Goal: Task Accomplishment & Management: Complete application form

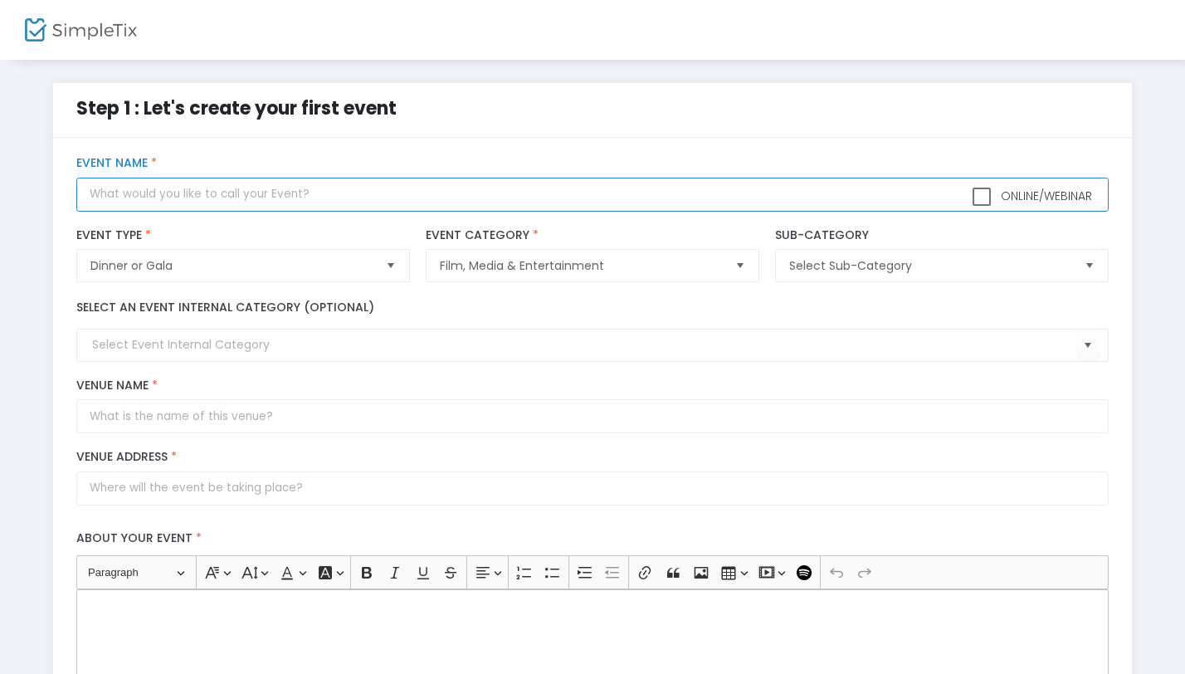
click at [164, 191] on input "text" at bounding box center [591, 195] width 1031 height 34
click at [113, 196] on input "ARM (A Regular Meetup 6)" at bounding box center [591, 195] width 1031 height 34
type input "ARM6 (A Regular Meetup 6)"
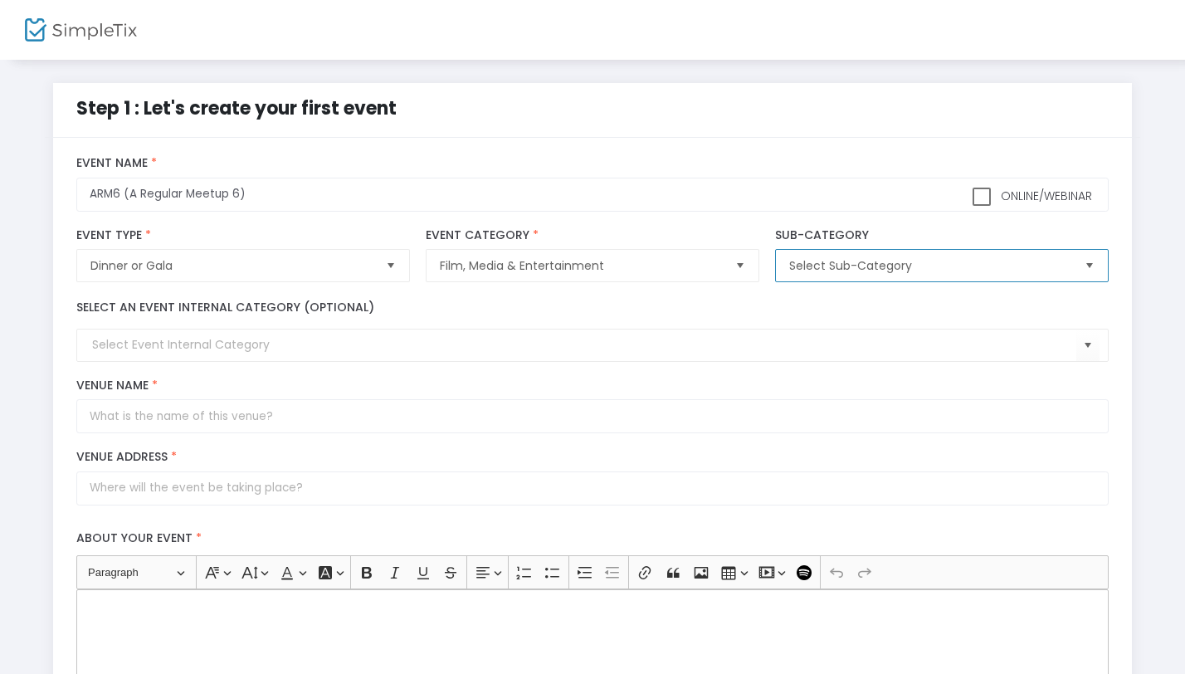
click at [817, 270] on span "Select Sub-Category" at bounding box center [929, 265] width 281 height 17
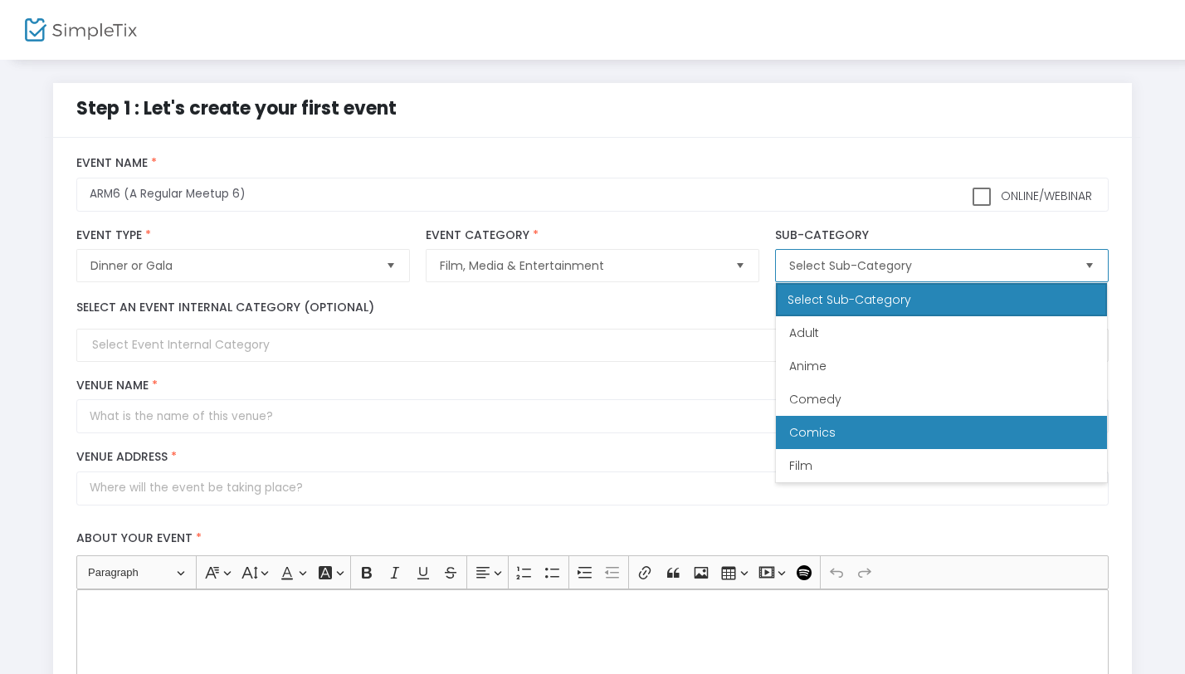
scroll to position [100, 0]
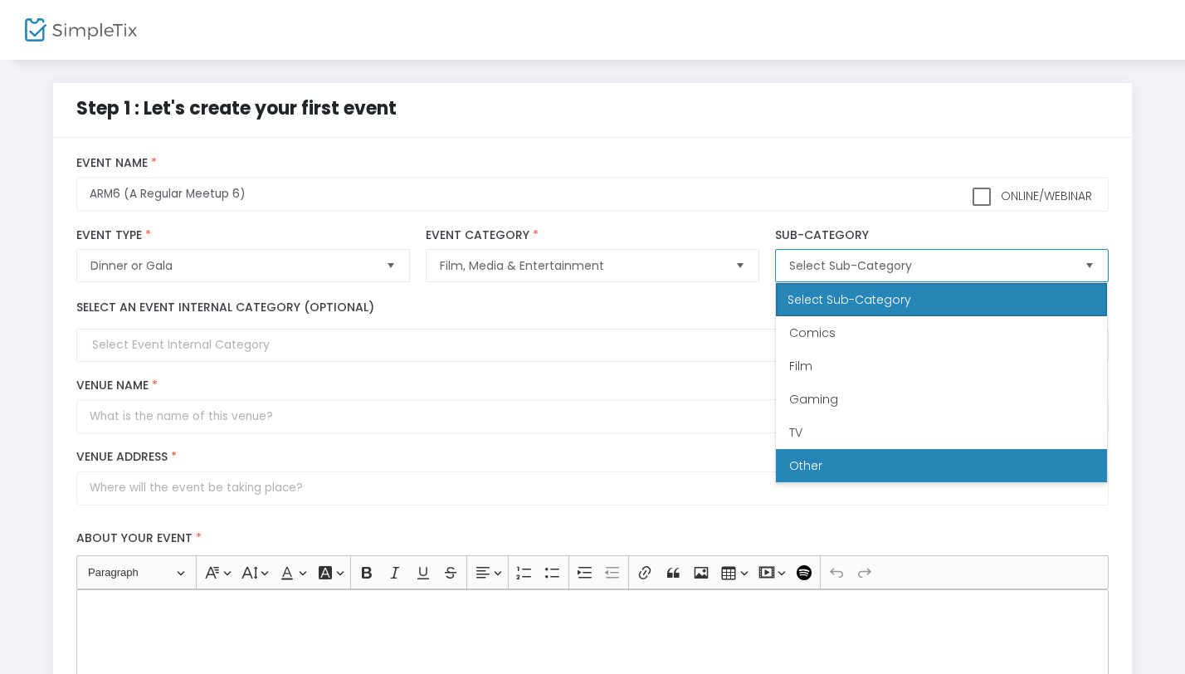
click at [871, 463] on li "Other" at bounding box center [941, 465] width 331 height 33
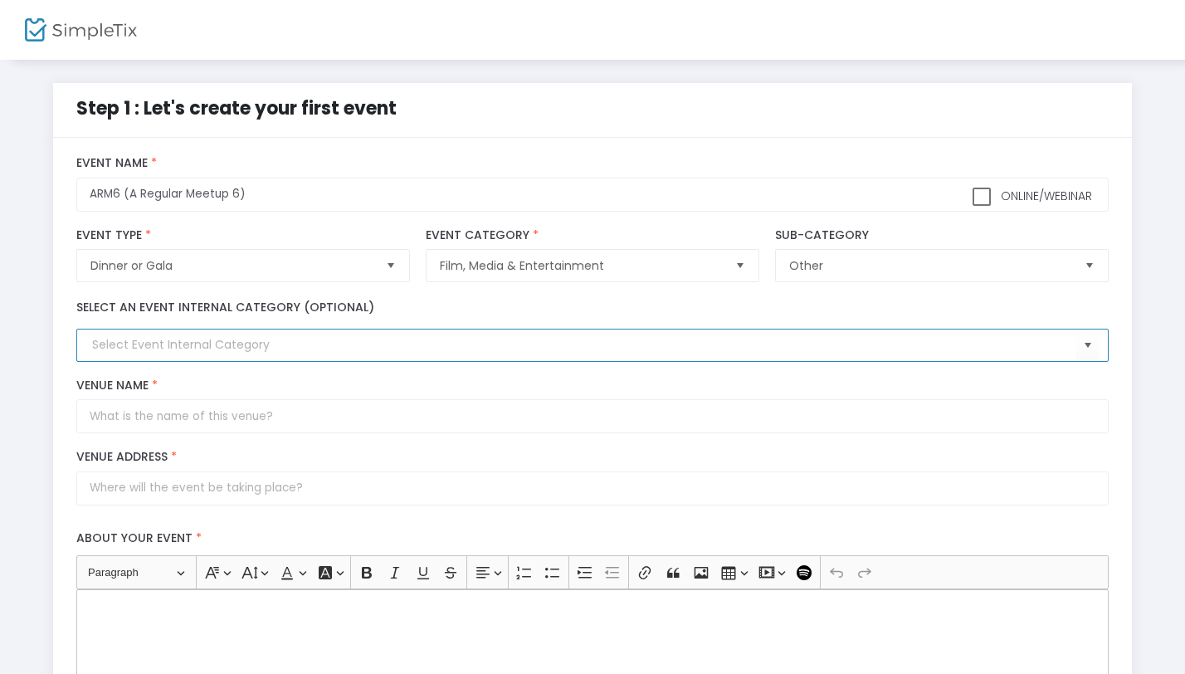
click at [163, 349] on input at bounding box center [583, 344] width 983 height 17
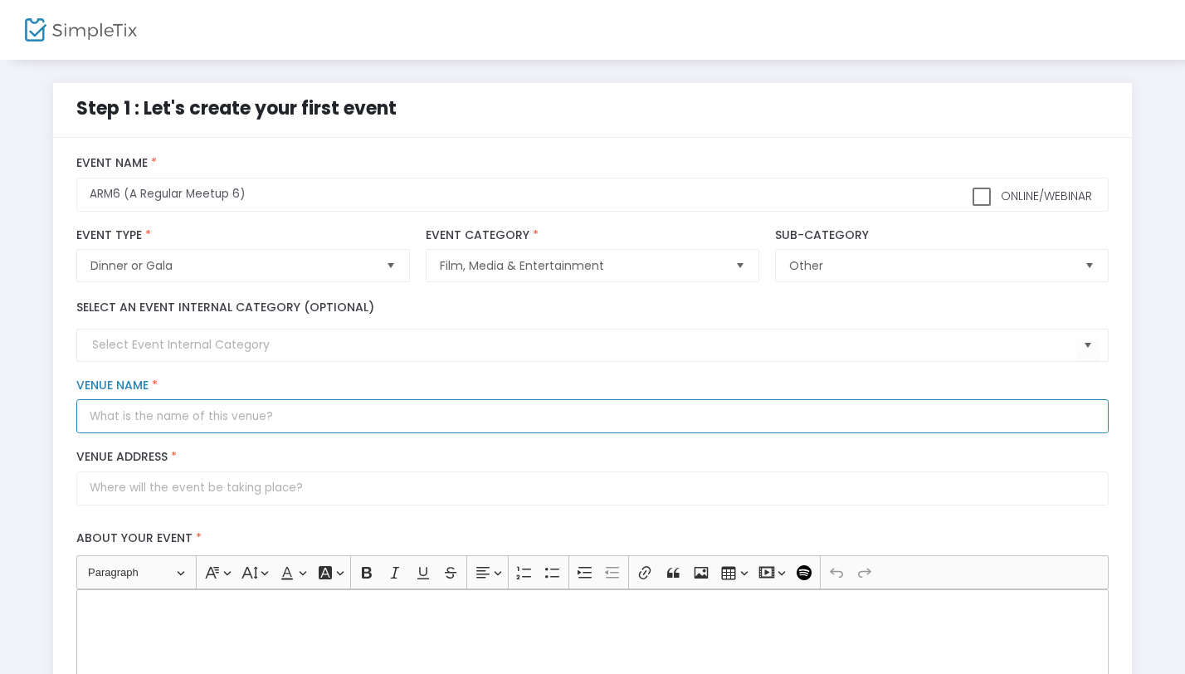
click at [300, 426] on input "Venue Name *" at bounding box center [591, 416] width 1031 height 34
type input "DUVAL ROOM"
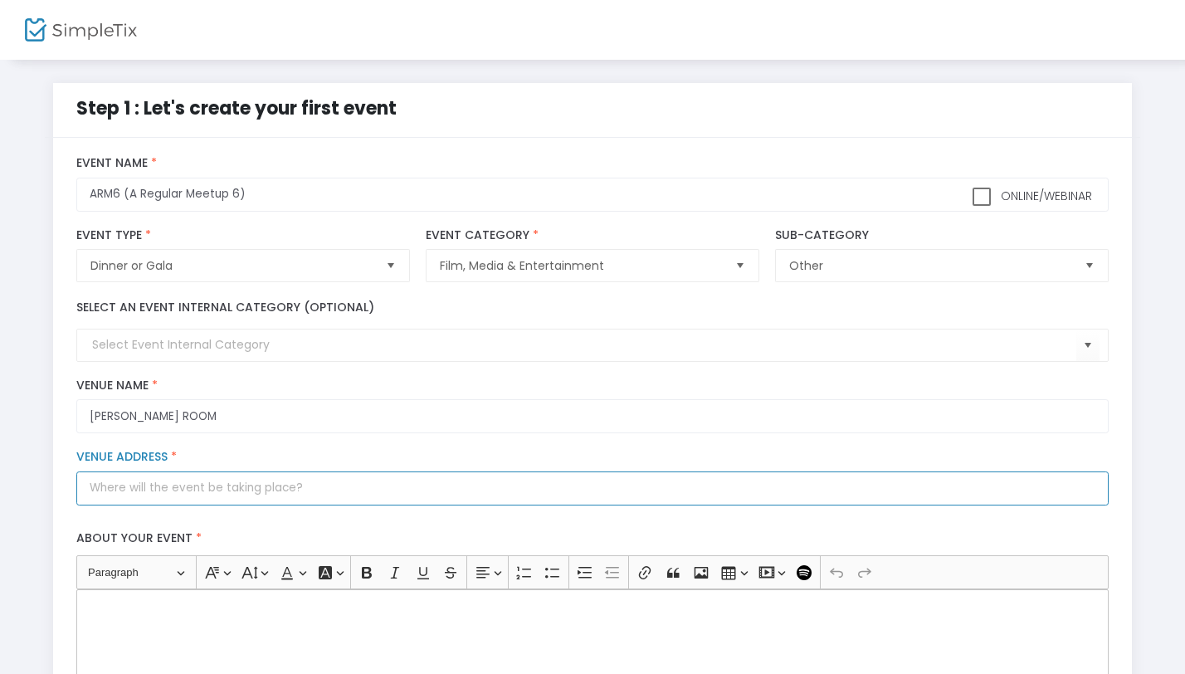
click at [147, 494] on input "Venue Address *" at bounding box center [591, 488] width 1031 height 34
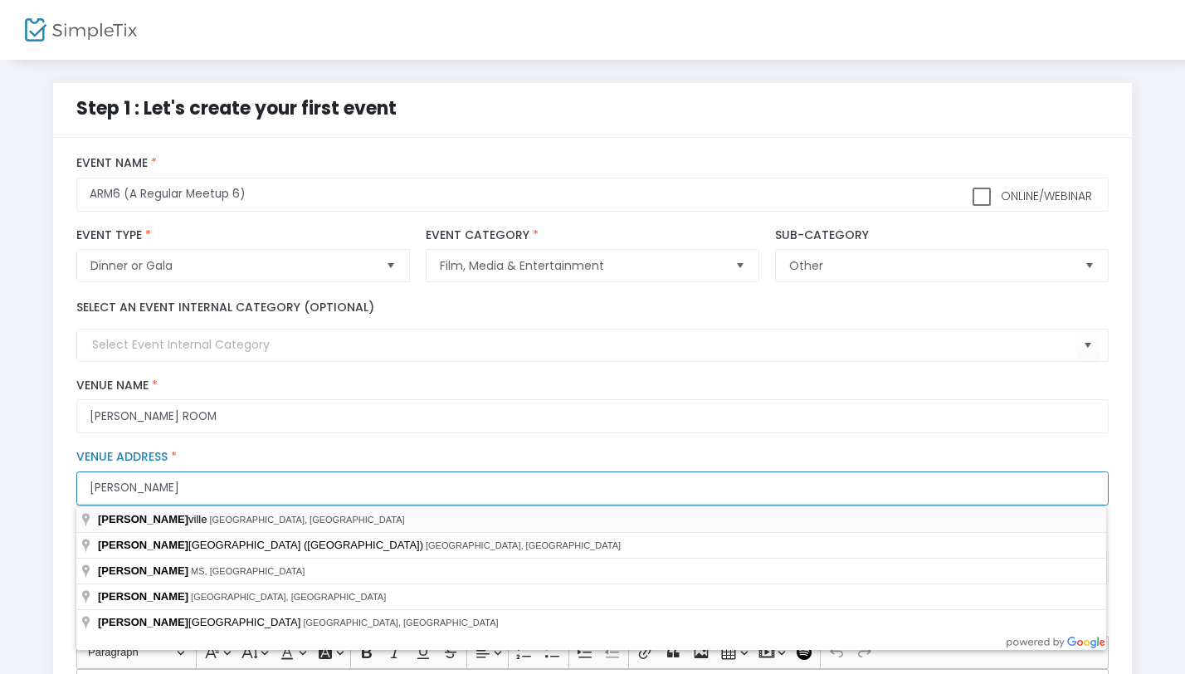
type input "Jackson"
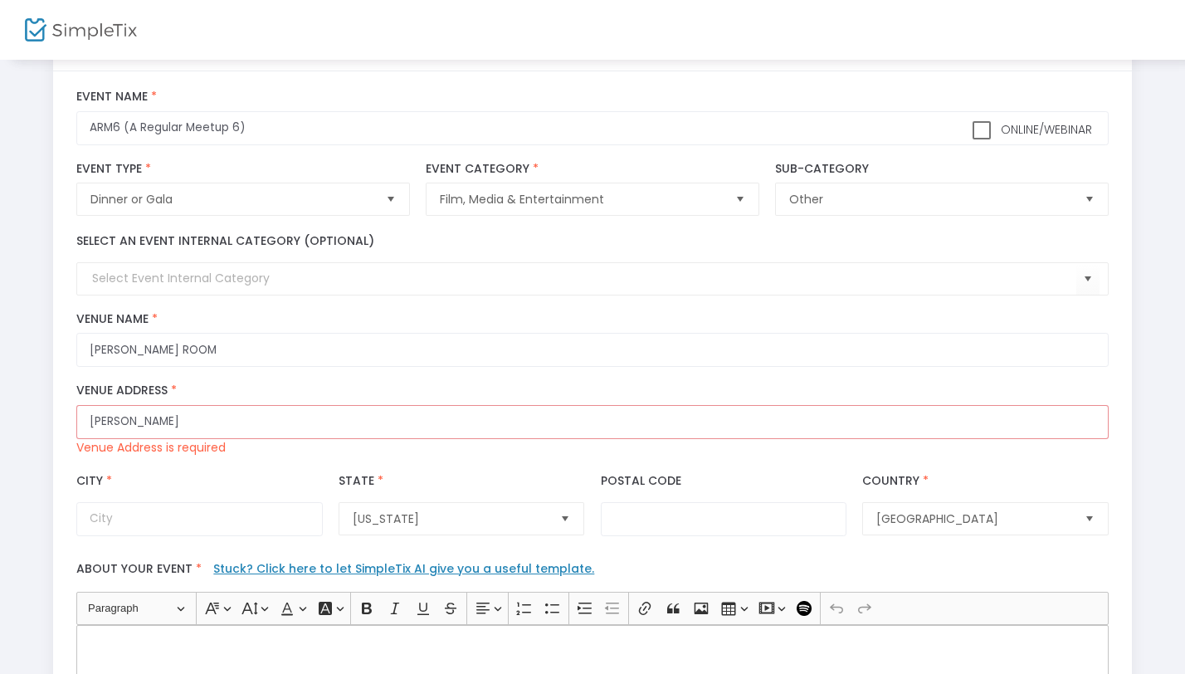
scroll to position [66, 0]
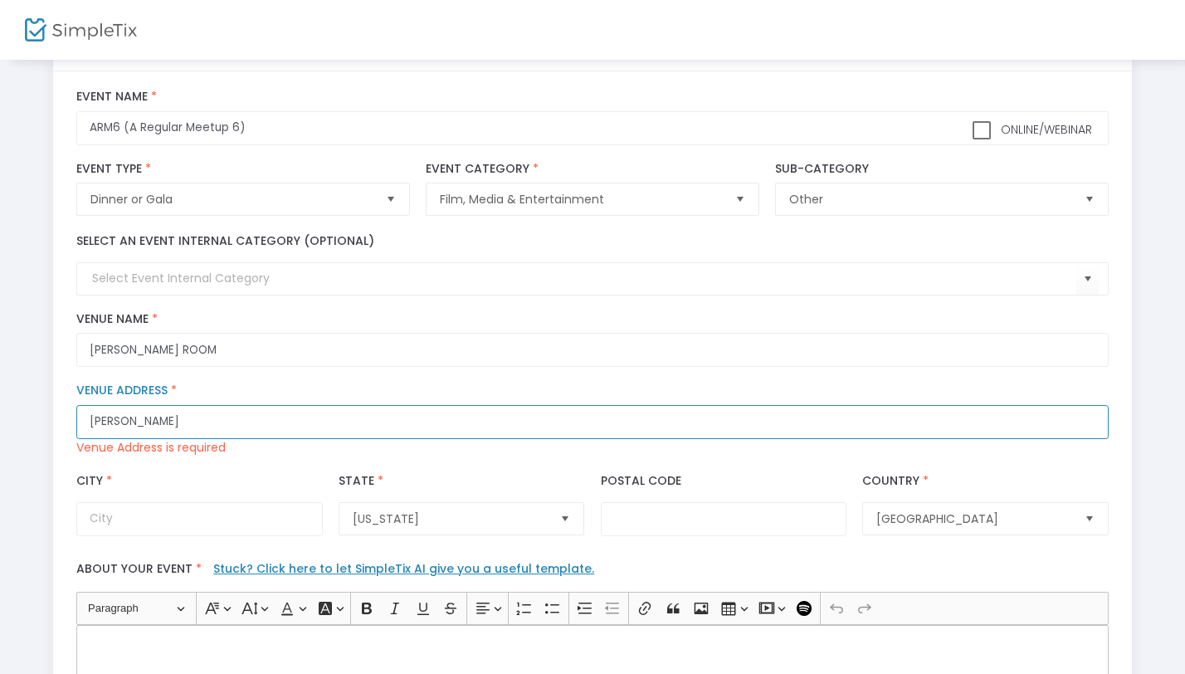
click at [193, 426] on input "Jackson" at bounding box center [591, 422] width 1031 height 34
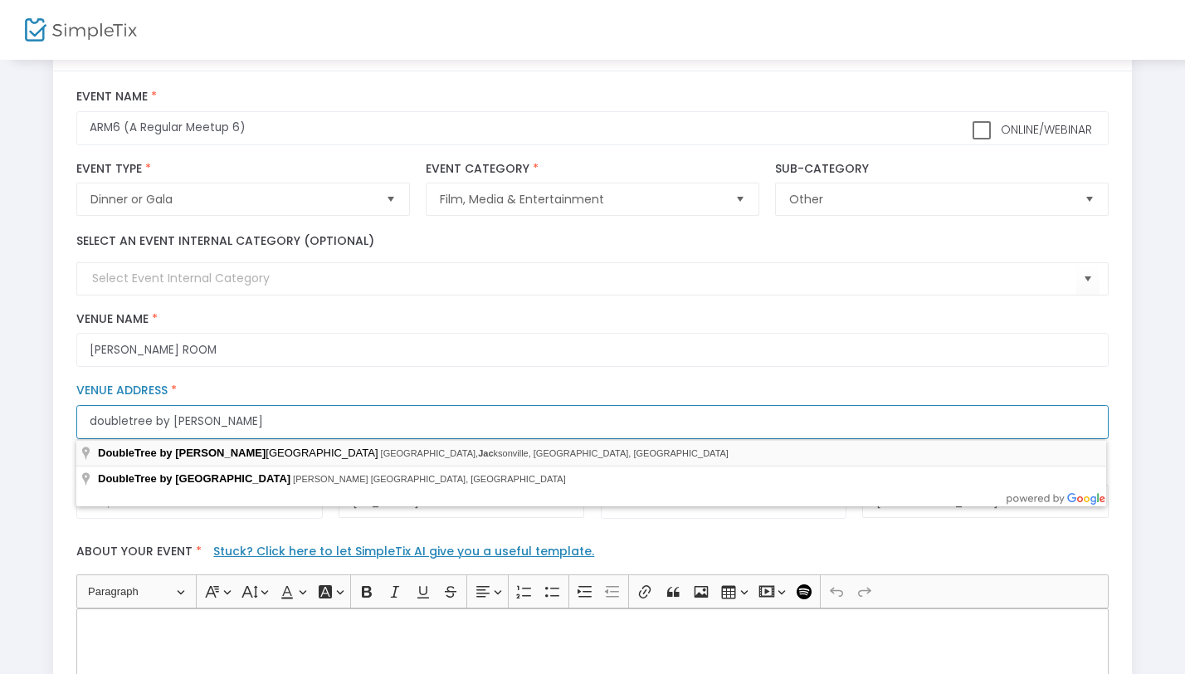
type input "doubletree by hilton jac"
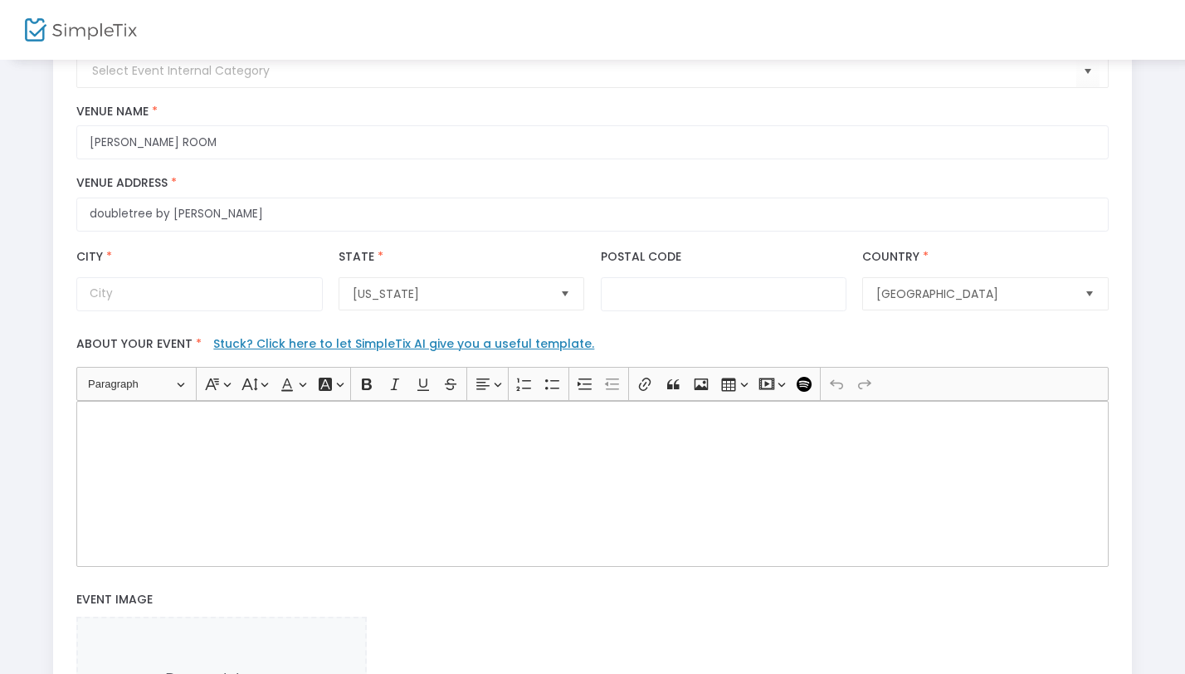
scroll to position [382, 0]
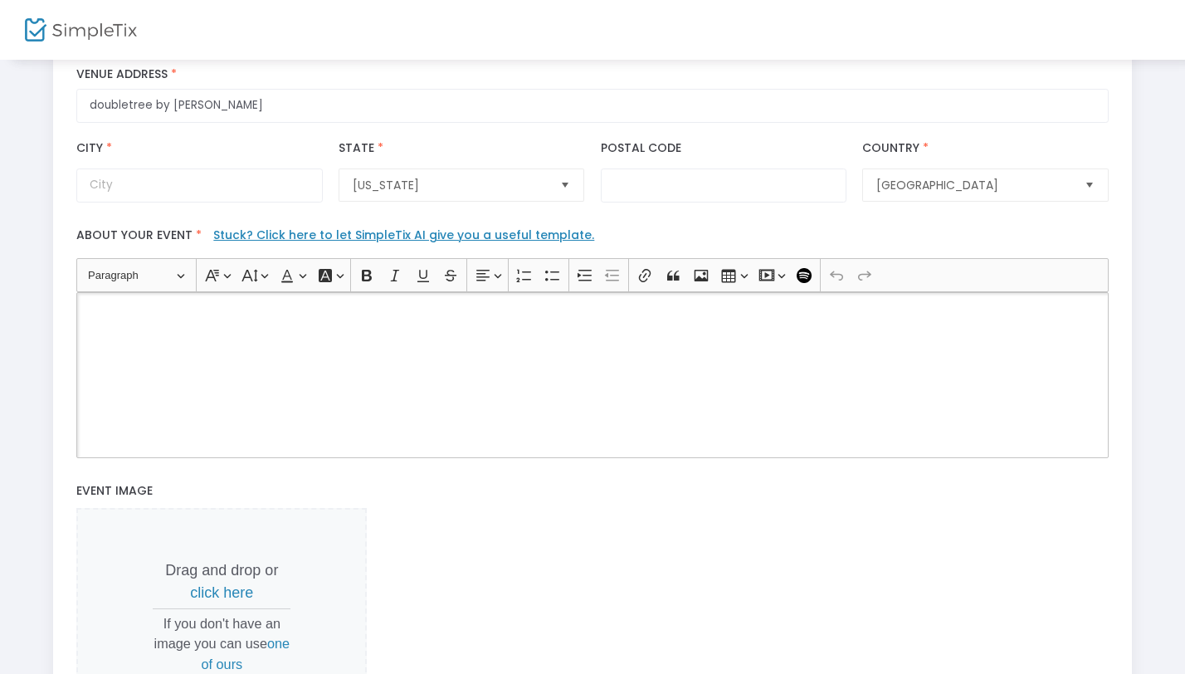
click at [157, 323] on div "Rich Text Editor, main" at bounding box center [591, 375] width 1031 height 166
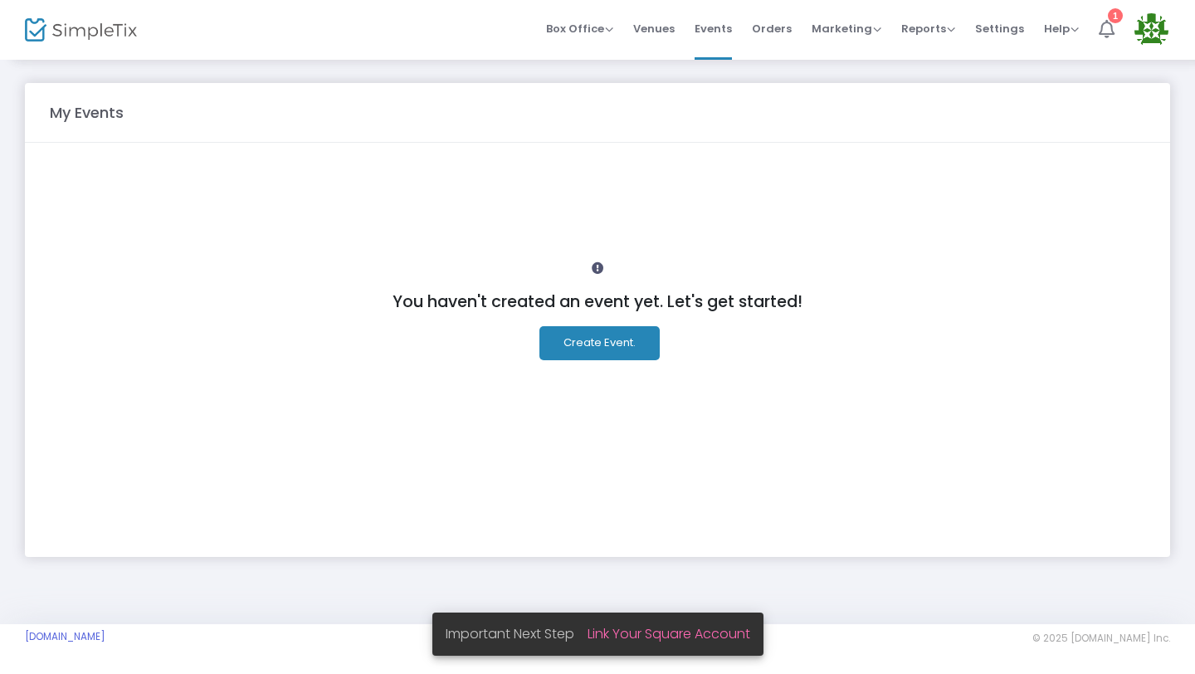
click at [1102, 32] on icon at bounding box center [1107, 29] width 16 height 18
click at [621, 336] on button "Create Event." at bounding box center [599, 343] width 120 height 34
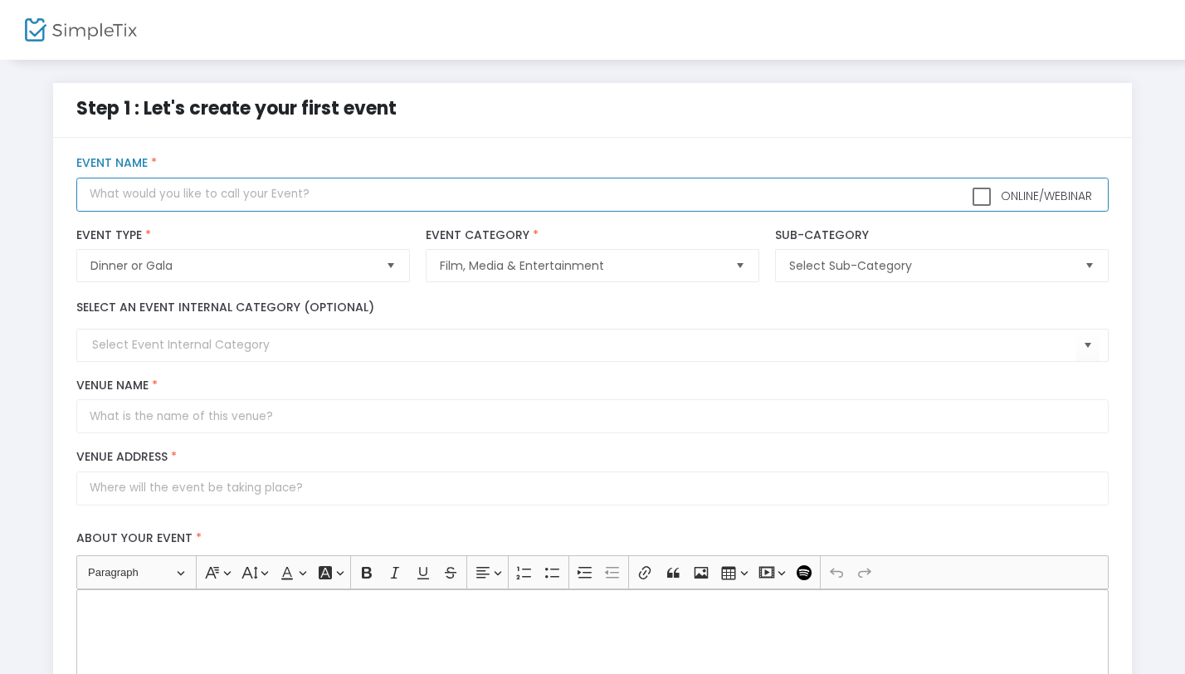
click at [210, 204] on input "text" at bounding box center [591, 195] width 1031 height 34
type input "ARM6(A Regular Meetup 6)"
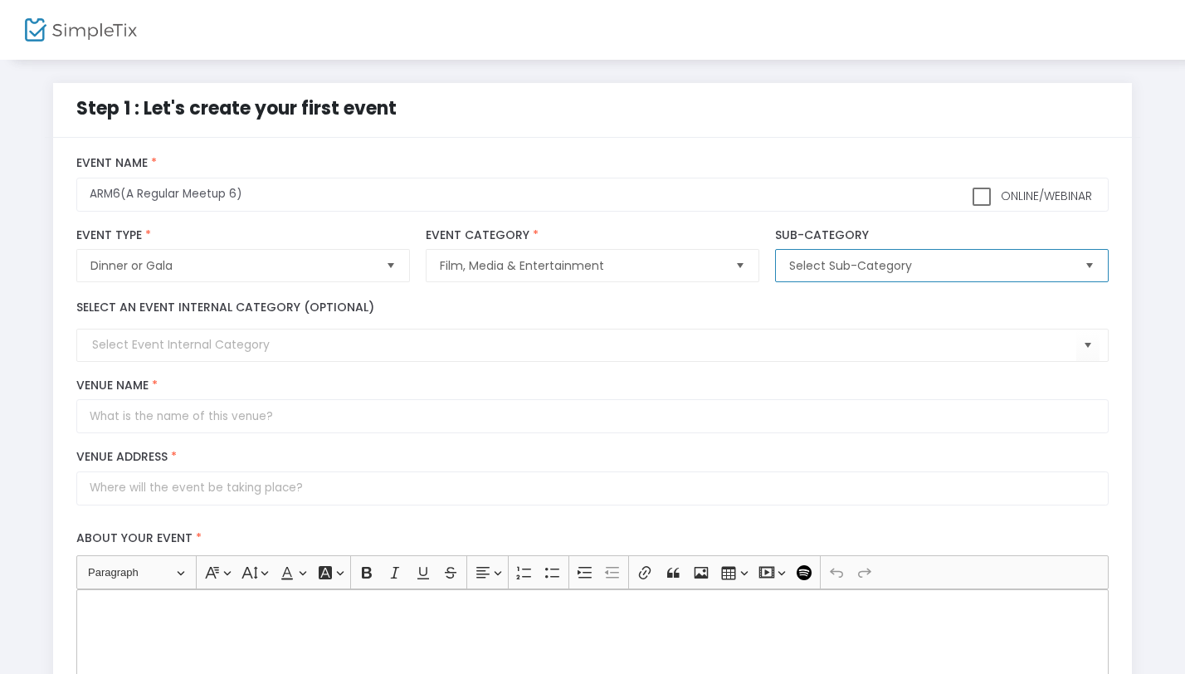
click at [835, 257] on span "Select Sub-Category" at bounding box center [929, 265] width 281 height 17
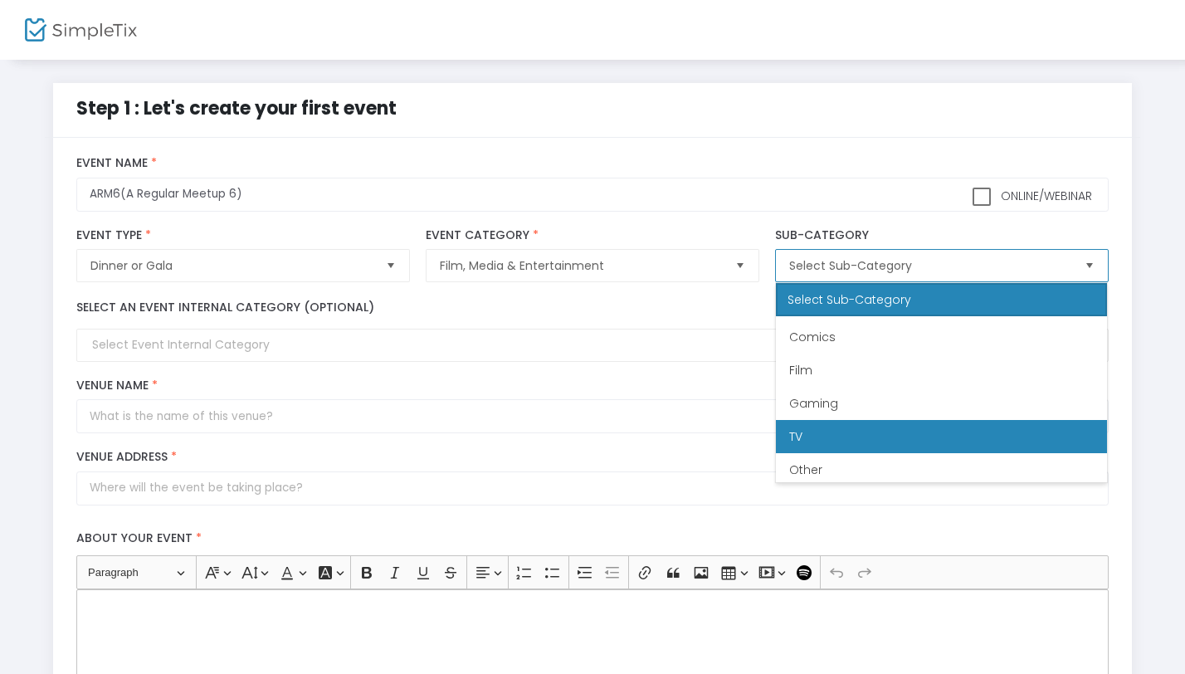
scroll to position [100, 0]
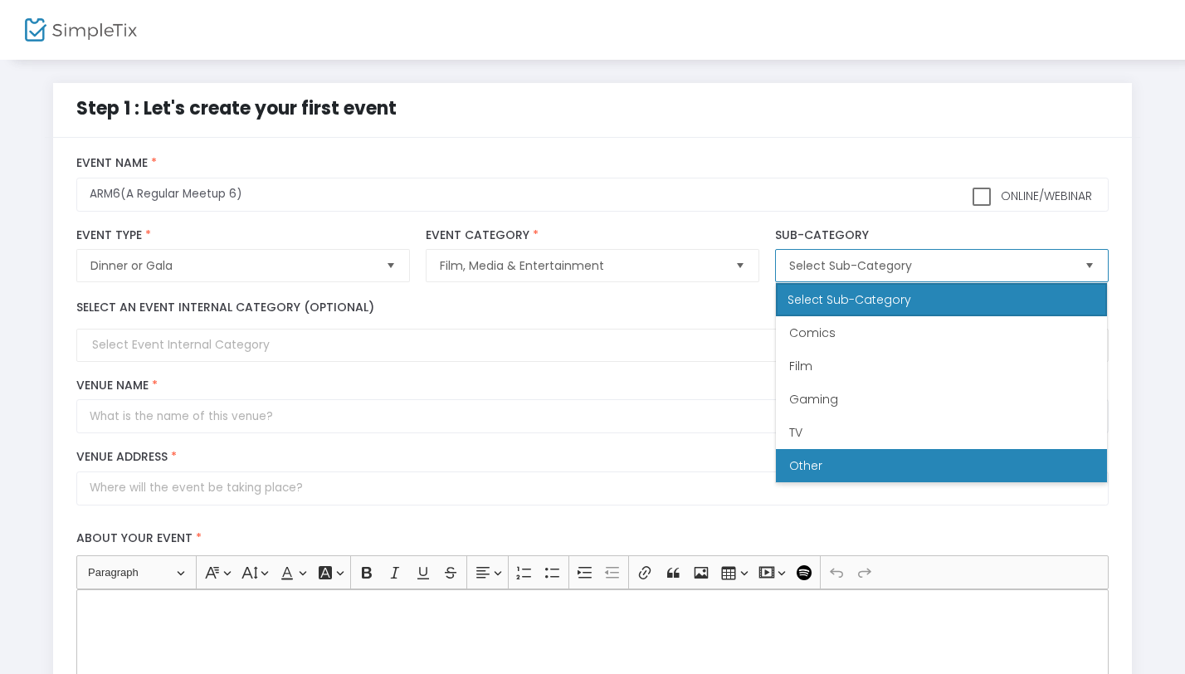
click at [833, 456] on li "Other" at bounding box center [941, 465] width 331 height 33
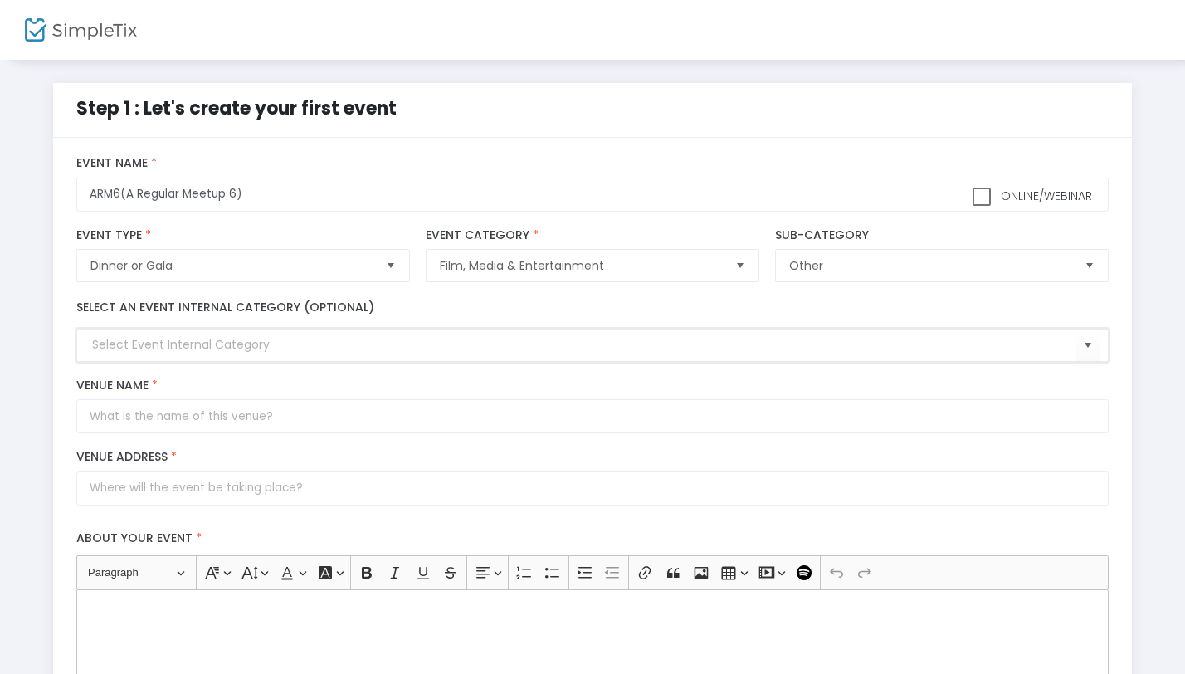
click at [145, 347] on input at bounding box center [583, 344] width 983 height 17
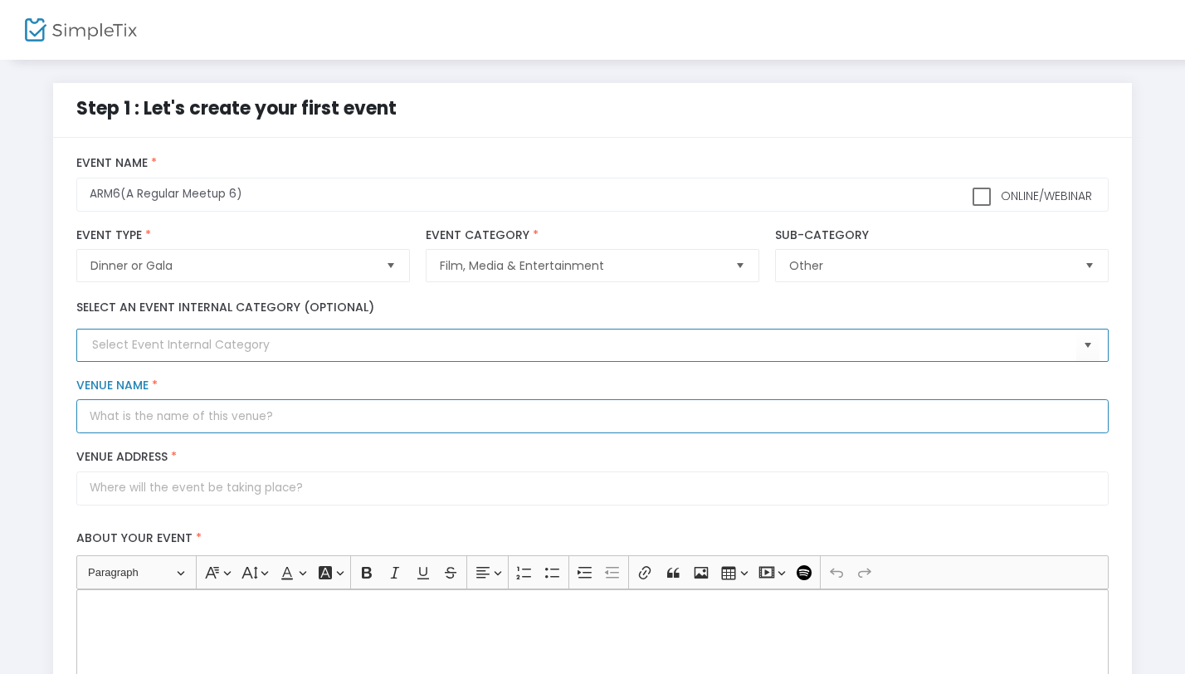
click at [148, 419] on input "Venue Name *" at bounding box center [591, 416] width 1031 height 34
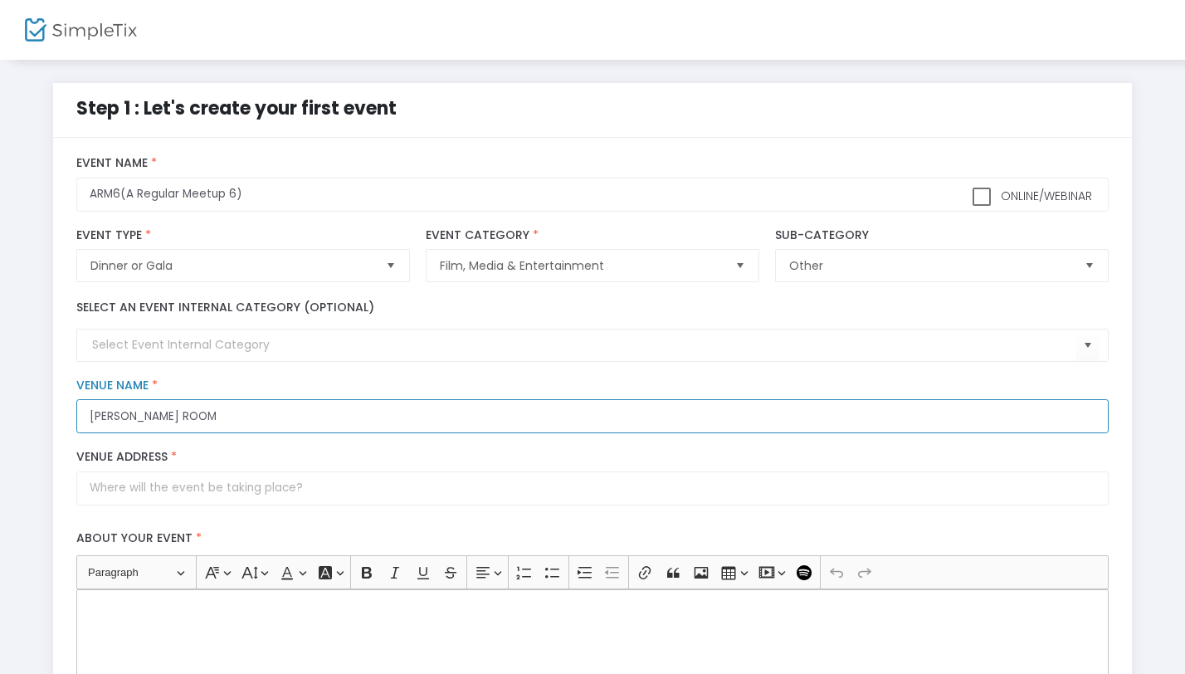
scroll to position [139, 0]
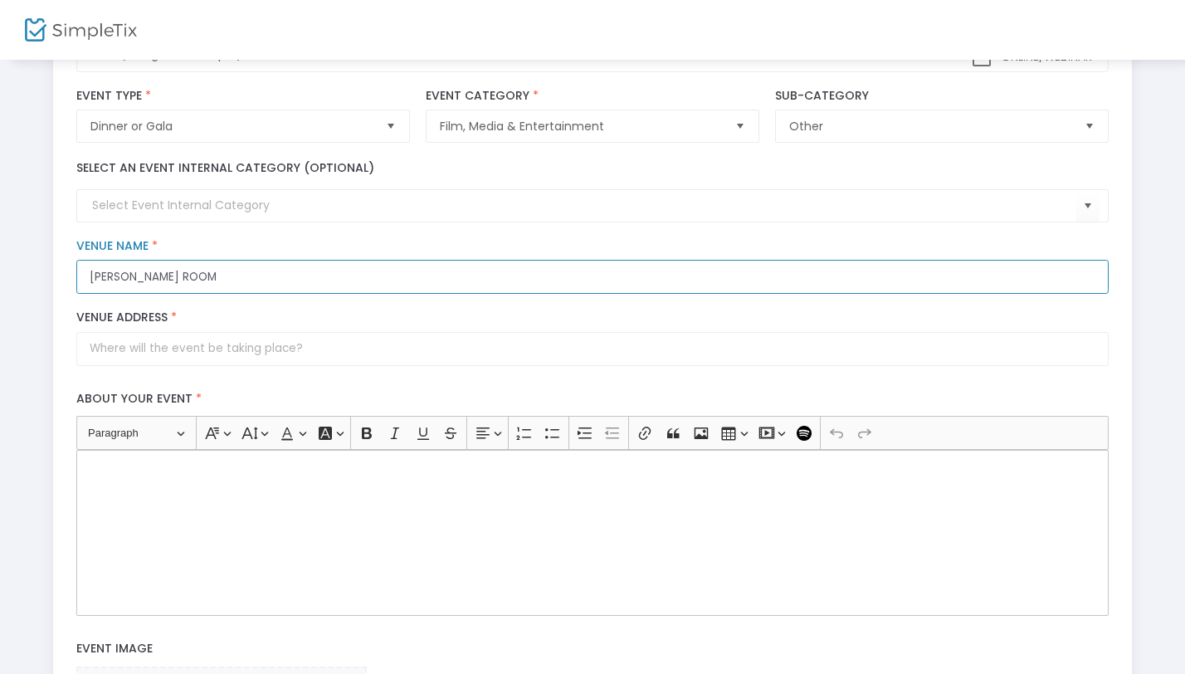
type input "[PERSON_NAME] ROOM"
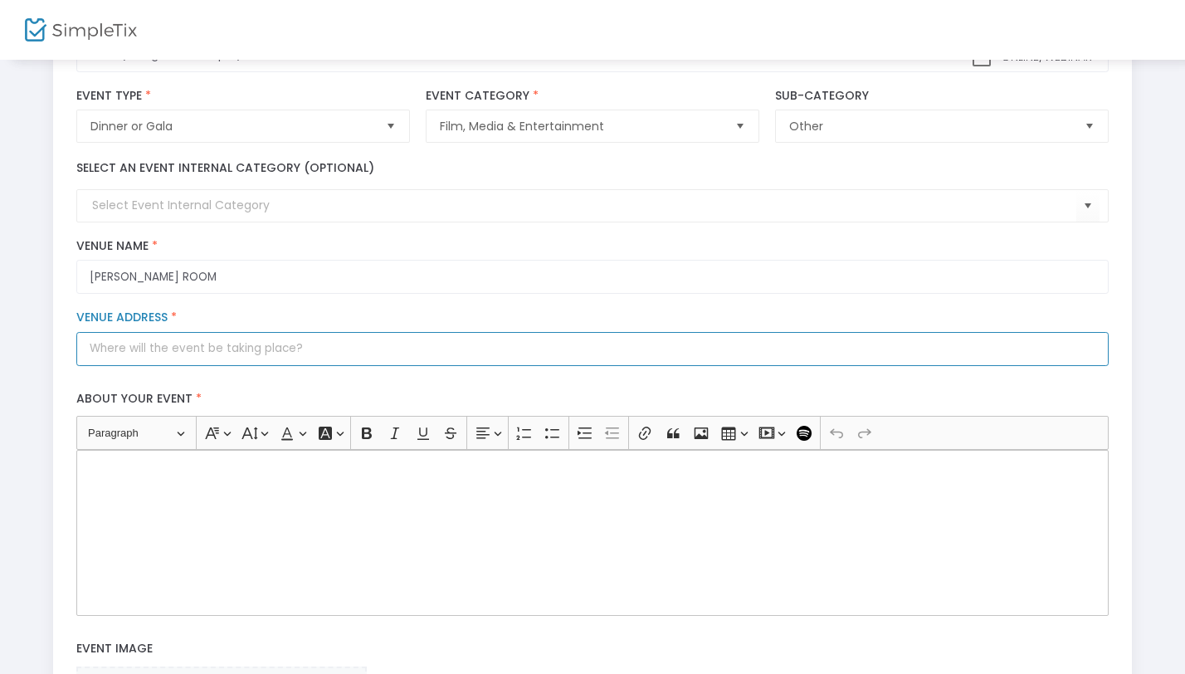
click at [177, 349] on input "Venue Address *" at bounding box center [591, 349] width 1031 height 34
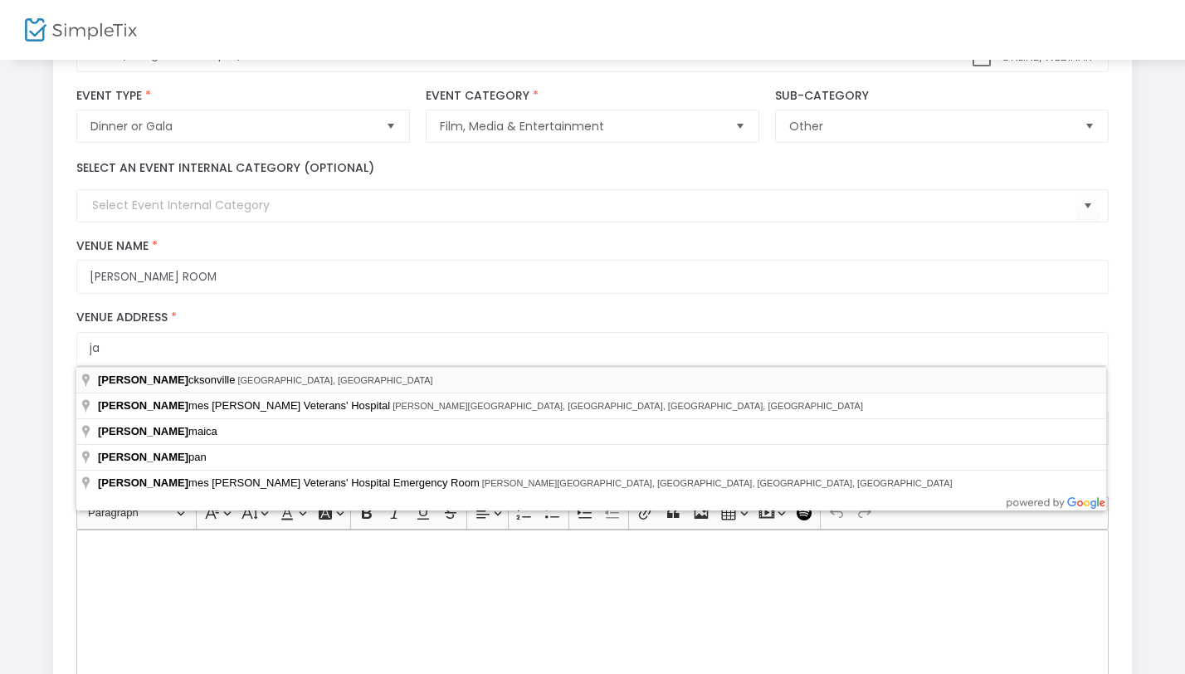
type input "Jacksonville, FL, USA"
type input "[GEOGRAPHIC_DATA]"
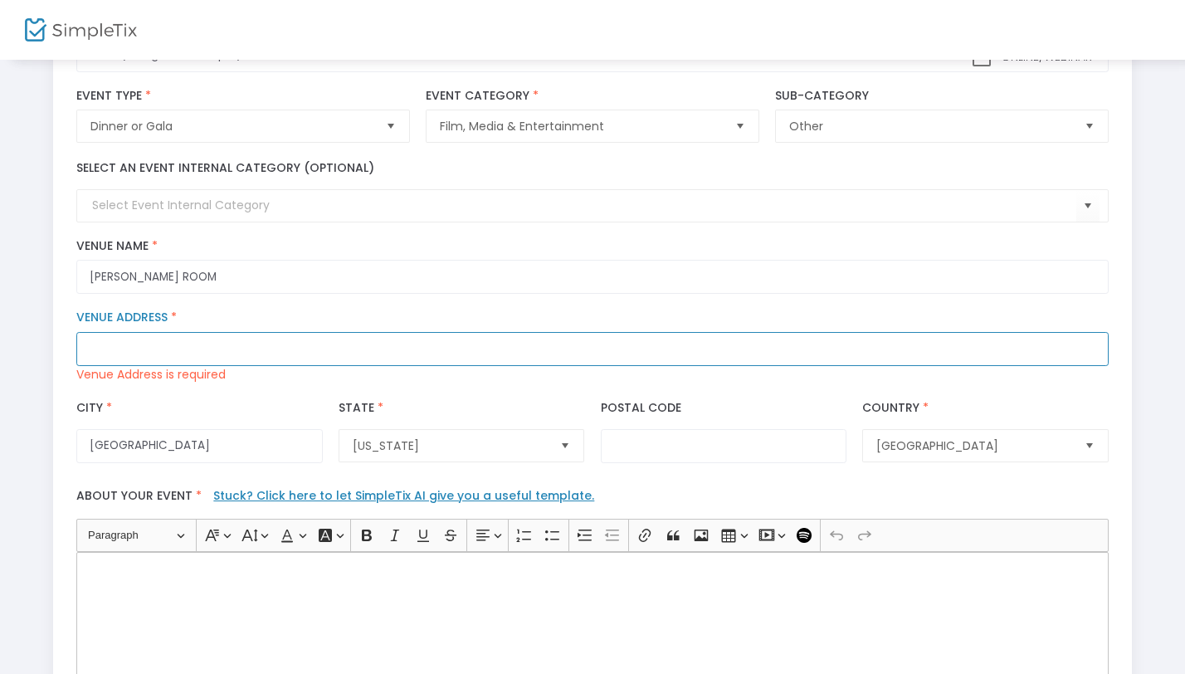
click at [197, 354] on input "Venue Address *" at bounding box center [591, 349] width 1031 height 34
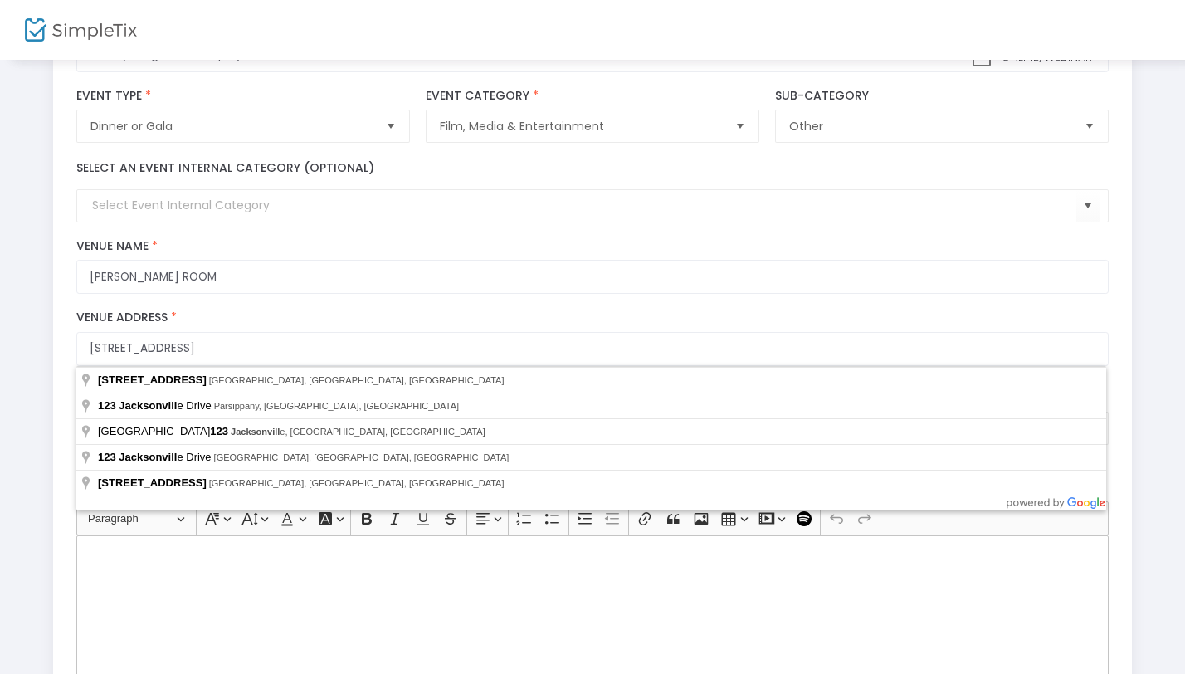
type input "123 Jacksonville Drive"
type input "Jacksonville Beach"
type input "32250"
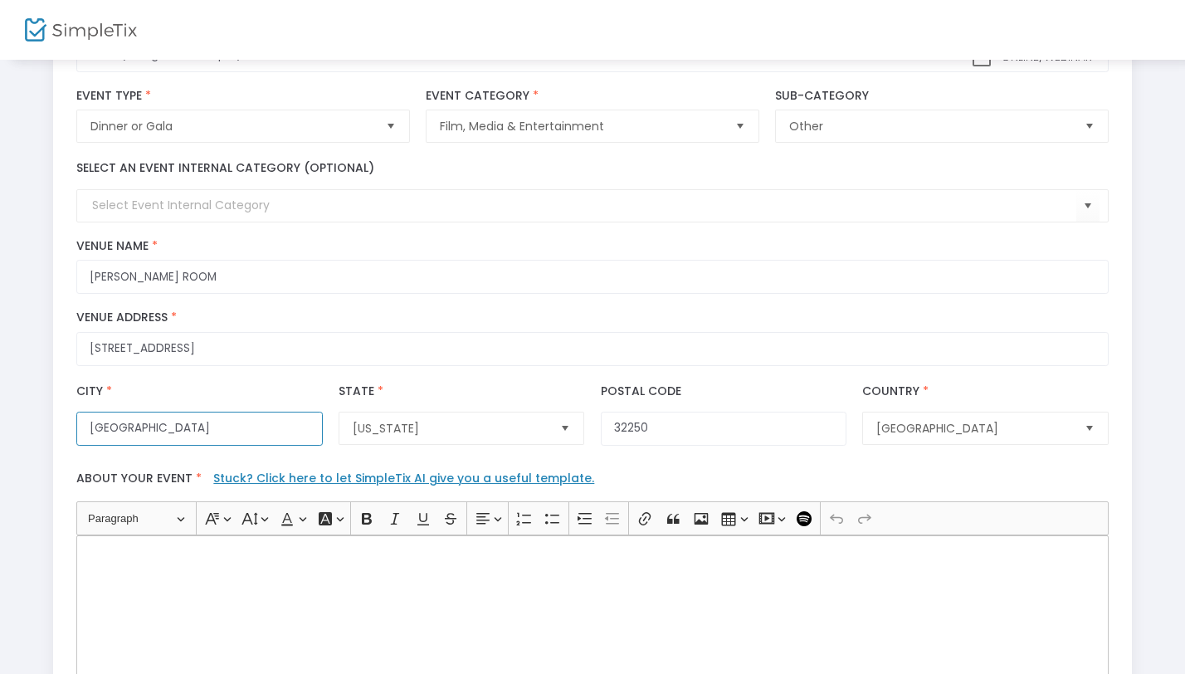
click at [204, 431] on input "Jacksonville Beach" at bounding box center [199, 429] width 246 height 34
type input "[GEOGRAPHIC_DATA]"
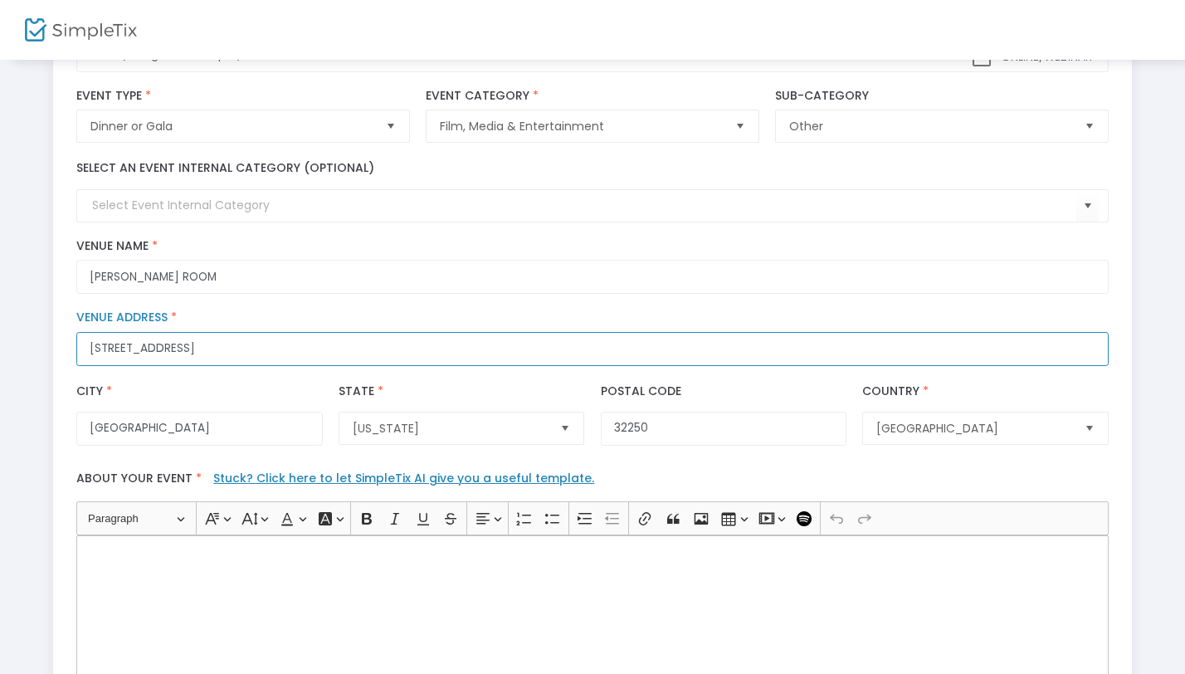
click at [306, 333] on input "123 Jacksonville Drive" at bounding box center [591, 349] width 1031 height 34
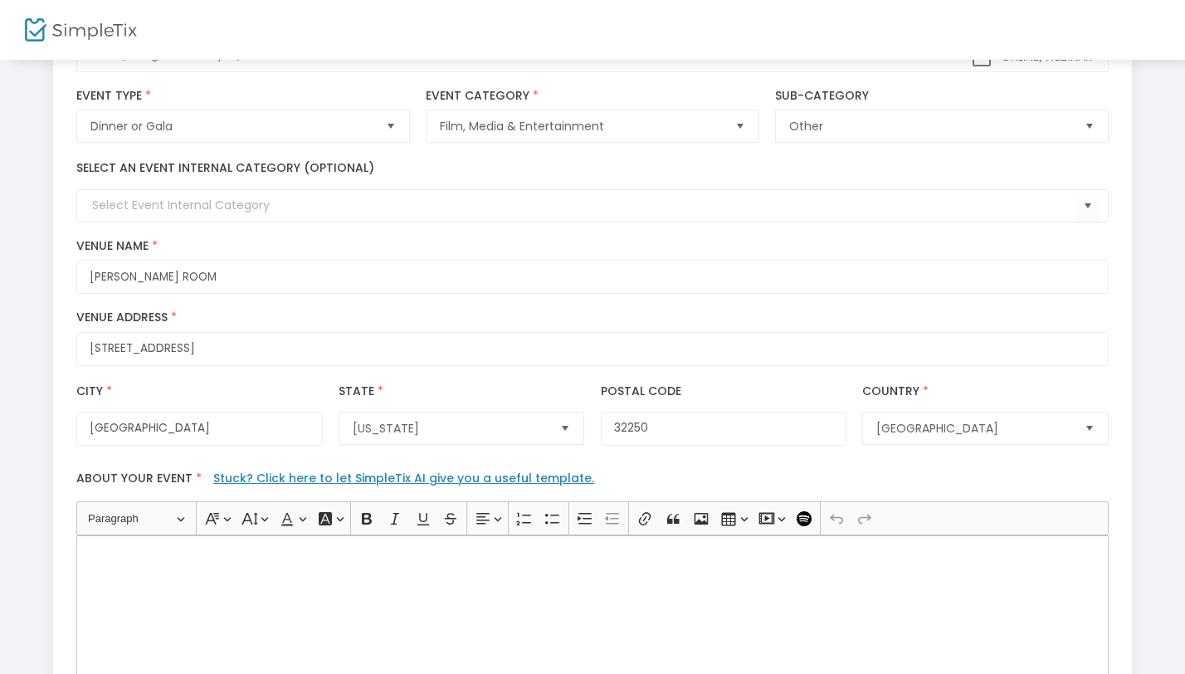
type input "123 Jacksonville Drive"
type input "Jacksonville Beach"
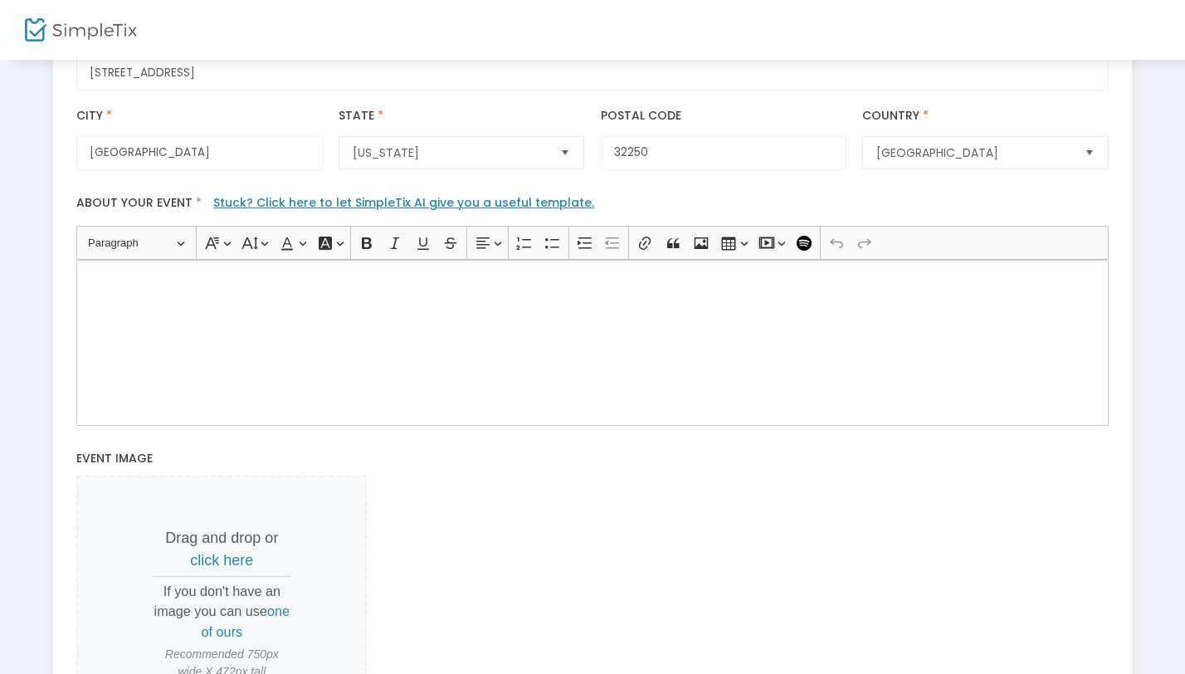
scroll to position [416, 0]
click at [191, 300] on div "Rich Text Editor, main" at bounding box center [591, 342] width 1031 height 166
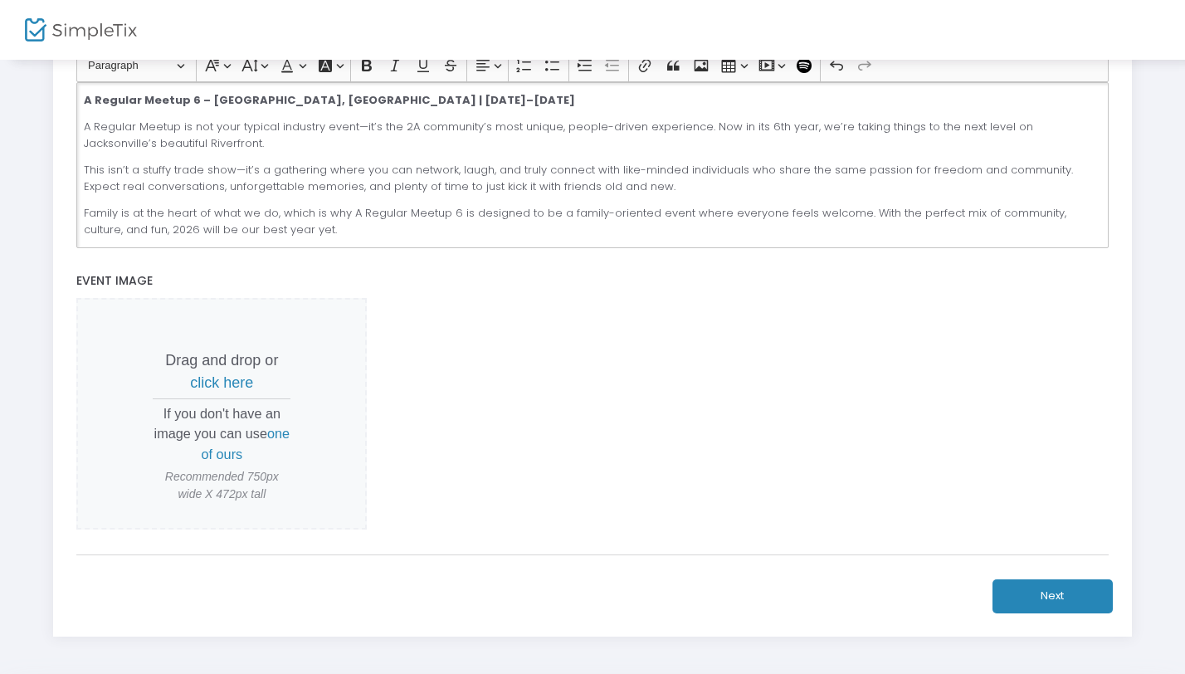
scroll to position [663, 0]
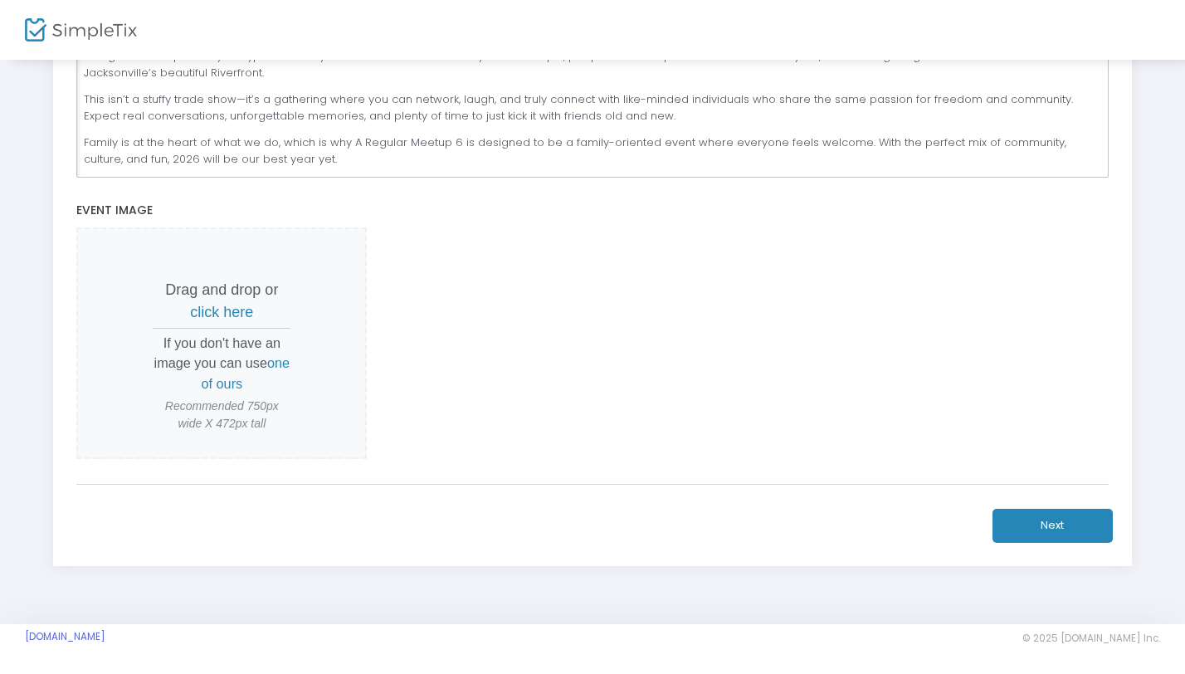
click at [226, 313] on span "click here" at bounding box center [221, 312] width 63 height 17
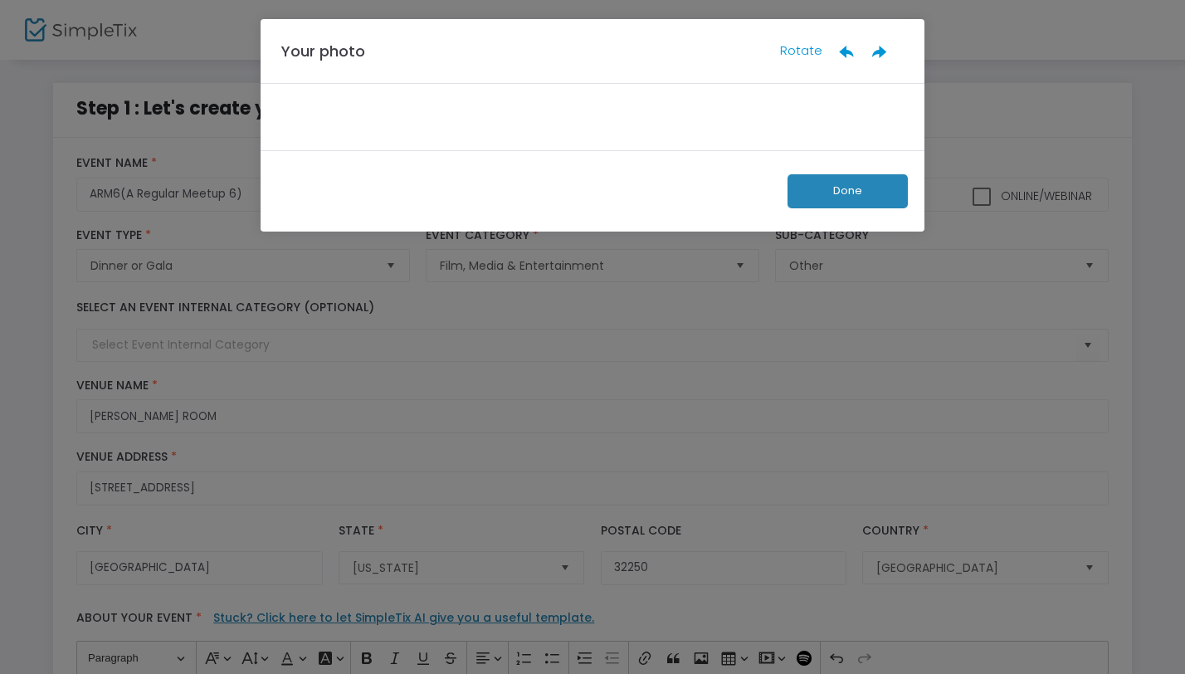
scroll to position [0, 0]
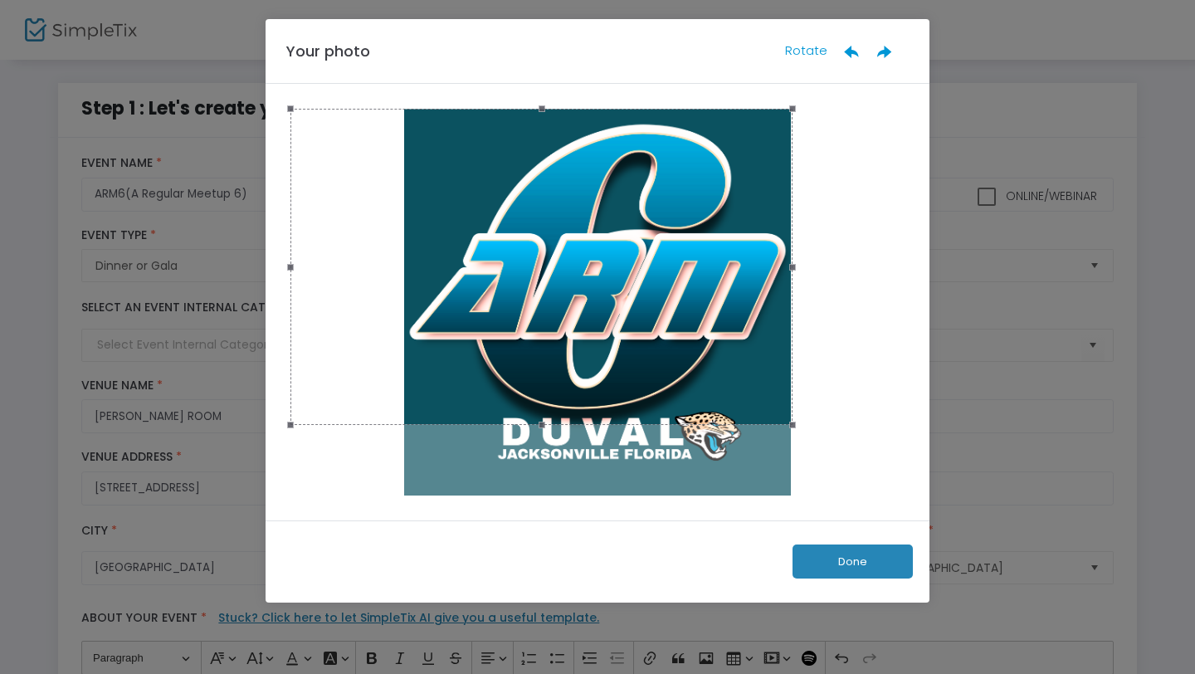
drag, startPoint x: 905, startPoint y: 305, endPoint x: 793, endPoint y: 385, distance: 137.4
click at [793, 385] on span at bounding box center [792, 267] width 18 height 298
drag, startPoint x: 294, startPoint y: 266, endPoint x: 246, endPoint y: 269, distance: 48.2
click at [246, 269] on ngb-modal-window "Your photo Rotate Done" at bounding box center [597, 337] width 1195 height 674
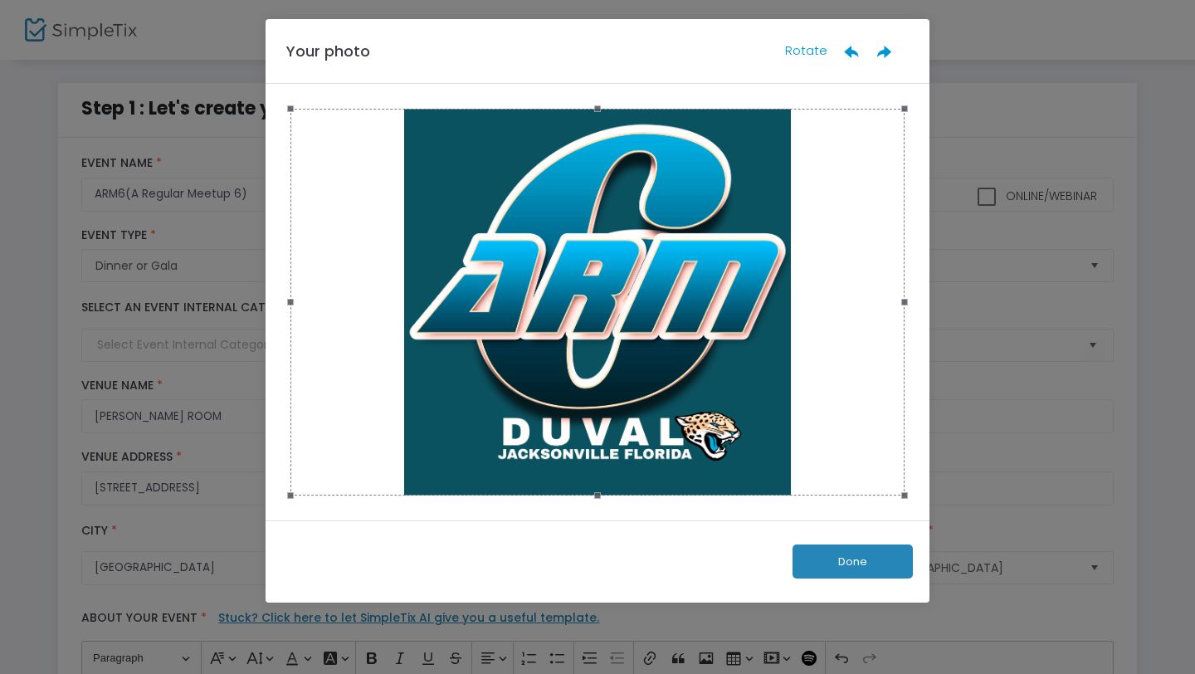
drag, startPoint x: 792, startPoint y: 429, endPoint x: 931, endPoint y: 503, distance: 157.7
click at [931, 503] on ngb-modal-window "Your photo Rotate Done" at bounding box center [597, 337] width 1195 height 674
click at [1172, 475] on ngb-modal-window "Your photo Rotate Done" at bounding box center [597, 337] width 1195 height 674
click at [879, 561] on button "Done" at bounding box center [852, 561] width 120 height 34
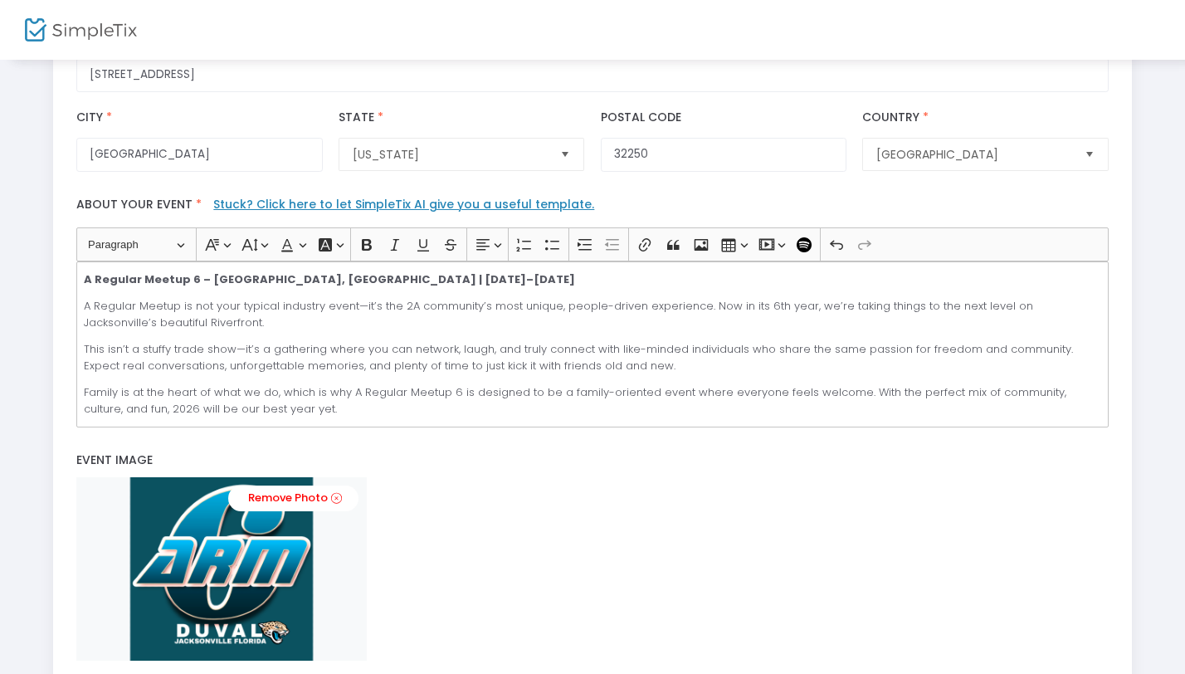
scroll to position [615, 0]
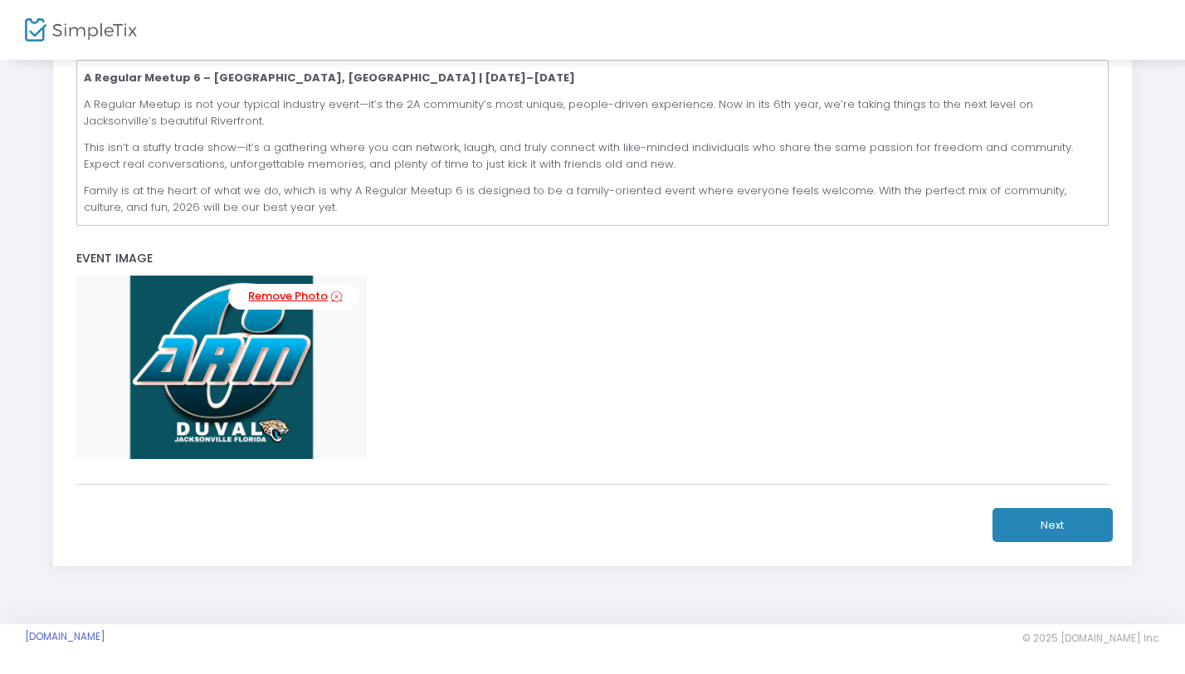
click at [275, 290] on link "Remove Photo" at bounding box center [293, 297] width 130 height 26
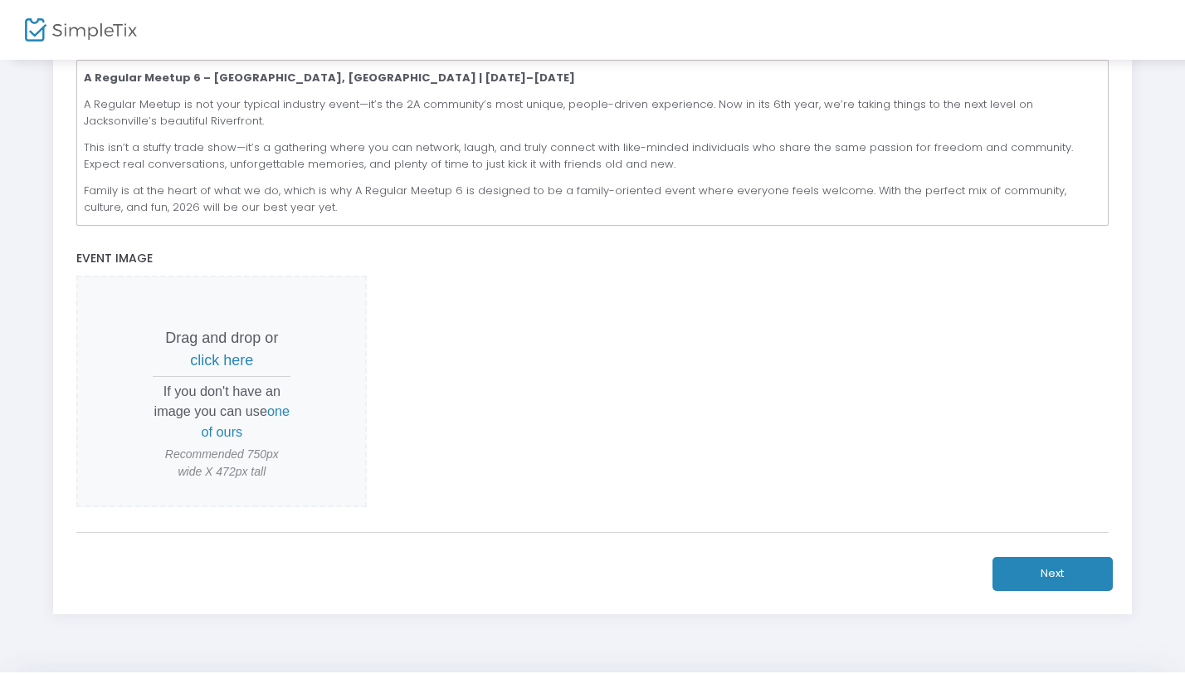
click at [220, 364] on span "click here" at bounding box center [221, 360] width 63 height 17
click at [215, 355] on span "click here" at bounding box center [221, 360] width 63 height 17
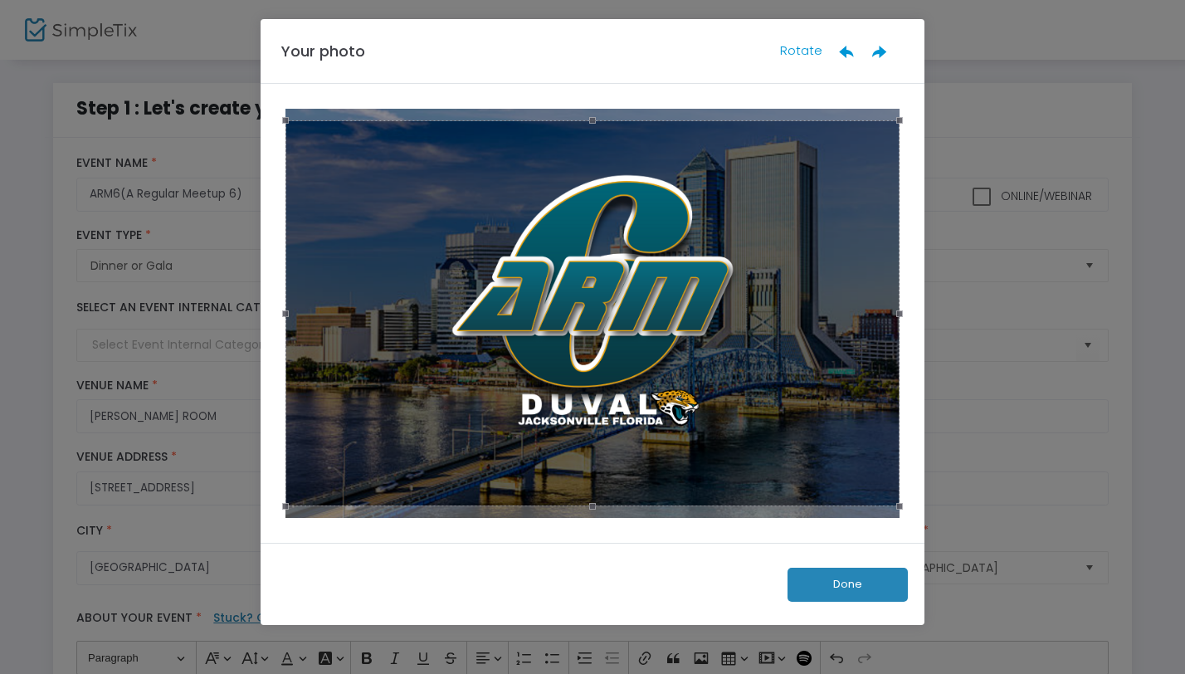
scroll to position [0, 0]
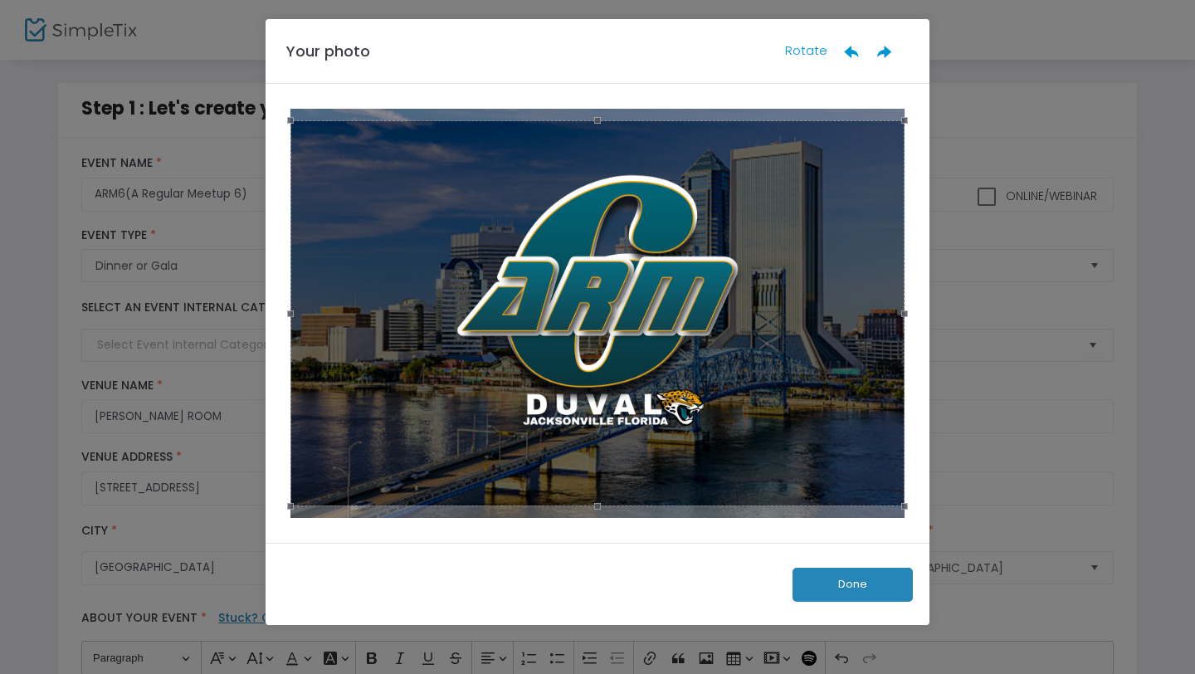
drag, startPoint x: 599, startPoint y: 121, endPoint x: 609, endPoint y: 100, distance: 23.0
click at [609, 100] on div at bounding box center [598, 313] width 664 height 459
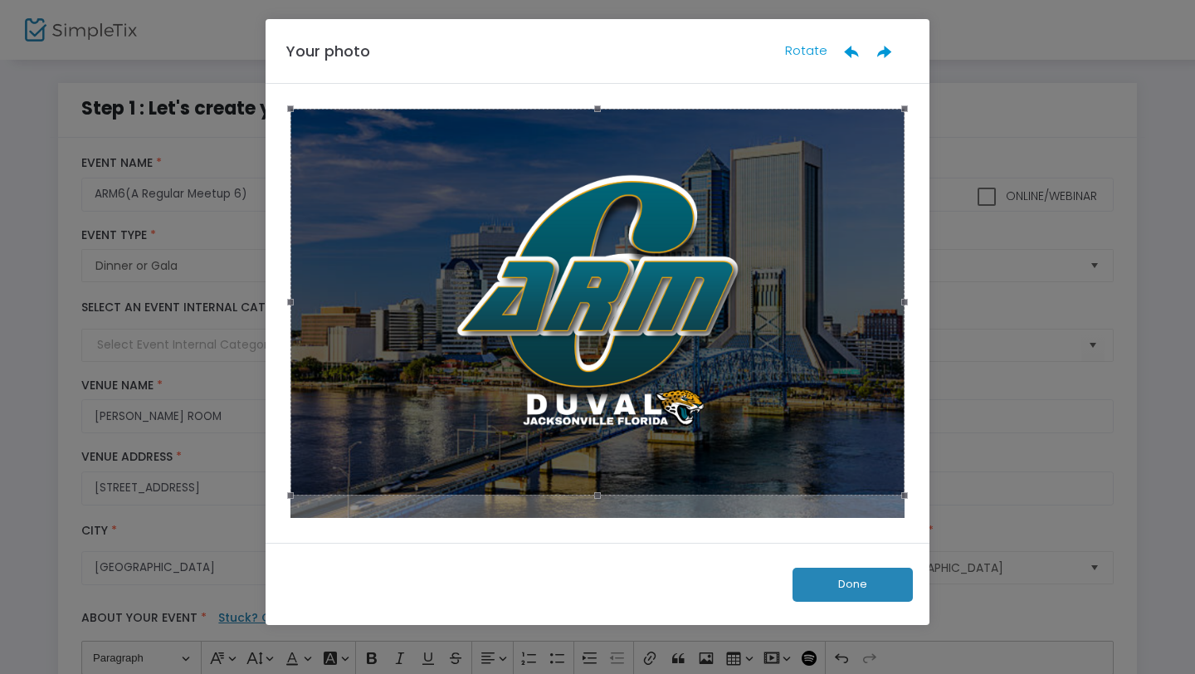
drag, startPoint x: 583, startPoint y: 147, endPoint x: 584, endPoint y: 134, distance: 12.5
click at [584, 134] on div at bounding box center [597, 302] width 614 height 387
click at [847, 589] on button "Done" at bounding box center [852, 585] width 120 height 34
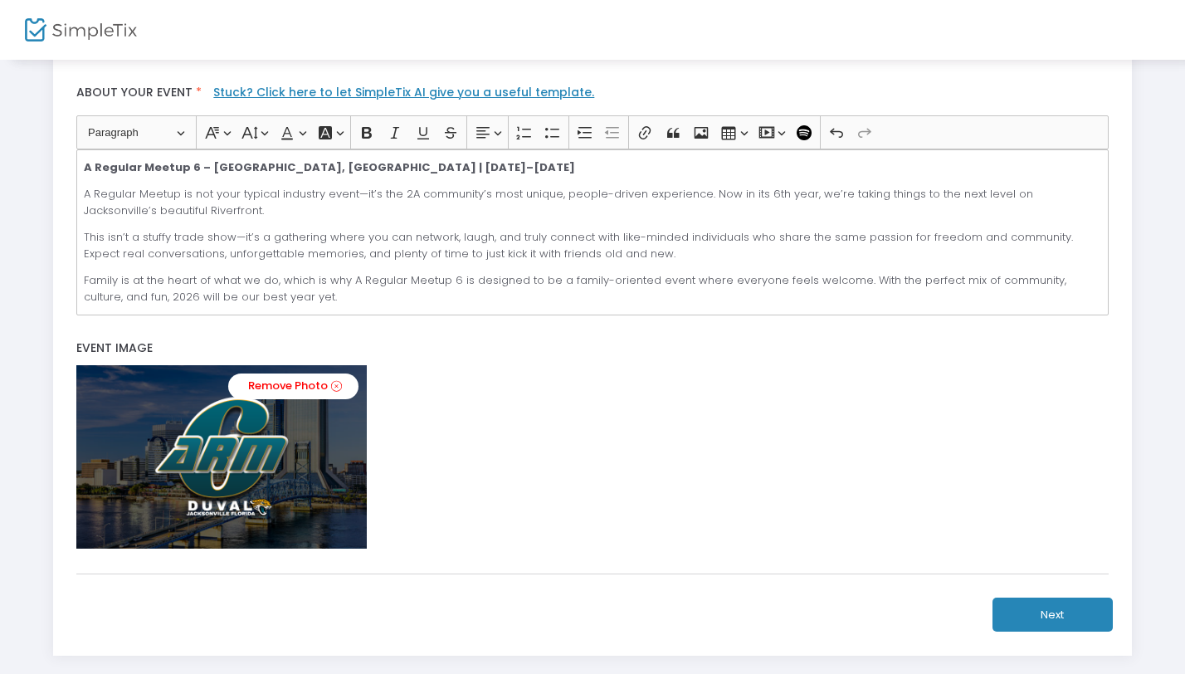
scroll to position [615, 0]
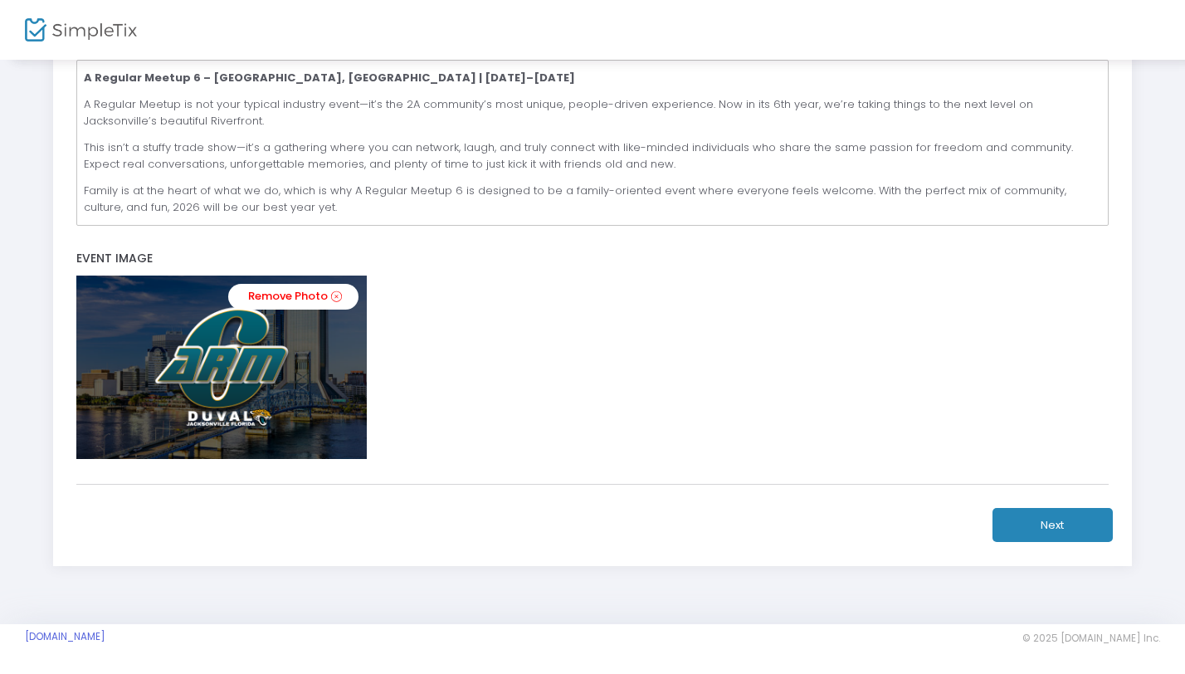
click at [1047, 524] on button "Next" at bounding box center [1052, 525] width 120 height 34
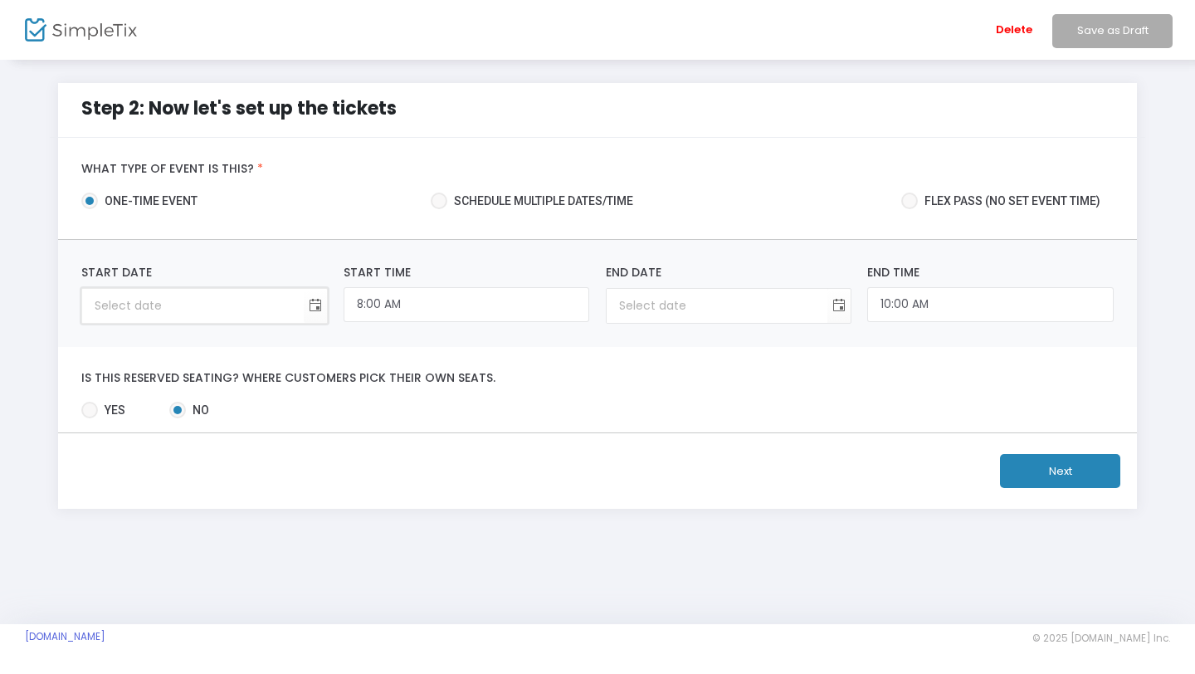
type input "month/day/year"
click at [157, 311] on input "month/day/year" at bounding box center [192, 306] width 221 height 34
click at [316, 305] on span "Toggle calendar" at bounding box center [314, 305] width 27 height 27
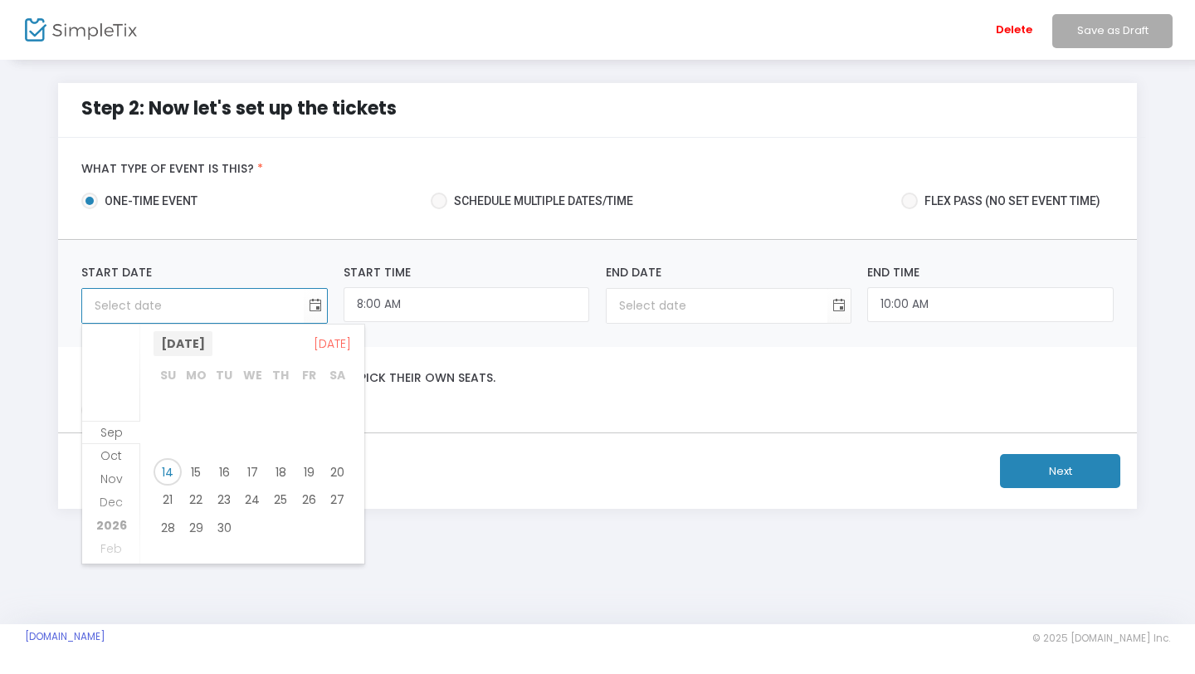
click at [212, 346] on span "September 2025" at bounding box center [182, 343] width 59 height 25
click at [127, 456] on li "2026" at bounding box center [111, 466] width 58 height 23
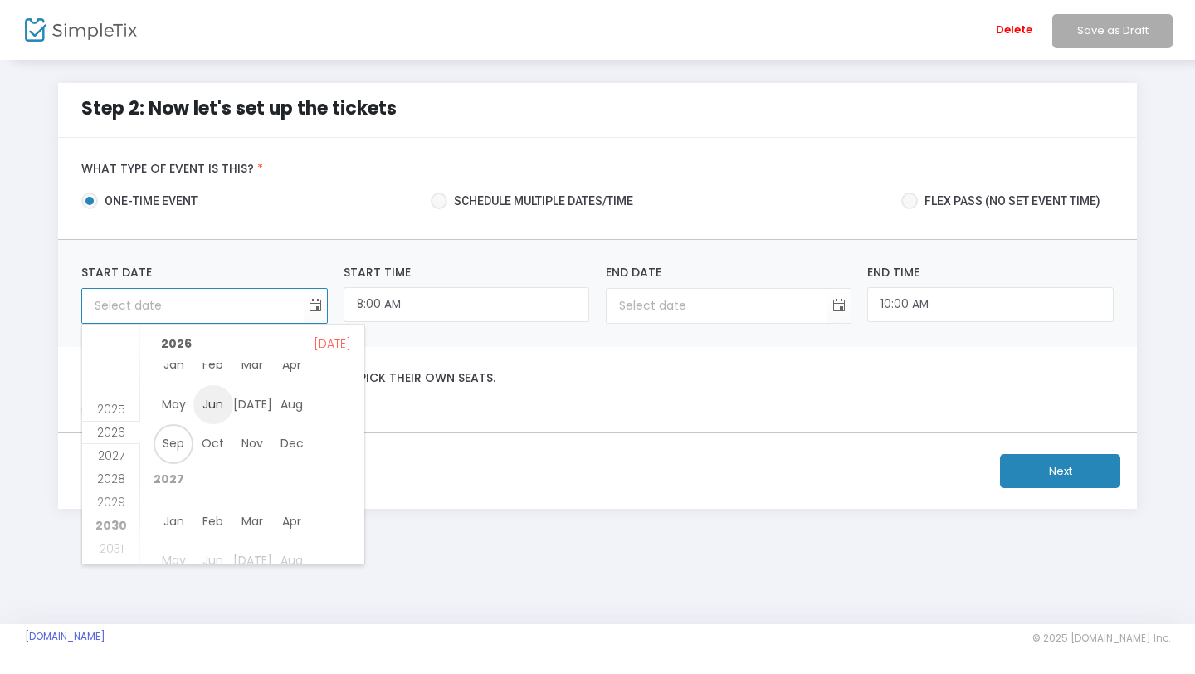
click at [207, 405] on span "Jun" at bounding box center [213, 405] width 40 height 40
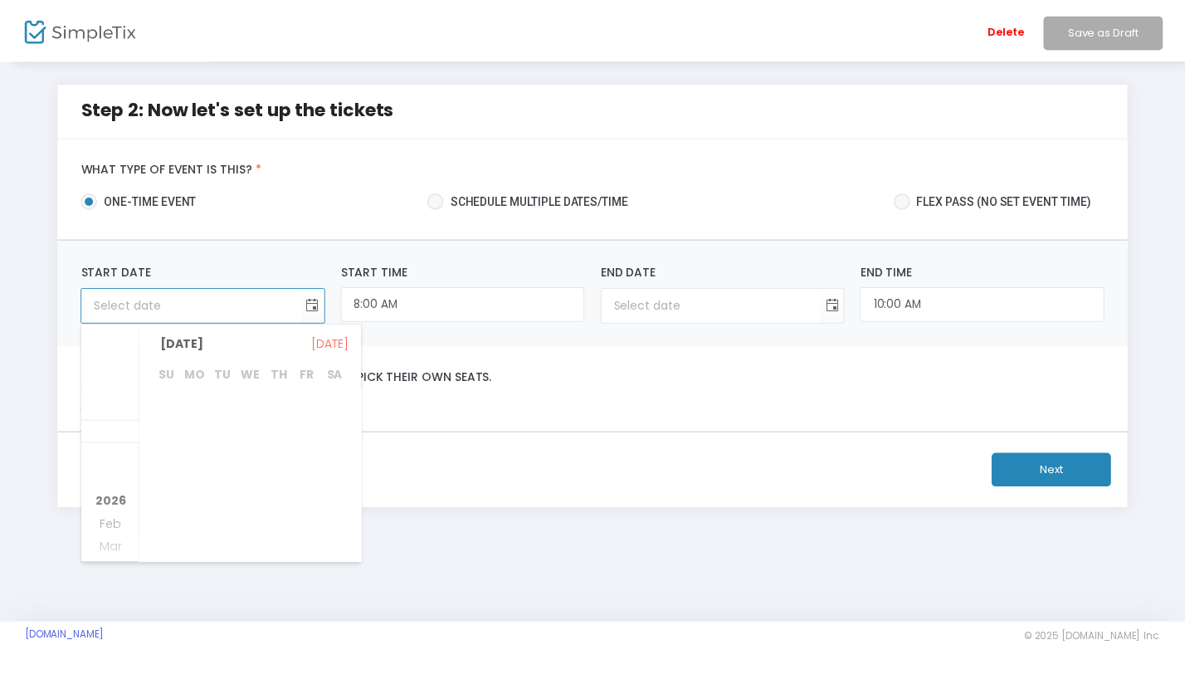
scroll to position [1926, 0]
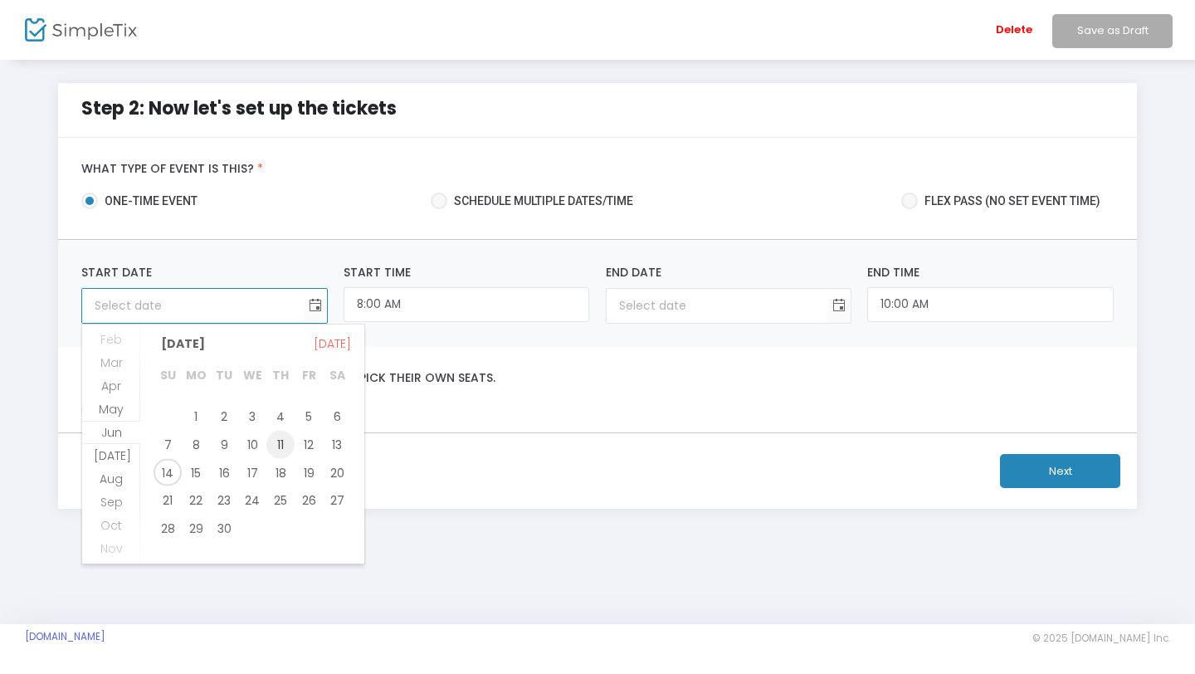
click at [285, 436] on span "11" at bounding box center [280, 444] width 28 height 28
type input "6/11/2026"
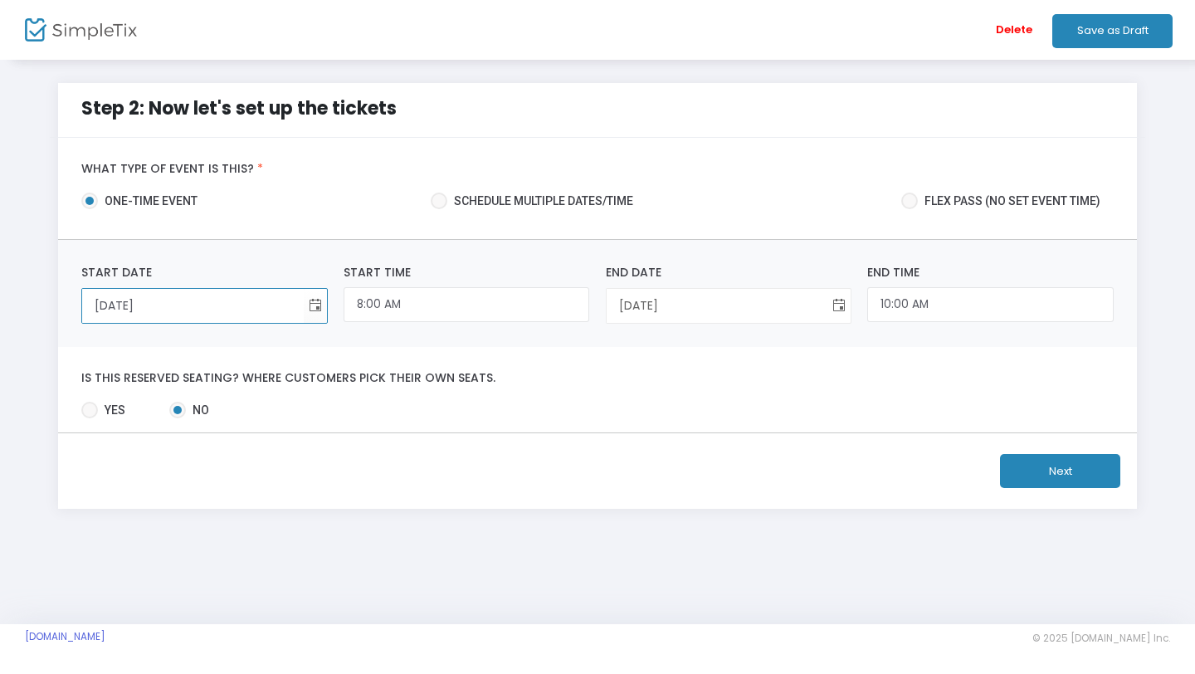
click at [840, 312] on span "Toggle calendar" at bounding box center [839, 305] width 27 height 27
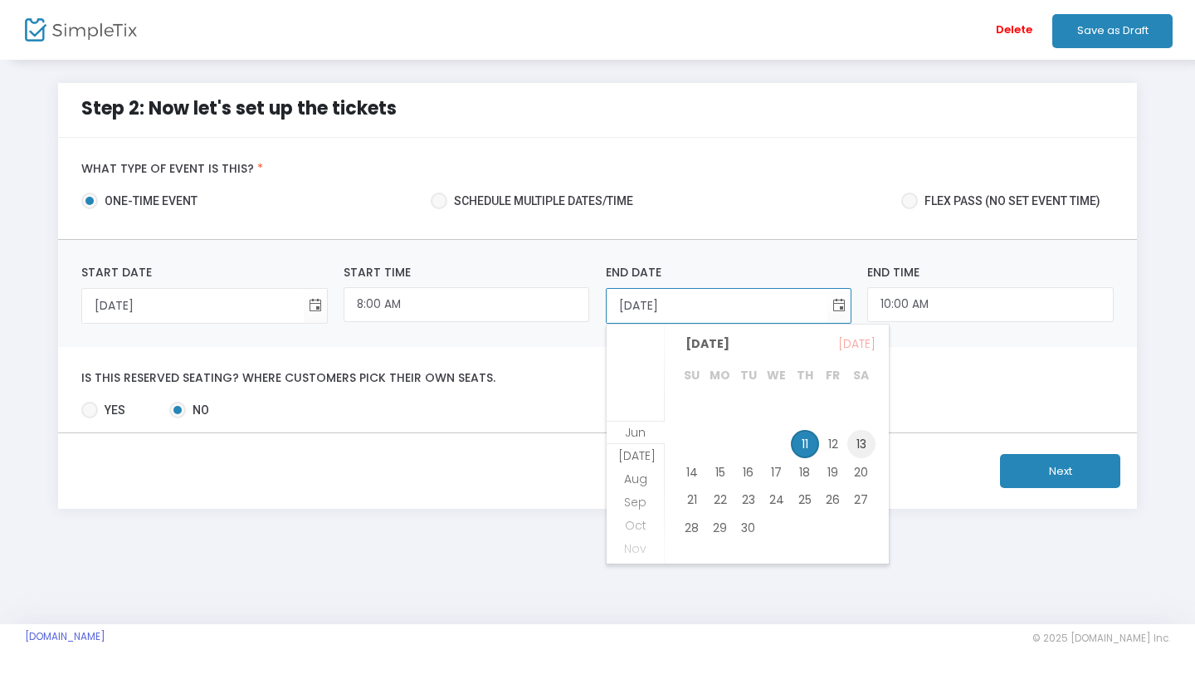
click at [860, 436] on span "13" at bounding box center [861, 444] width 28 height 28
type input "6/13/2026"
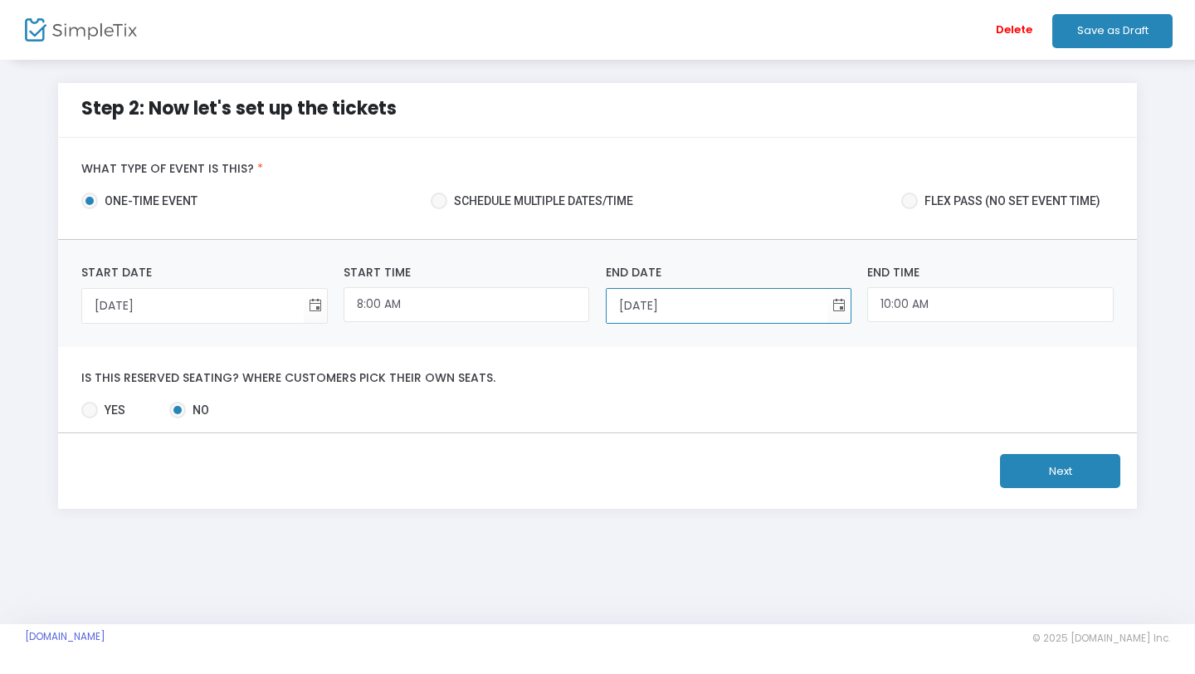
click at [1085, 476] on button "Next" at bounding box center [1060, 471] width 120 height 34
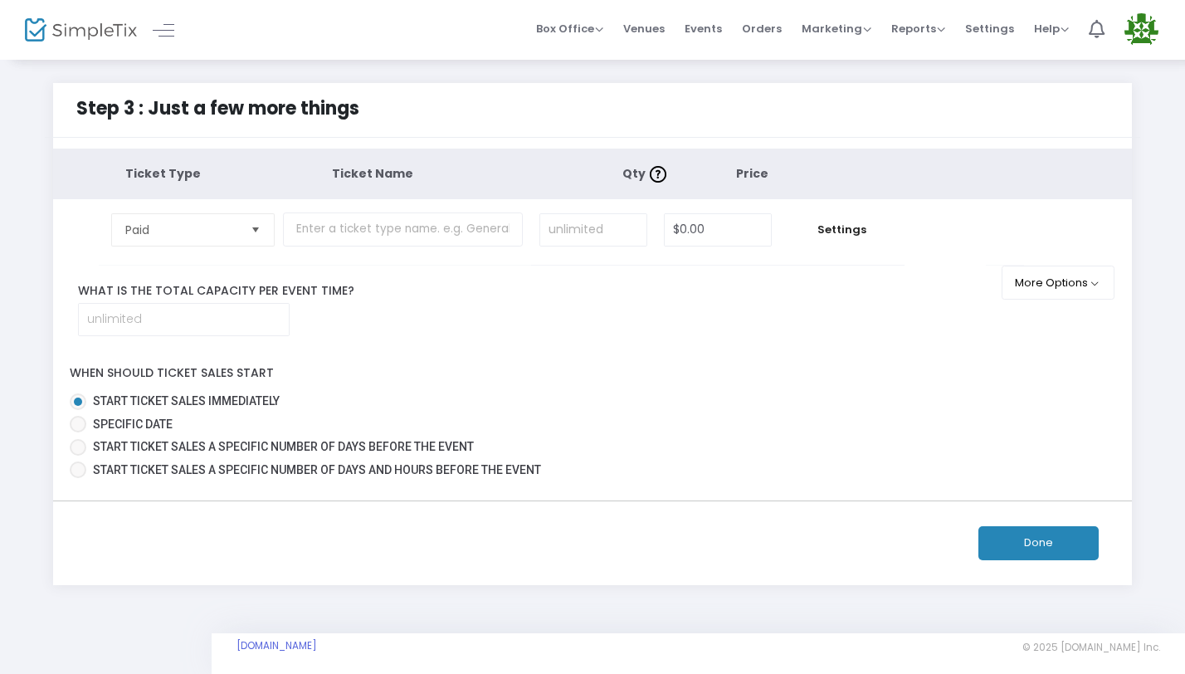
click at [254, 231] on span "Select" at bounding box center [255, 229] width 27 height 27
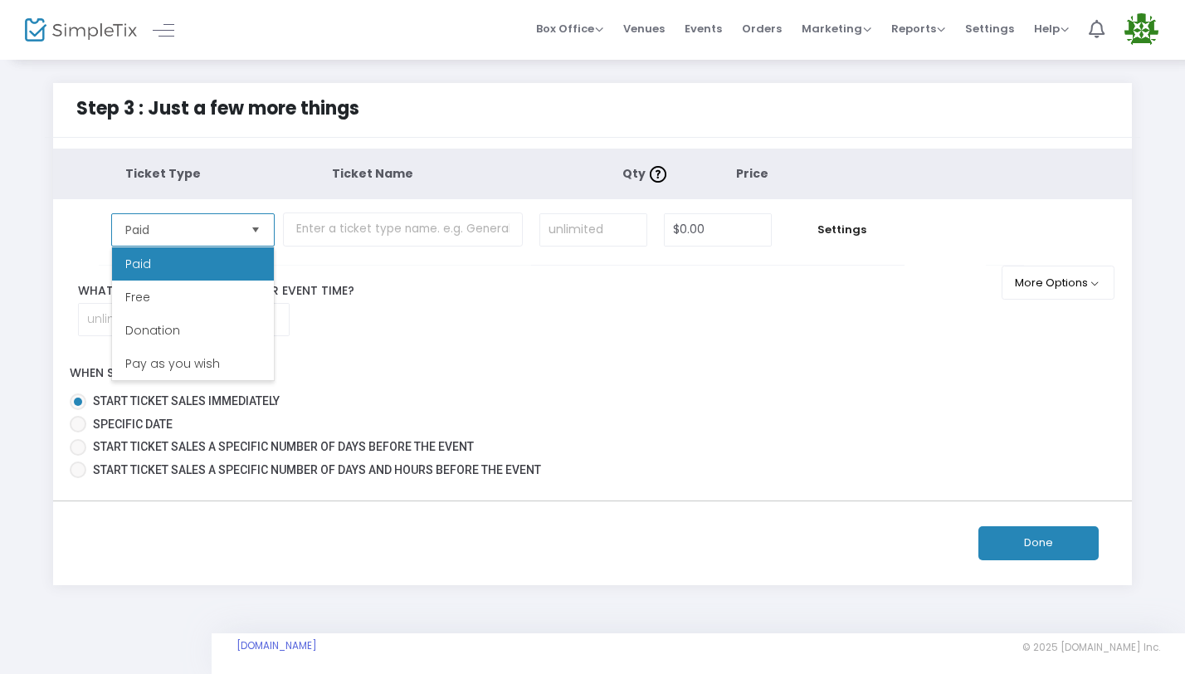
click at [251, 230] on span "Select" at bounding box center [255, 229] width 27 height 27
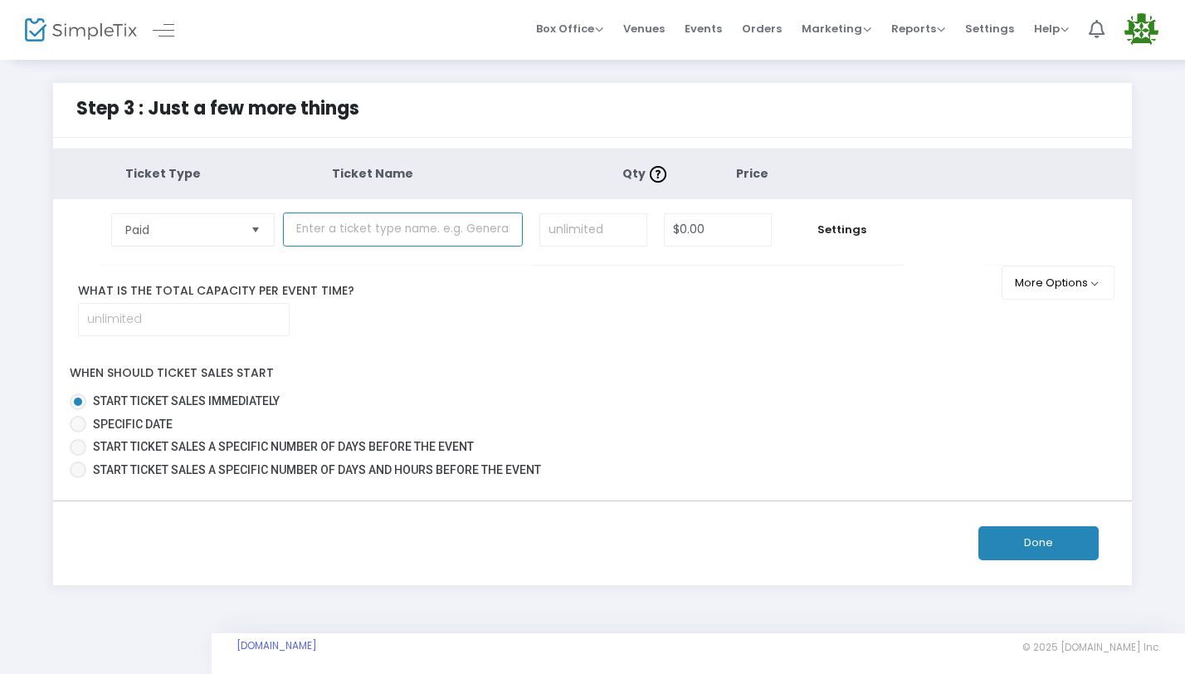
click at [350, 233] on input "text" at bounding box center [402, 229] width 239 height 34
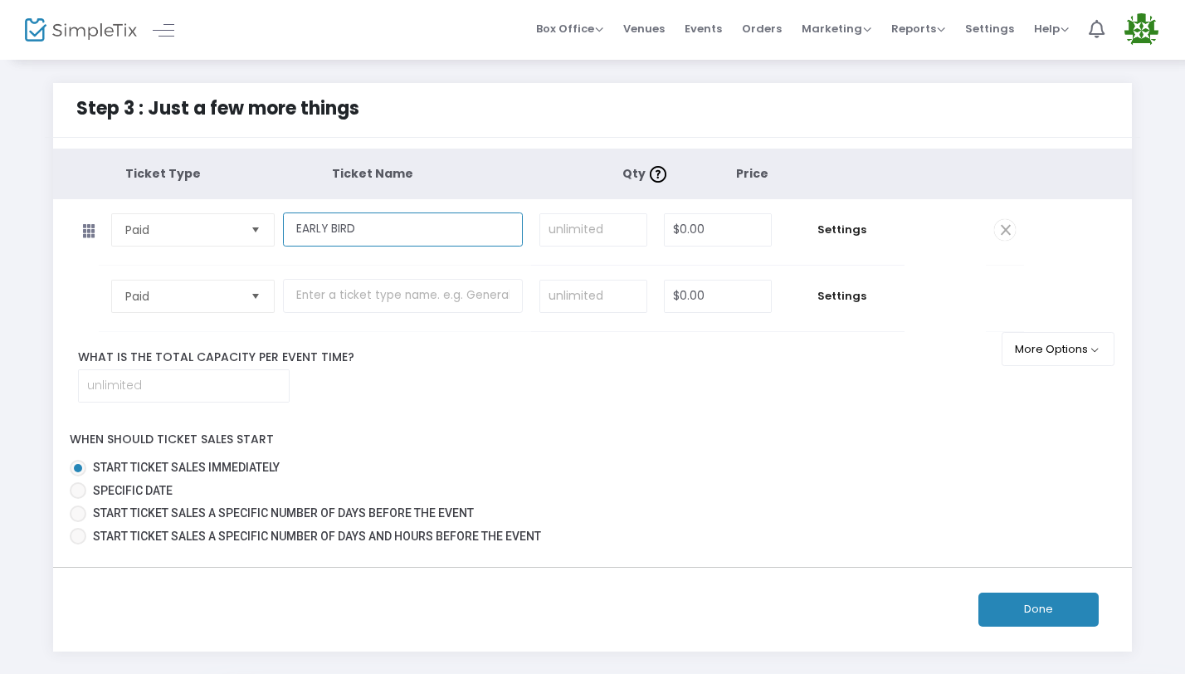
type input "EARLY BIRD"
click at [607, 236] on input at bounding box center [593, 230] width 106 height 32
type input "50"
click at [708, 236] on input "0" at bounding box center [718, 230] width 106 height 32
type input "$125.00"
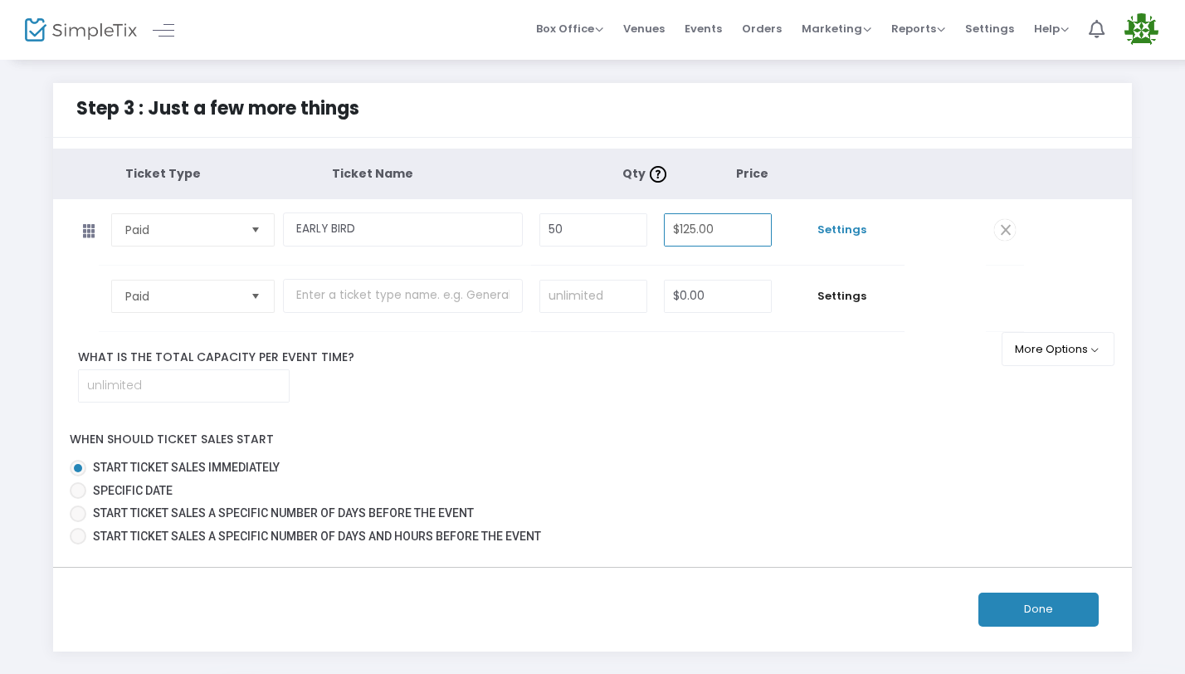
click at [856, 223] on span "Settings" at bounding box center [842, 230] width 108 height 17
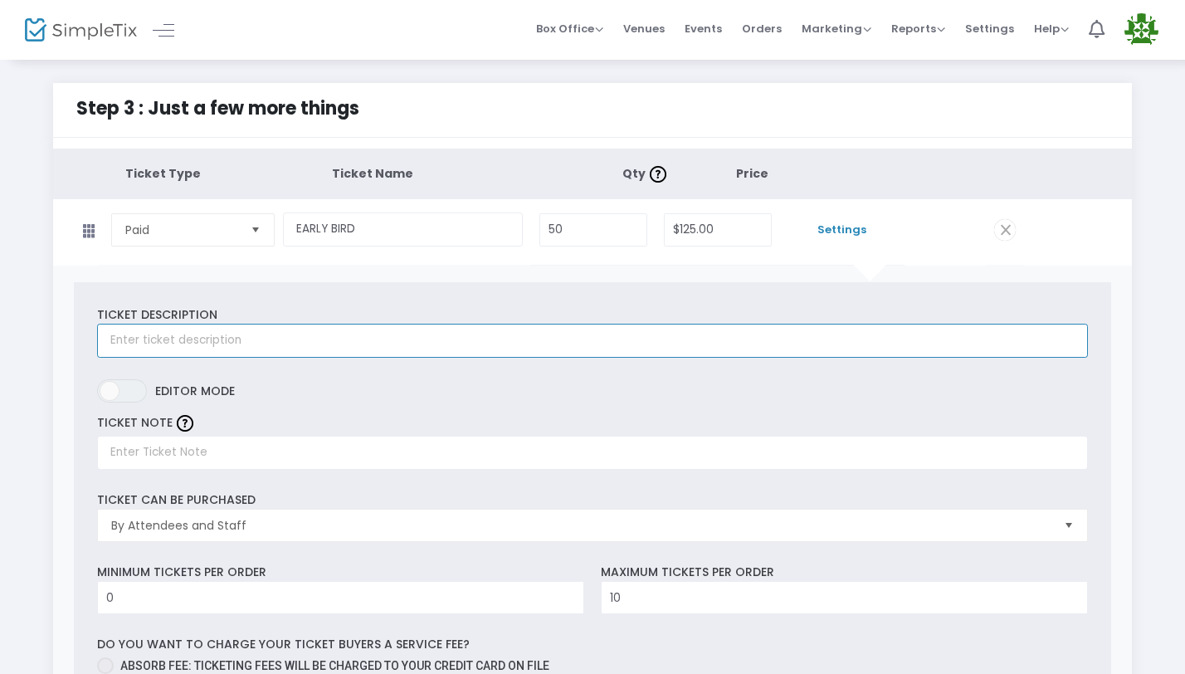
click at [420, 350] on input "text" at bounding box center [592, 341] width 990 height 34
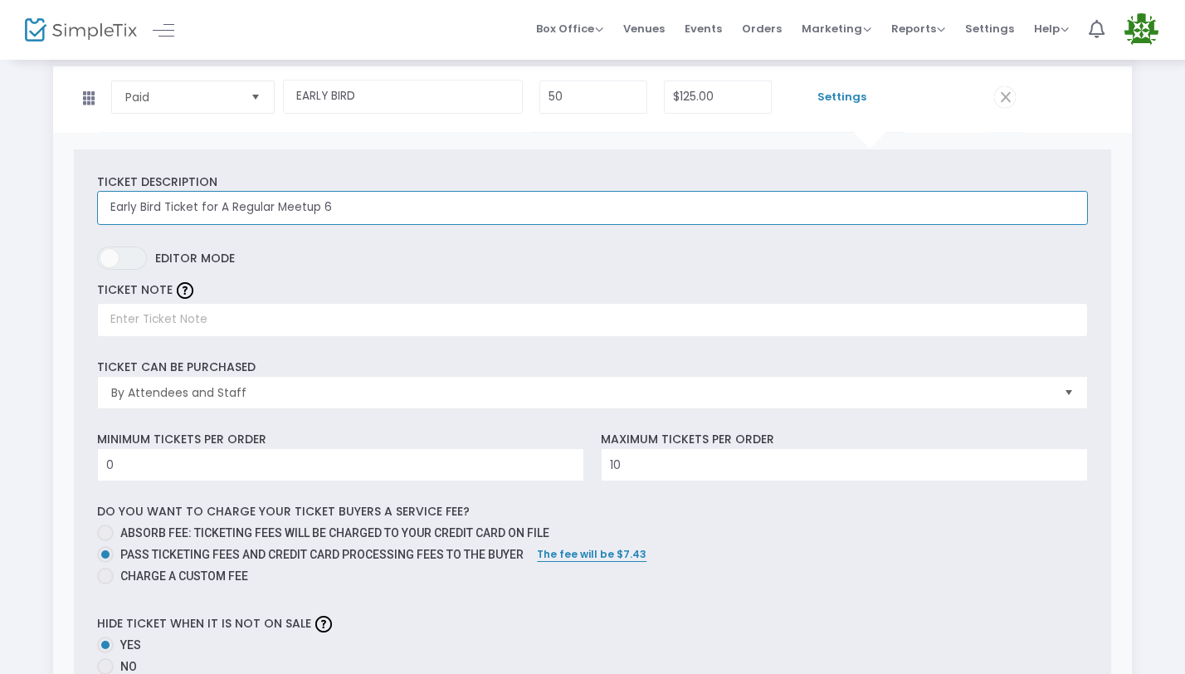
scroll to position [150, 0]
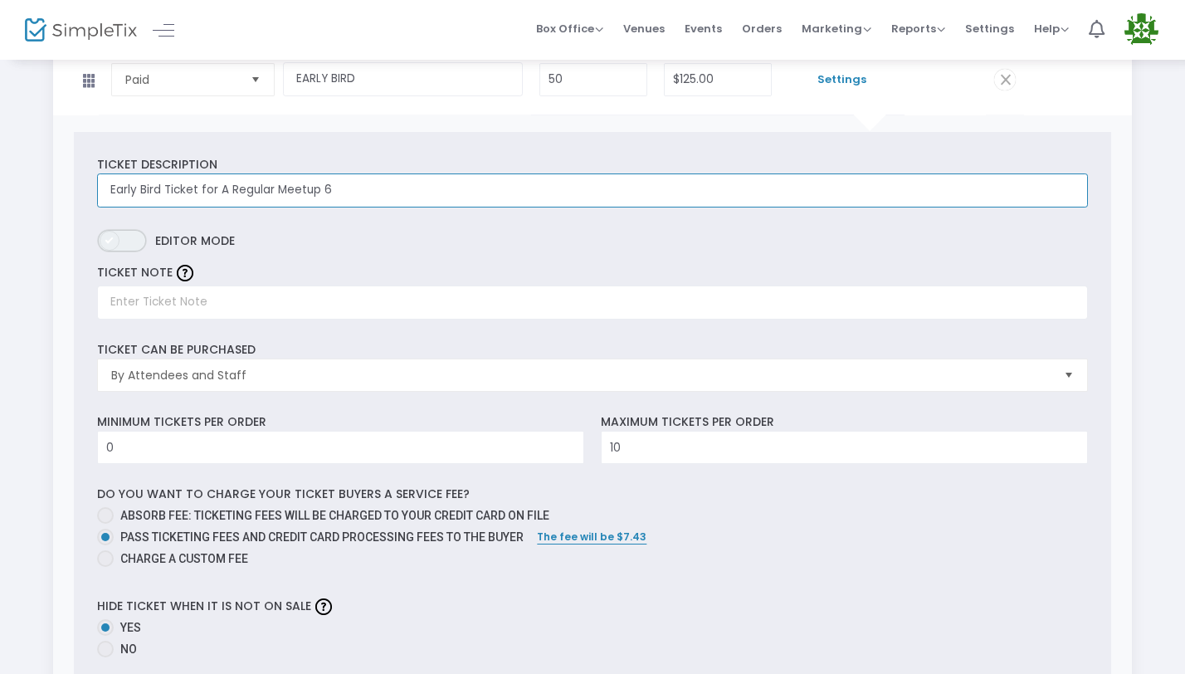
type input "Early Bird Ticket for A Regular Meetup 6"
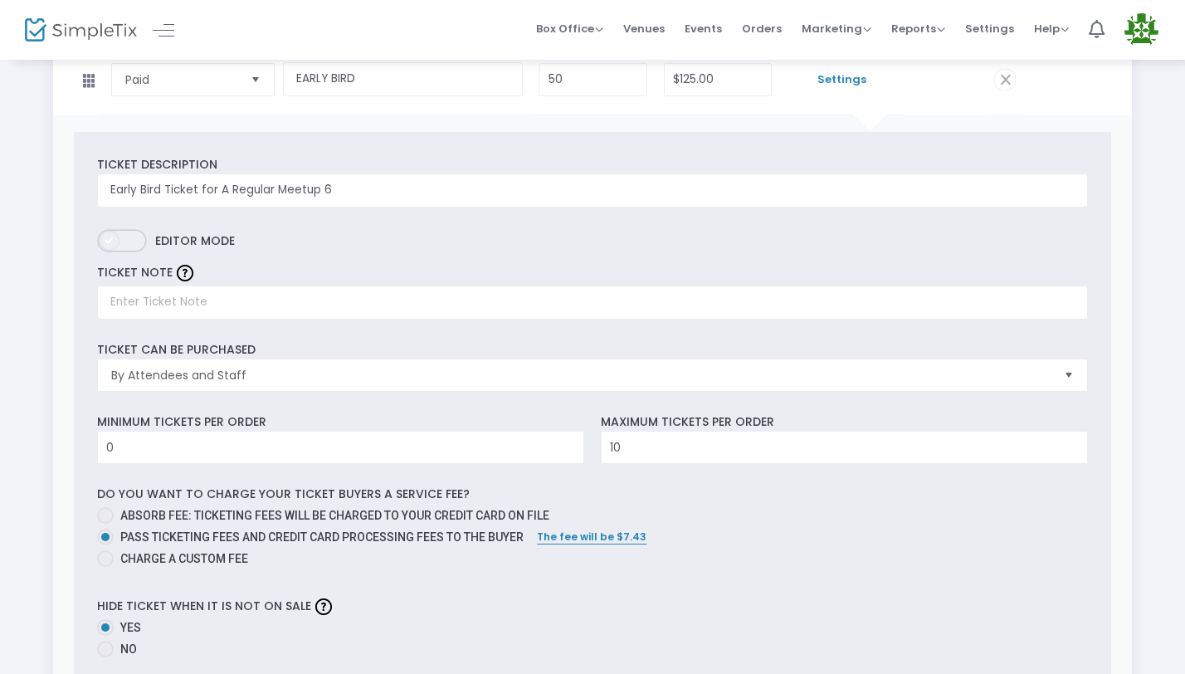
click at [138, 237] on span "ON OFF" at bounding box center [122, 240] width 50 height 23
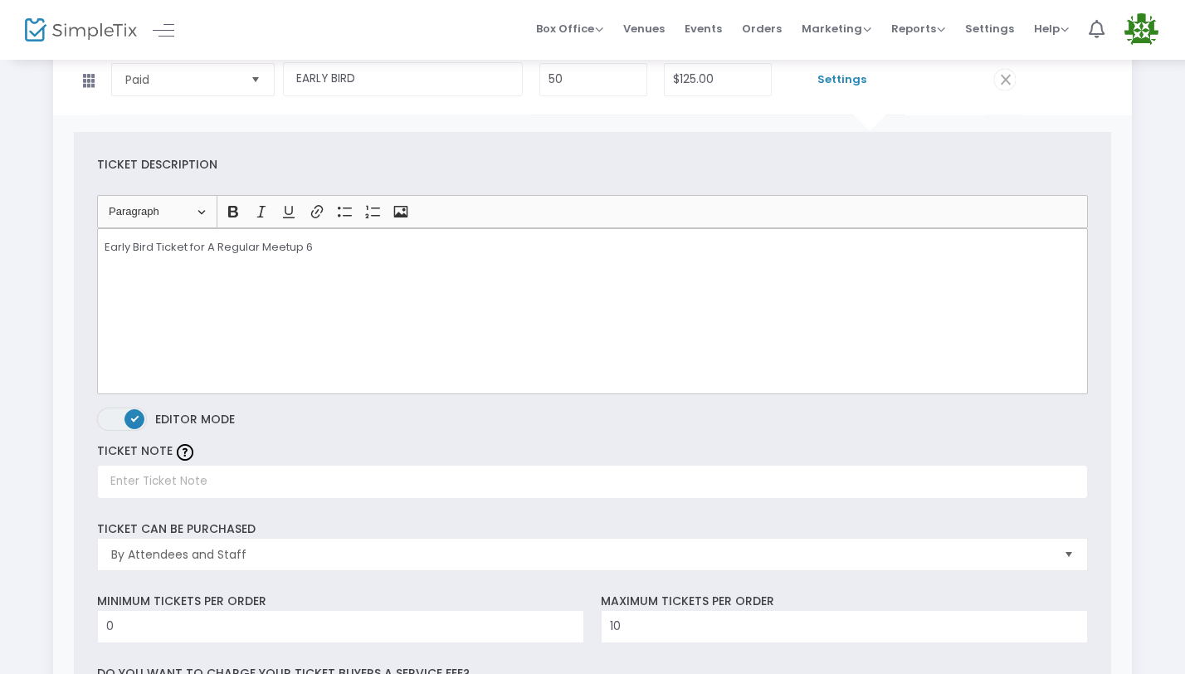
click at [113, 419] on span "ON OFF" at bounding box center [122, 418] width 50 height 23
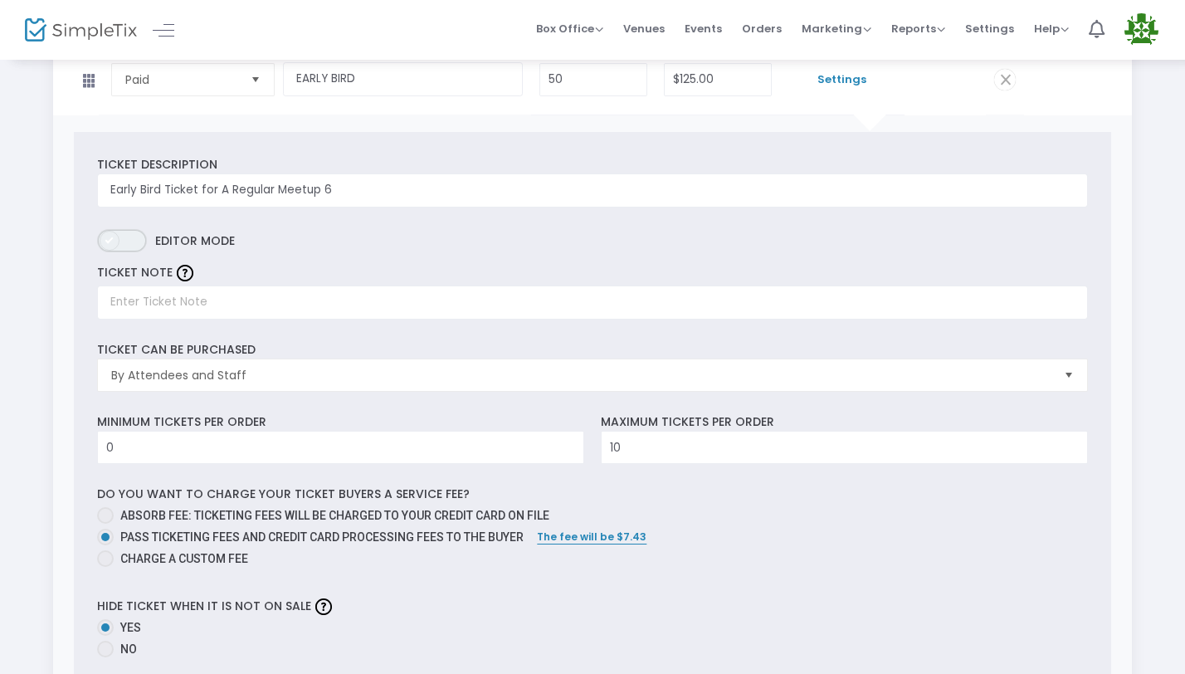
click at [129, 238] on span "ON OFF" at bounding box center [122, 240] width 50 height 23
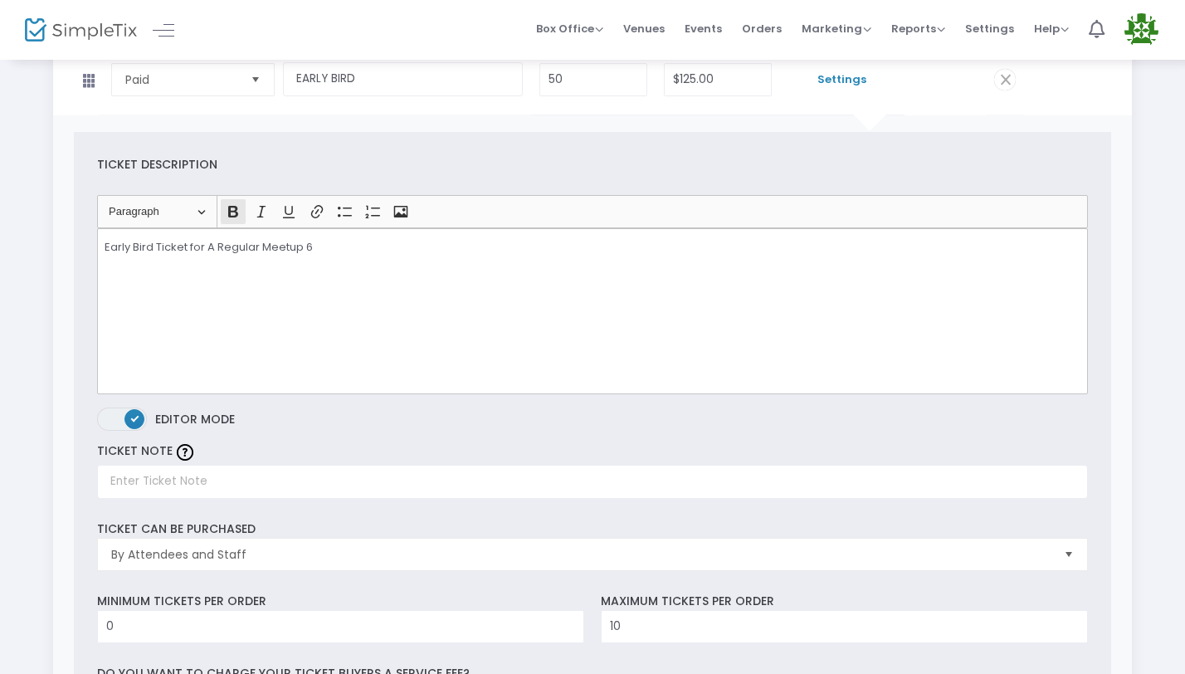
click at [225, 210] on icon "Editor toolbar" at bounding box center [233, 211] width 17 height 17
click at [118, 417] on span "ON OFF" at bounding box center [122, 418] width 50 height 23
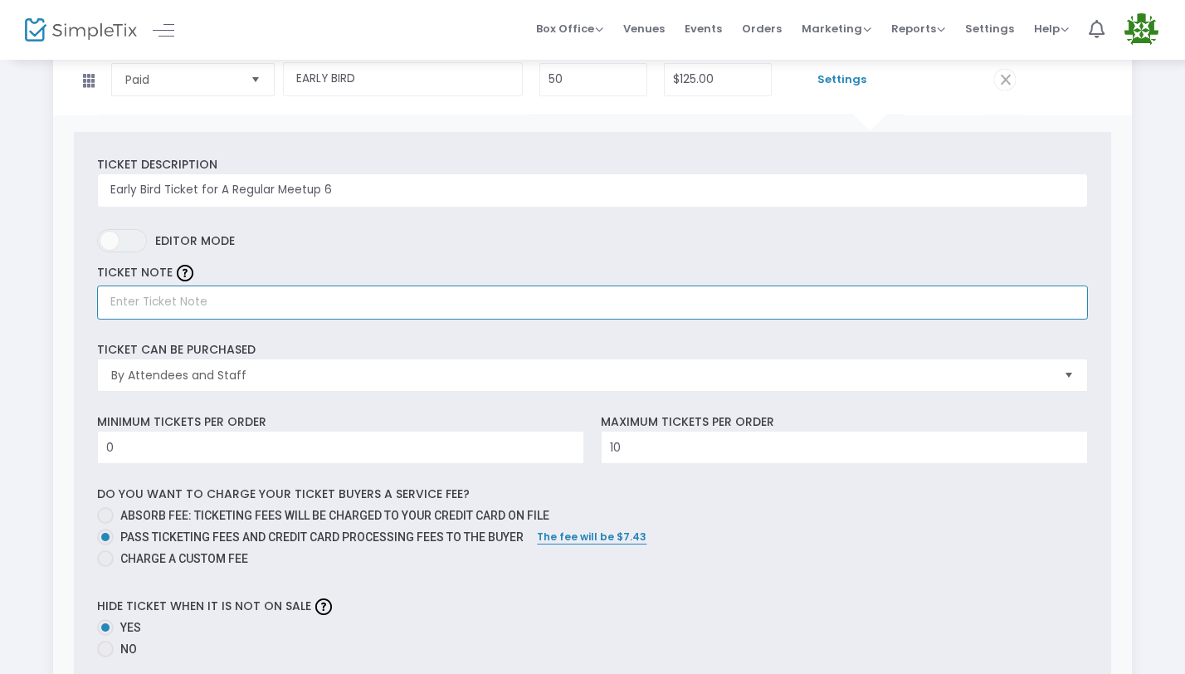
click at [147, 308] on input "text" at bounding box center [592, 302] width 990 height 34
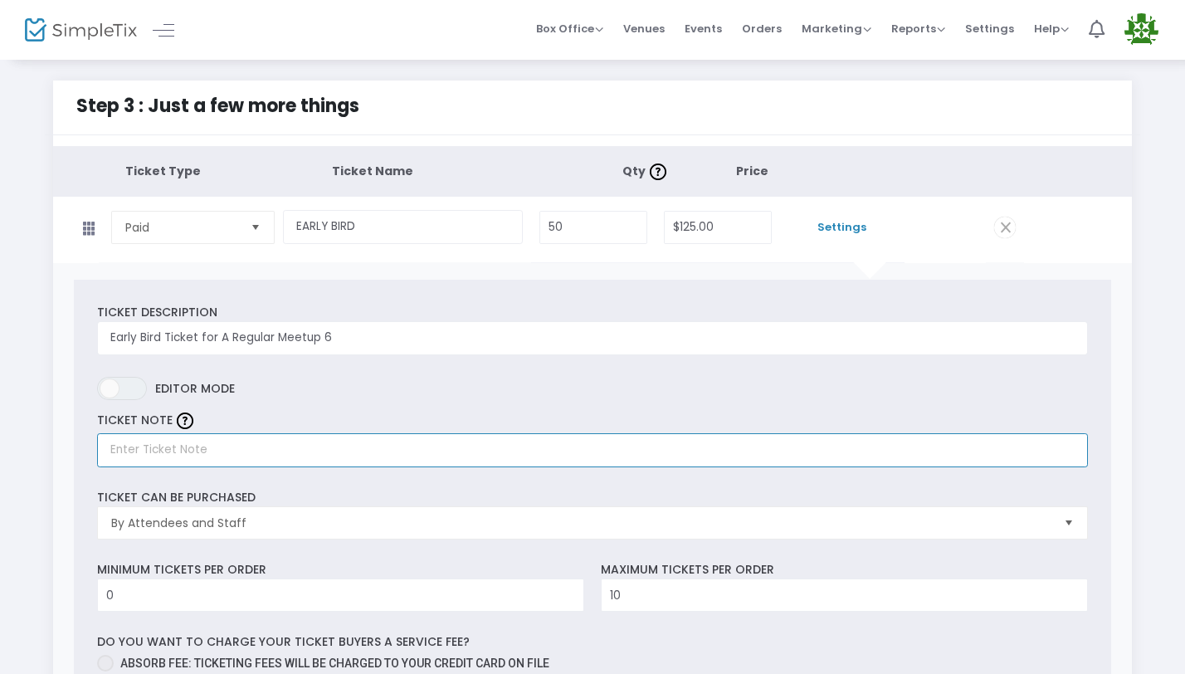
scroll to position [3, 0]
paste input "We’re excited to have you join us for the 2A community’s most unique event. We …"
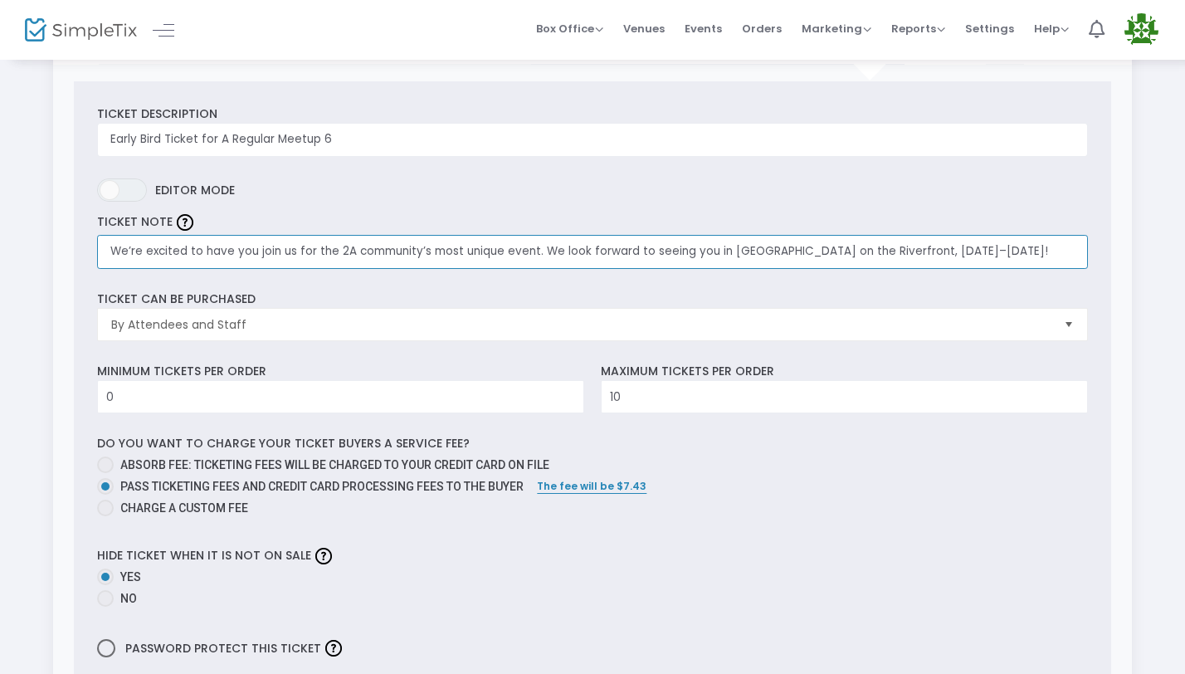
scroll to position [304, 0]
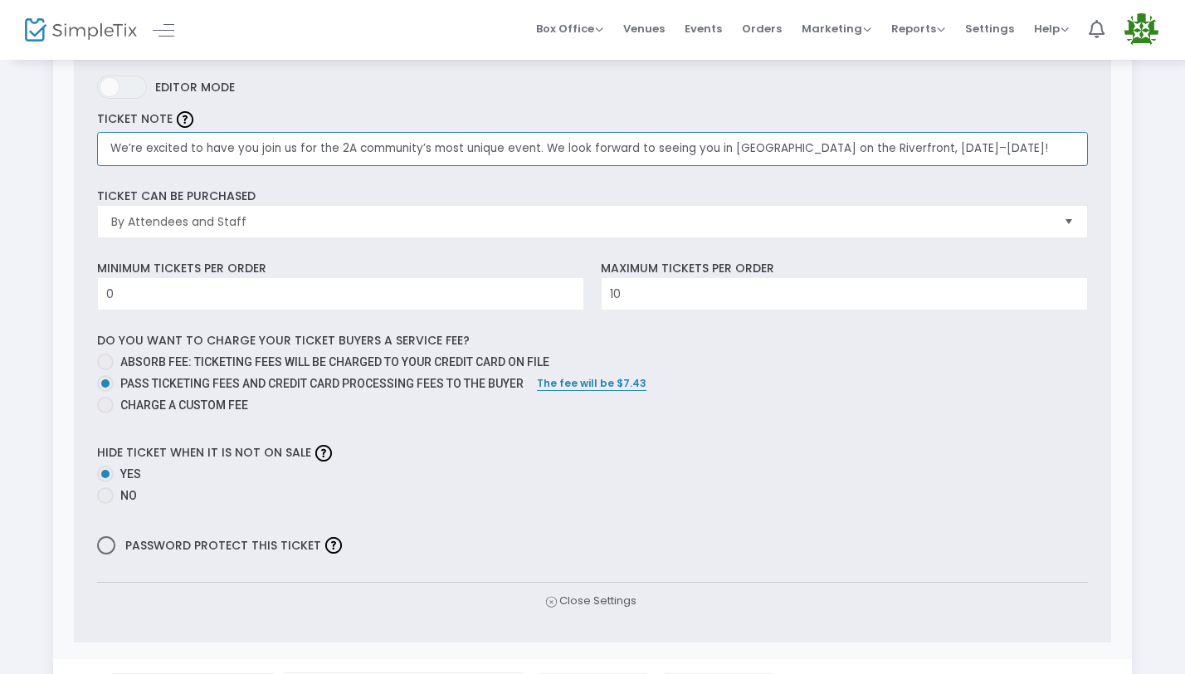
type input "We’re excited to have you join us for the 2A community’s most unique event. We …"
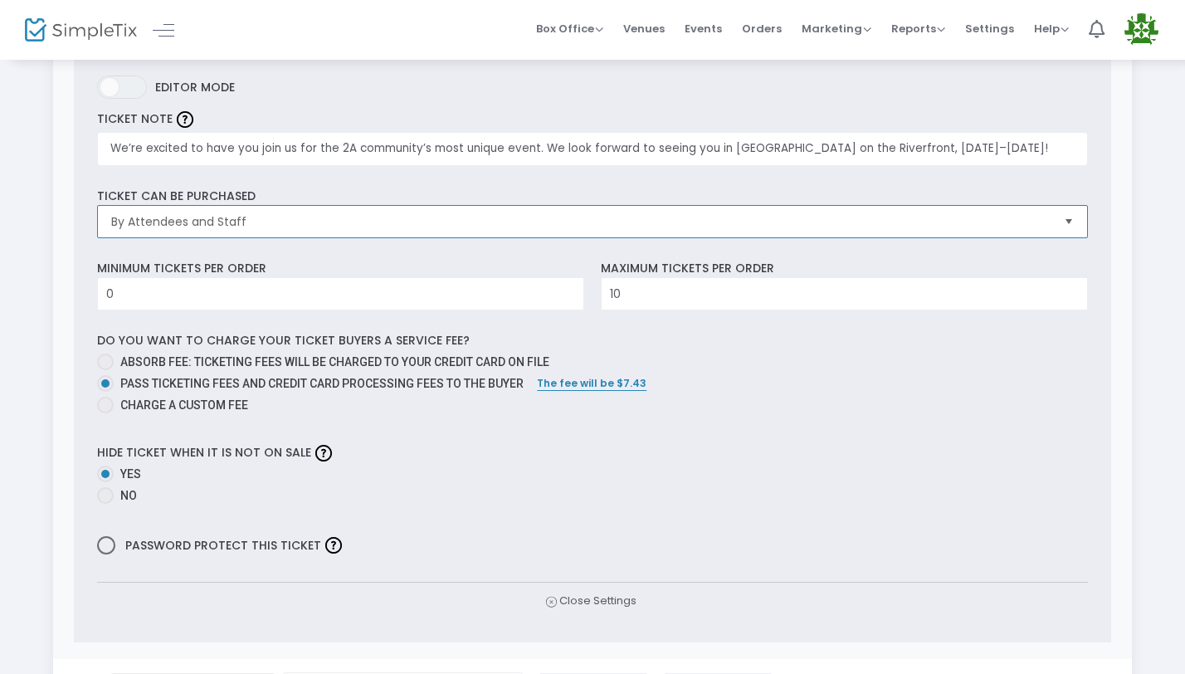
click at [875, 211] on span "By Attendees and Staff" at bounding box center [581, 222] width 952 height 32
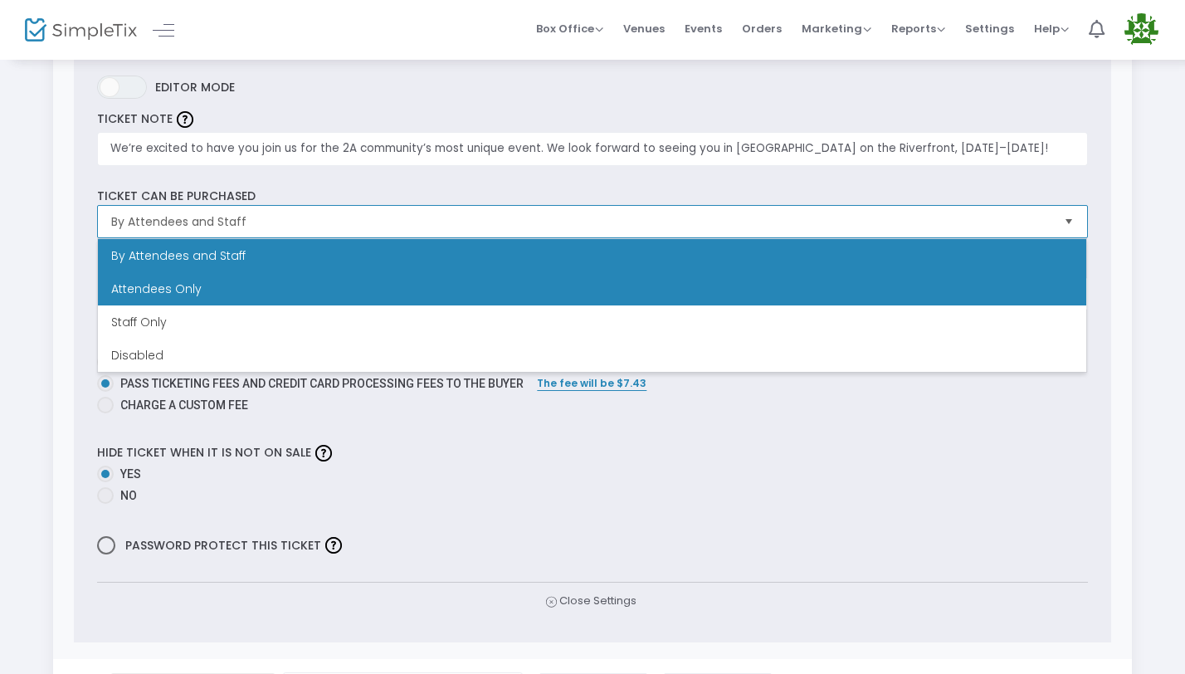
click at [263, 284] on li "Attendees Only" at bounding box center [592, 288] width 988 height 33
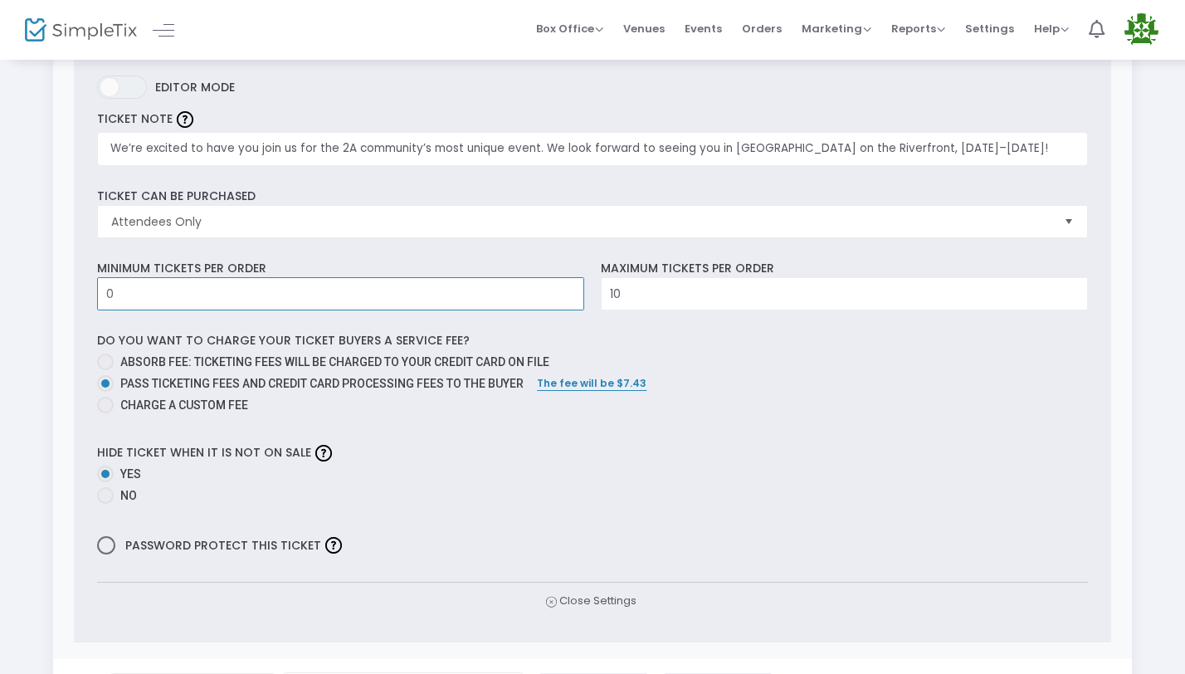
drag, startPoint x: 117, startPoint y: 297, endPoint x: 96, endPoint y: 297, distance: 20.7
click at [96, 297] on div "Minimum tickets per order 0 Value should be between 0 to 1000.." at bounding box center [341, 285] width 503 height 51
click at [700, 294] on input "10" at bounding box center [844, 294] width 485 height 32
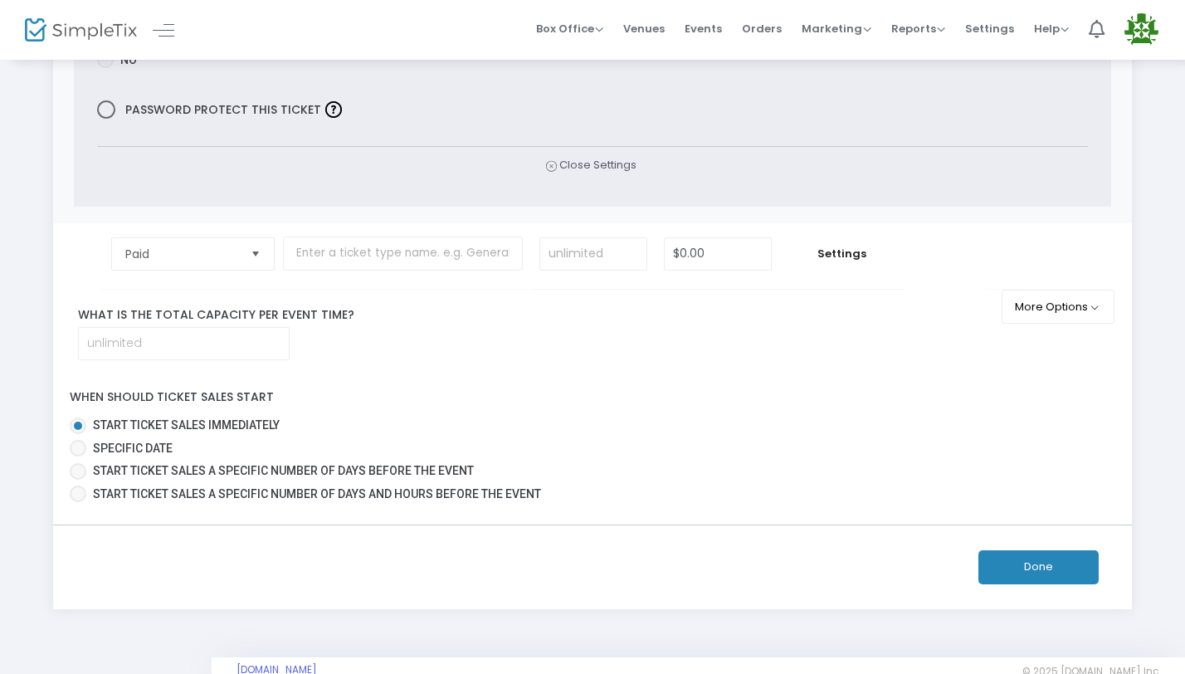
scroll to position [772, 0]
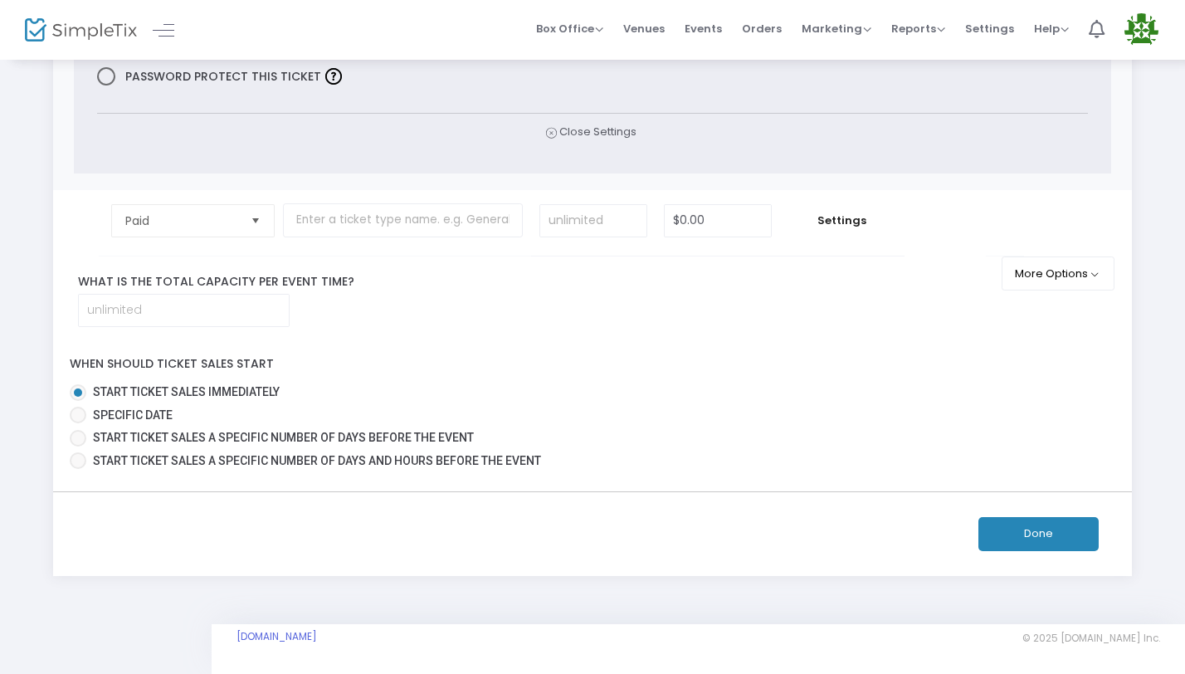
type input "15"
click at [1047, 541] on button "Done" at bounding box center [1038, 534] width 120 height 34
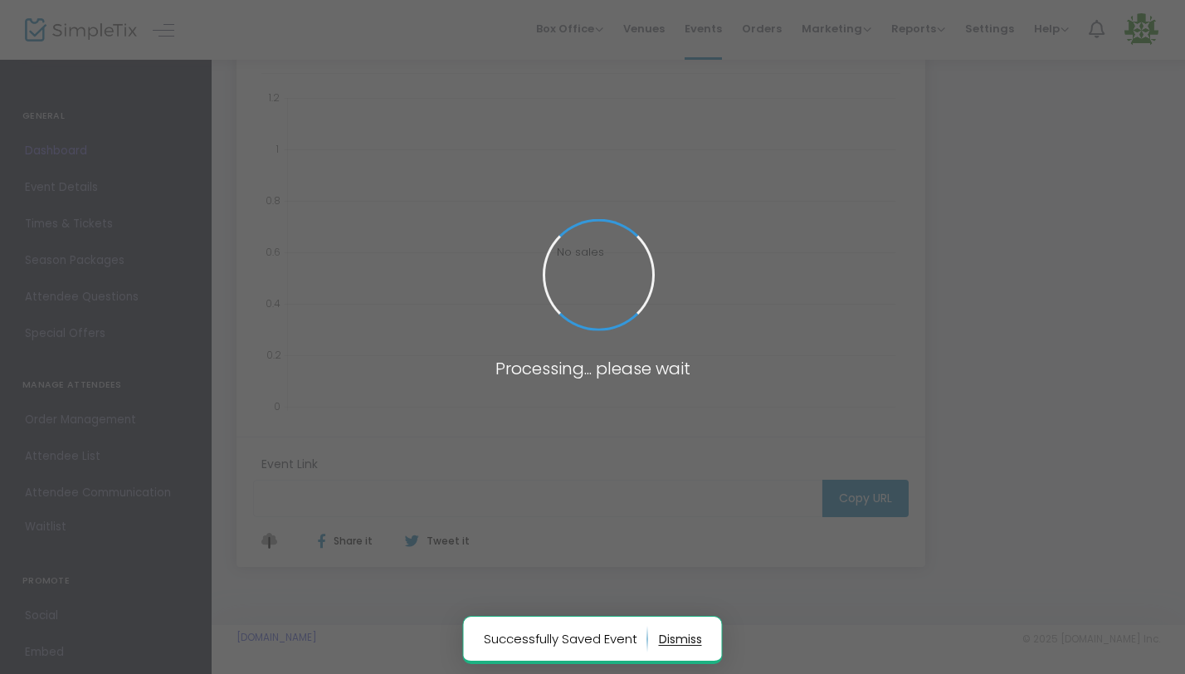
type input "[URL][DOMAIN_NAME]"
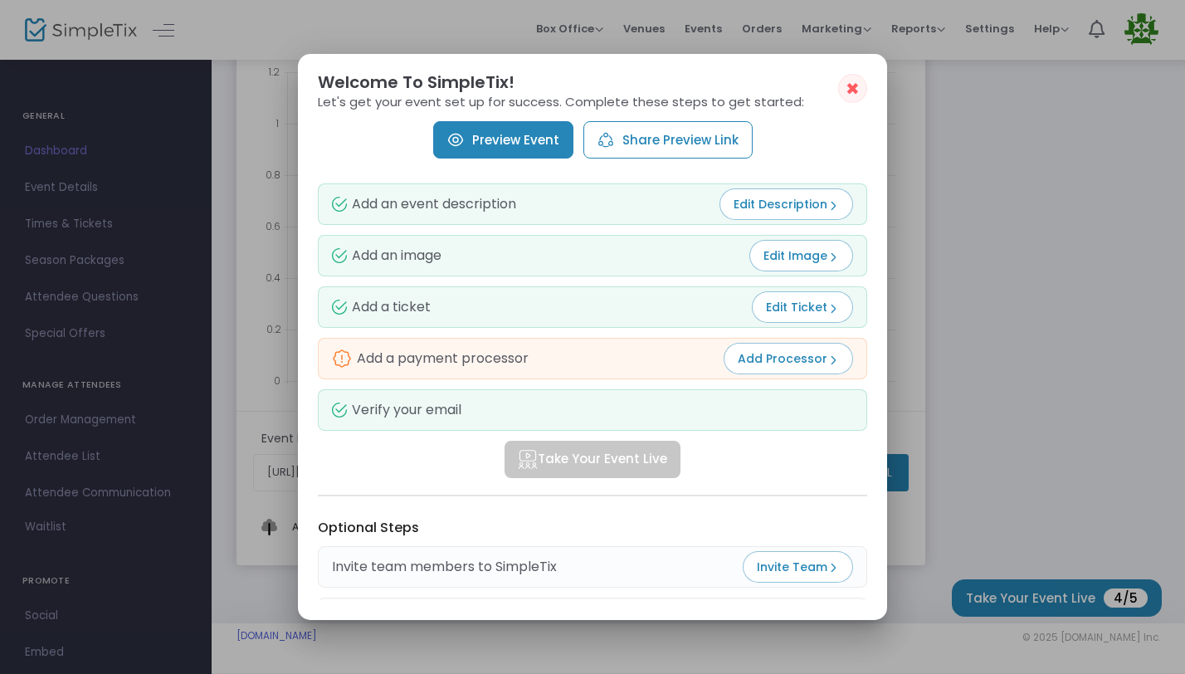
click at [504, 153] on link "Preview Event" at bounding box center [503, 139] width 140 height 37
click at [785, 350] on span "Add Processor" at bounding box center [788, 358] width 101 height 17
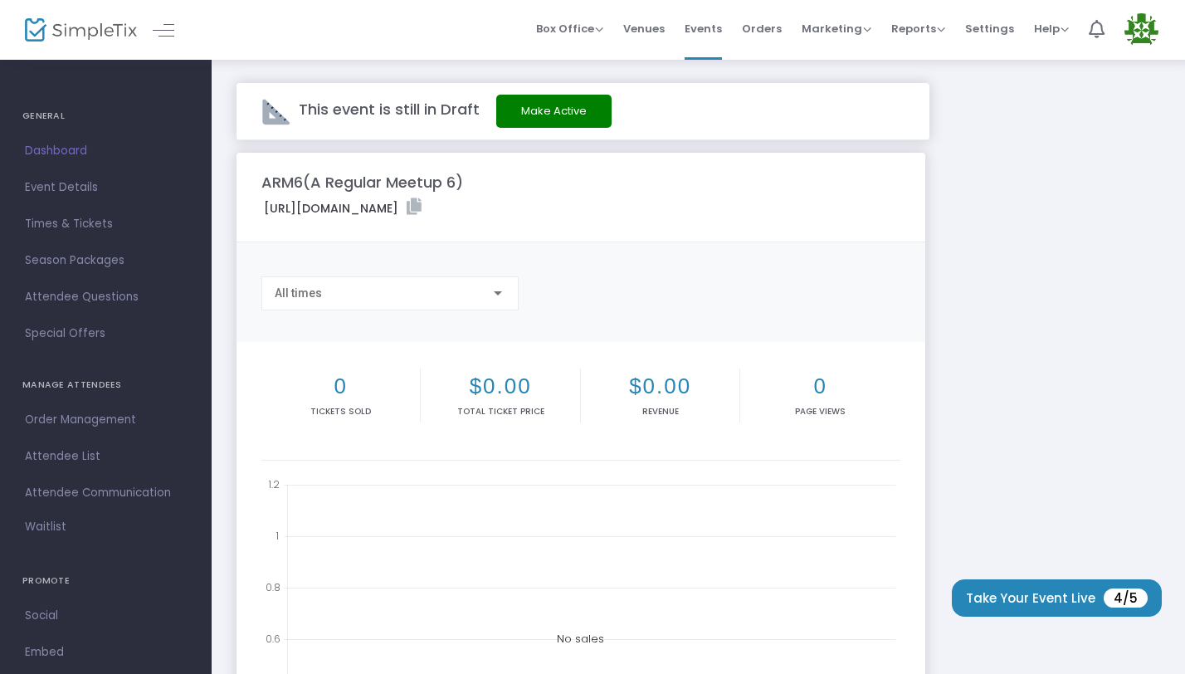
scroll to position [412, 0]
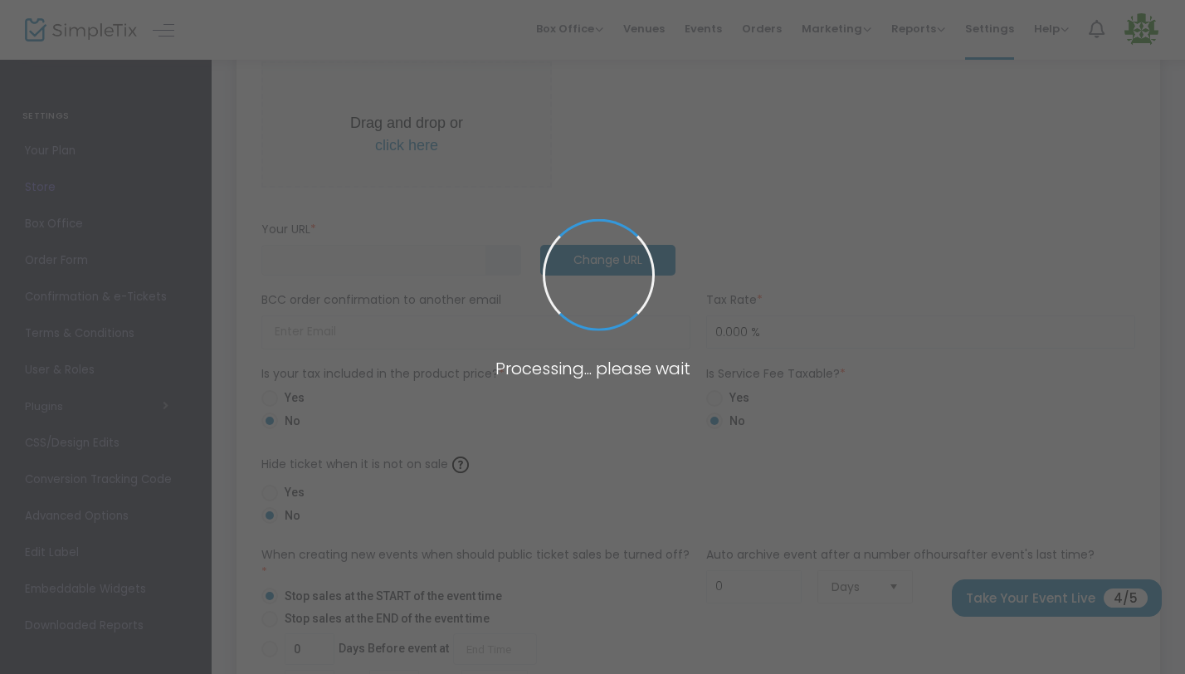
type input "https://aregularmeetup"
radio input "true"
radio input "false"
radio input "true"
type input "ARGG, LLC"
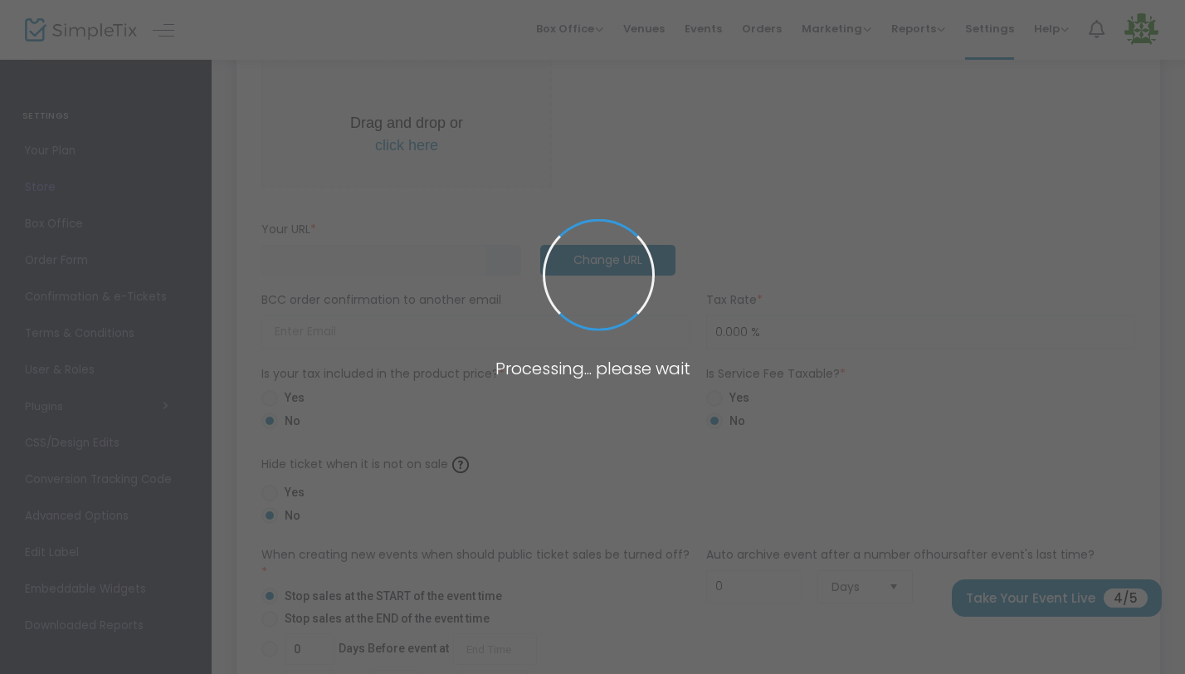
type input "6305408223"
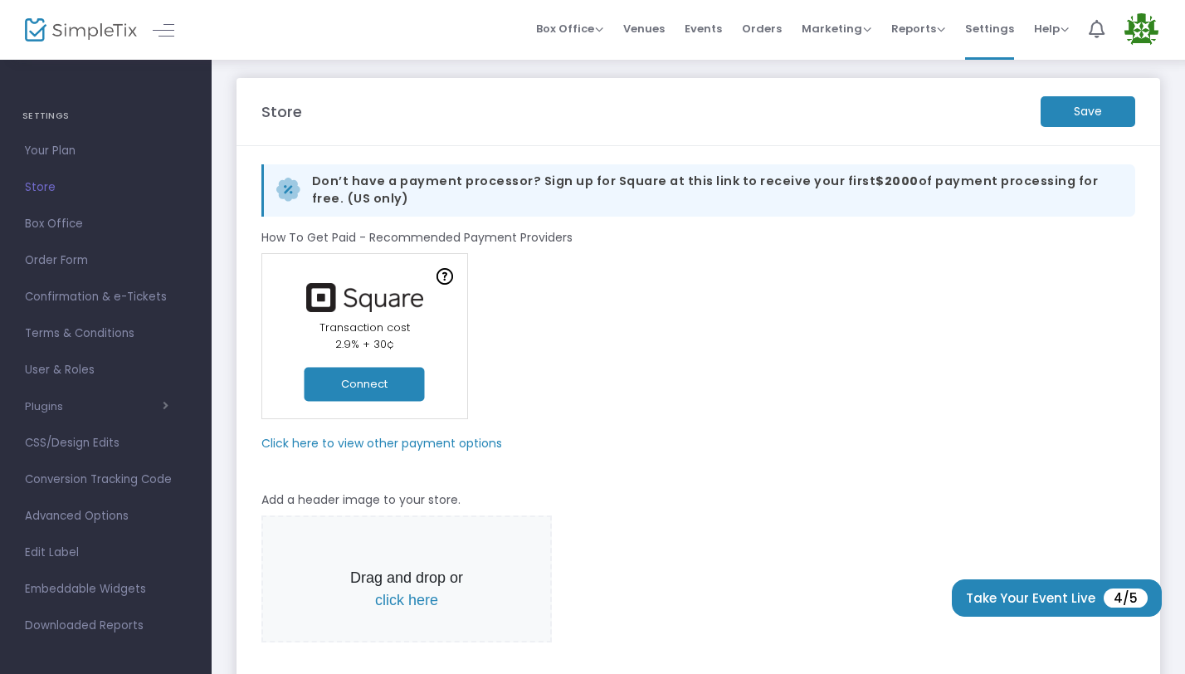
scroll to position [7, 0]
click at [367, 374] on button "Connect" at bounding box center [364, 382] width 120 height 34
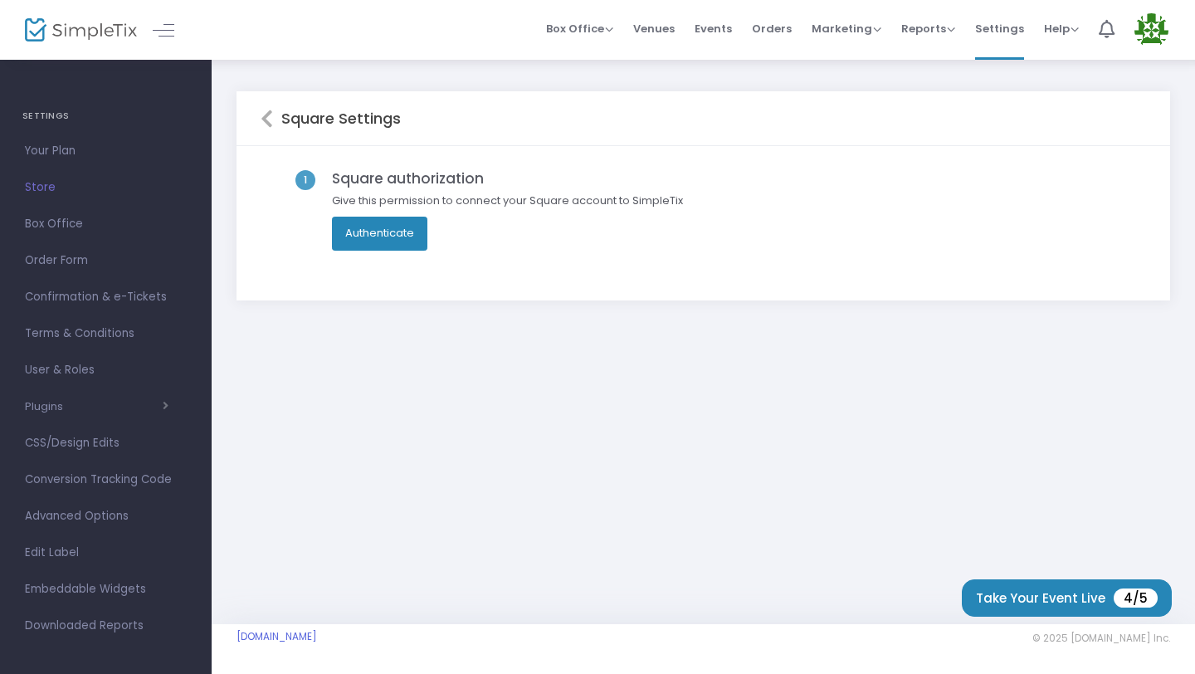
click at [383, 226] on button "Authenticate" at bounding box center [379, 233] width 95 height 33
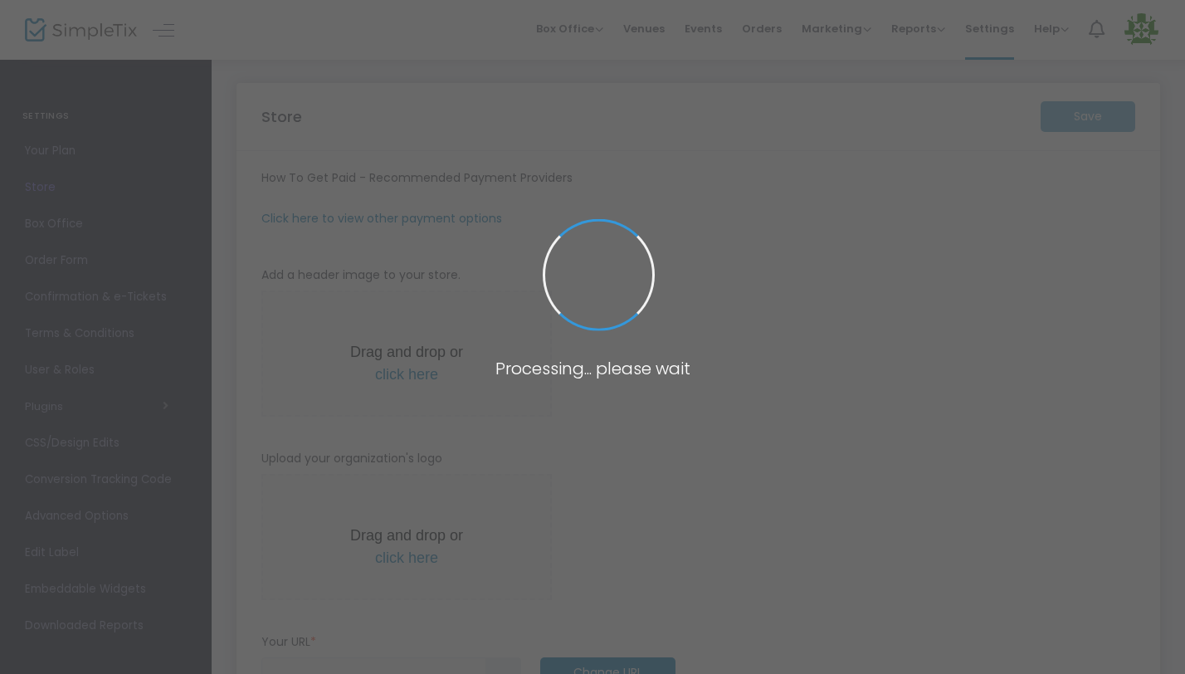
type input "https://aregularmeetup"
radio input "true"
radio input "false"
radio input "true"
type input "ARGG, LLC"
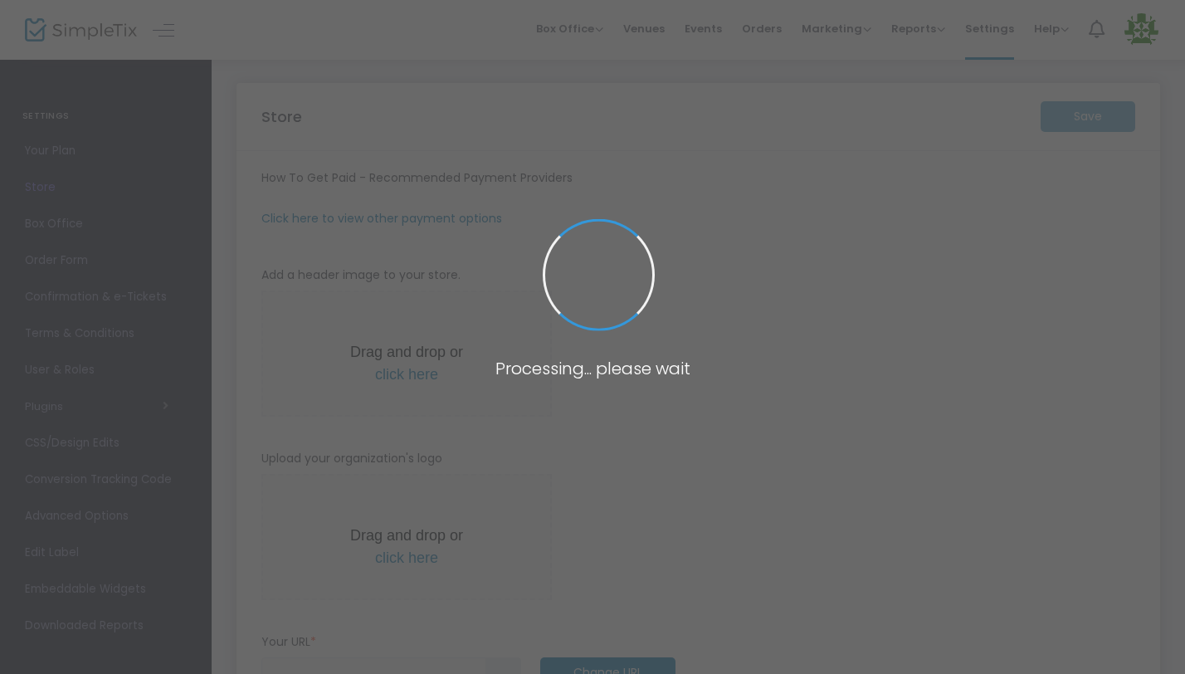
type input "6305408223"
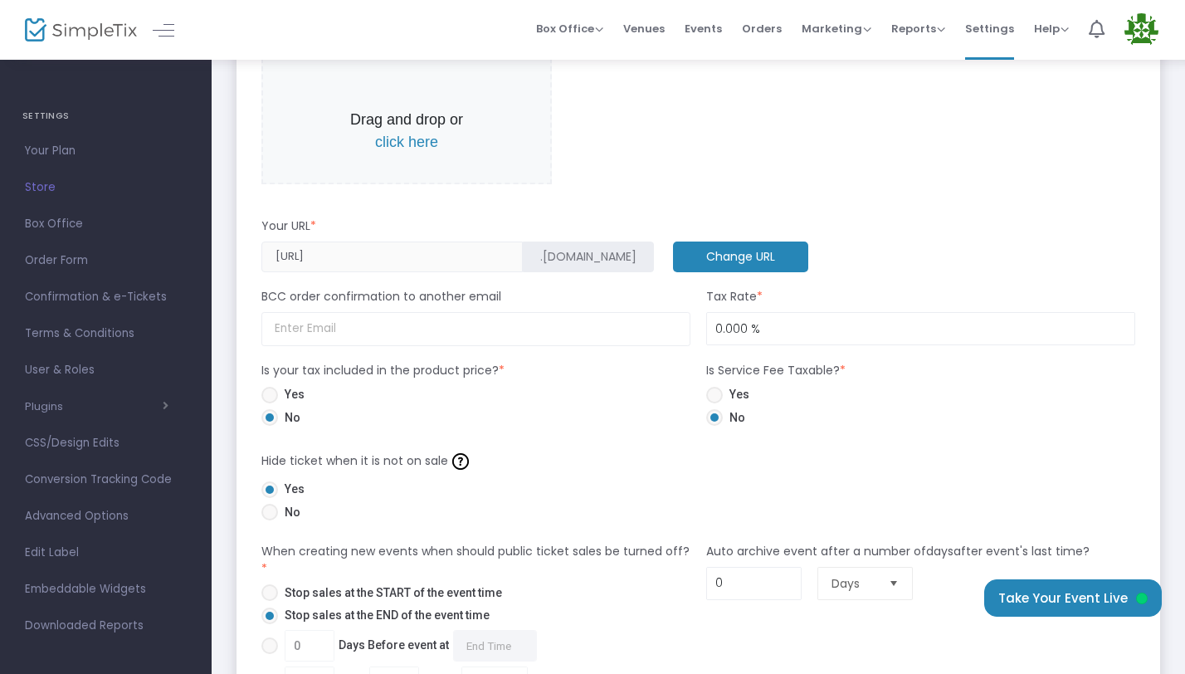
scroll to position [597, 0]
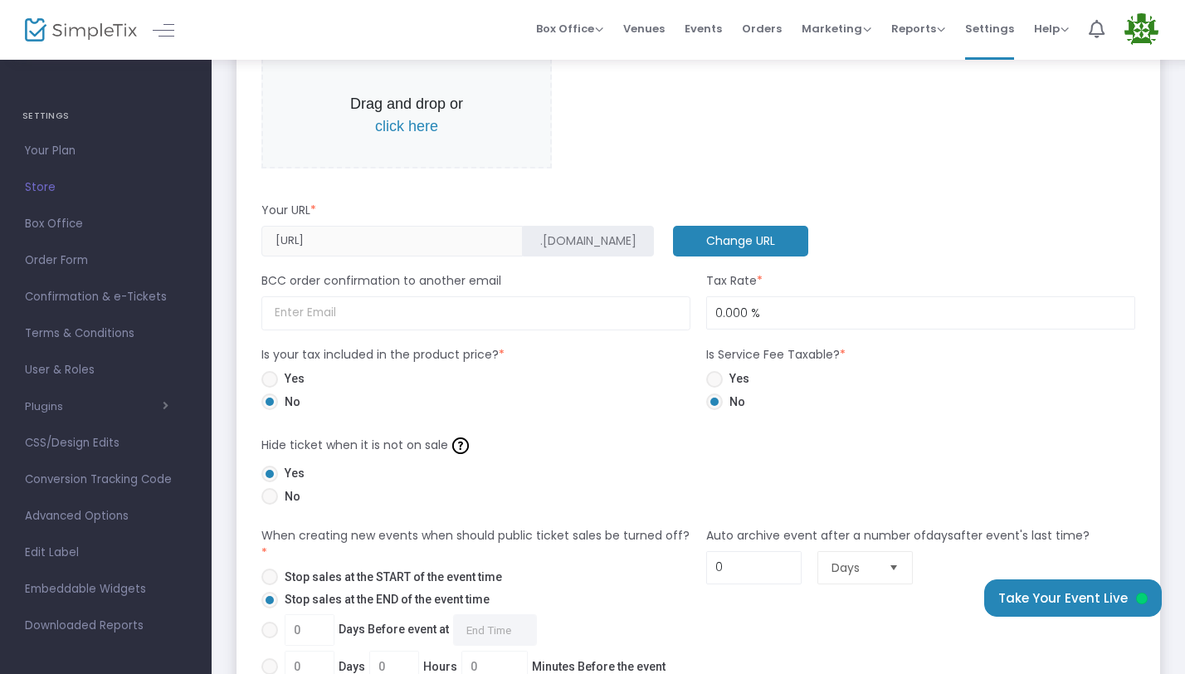
click at [275, 381] on span at bounding box center [269, 379] width 17 height 17
click at [270, 387] on input "Yes" at bounding box center [269, 387] width 1 height 1
radio input "true"
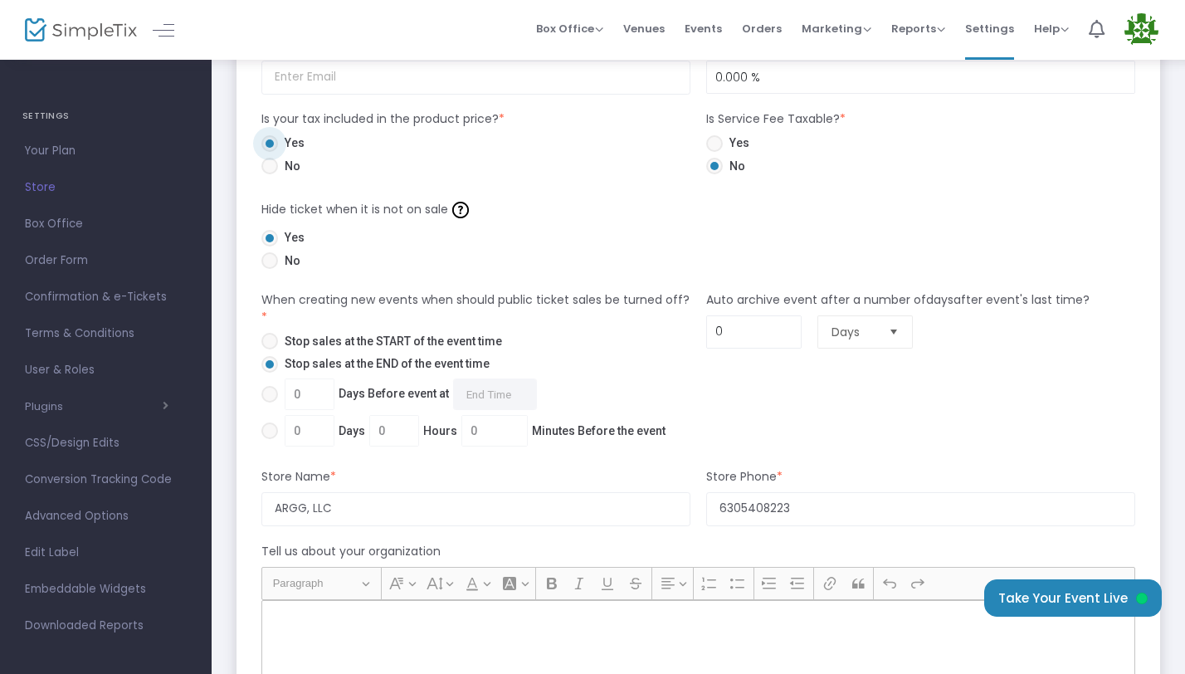
scroll to position [833, 0]
click at [270, 341] on span at bounding box center [269, 341] width 17 height 17
click at [270, 349] on input "Stop sales at the START of the event time" at bounding box center [269, 349] width 1 height 1
radio input "true"
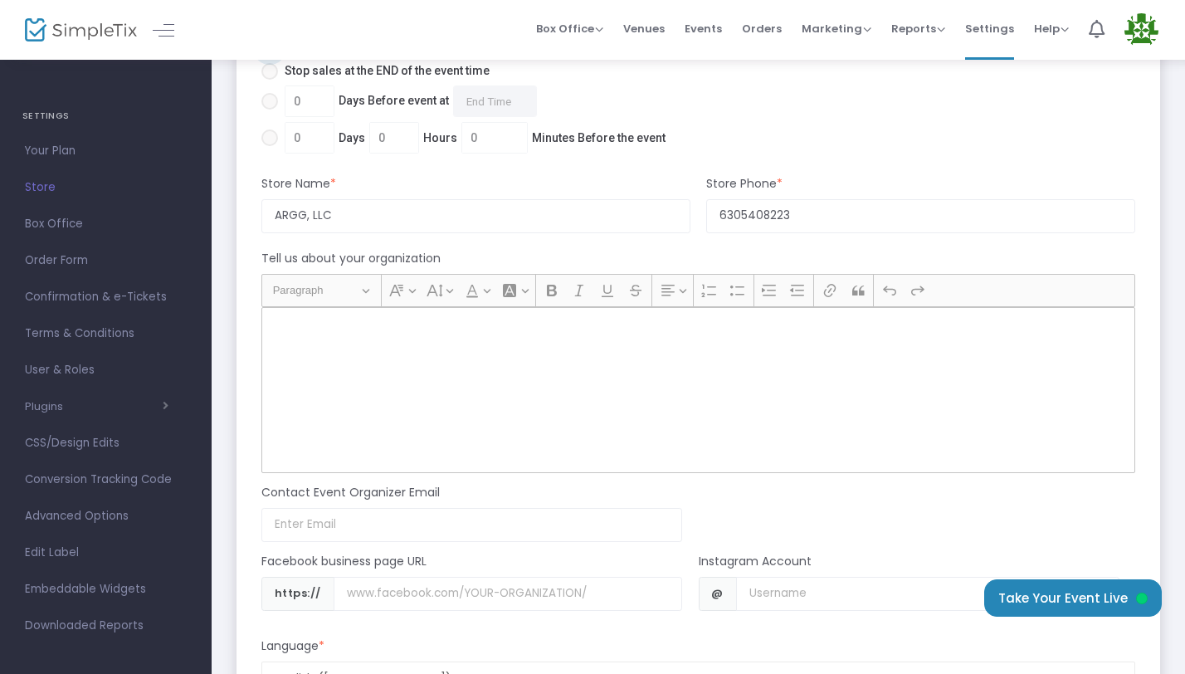
scroll to position [1216, 0]
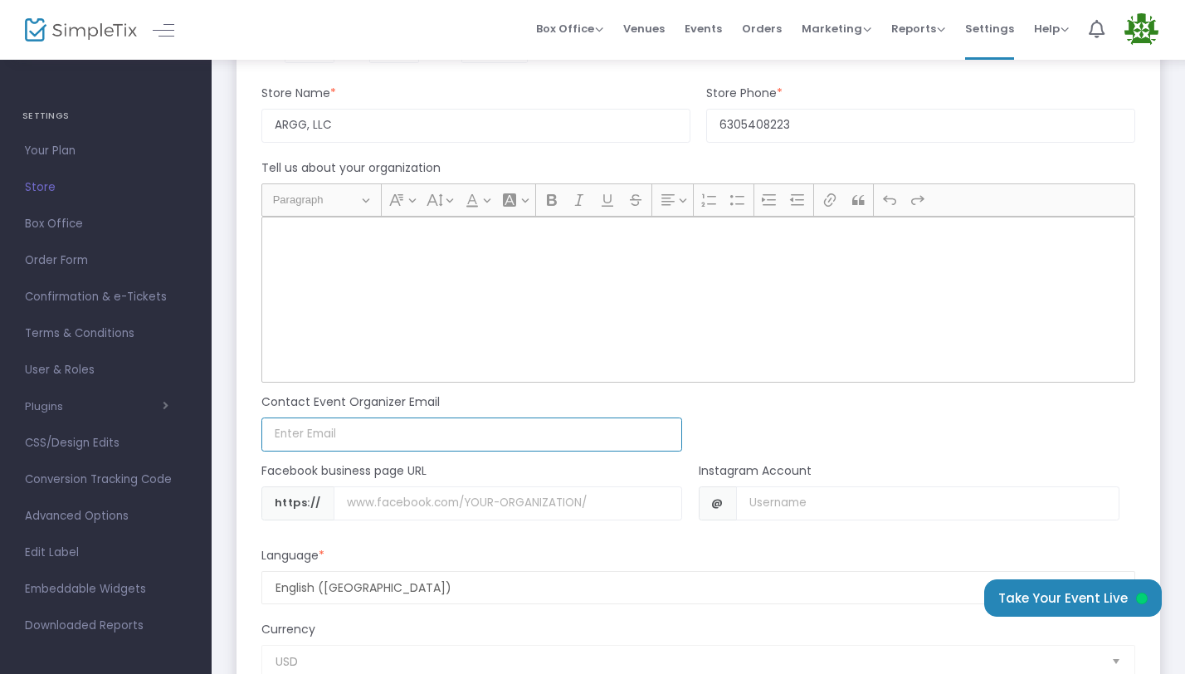
click at [345, 433] on input at bounding box center [471, 434] width 421 height 34
type input "aregularmeetup@gmail.com"
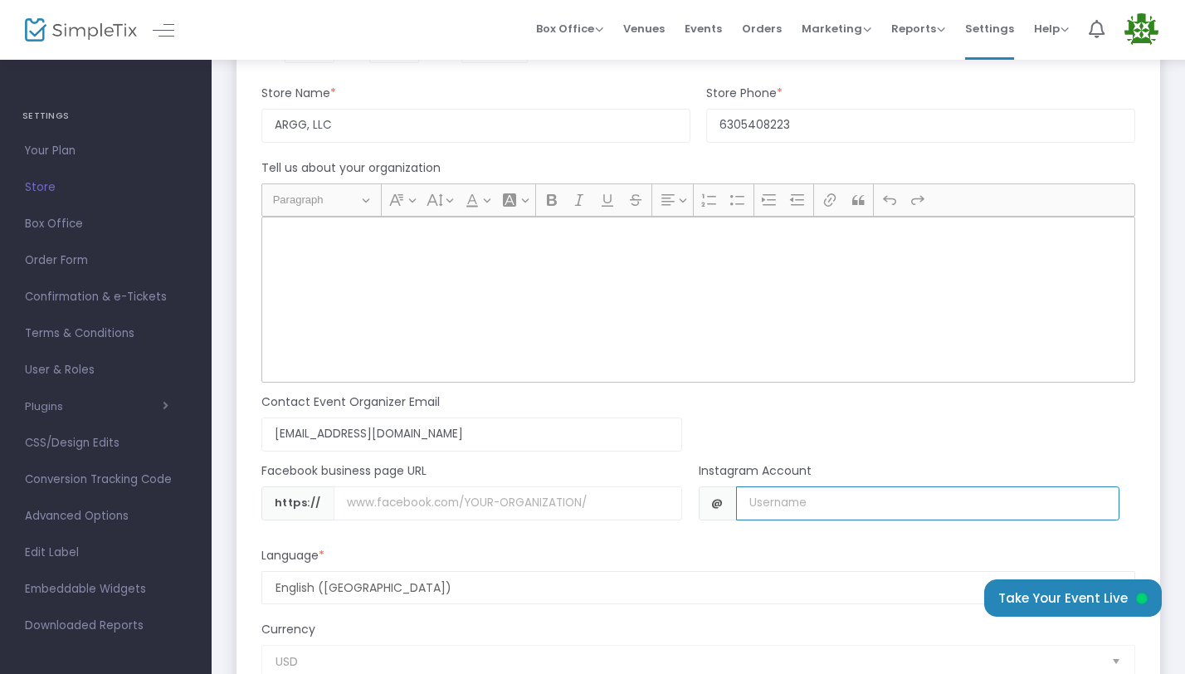
click at [772, 501] on input "Username" at bounding box center [927, 503] width 383 height 34
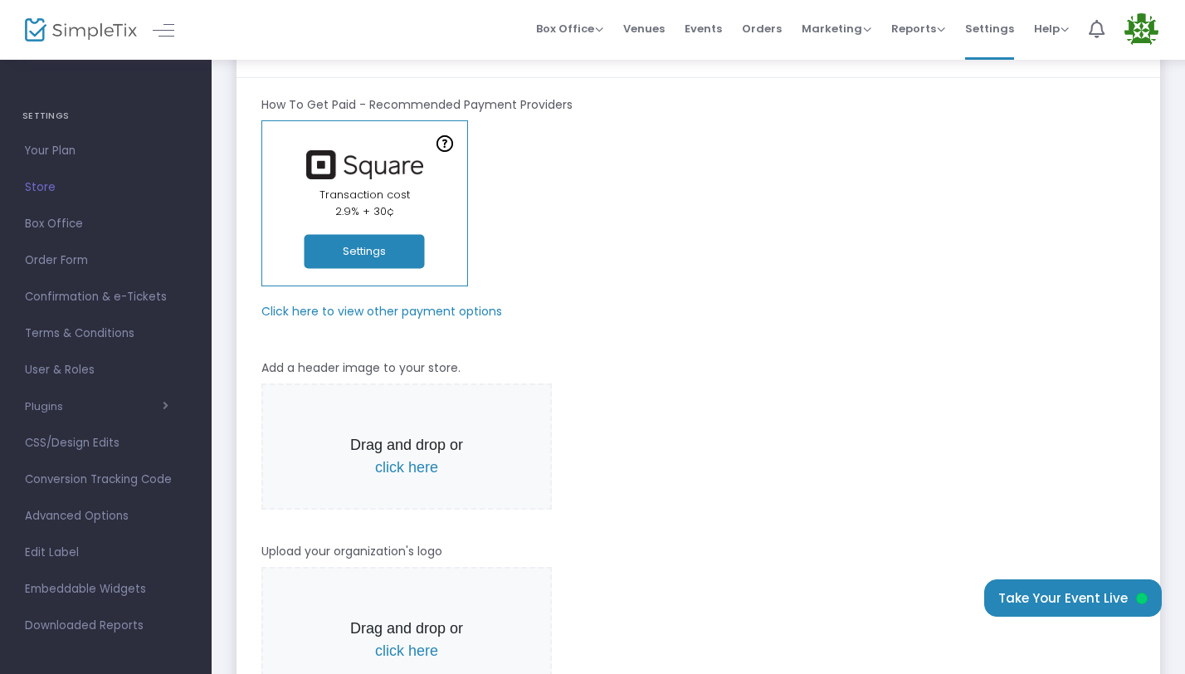
scroll to position [0, 0]
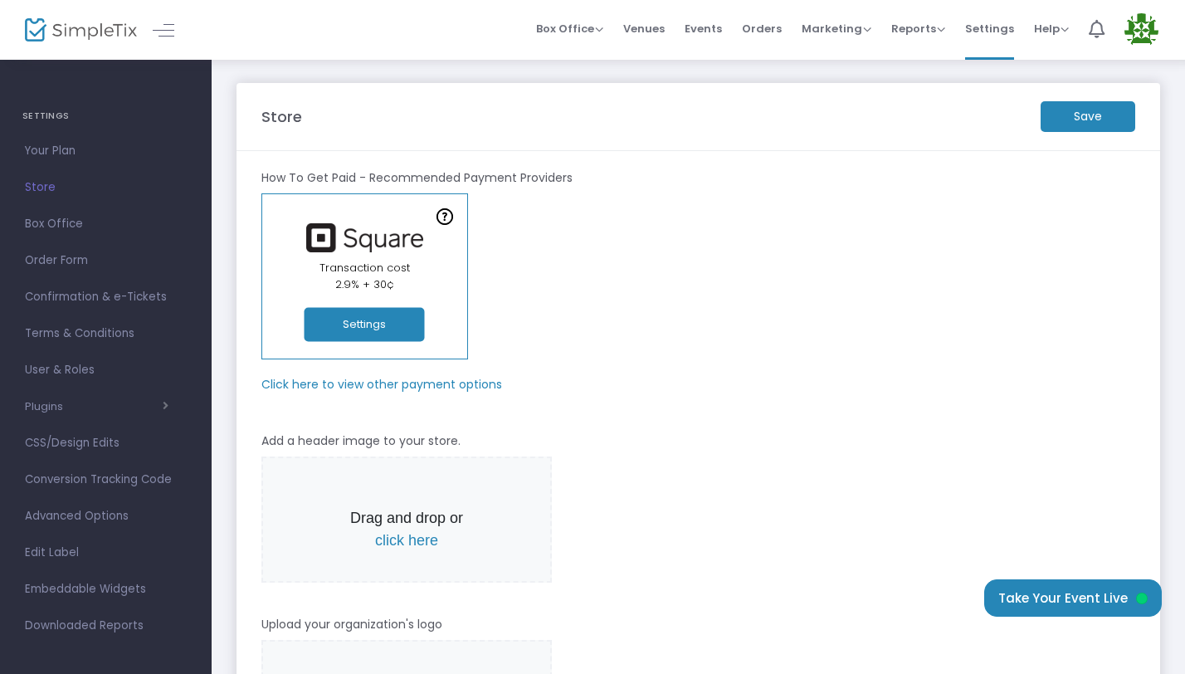
type input "aregularmeetup"
click at [1093, 117] on m-button "Save" at bounding box center [1087, 116] width 95 height 31
click at [1094, 587] on button "Take Your Event Live" at bounding box center [1073, 597] width 178 height 37
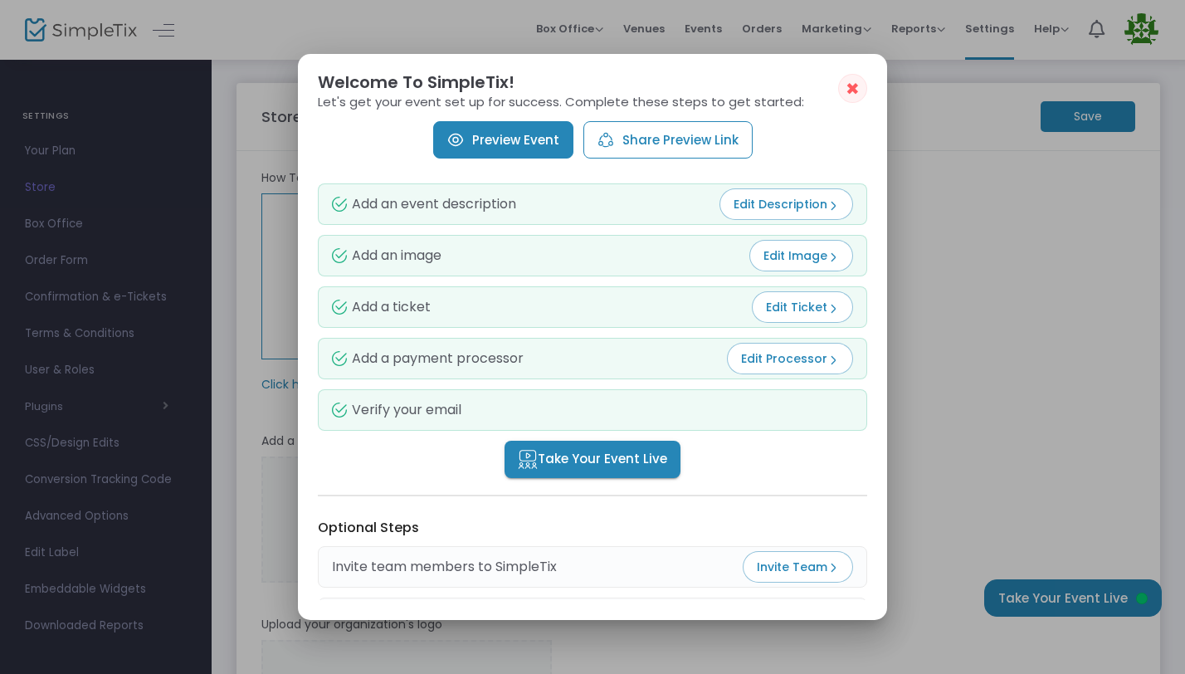
click at [604, 451] on span "Take Your Event Live" at bounding box center [592, 459] width 149 height 19
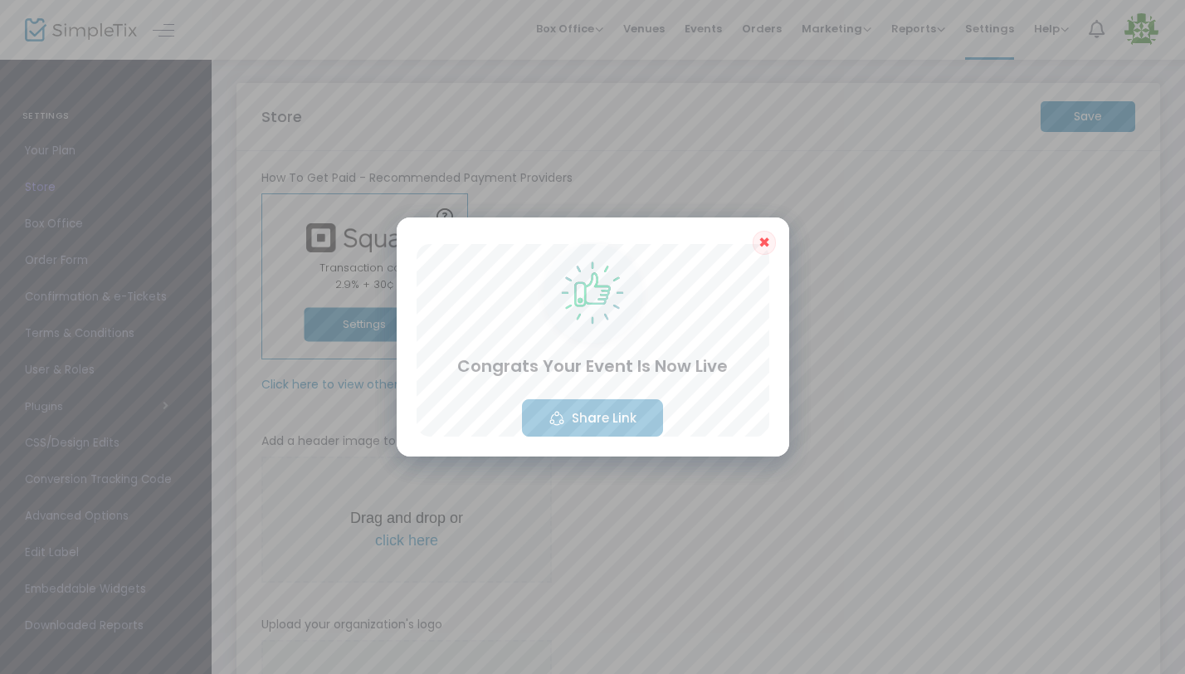
click at [644, 425] on button "Share Link" at bounding box center [592, 417] width 141 height 37
click at [767, 239] on span "✖" at bounding box center [764, 242] width 12 height 20
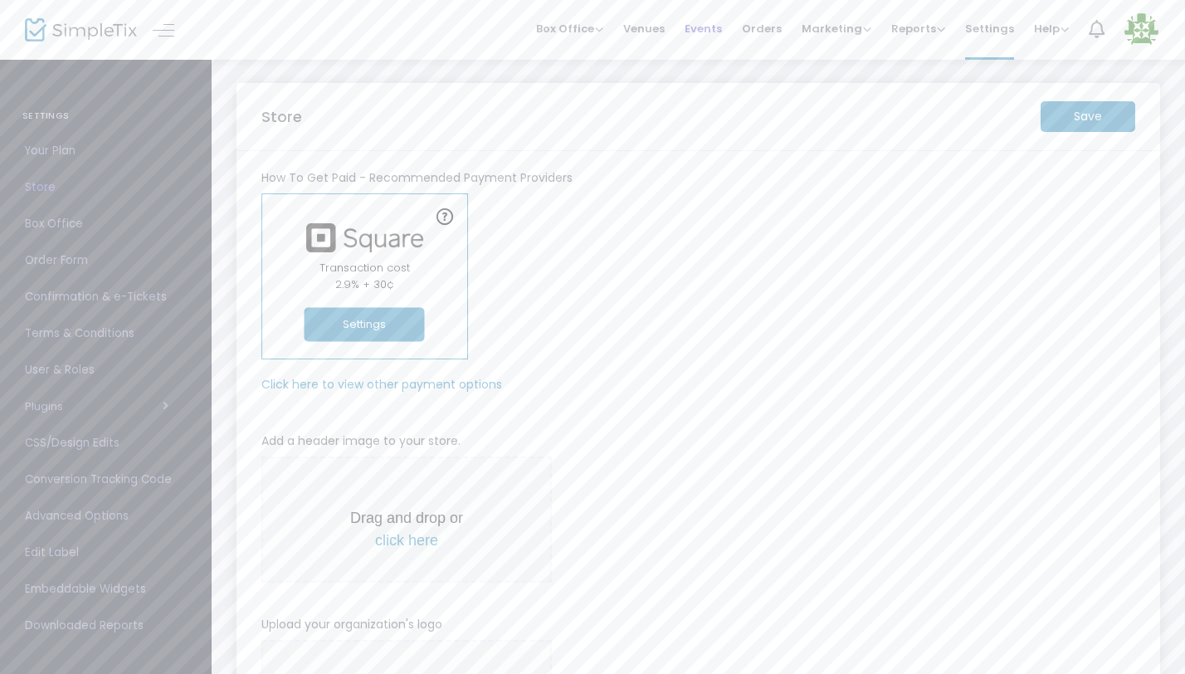
click at [711, 28] on span "Events" at bounding box center [702, 28] width 37 height 42
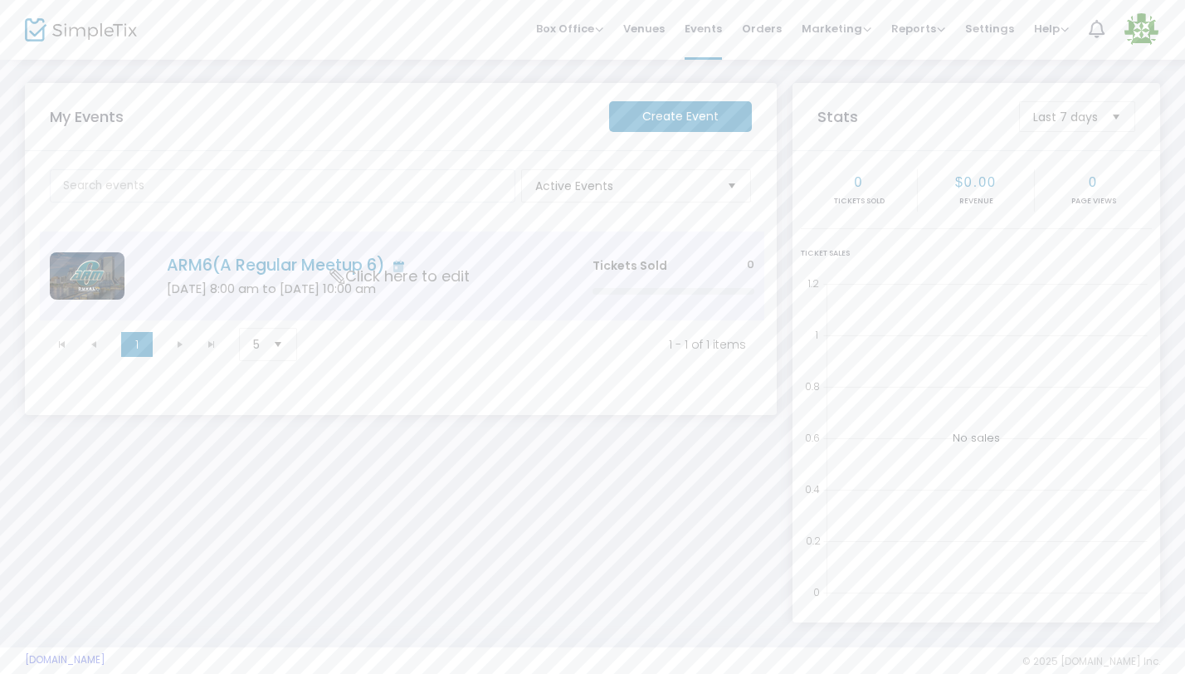
click at [497, 304] on td "ARM6(A Regular Meetup 6) Jun 11 8:00 am to Jun 13 10:00 am Click here to edit" at bounding box center [354, 275] width 455 height 89
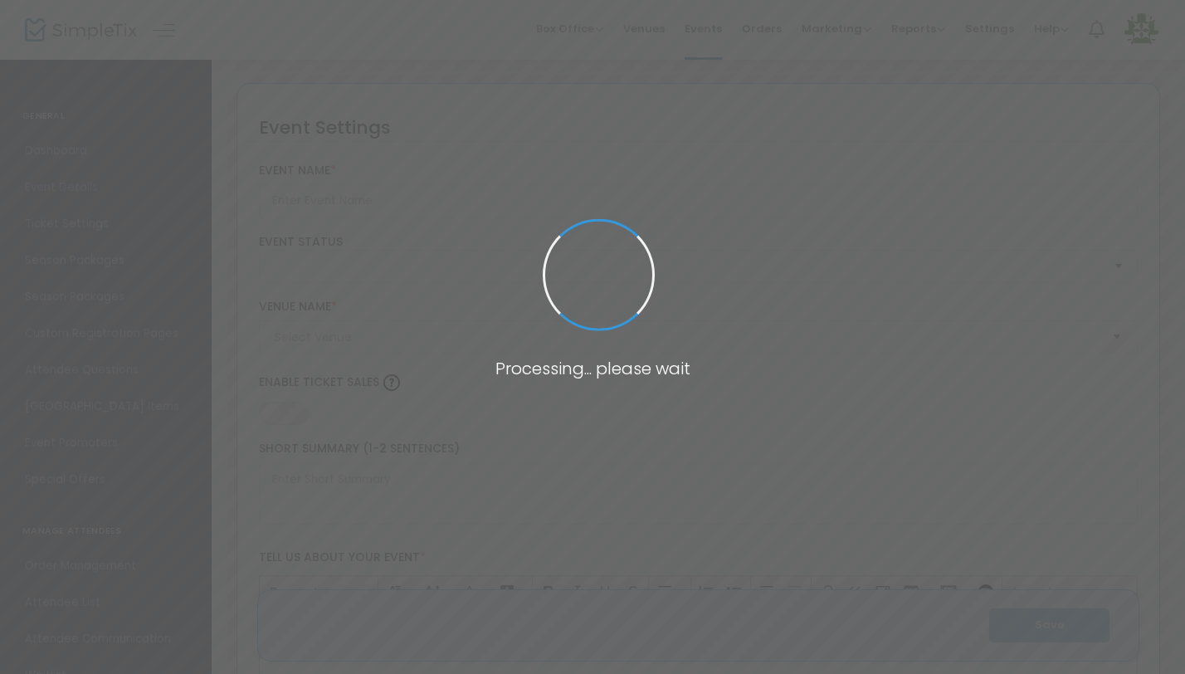
type input "ARM6(A Regular Meetup 6)"
type textarea "A Regular Meetup 6 – Jacksonville, FL | June 11–13, 2026A Regular Meetup is not…"
type input "Buy Tickets"
type input "[PERSON_NAME] ROOM"
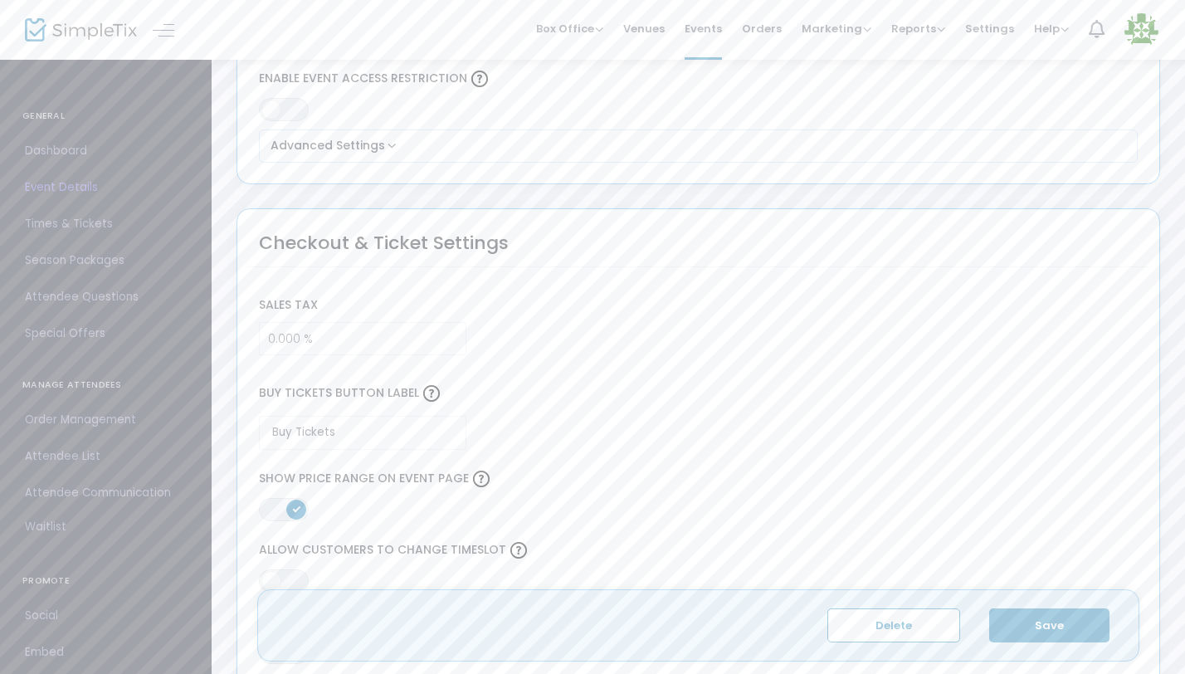
scroll to position [967, 0]
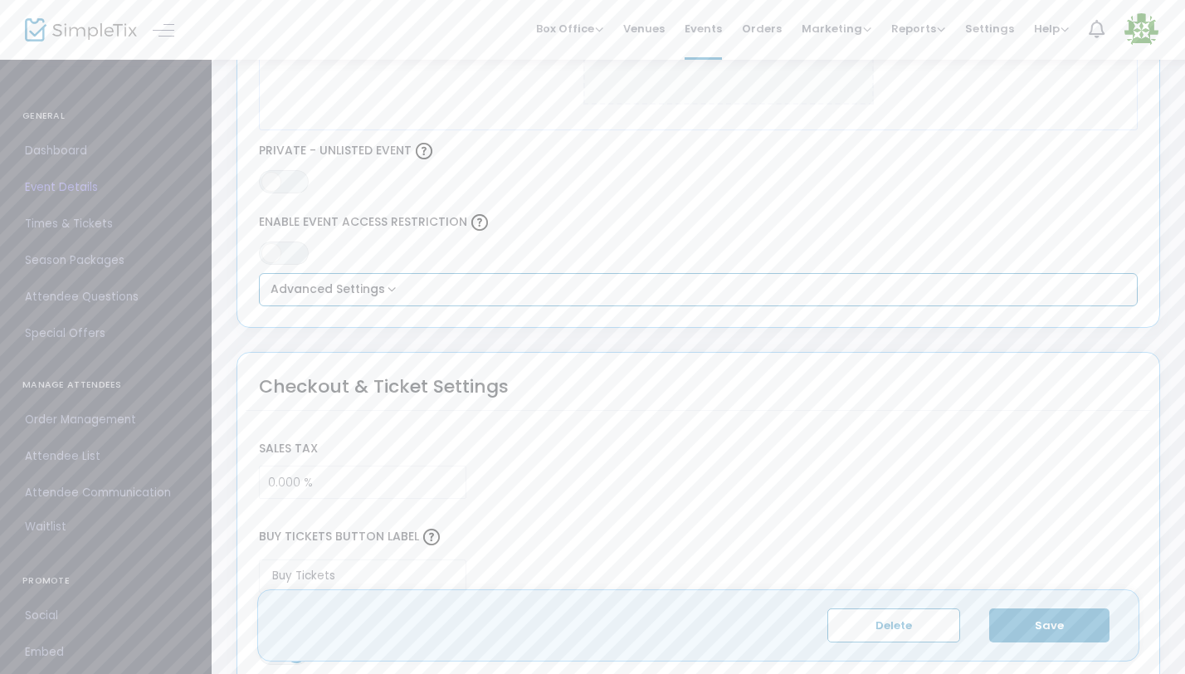
click at [374, 288] on button "Advanced Settings" at bounding box center [699, 290] width 866 height 20
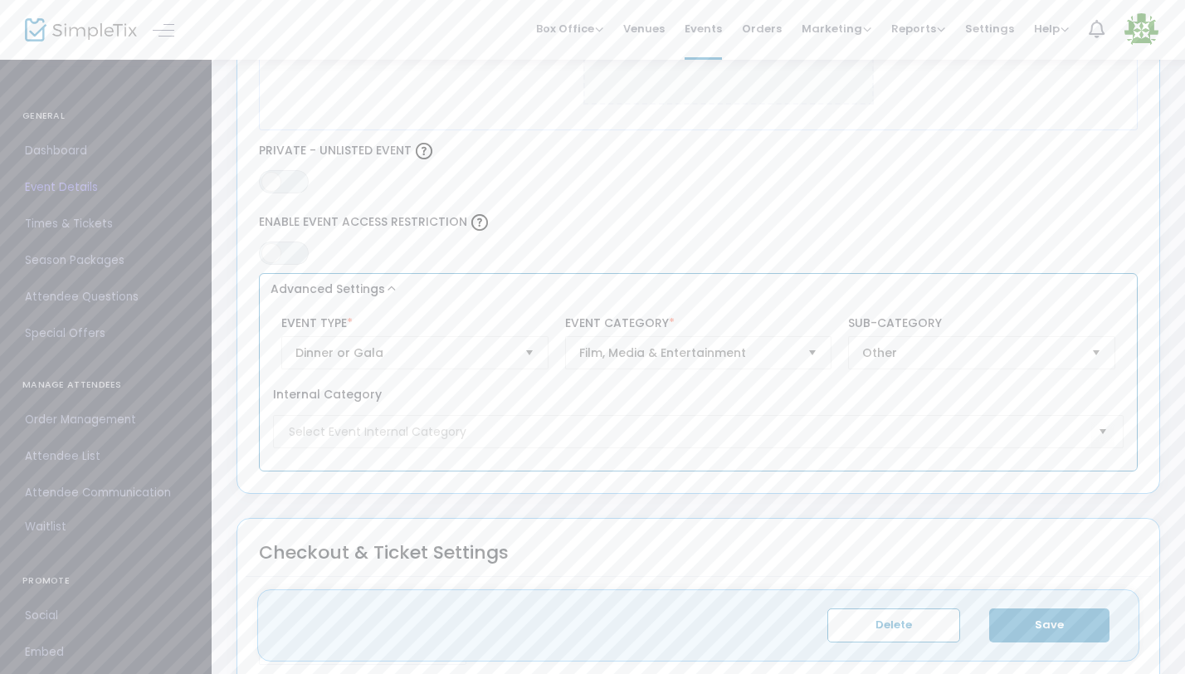
click at [374, 288] on button "Advanced Settings" at bounding box center [699, 290] width 866 height 20
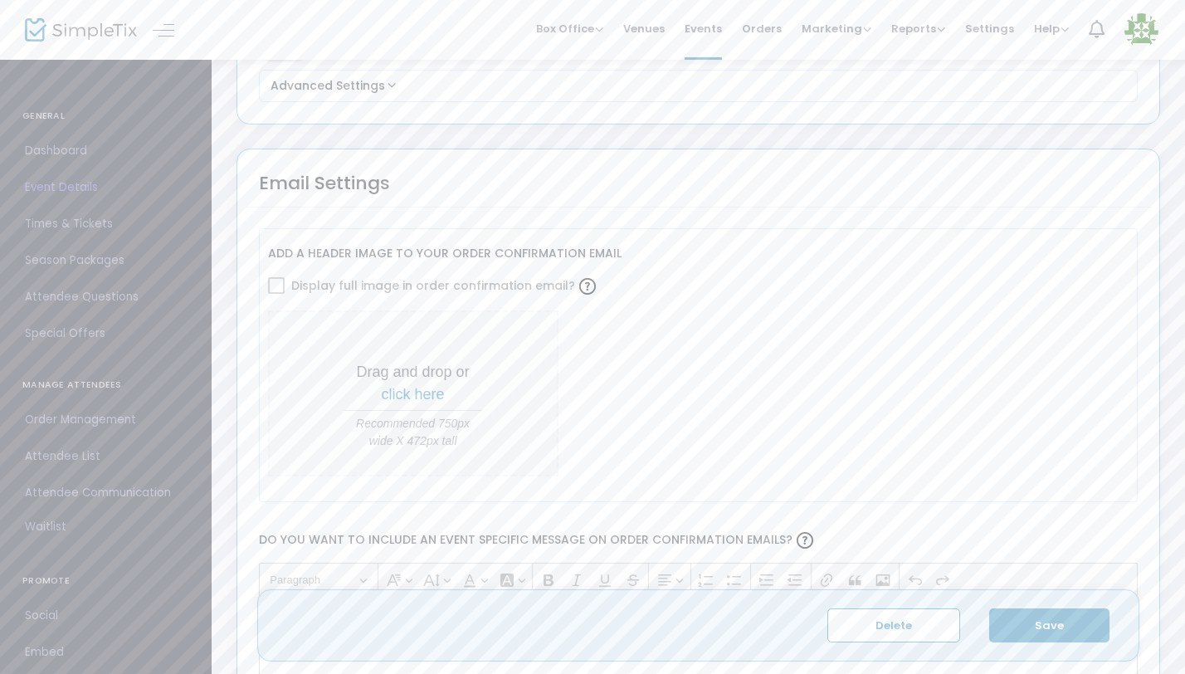
scroll to position [1803, 0]
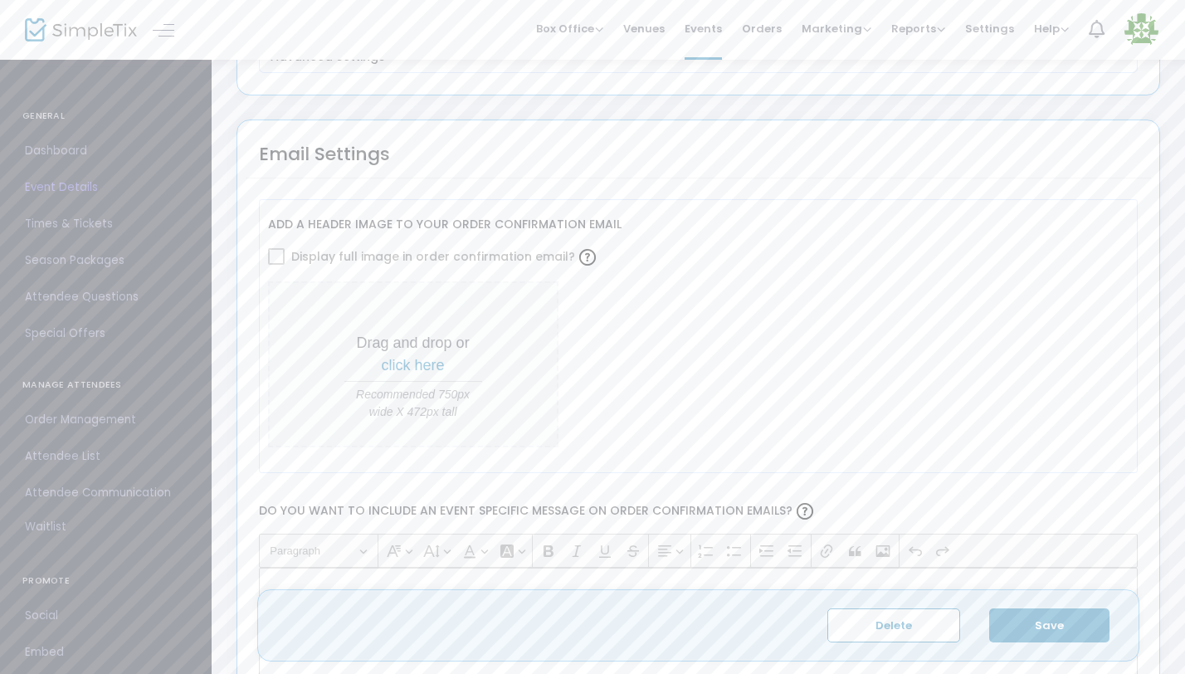
click at [421, 368] on span "click here" at bounding box center [413, 365] width 63 height 17
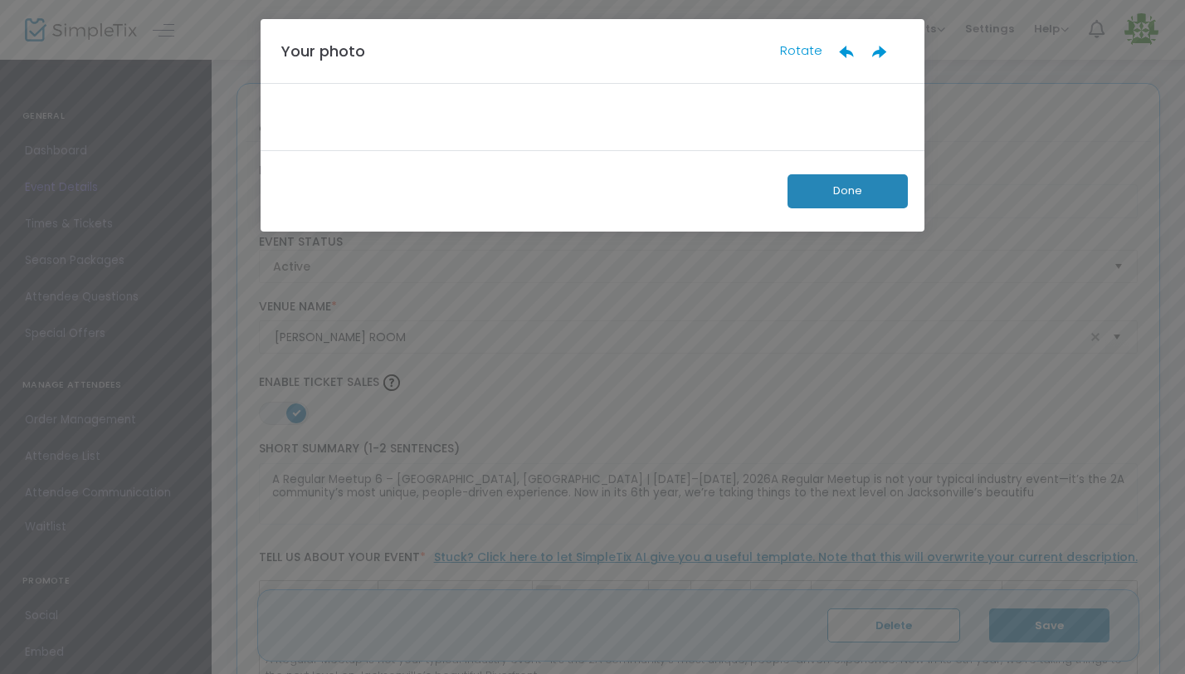
scroll to position [0, 0]
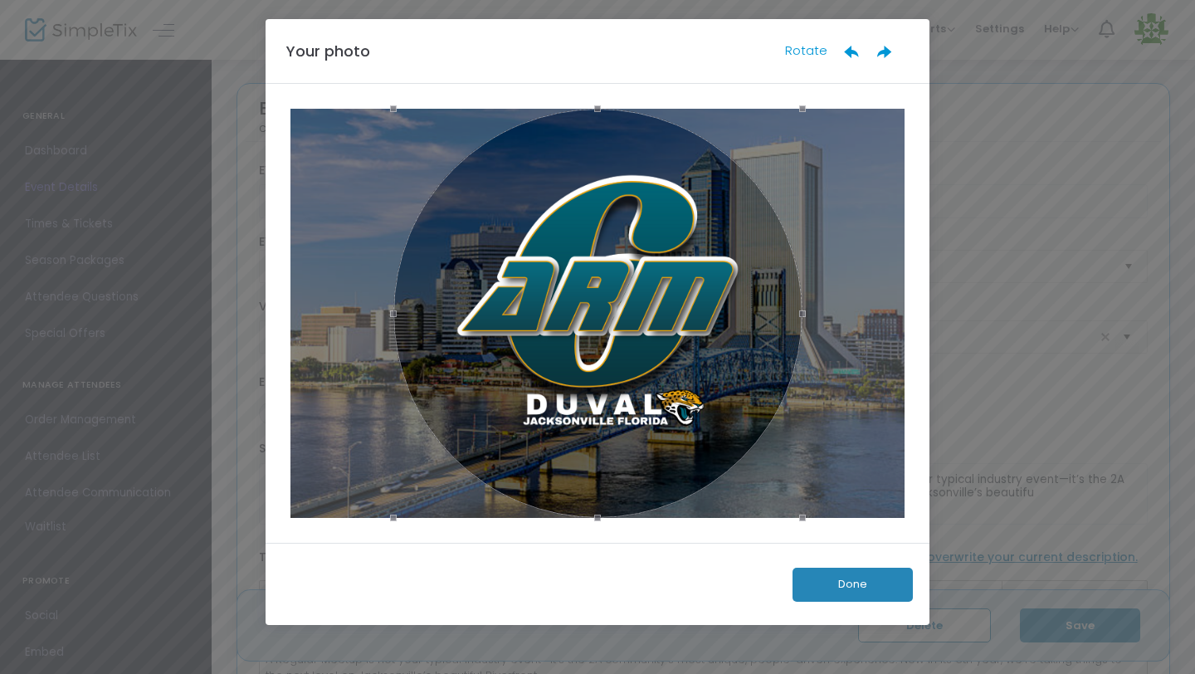
click at [864, 587] on button "Done" at bounding box center [852, 585] width 120 height 34
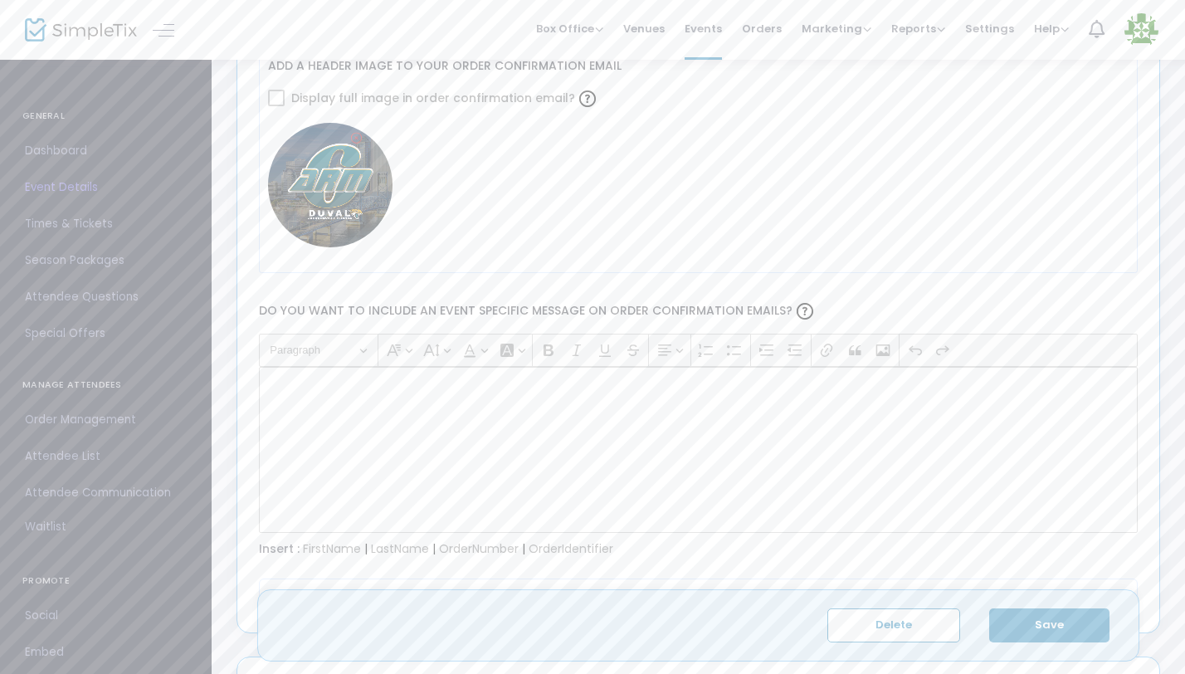
scroll to position [2071, 0]
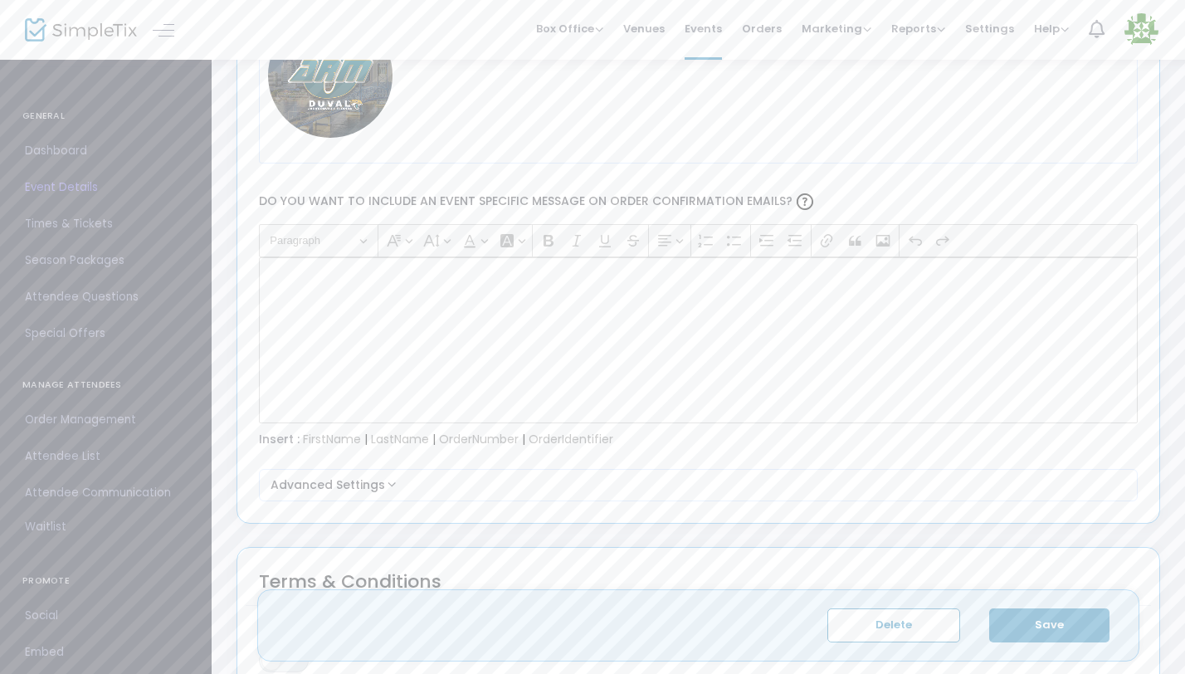
click at [339, 280] on p "Rich Text Editor, main" at bounding box center [698, 276] width 865 height 17
click at [378, 318] on div "Rich Text Editor, main" at bounding box center [698, 340] width 879 height 166
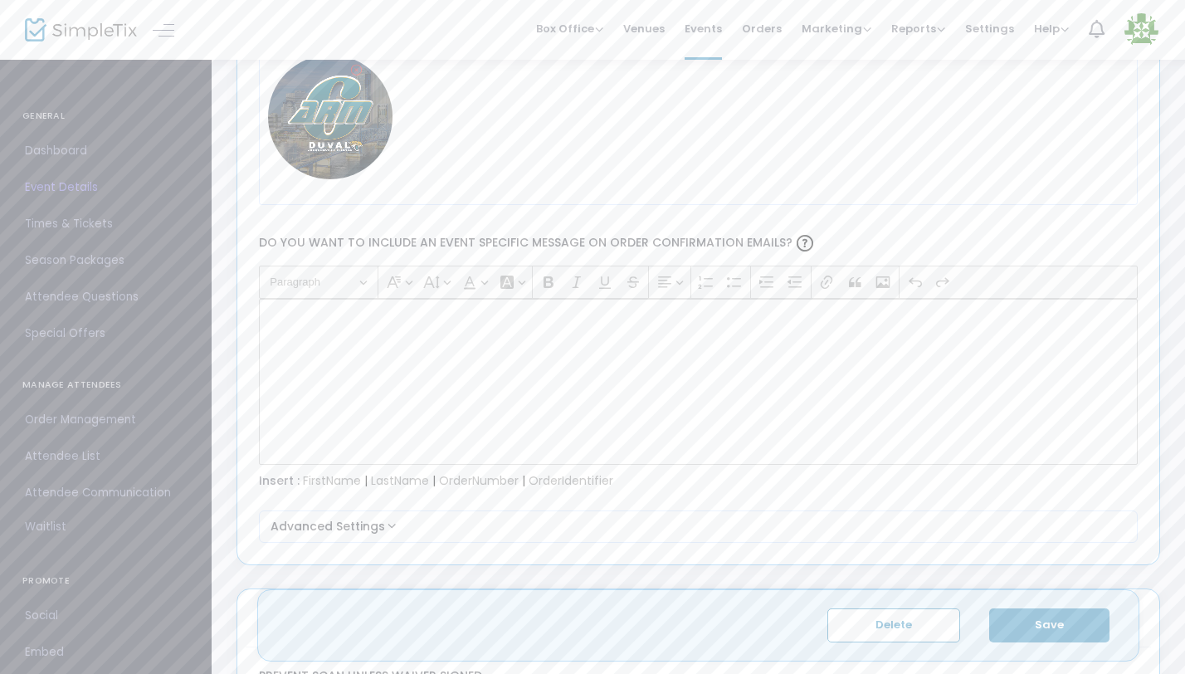
scroll to position [1933, 0]
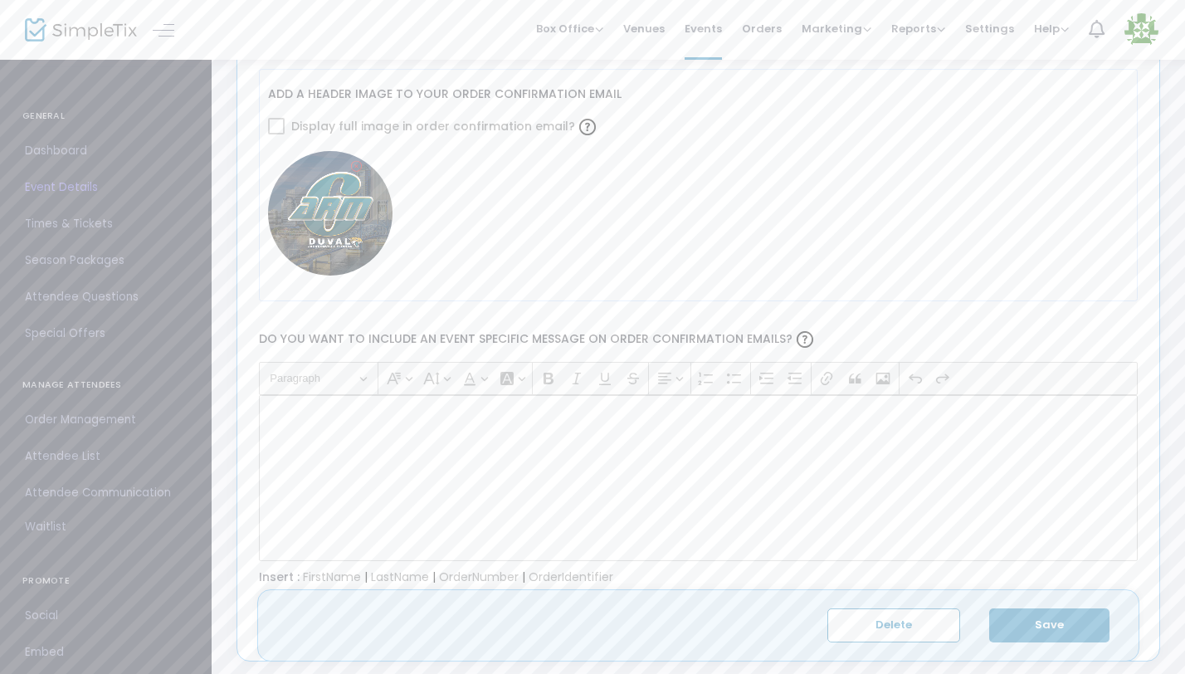
click at [351, 439] on div "Rich Text Editor, main" at bounding box center [698, 478] width 879 height 166
click at [316, 372] on span "Paragraph" at bounding box center [313, 378] width 86 height 20
click at [365, 375] on button "Heading Paragraph" at bounding box center [318, 379] width 112 height 26
click at [277, 127] on span at bounding box center [276, 126] width 17 height 17
click at [579, 126] on img at bounding box center [587, 127] width 17 height 17
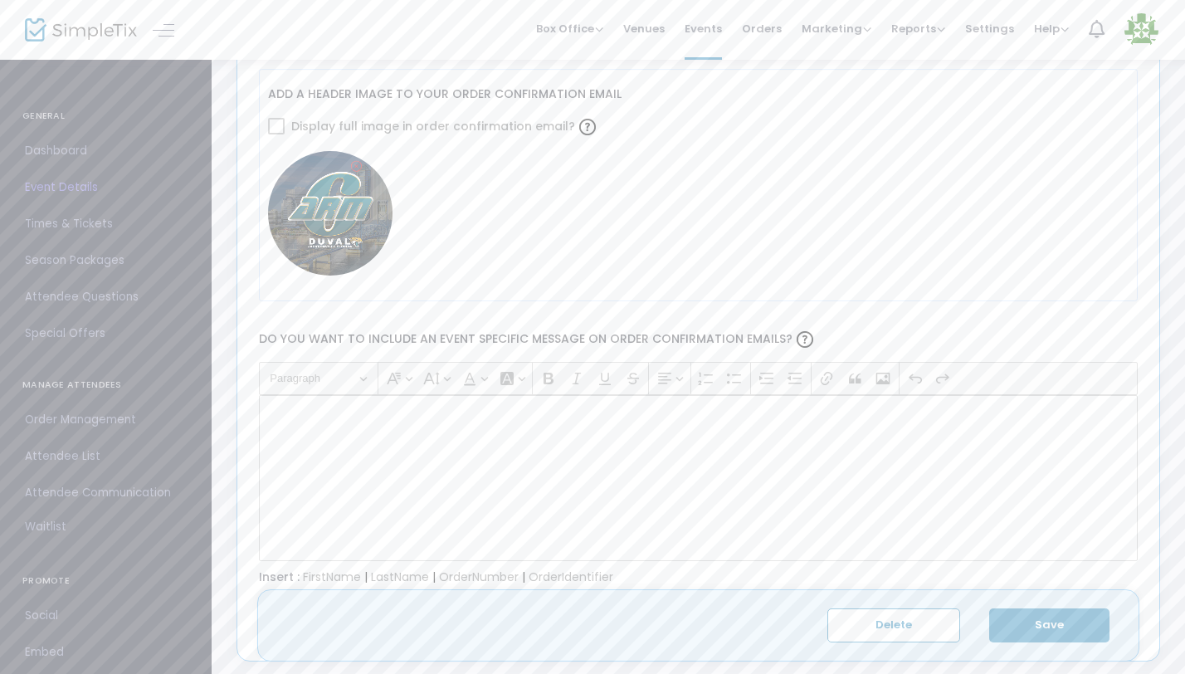
click at [1000, 466] on div "Rich Text Editor, main" at bounding box center [698, 478] width 879 height 166
click at [1063, 626] on button "Save" at bounding box center [1049, 625] width 120 height 34
click at [313, 426] on div "Rich Text Editor, main" at bounding box center [698, 478] width 879 height 166
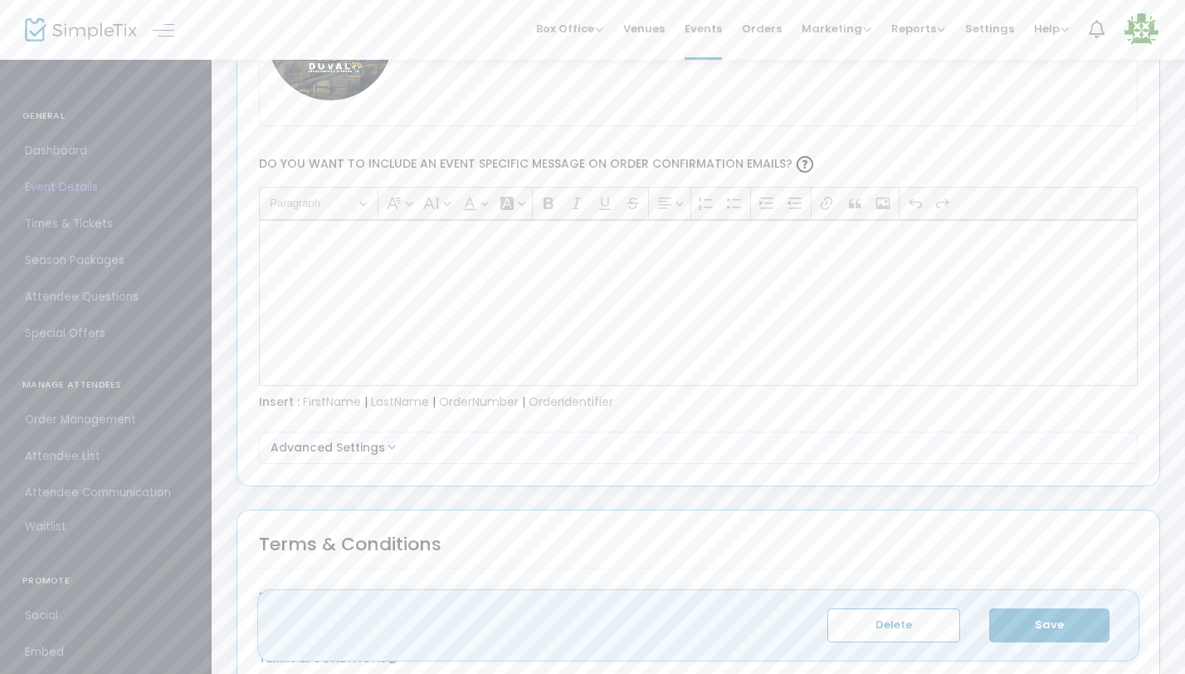
scroll to position [2103, 0]
click at [346, 408] on div "Insert : FirstName | LastName | OrderNumber | OrderIdentifier" at bounding box center [698, 407] width 895 height 17
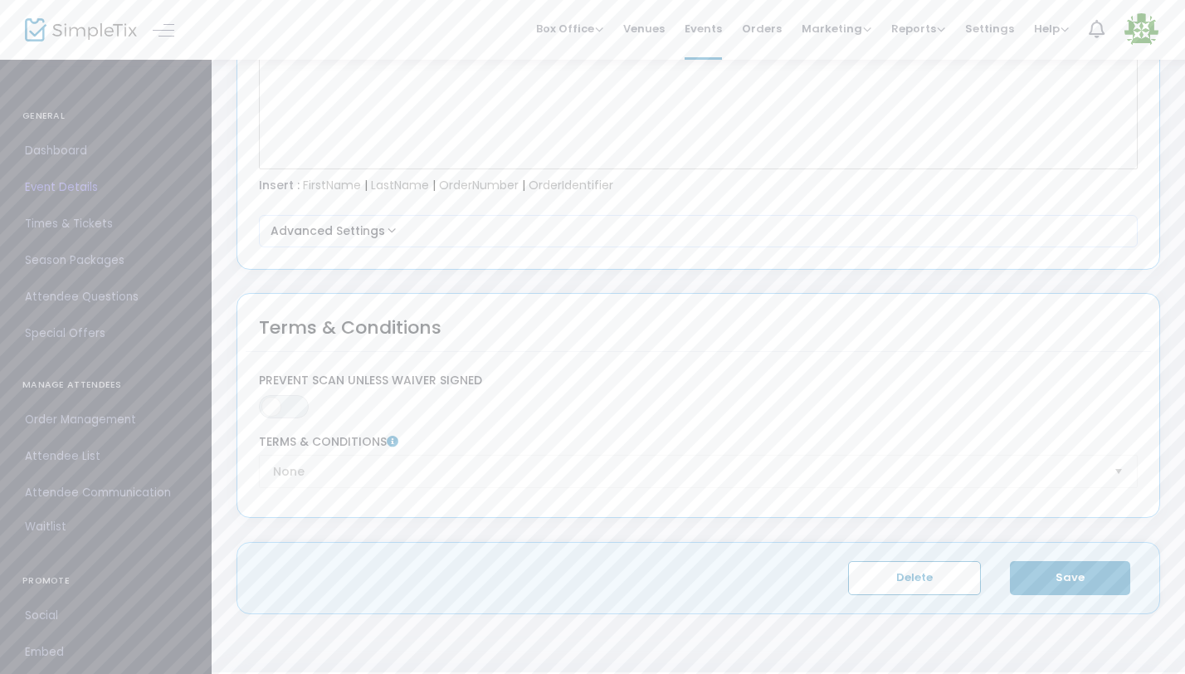
scroll to position [2321, 0]
click at [357, 472] on div "None Terms & Conditions" at bounding box center [698, 464] width 895 height 53
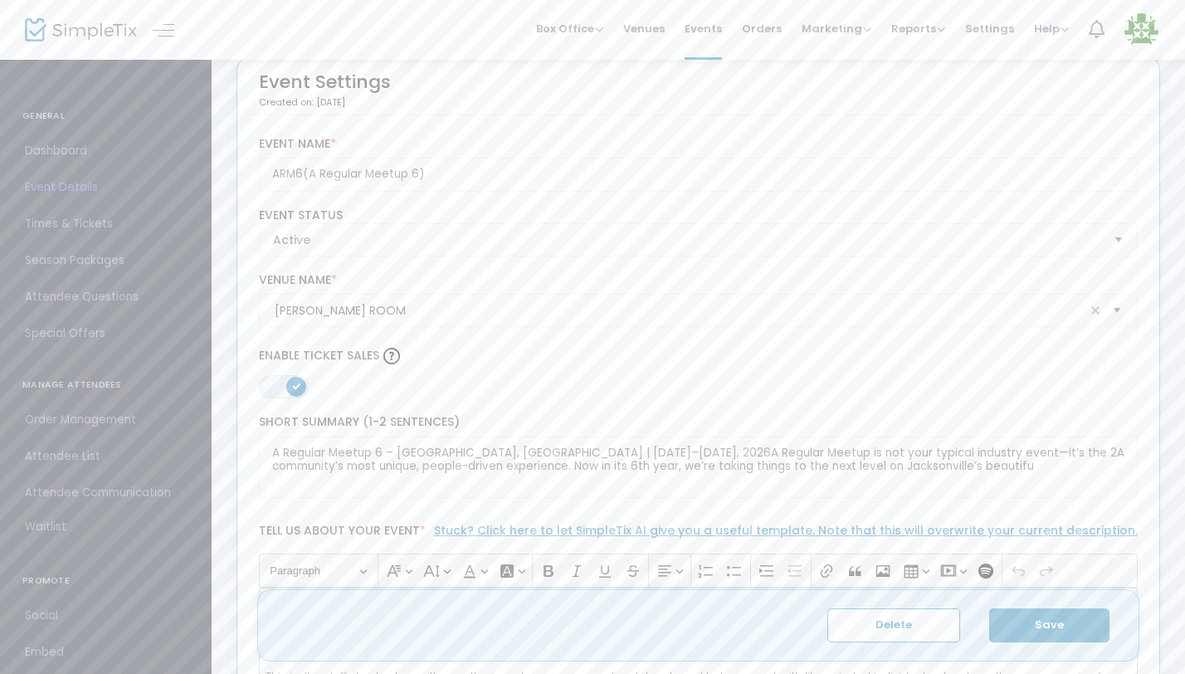
scroll to position [0, 0]
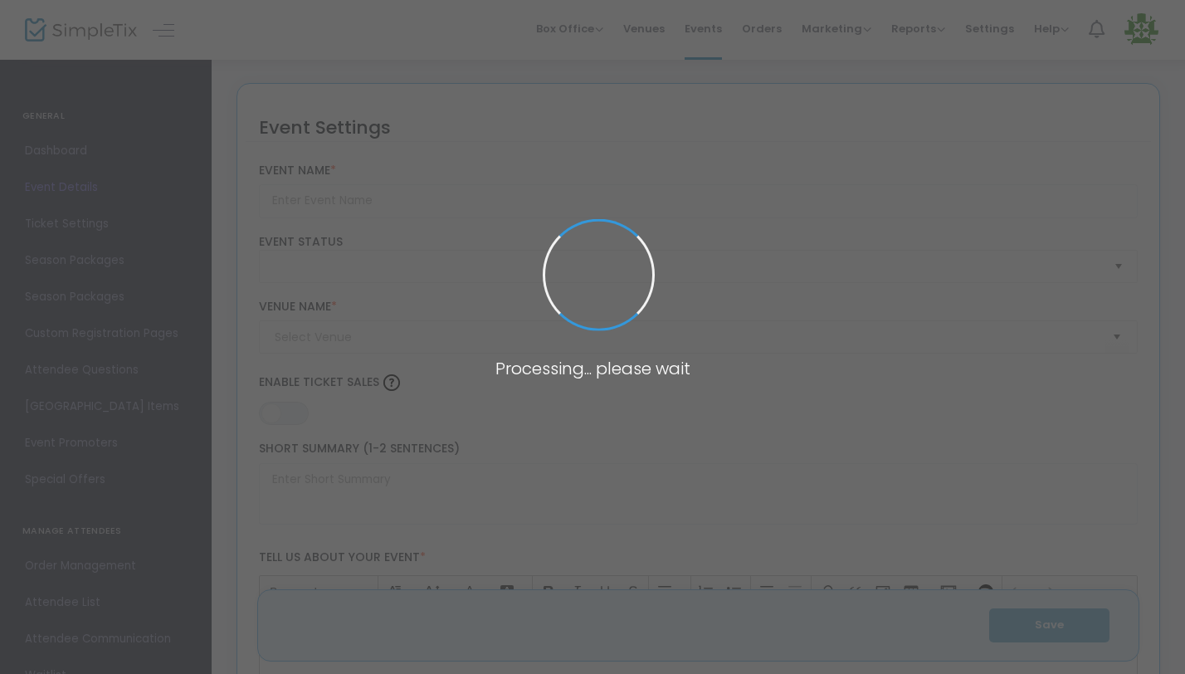
type input "ARM6(A Regular Meetup 6)"
type textarea "A Regular Meetup 6 – [GEOGRAPHIC_DATA], [GEOGRAPHIC_DATA] | [DATE]–[DATE], 2026…"
type input "Buy Tickets"
type input "[PERSON_NAME] ROOM"
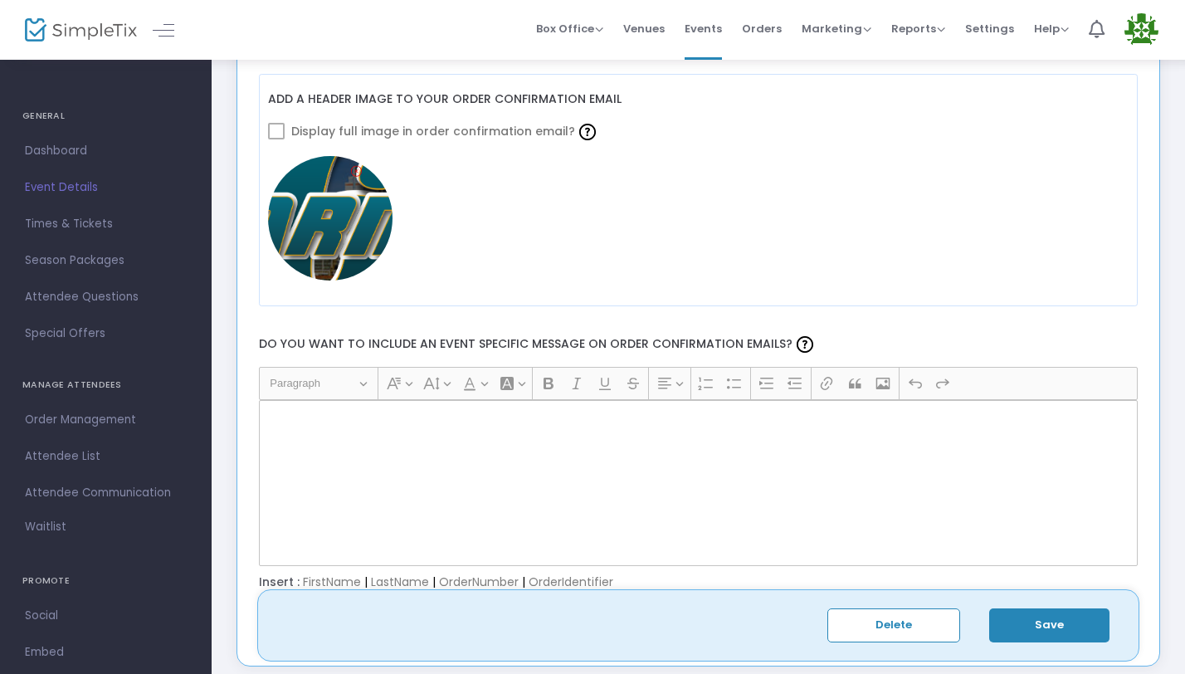
scroll to position [1945, 0]
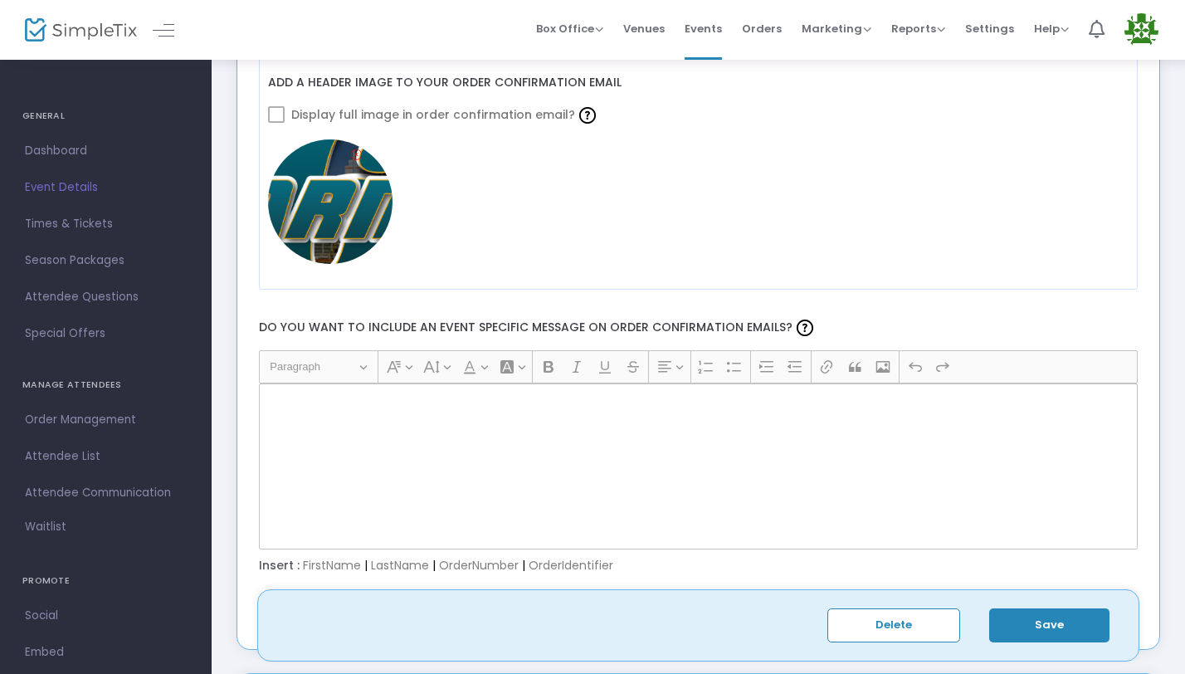
click at [315, 396] on p "Rich Text Editor, main" at bounding box center [698, 402] width 865 height 17
click at [314, 407] on p "Rich Text Editor, main" at bounding box center [698, 402] width 865 height 17
click at [889, 630] on button "Delete" at bounding box center [893, 625] width 133 height 34
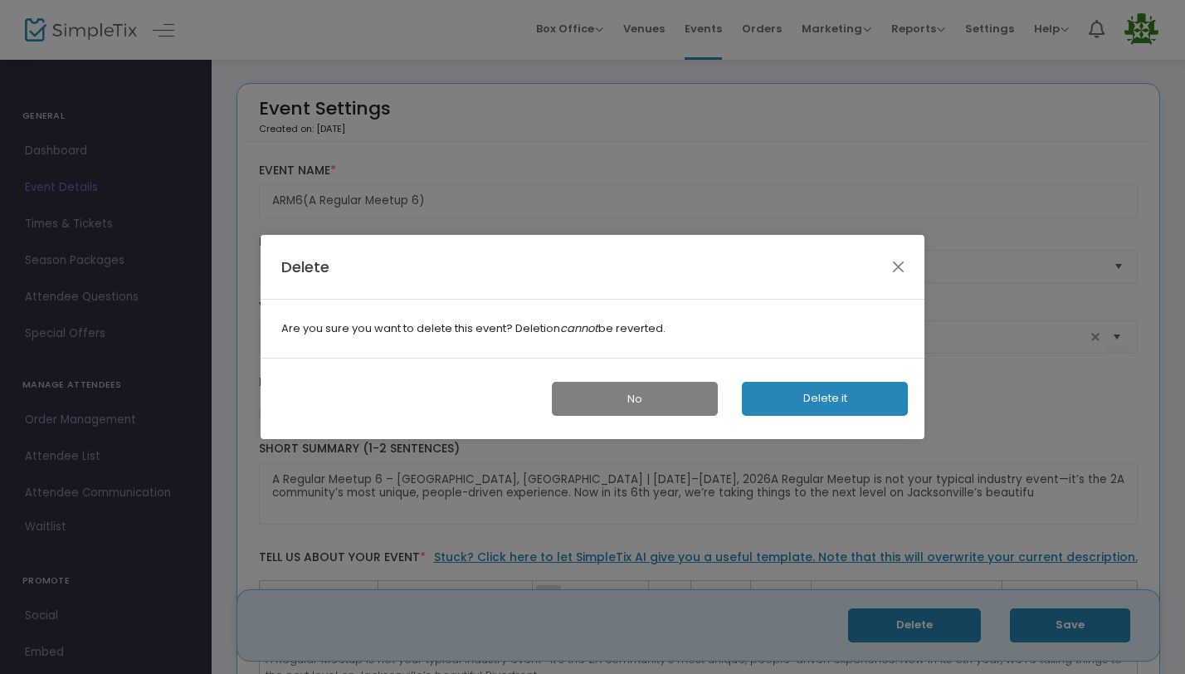
scroll to position [0, 0]
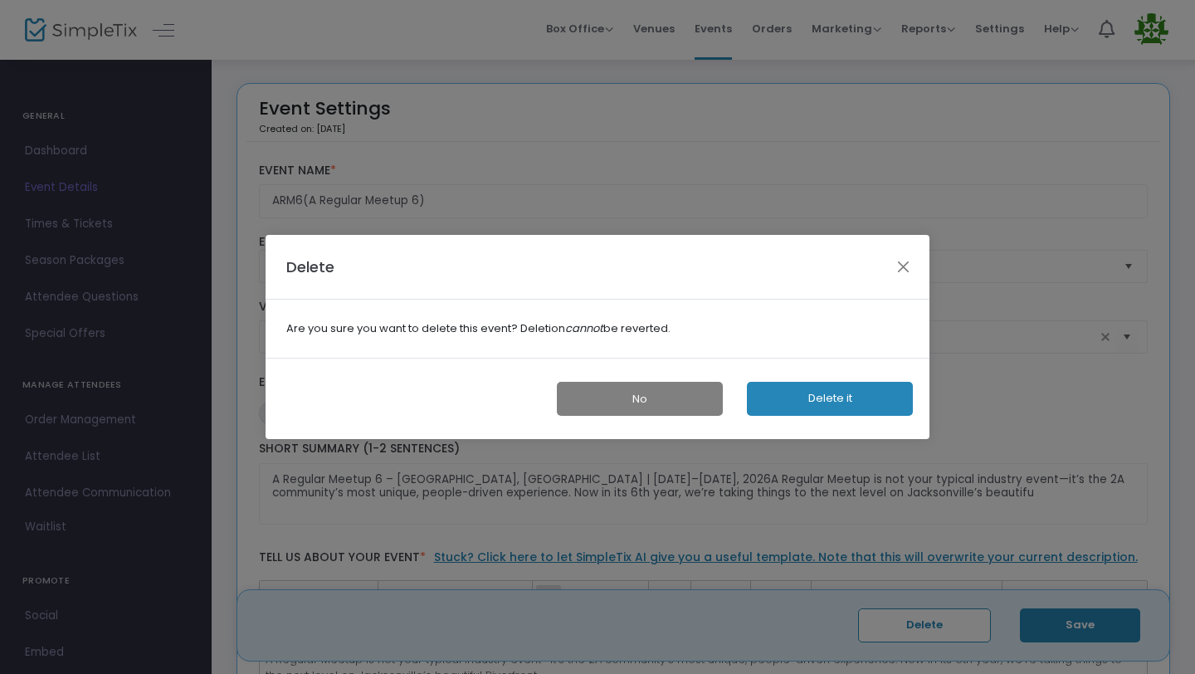
click at [603, 407] on button "No" at bounding box center [640, 399] width 166 height 34
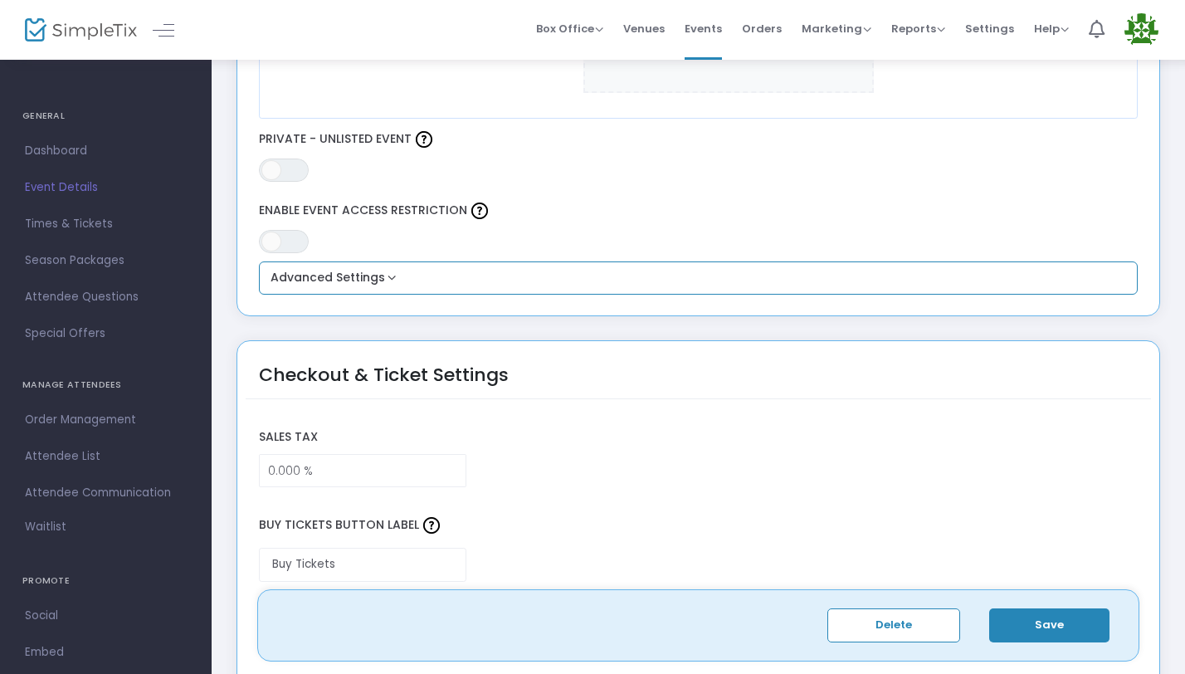
scroll to position [1014, 0]
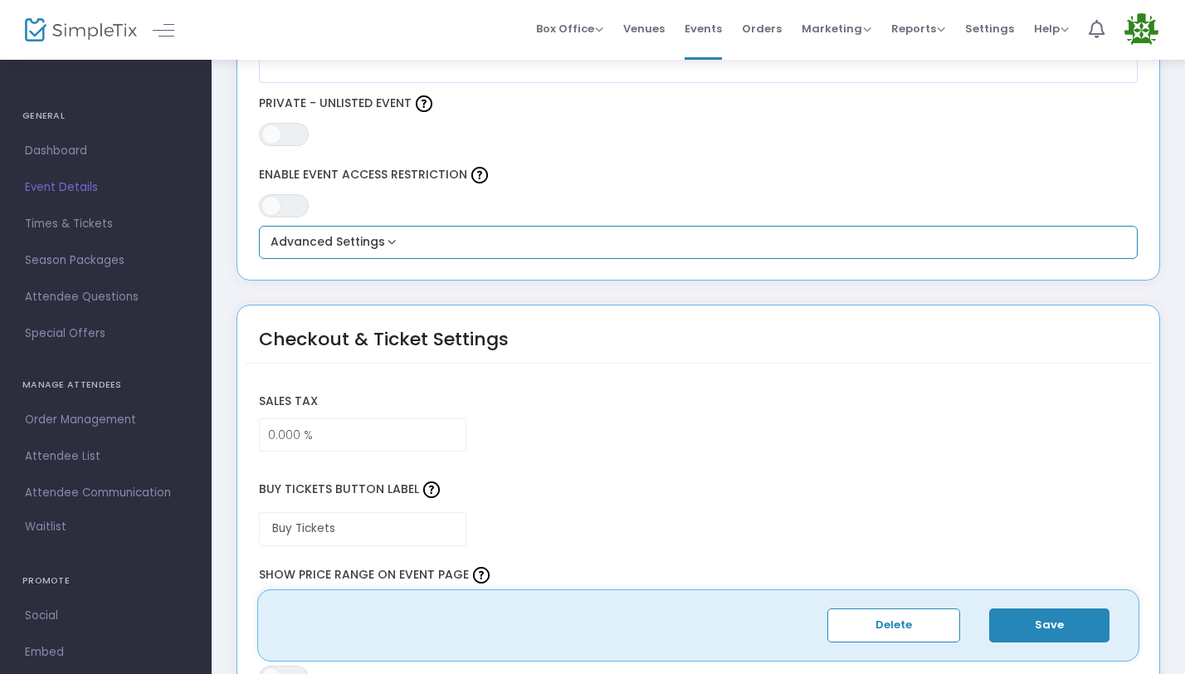
click at [397, 242] on button "Advanced Settings" at bounding box center [699, 242] width 866 height 20
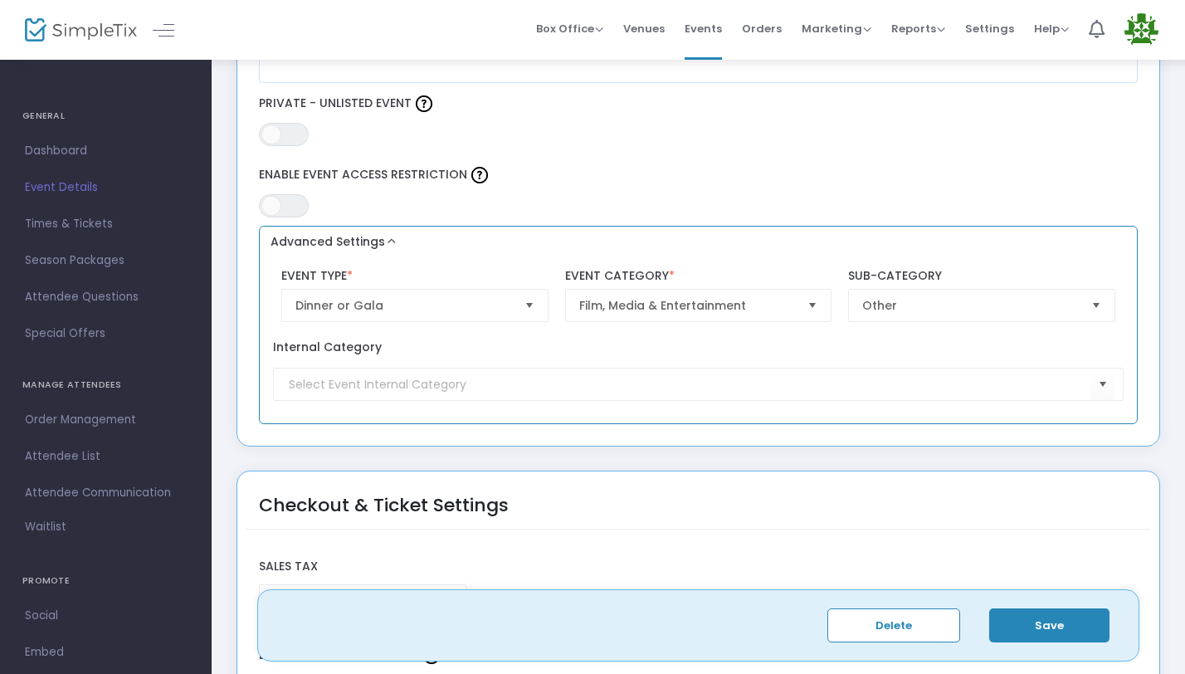
click at [397, 242] on button "Advanced Settings" at bounding box center [699, 242] width 866 height 20
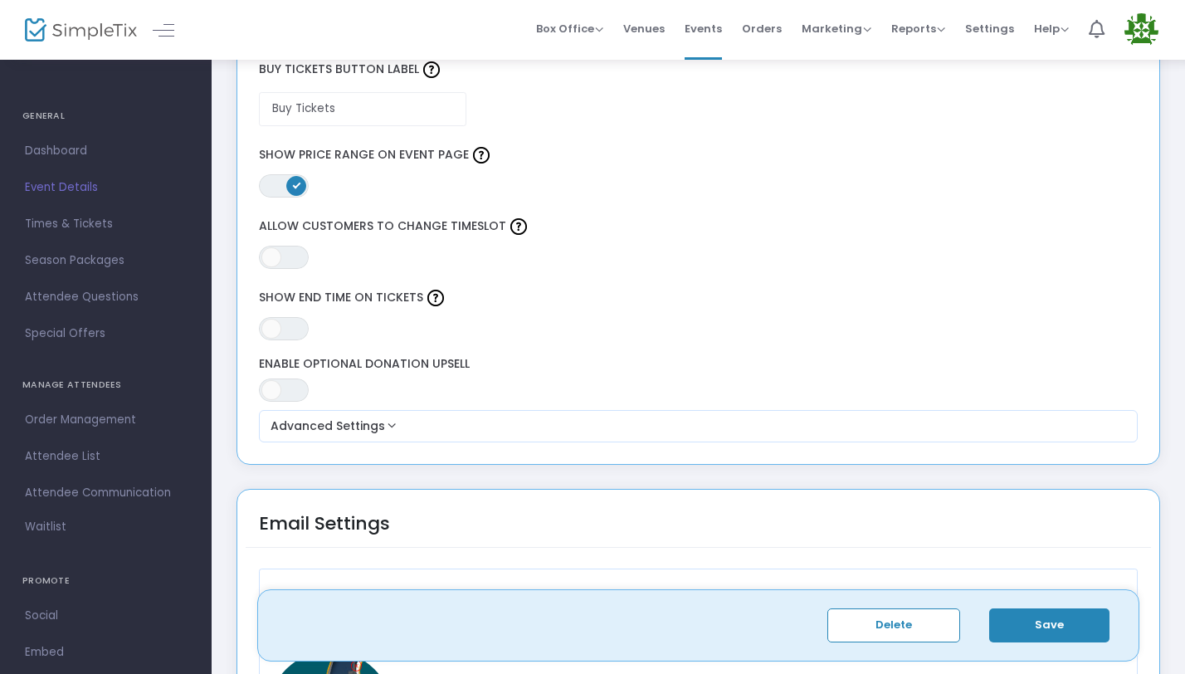
scroll to position [1500, 0]
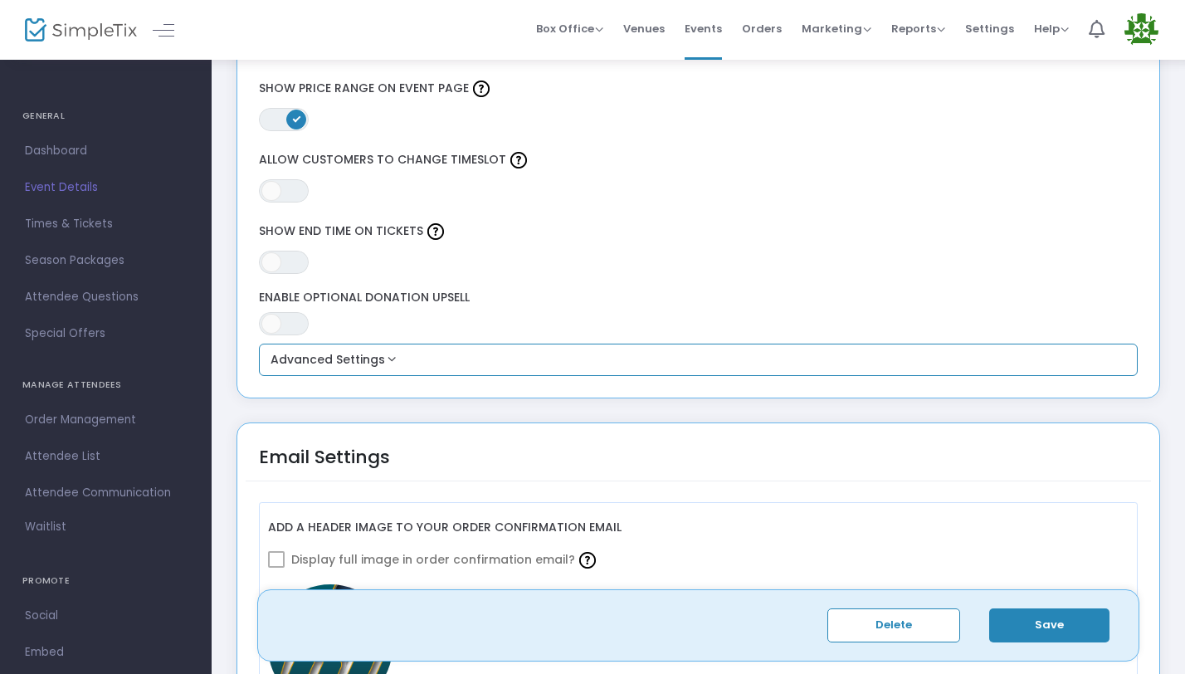
click at [419, 353] on button "Advanced Settings" at bounding box center [699, 360] width 866 height 20
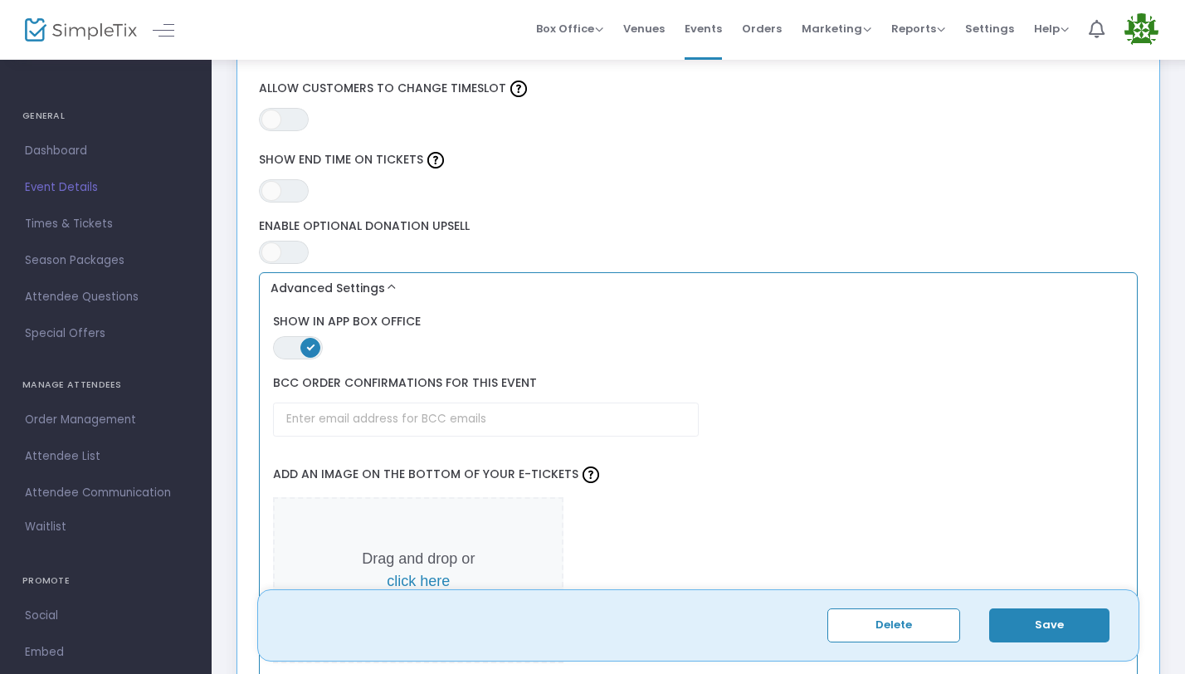
scroll to position [1832, 0]
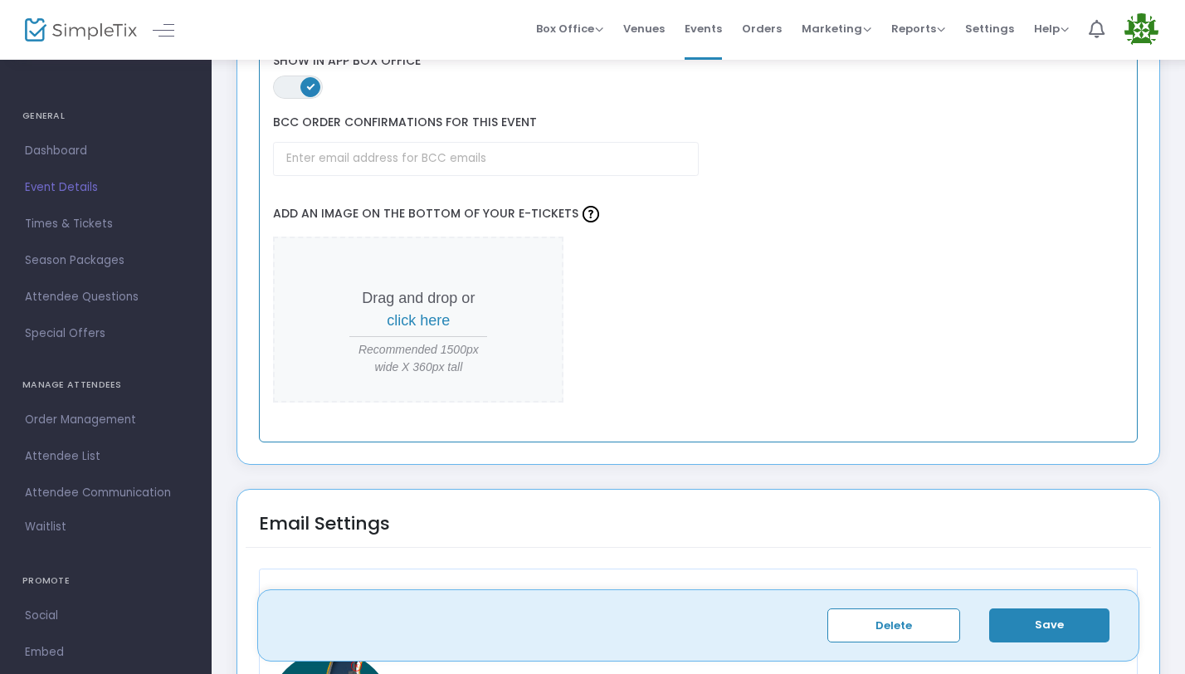
click at [435, 315] on span "click here" at bounding box center [418, 320] width 63 height 17
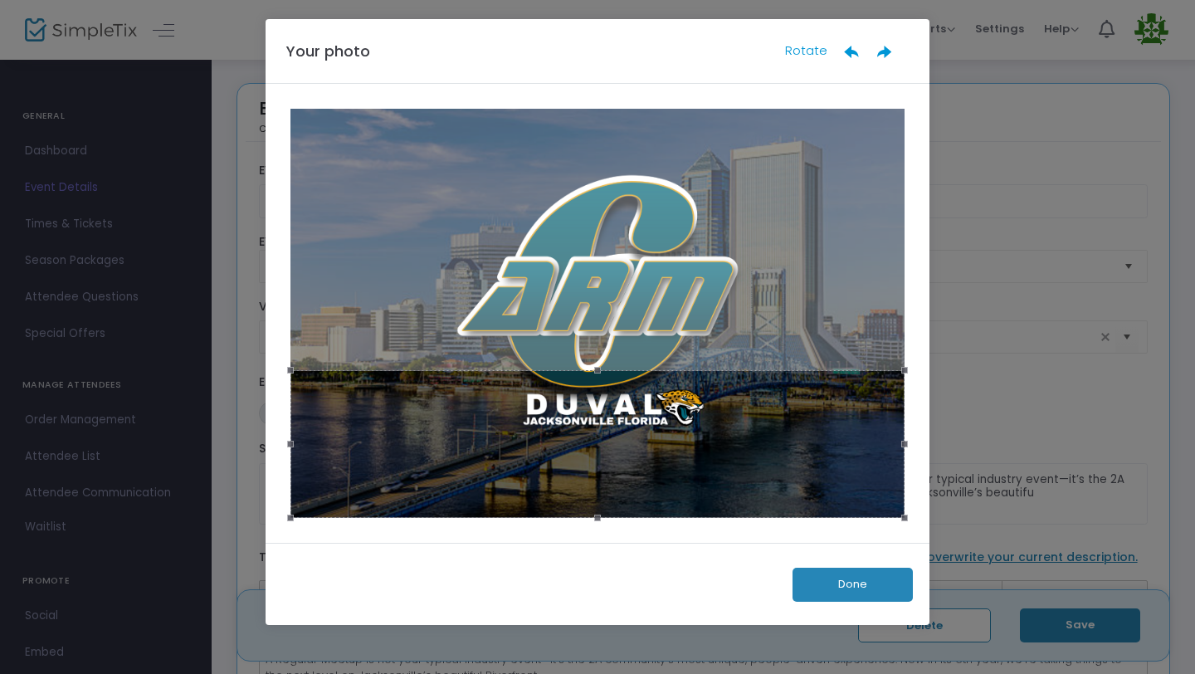
drag, startPoint x: 730, startPoint y: 360, endPoint x: 697, endPoint y: 513, distance: 156.2
click at [740, 513] on div at bounding box center [597, 444] width 614 height 148
drag, startPoint x: 598, startPoint y: 519, endPoint x: 807, endPoint y: 575, distance: 216.6
click at [807, 575] on div "Your photo Rotate Done" at bounding box center [598, 322] width 664 height 606
drag, startPoint x: 597, startPoint y: 368, endPoint x: 634, endPoint y: 263, distance: 111.8
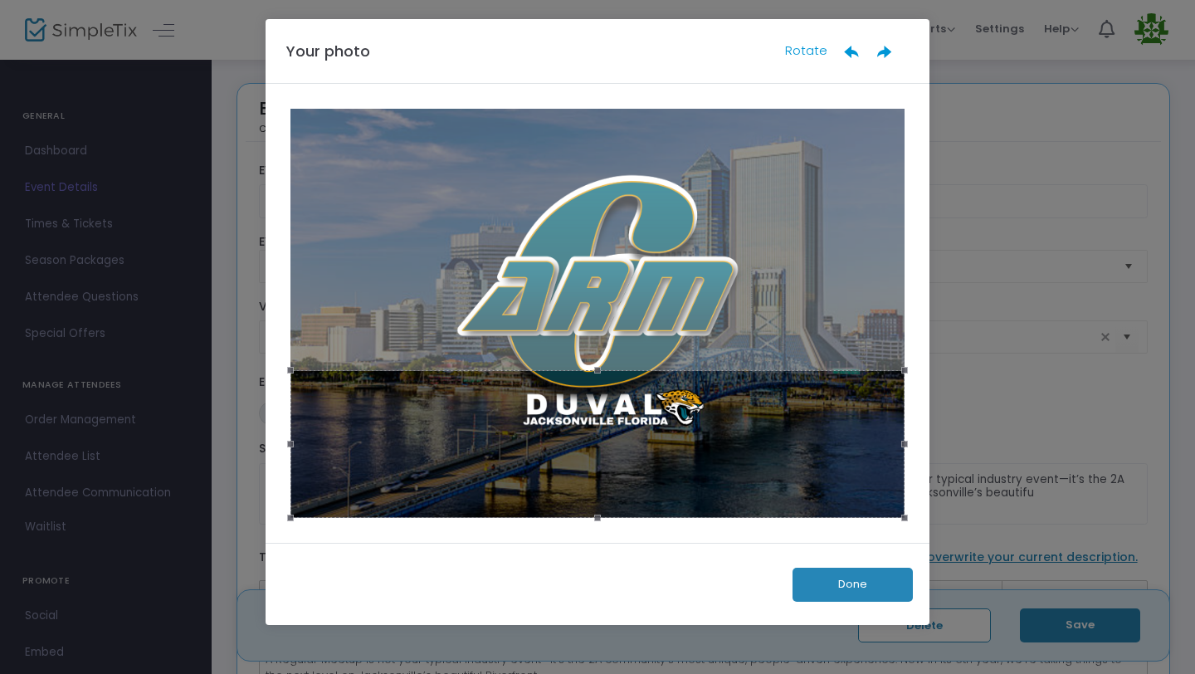
click at [620, 210] on div at bounding box center [597, 313] width 614 height 409
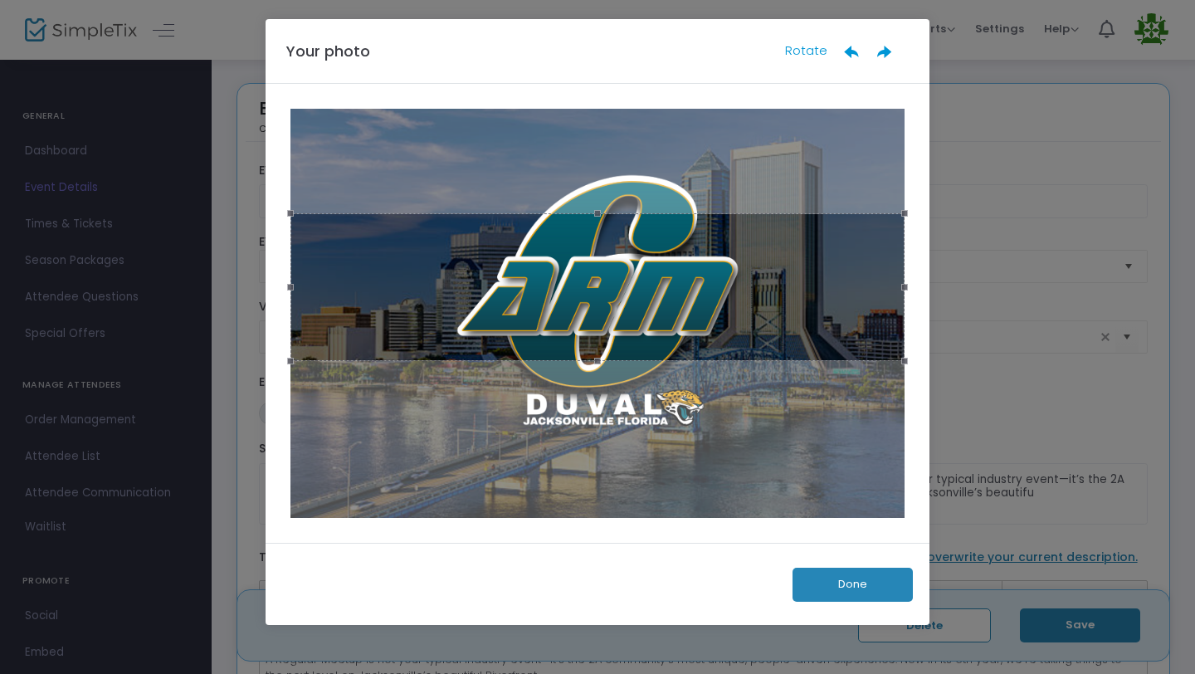
drag, startPoint x: 731, startPoint y: 379, endPoint x: 749, endPoint y: 285, distance: 95.5
click at [749, 285] on div at bounding box center [597, 287] width 614 height 148
click at [860, 588] on button "Done" at bounding box center [852, 585] width 120 height 34
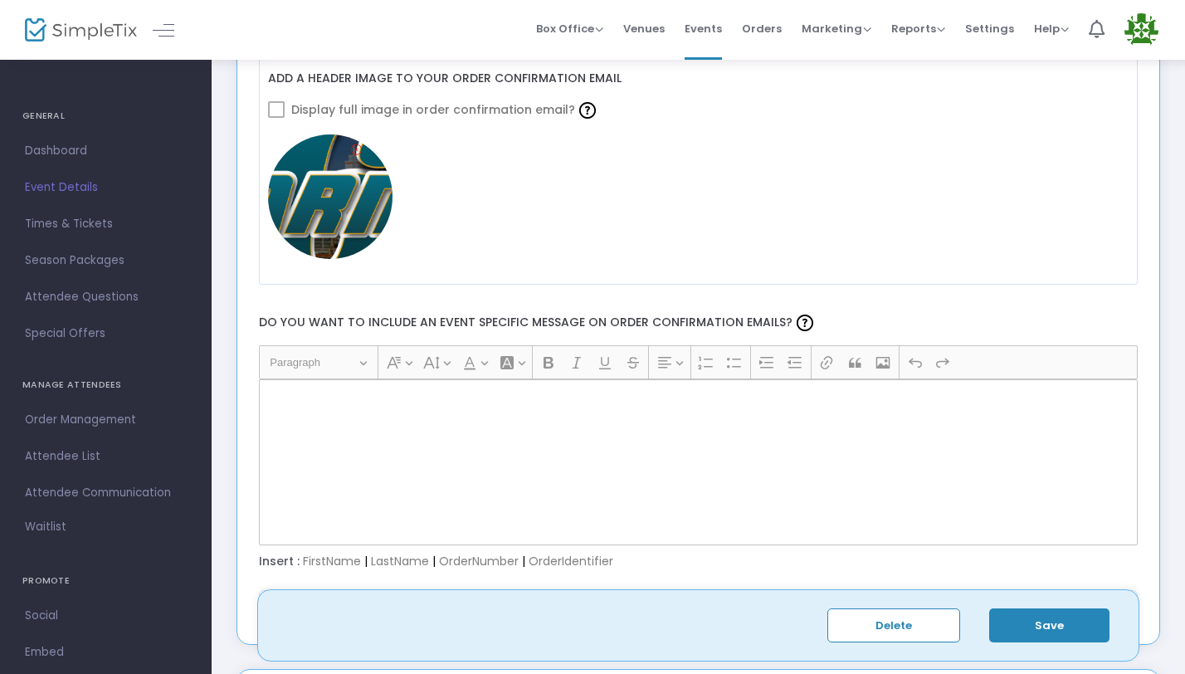
scroll to position [2373, 0]
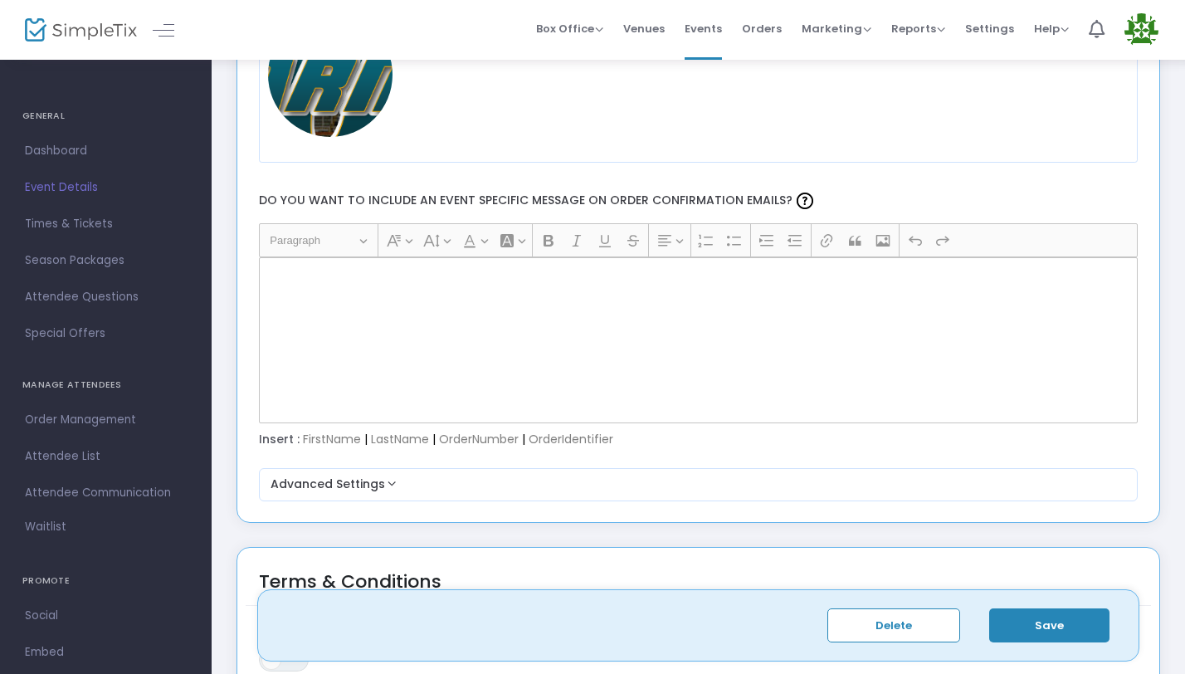
click at [373, 330] on div "Rich Text Editor, main" at bounding box center [698, 340] width 879 height 166
click at [662, 207] on label "Do you want to include an event specific message on order confirmation emails?" at bounding box center [698, 201] width 895 height 44
click at [337, 251] on button "Heading Paragraph" at bounding box center [318, 240] width 112 height 26
click at [361, 240] on button "Heading Paragraph" at bounding box center [318, 240] width 112 height 26
click at [439, 317] on div "Rich Text Editor, main" at bounding box center [698, 340] width 879 height 166
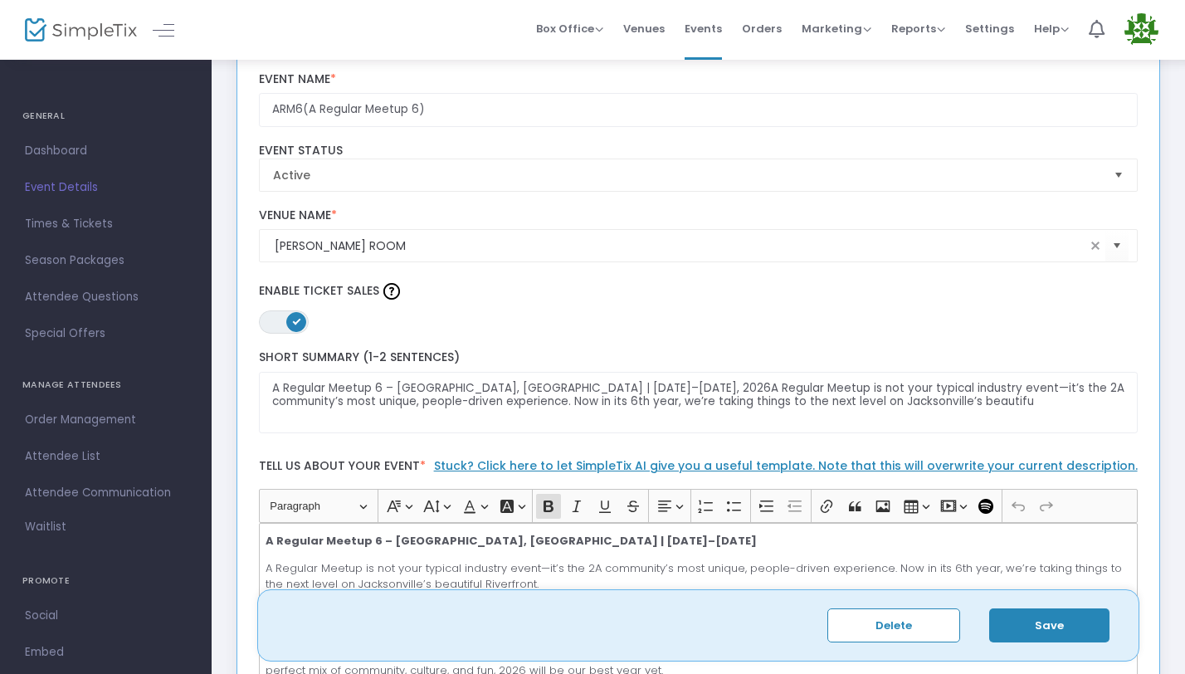
scroll to position [0, 0]
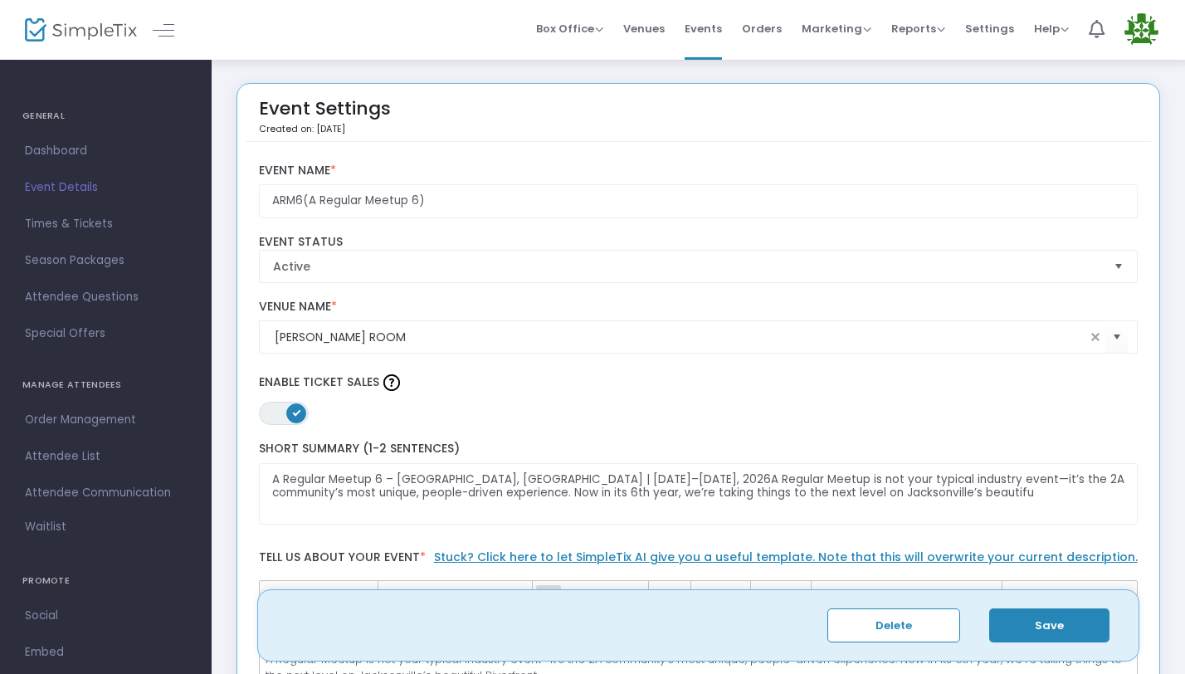
click at [268, 412] on span "ON OFF" at bounding box center [284, 413] width 50 height 23
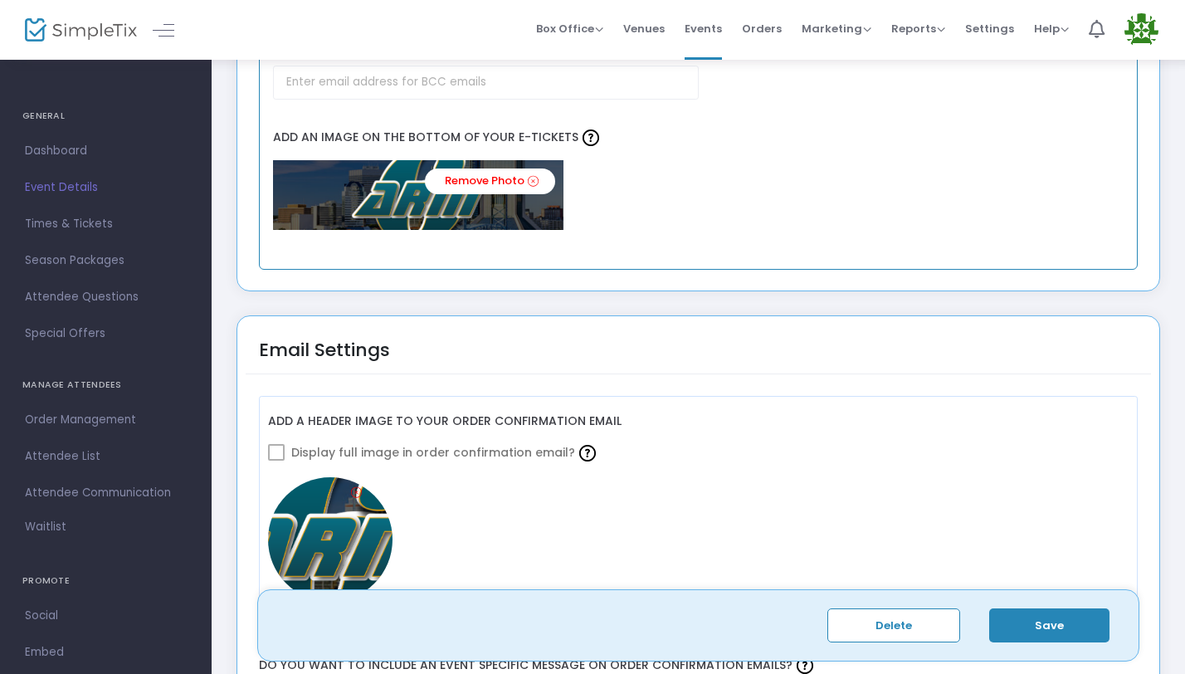
scroll to position [2185, 0]
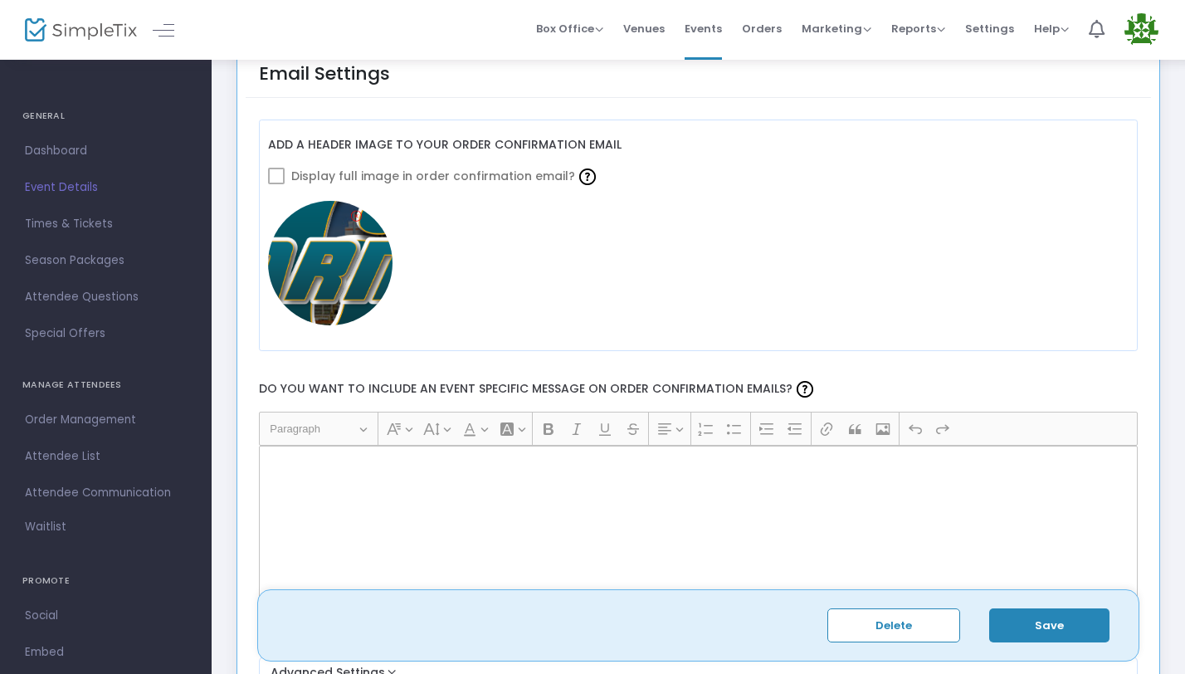
click at [357, 476] on div "Rich Text Editor, main" at bounding box center [698, 529] width 879 height 166
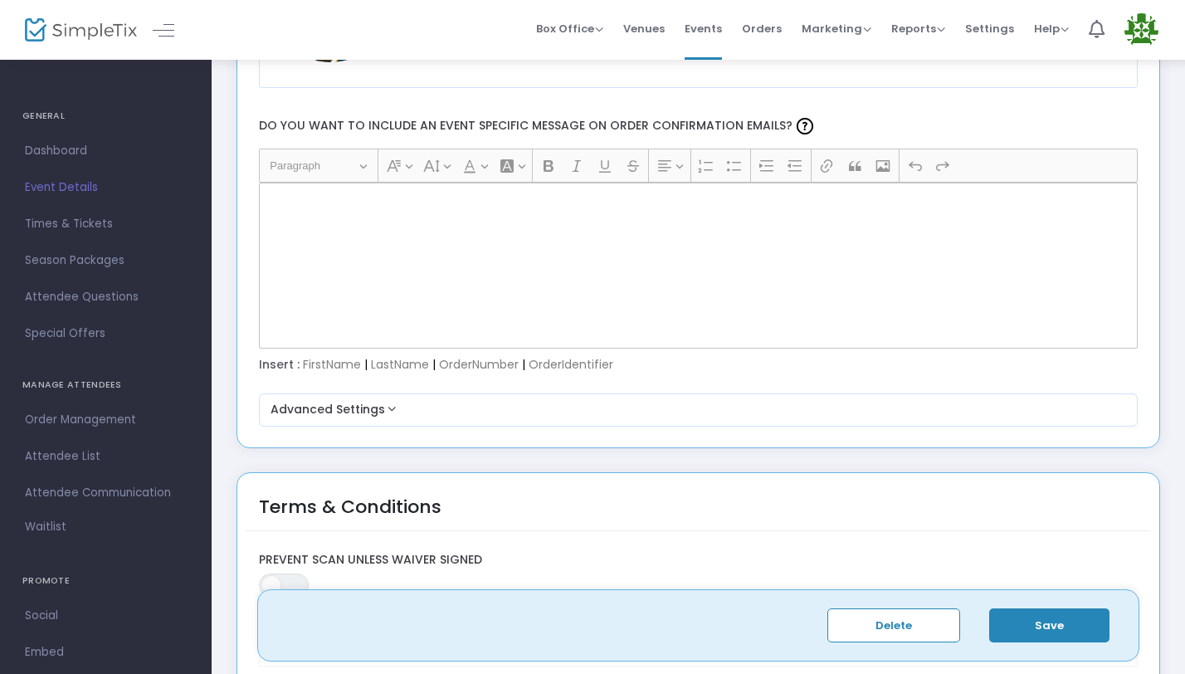
scroll to position [2674, 0]
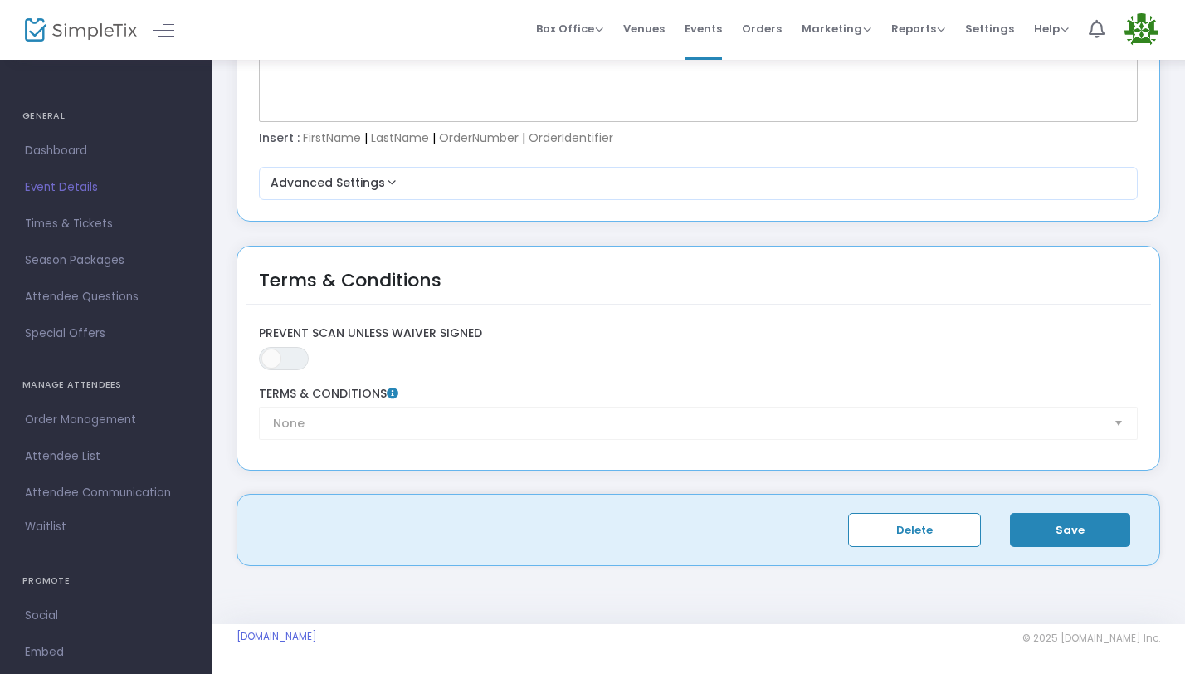
click at [1114, 527] on button "Save" at bounding box center [1070, 530] width 120 height 34
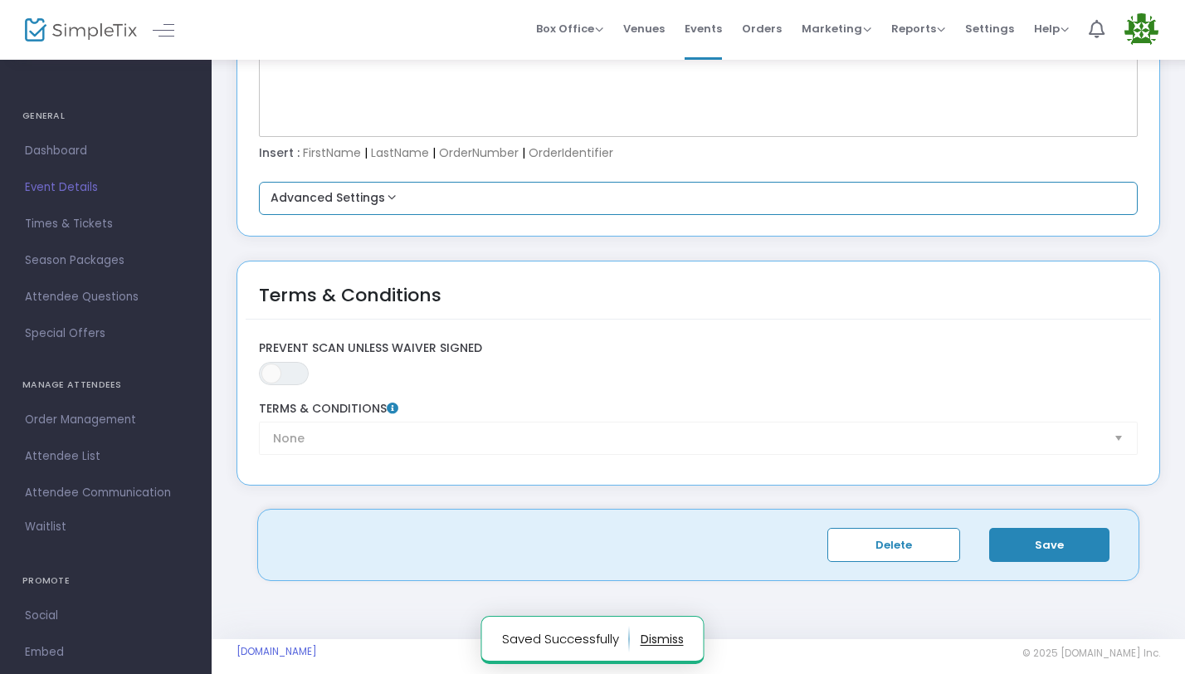
scroll to position [2657, 0]
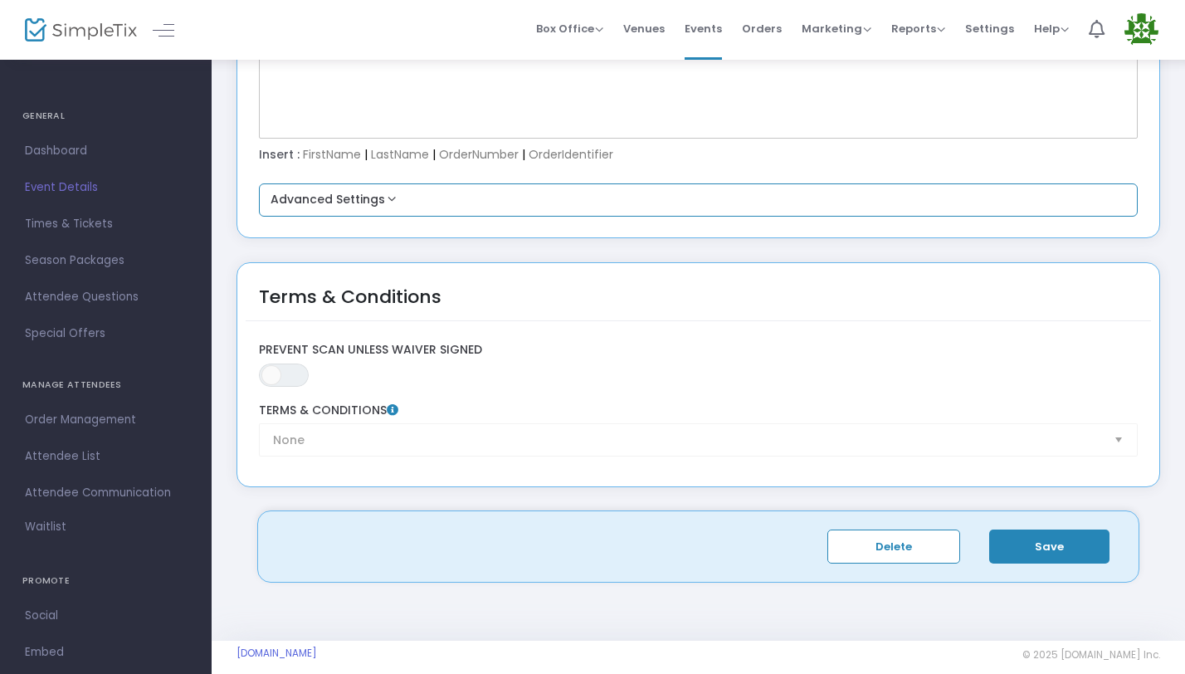
click at [389, 210] on button "Advanced Settings" at bounding box center [699, 200] width 866 height 20
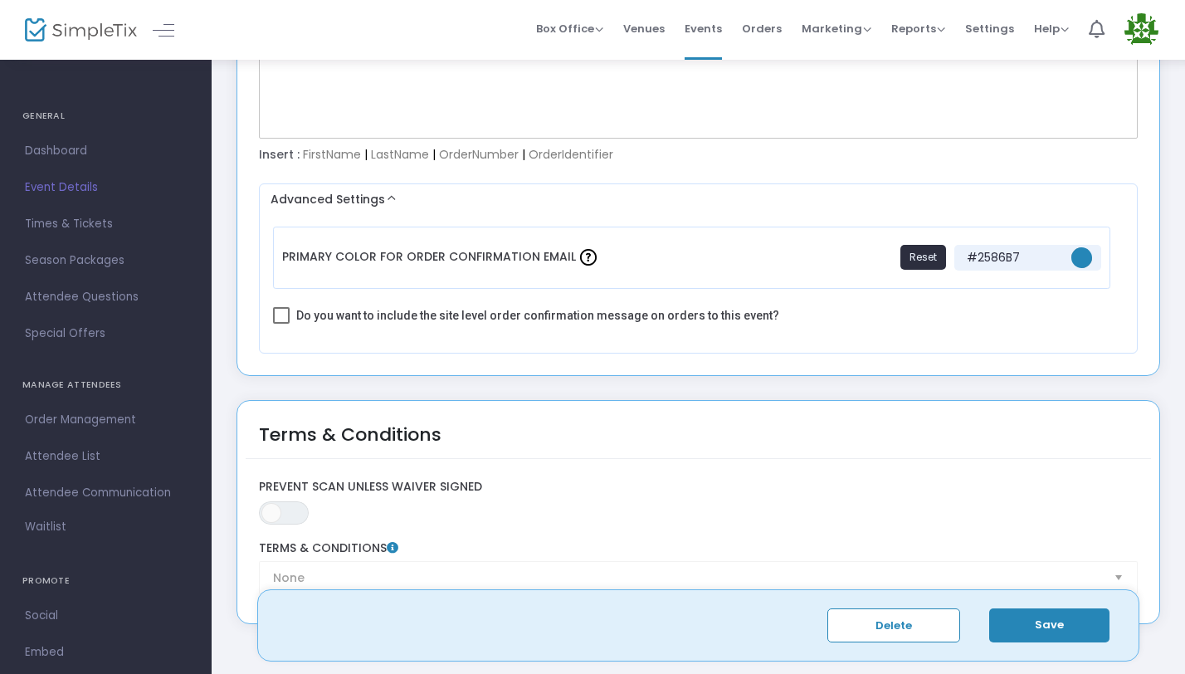
click at [370, 139] on div "Rich Text Editor, main" at bounding box center [698, 56] width 879 height 166
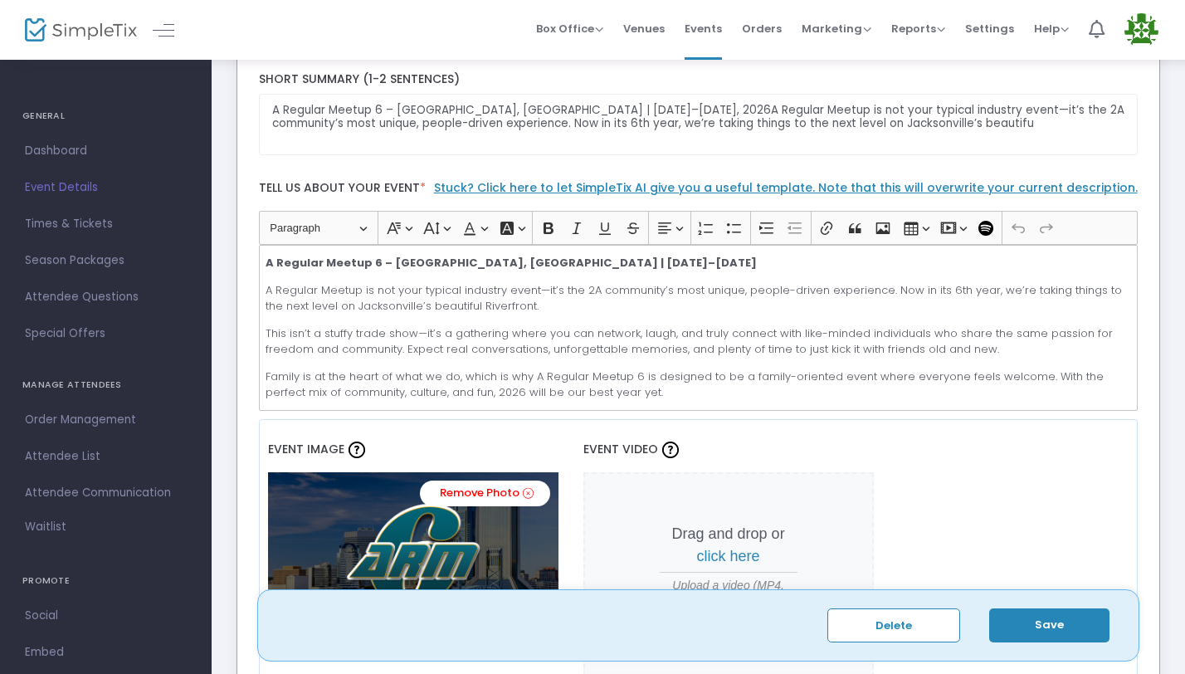
scroll to position [309, 0]
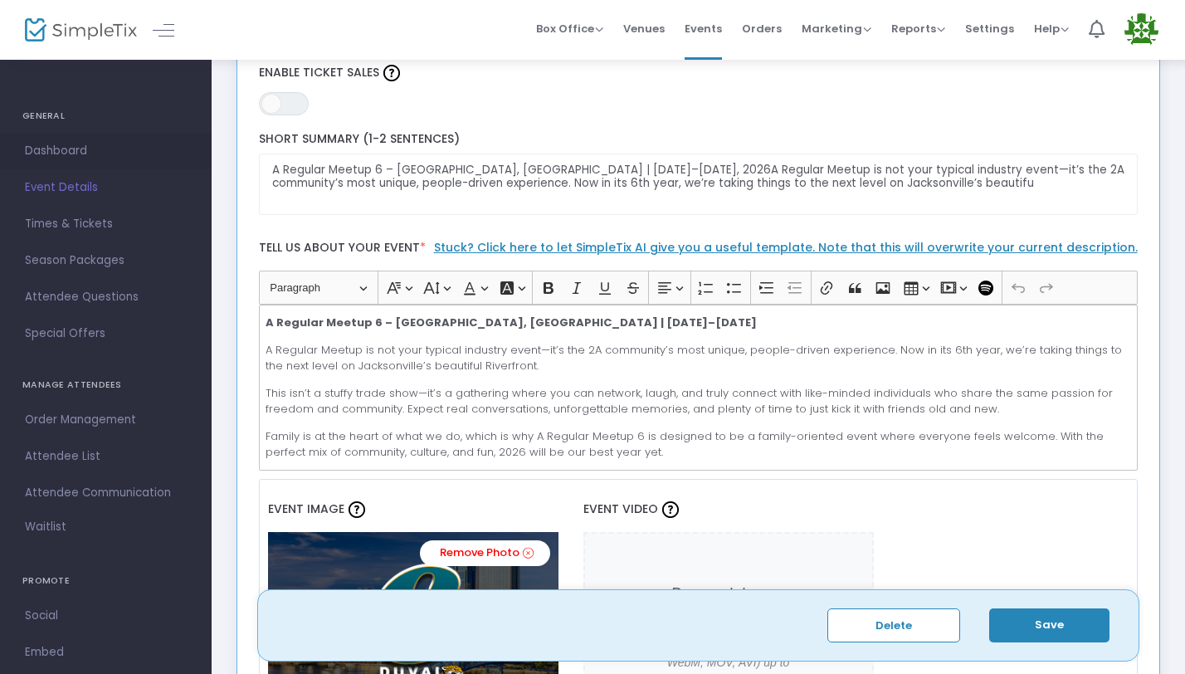
click at [70, 151] on span "Dashboard" at bounding box center [106, 151] width 162 height 22
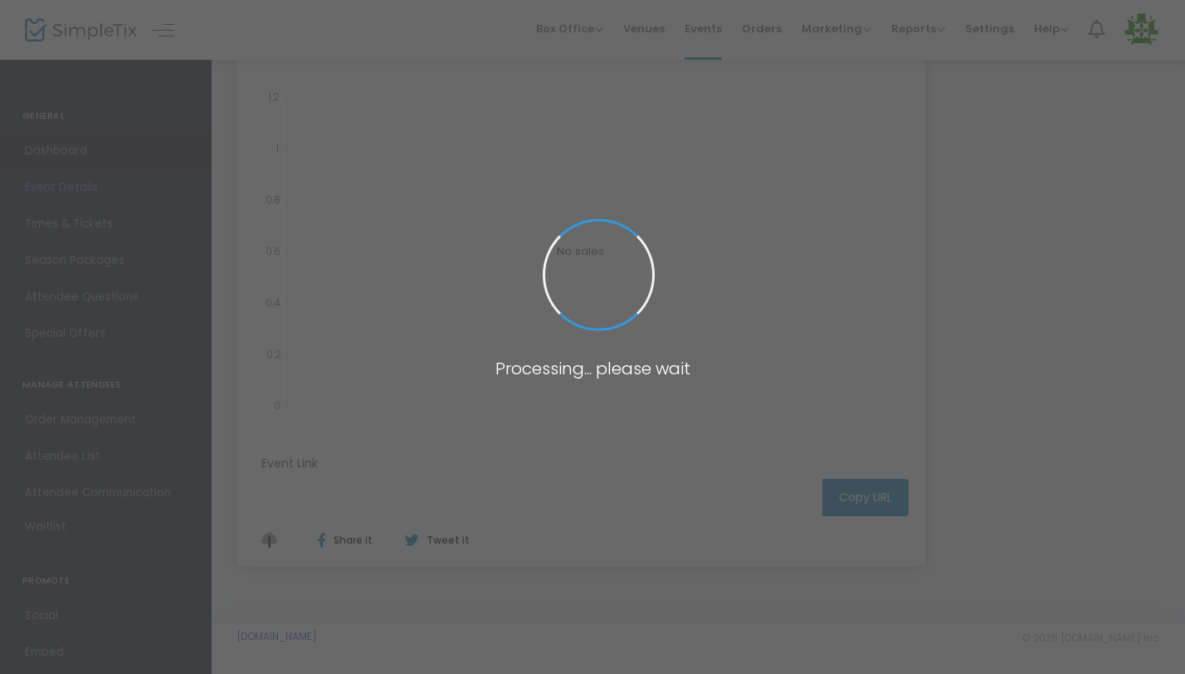
type input "https://www.simpletix.com/e/arm6-a-regular-meetup-6-tickets-237205"
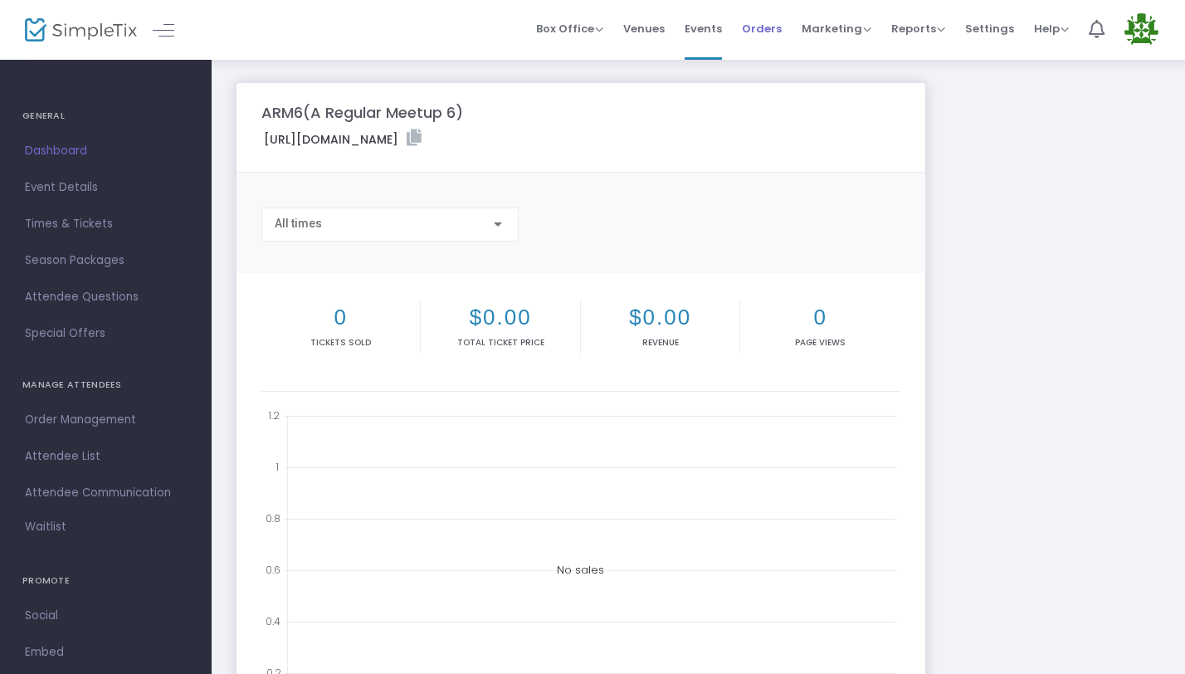
click at [753, 23] on span "Orders" at bounding box center [762, 28] width 40 height 42
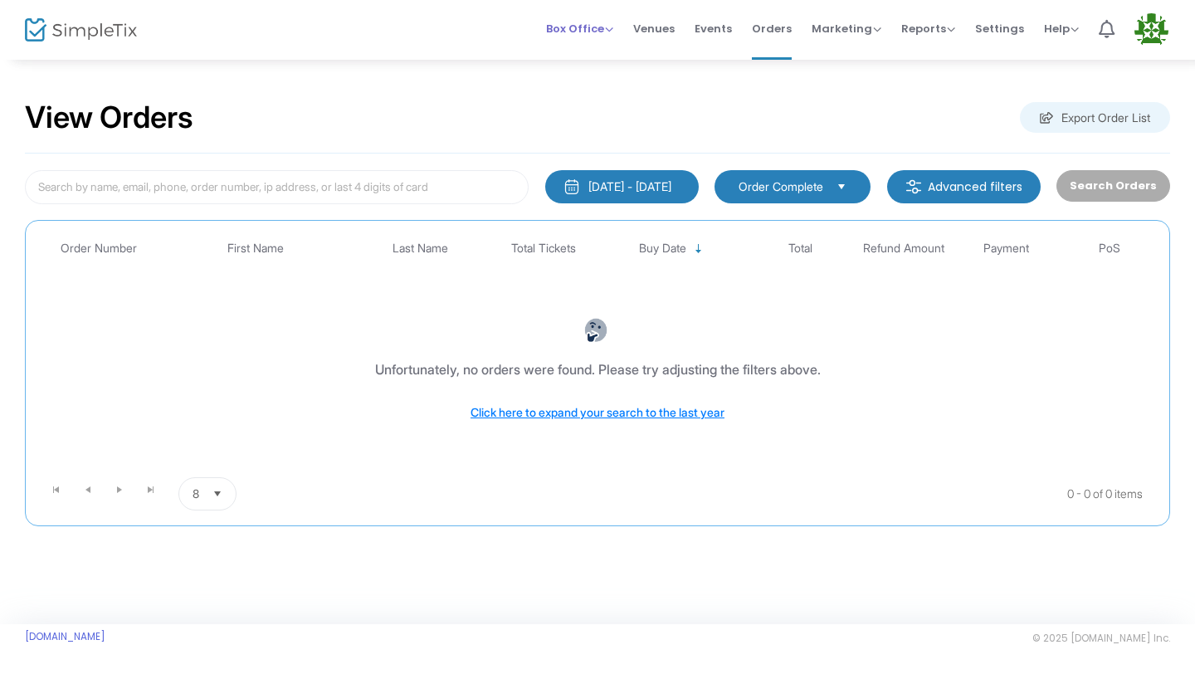
click at [589, 27] on span "Box Office" at bounding box center [579, 29] width 67 height 16
click at [668, 30] on span "Venues" at bounding box center [653, 28] width 41 height 42
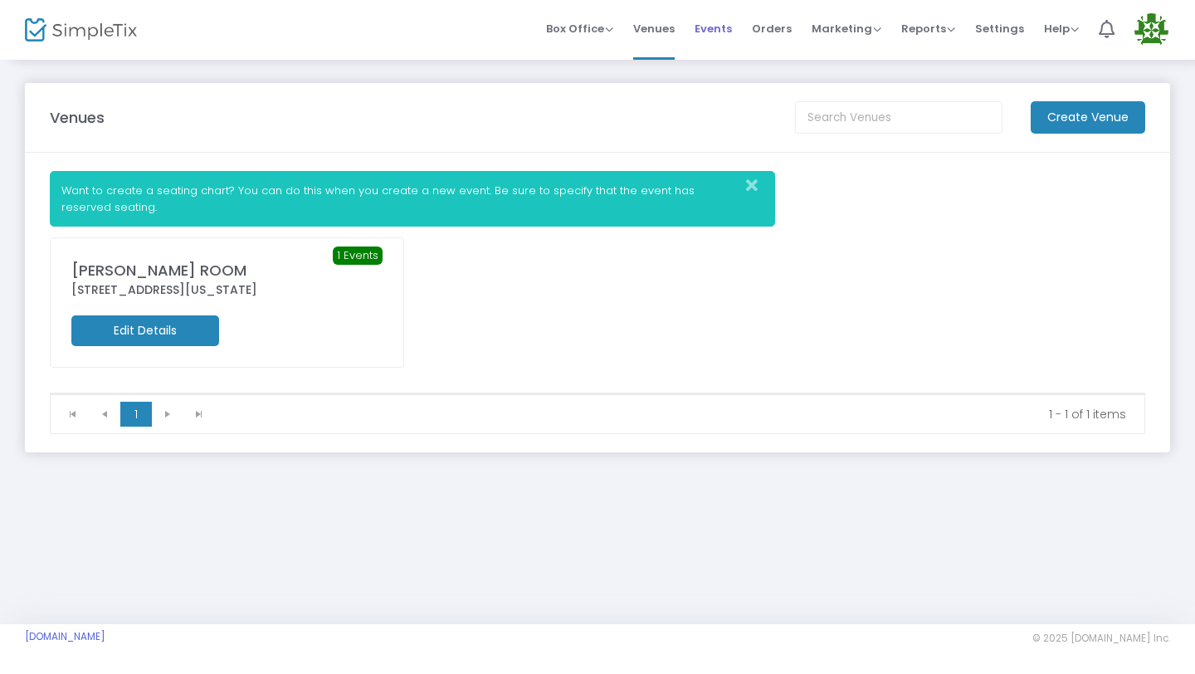
click at [721, 25] on span "Events" at bounding box center [712, 28] width 37 height 42
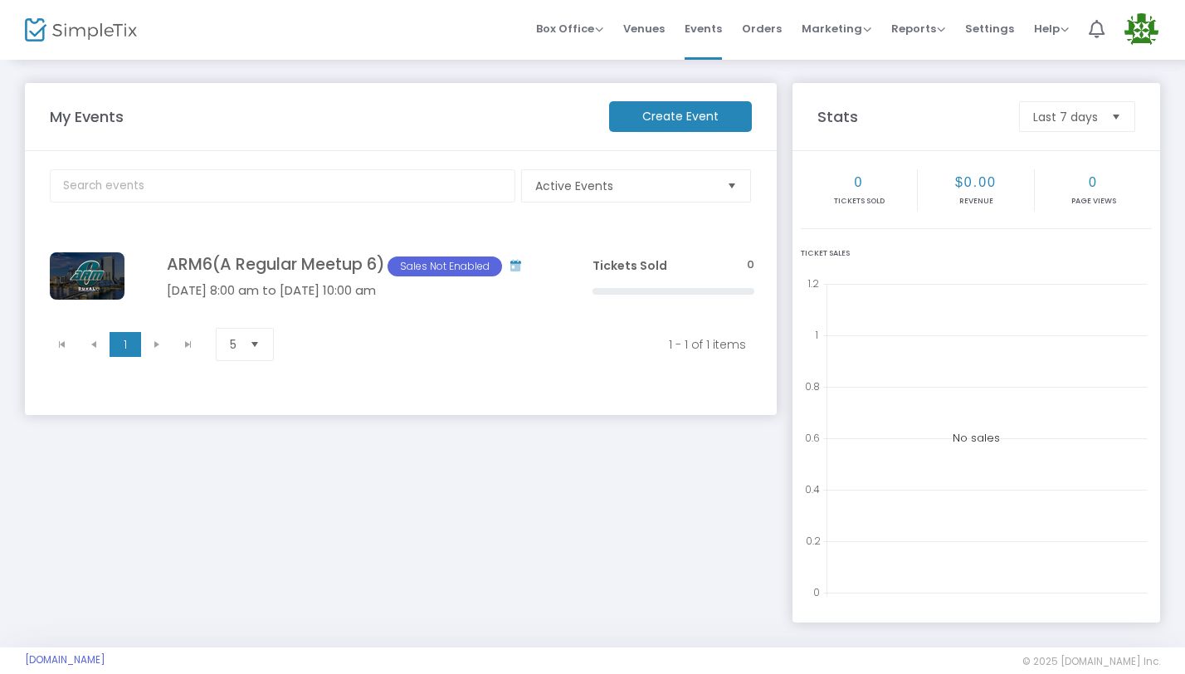
click at [249, 345] on span "Select" at bounding box center [254, 344] width 27 height 27
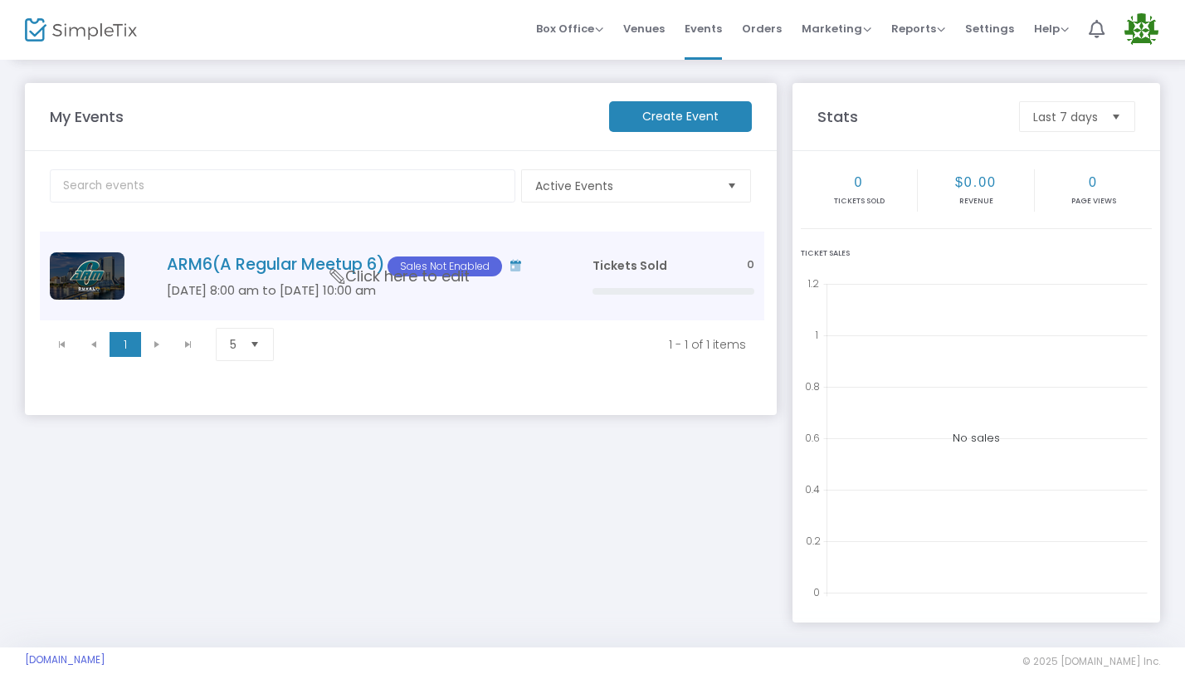
click at [570, 259] on div "ARM6(A Regular Meetup 6) Sales Not Enabled" at bounding box center [355, 266] width 434 height 22
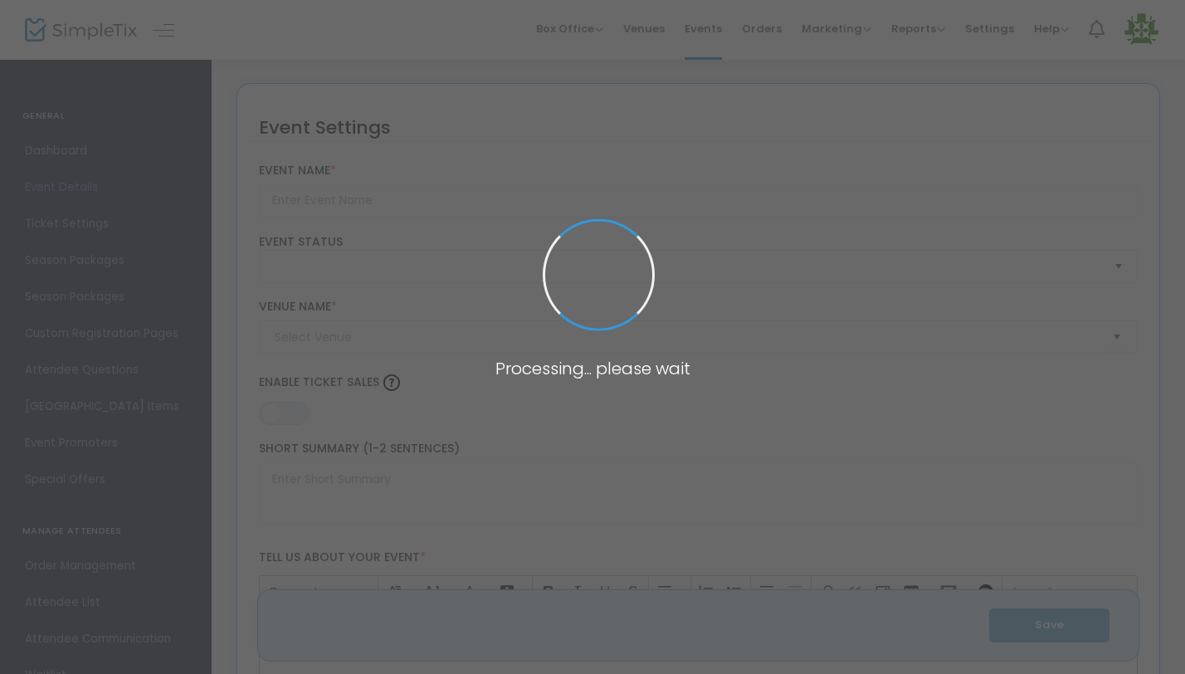
type input "ARM6(A Regular Meetup 6)"
type textarea "A Regular Meetup 6 – Jacksonville, FL | June 11–13, 2026A Regular Meetup is not…"
type input "Buy Tickets"
type input "[PERSON_NAME] ROOM"
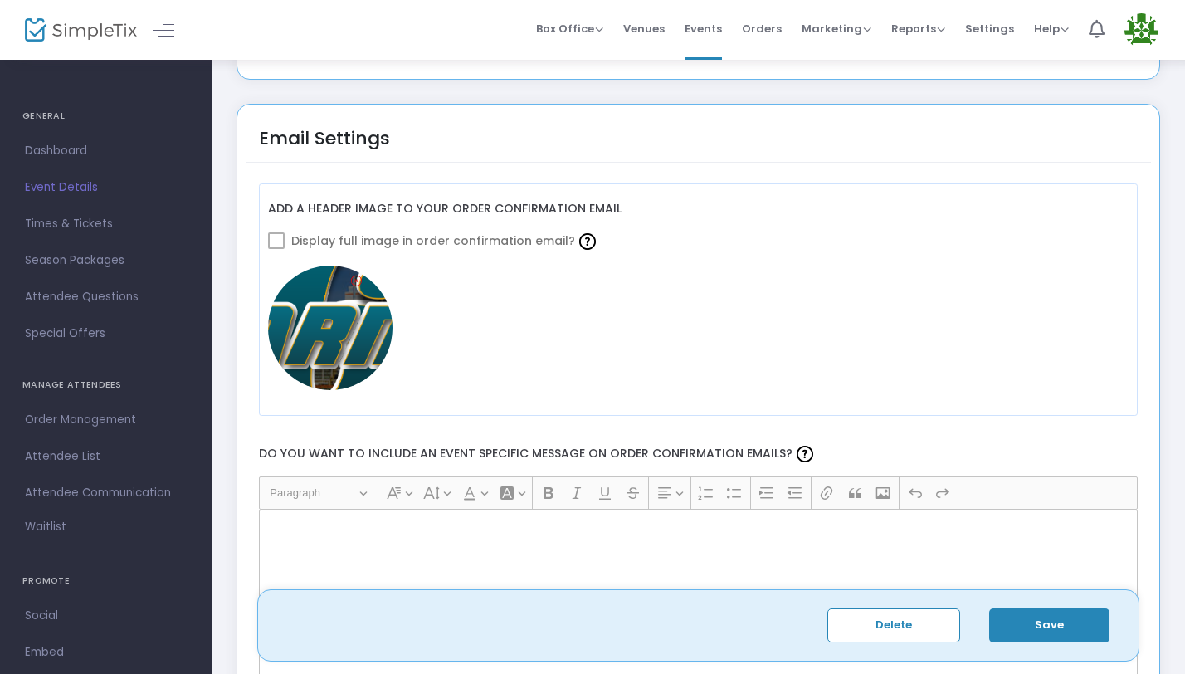
scroll to position [1941, 0]
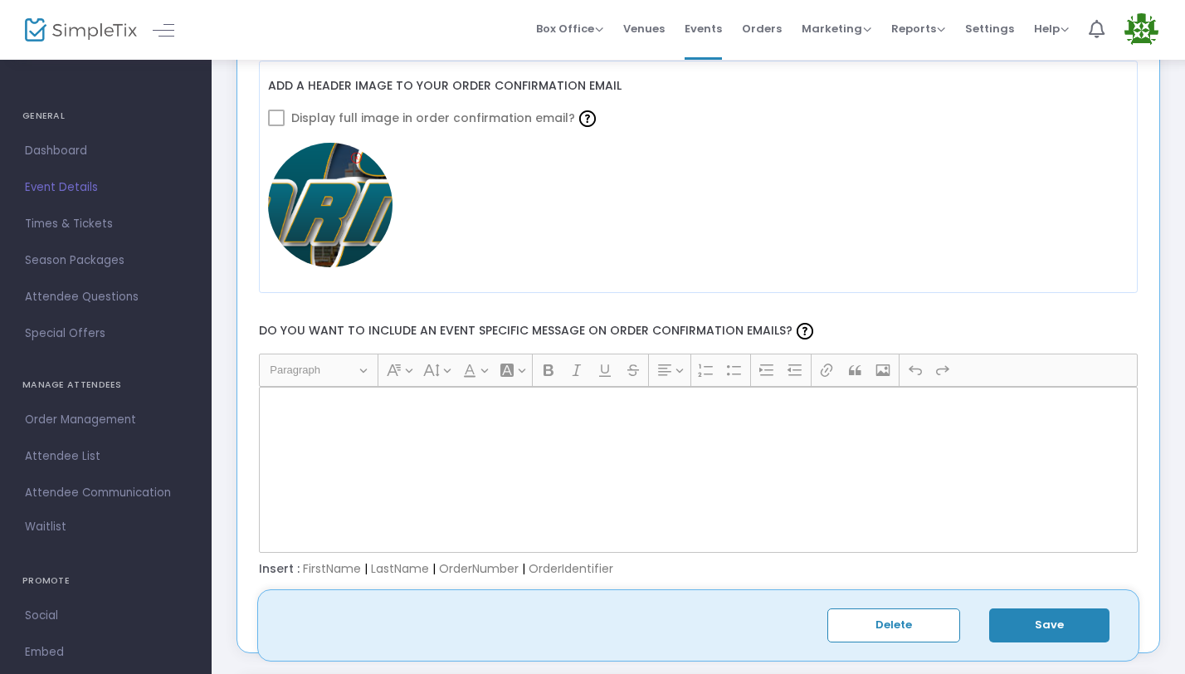
click at [400, 565] on div "Insert : FirstName | LastName | OrderNumber | OrderIdentifier" at bounding box center [698, 569] width 895 height 17
click at [284, 564] on span "Insert :" at bounding box center [279, 568] width 41 height 17
click at [267, 564] on span "Insert :" at bounding box center [279, 568] width 41 height 17
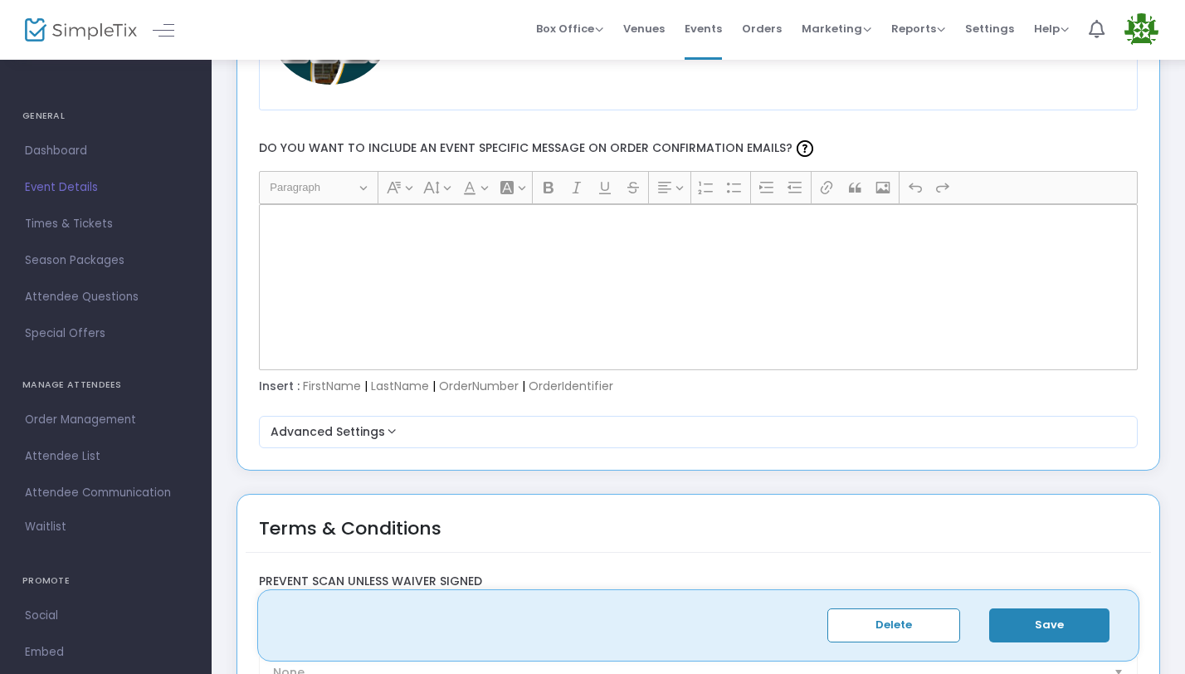
scroll to position [2095, 0]
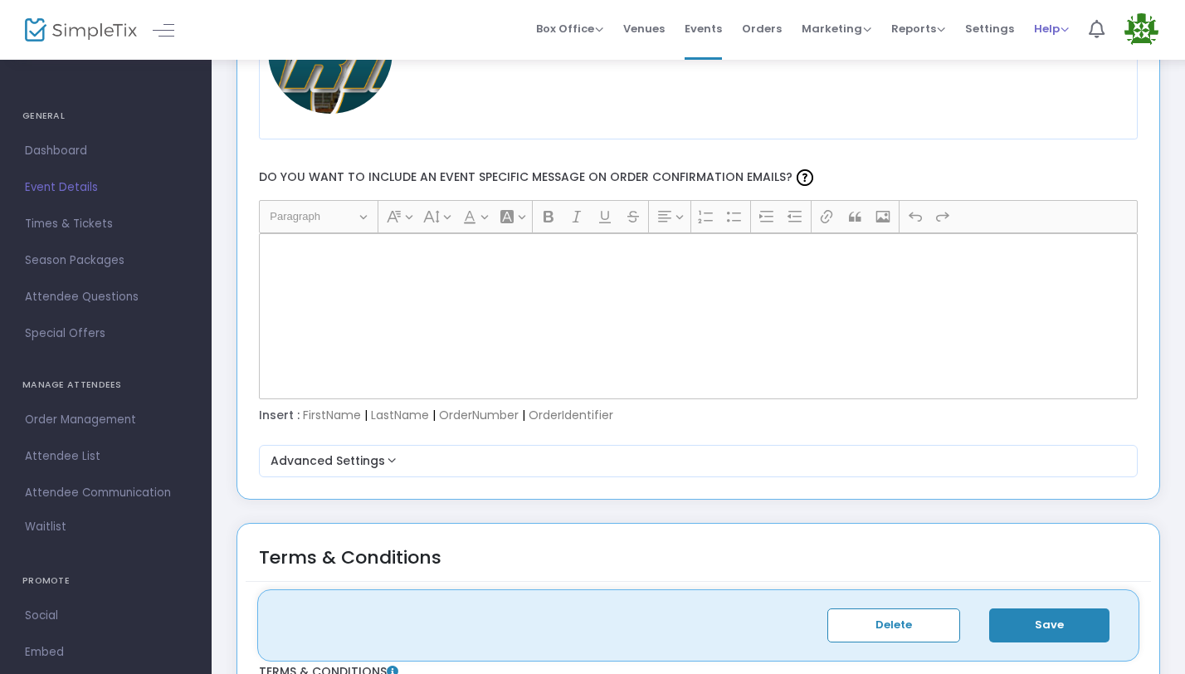
click at [1051, 32] on span "Help" at bounding box center [1051, 29] width 35 height 16
click at [1076, 85] on li "Contact Support" at bounding box center [1095, 88] width 122 height 32
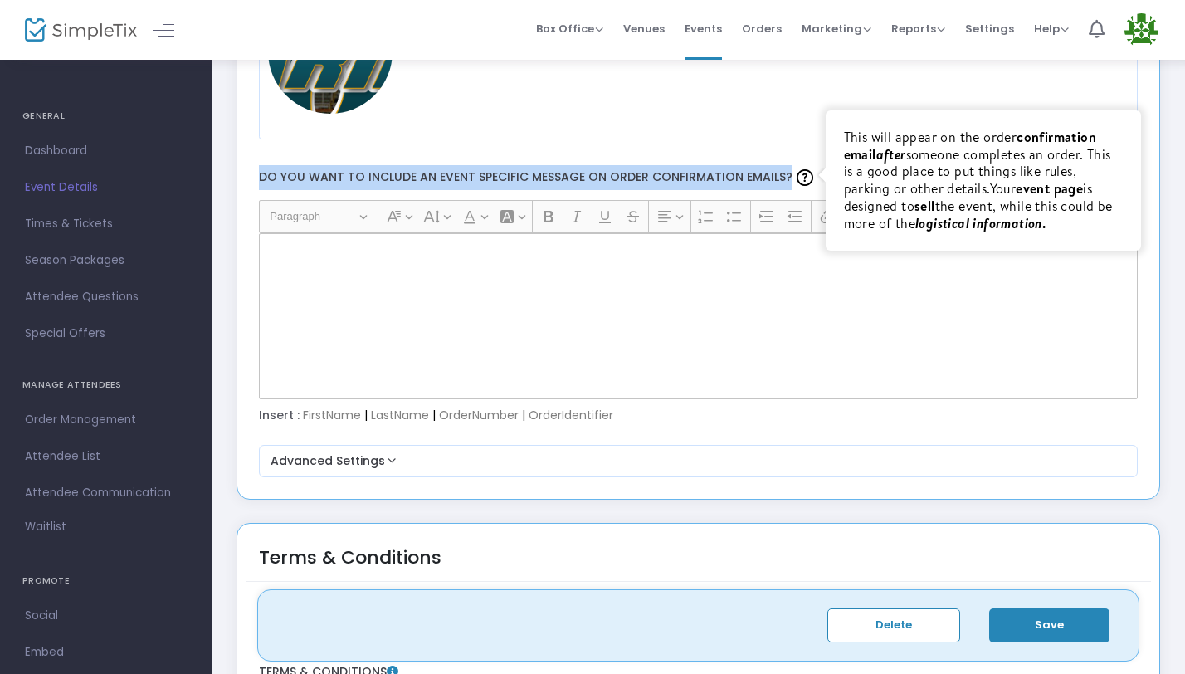
drag, startPoint x: 260, startPoint y: 176, endPoint x: 803, endPoint y: 182, distance: 543.5
click at [803, 182] on label "Do you want to include an event specific message on order confirmation emails? …" at bounding box center [698, 178] width 895 height 44
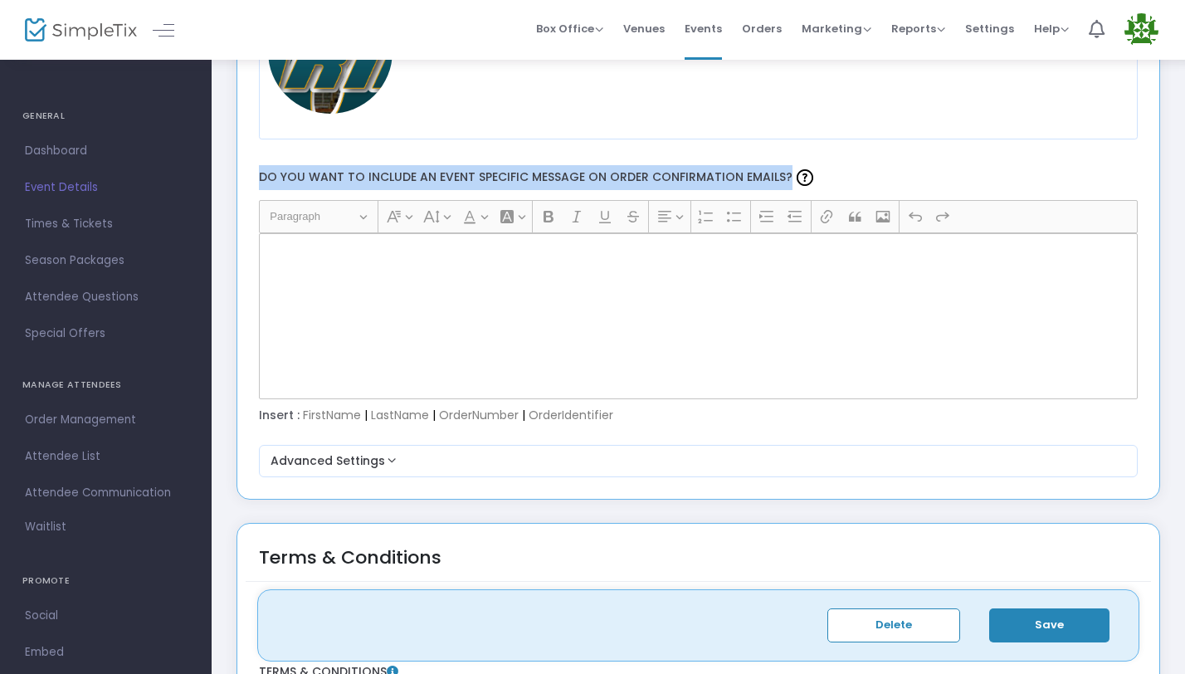
copy label "Do you want to include an event specific message on order confirmation emails?"
click at [1047, 31] on span "Help" at bounding box center [1051, 29] width 35 height 16
click at [1071, 65] on li "View Docs" at bounding box center [1095, 56] width 122 height 32
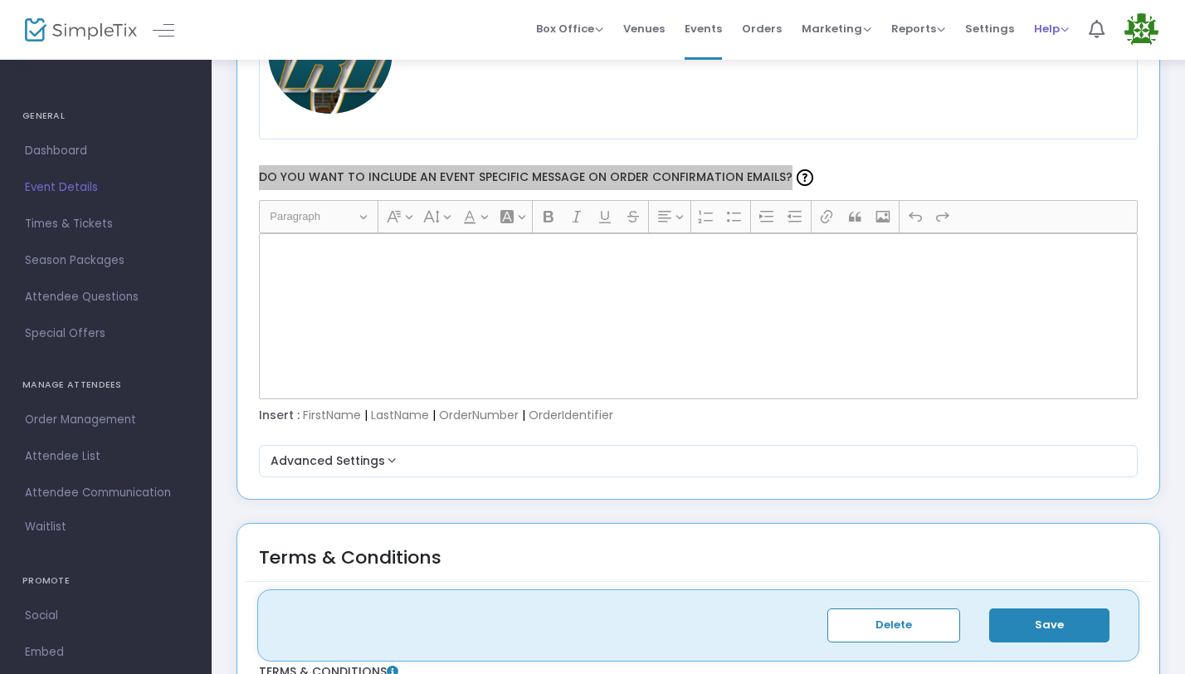
scroll to position [2370, 0]
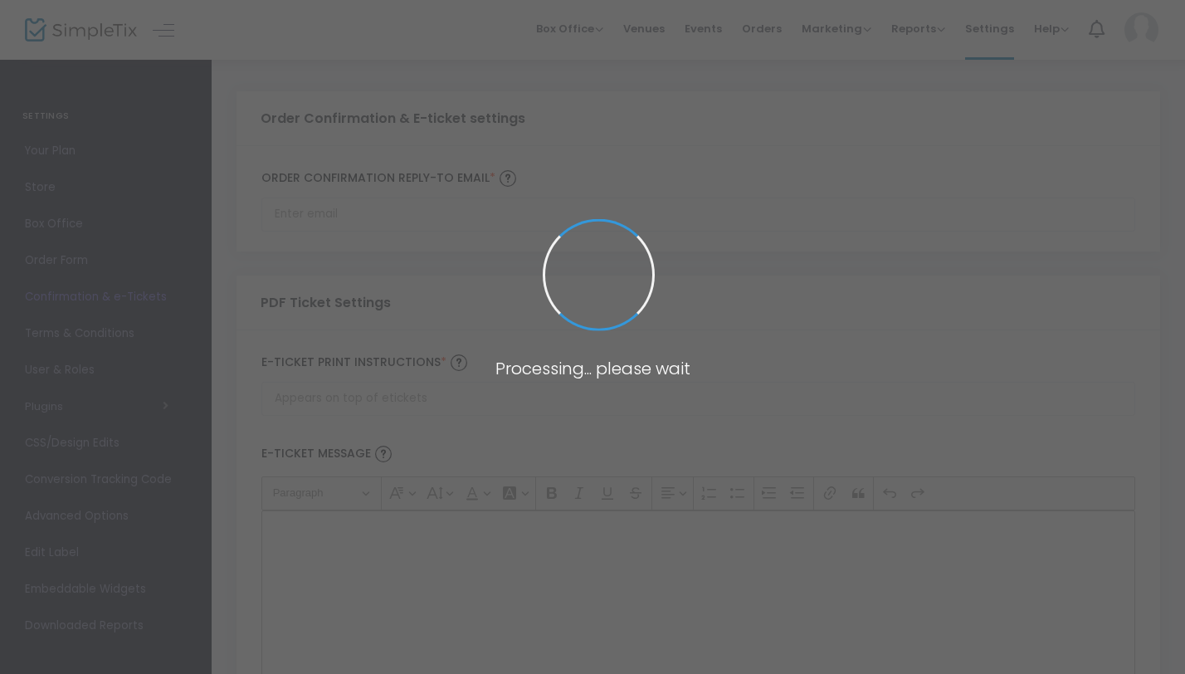
type input "[EMAIL_ADDRESS][DOMAIN_NAME]"
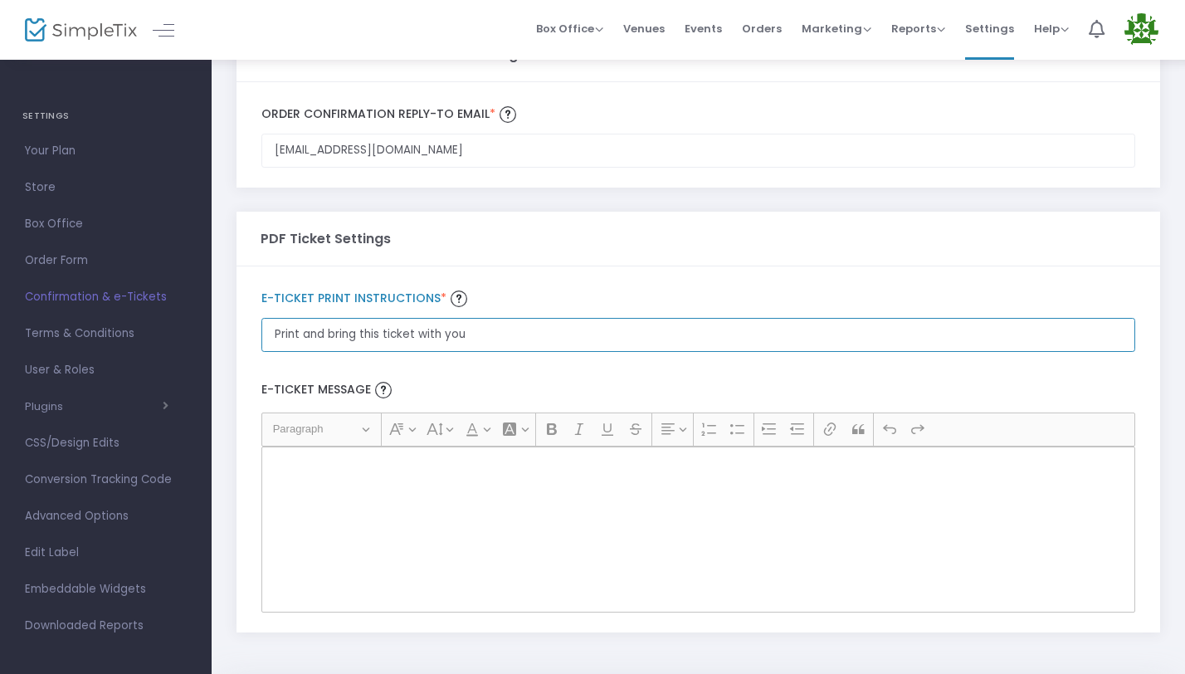
drag, startPoint x: 480, startPoint y: 340, endPoint x: 242, endPoint y: 334, distance: 237.4
click at [242, 334] on div "Print and bring this ticket with you E-Ticket print Instructions * E-Ticket Mes…" at bounding box center [697, 448] width 923 height 365
type input "Bring this ticket with you!"
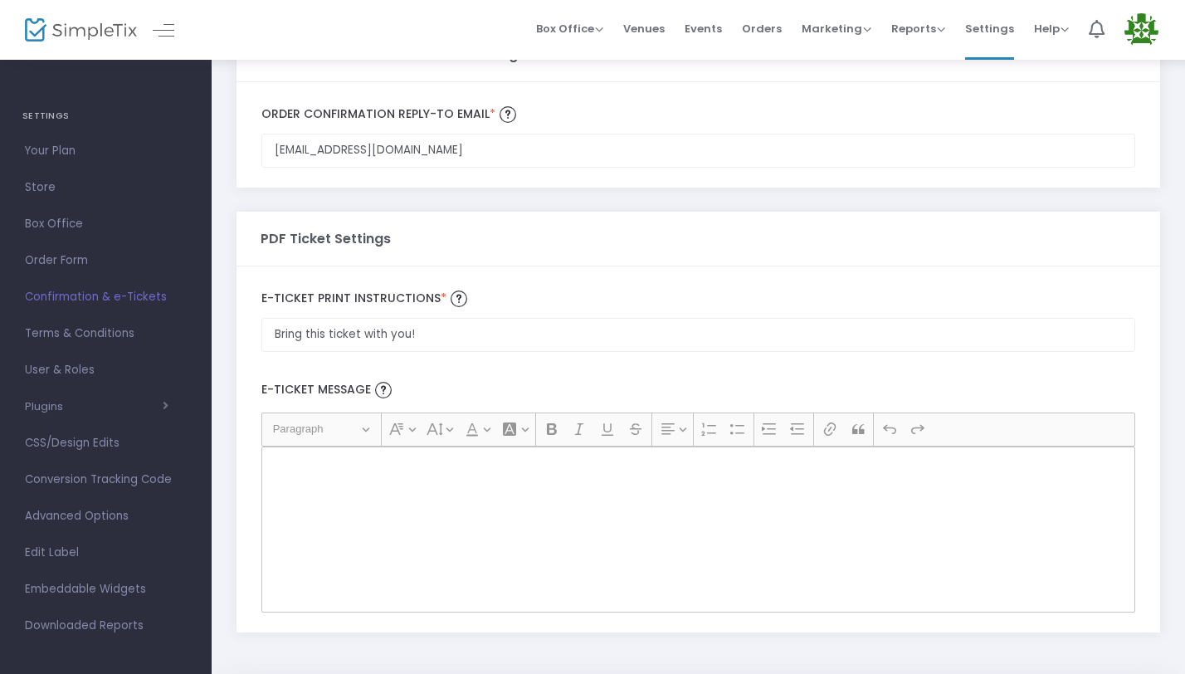
click at [330, 471] on p "Rich Text Editor, main" at bounding box center [698, 464] width 859 height 17
click at [336, 457] on p "Rich Text Editor, main" at bounding box center [698, 464] width 859 height 17
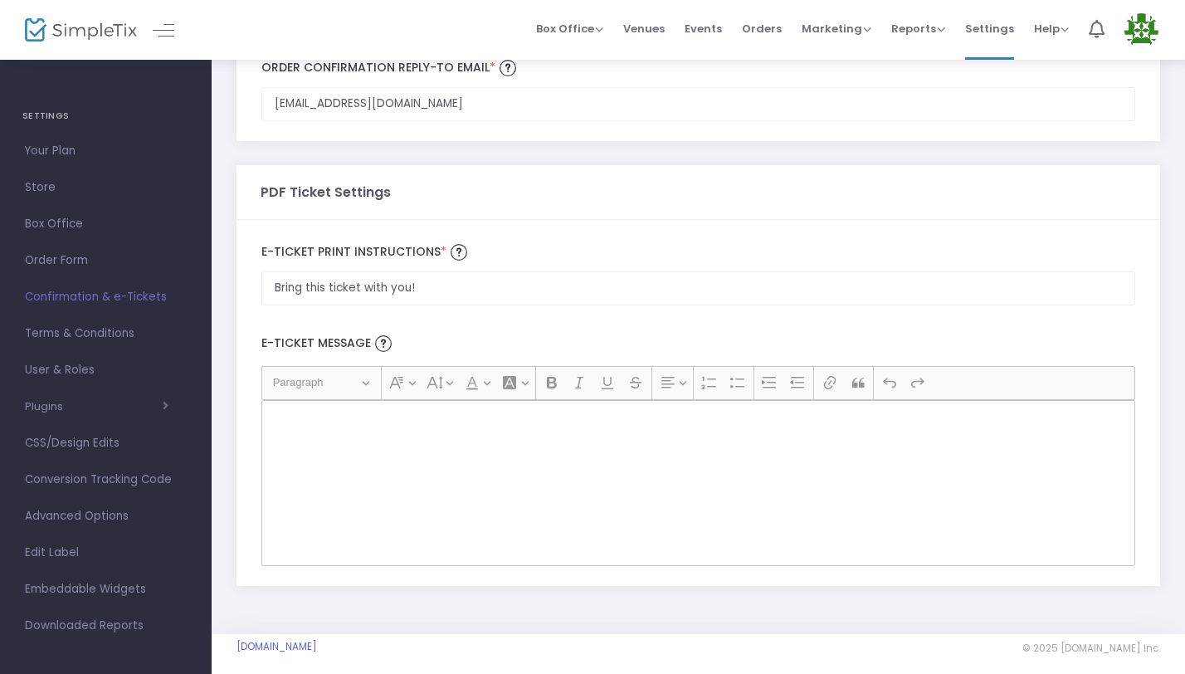
scroll to position [120, 0]
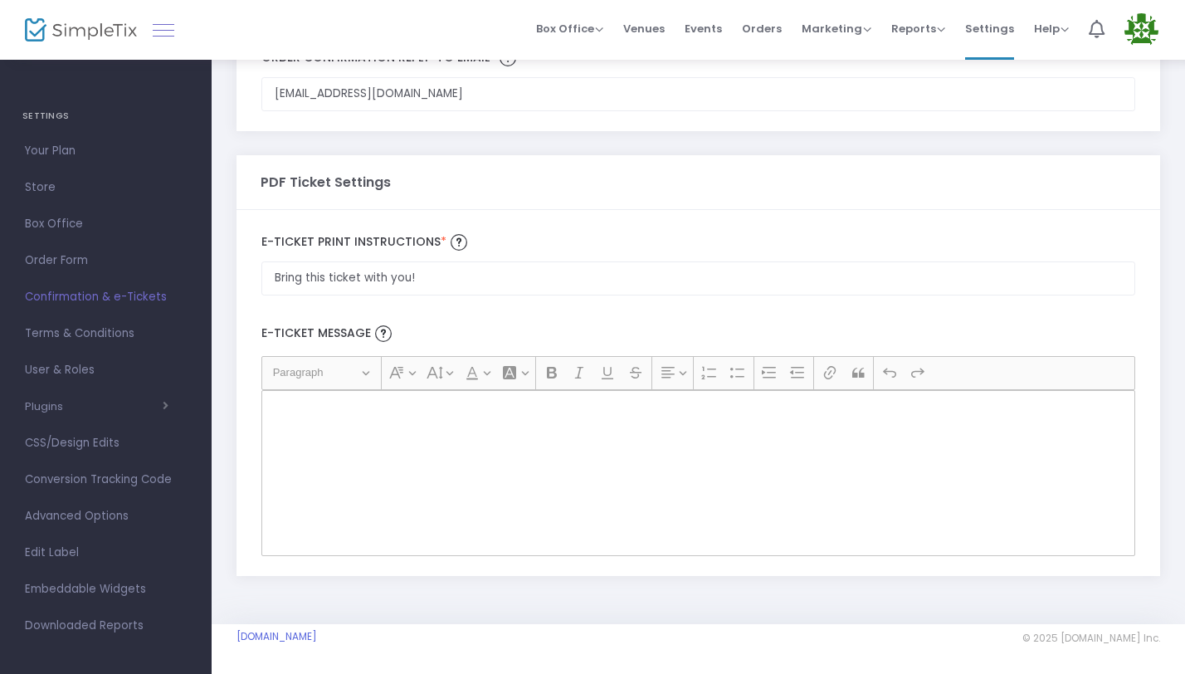
click at [165, 33] on link at bounding box center [164, 30] width 22 height 22
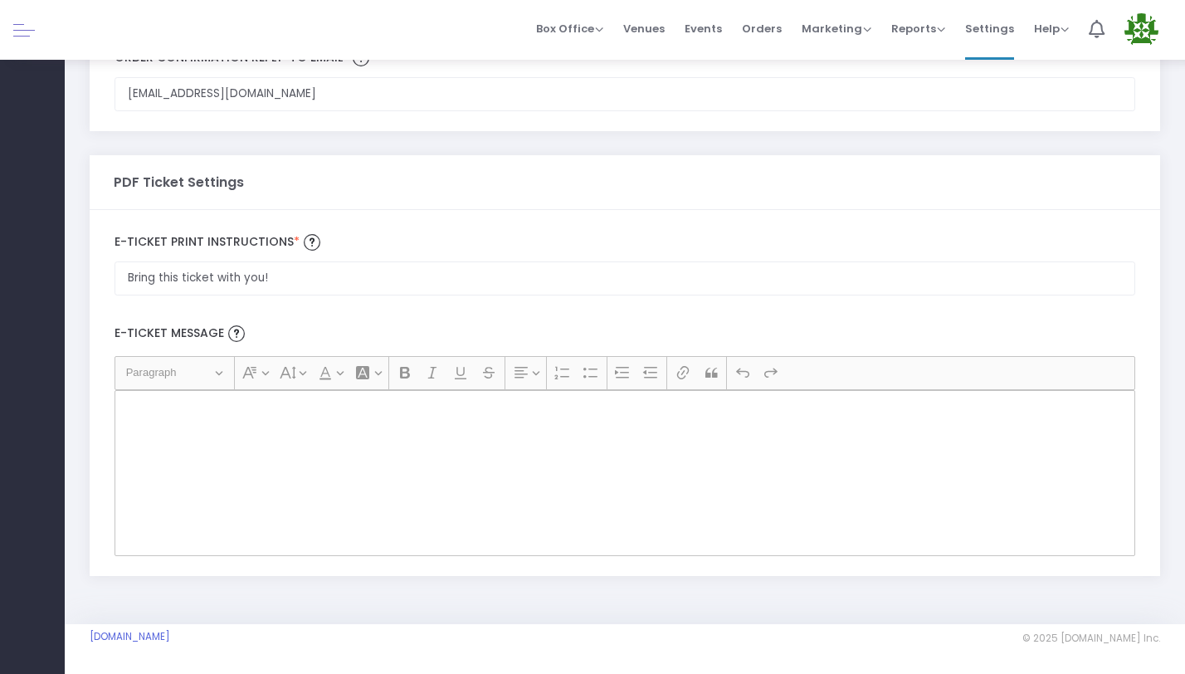
click at [144, 436] on div "Rich Text Editor, main" at bounding box center [624, 473] width 1021 height 166
click at [19, 29] on link at bounding box center [24, 30] width 22 height 22
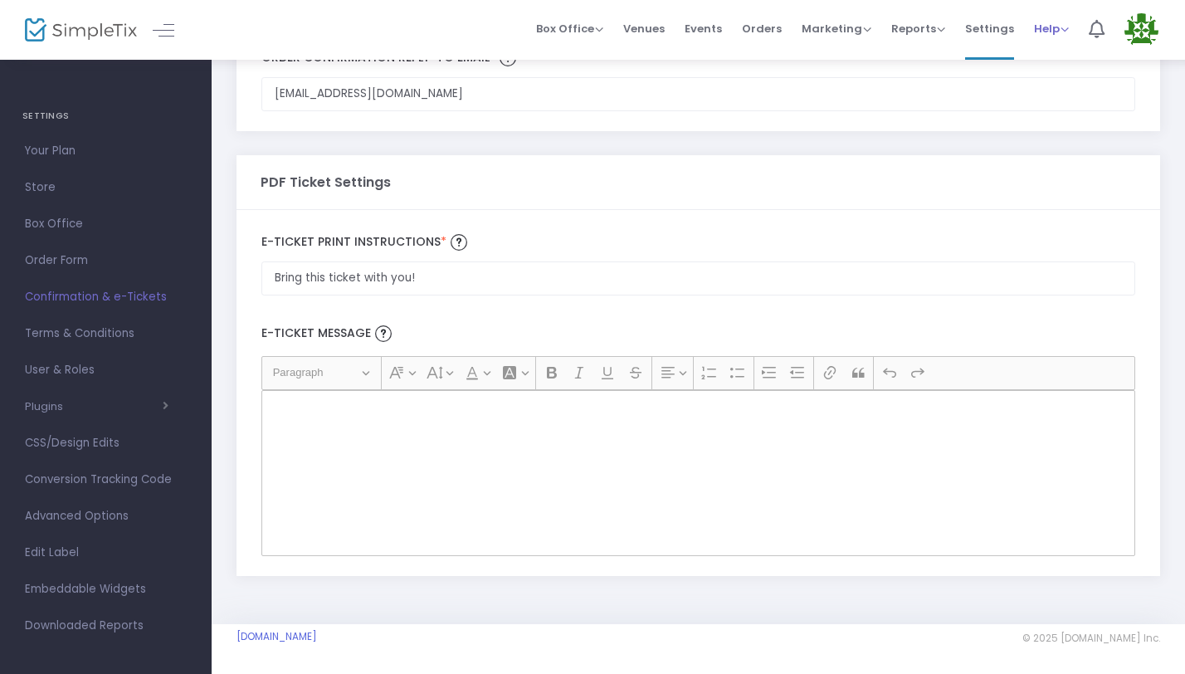
click at [1050, 31] on span "Help" at bounding box center [1051, 29] width 35 height 16
click at [1056, 56] on li "View Docs" at bounding box center [1095, 56] width 122 height 32
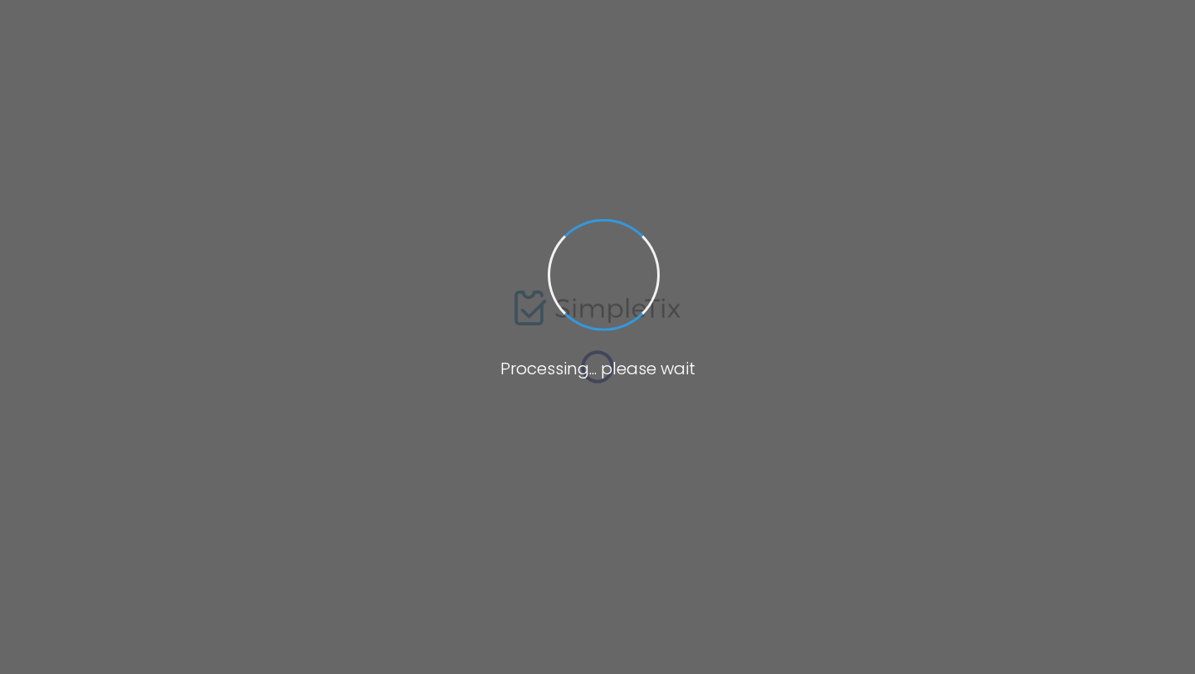
type input "[EMAIL_ADDRESS][DOMAIN_NAME]"
type input "Print and bring this ticket with you"
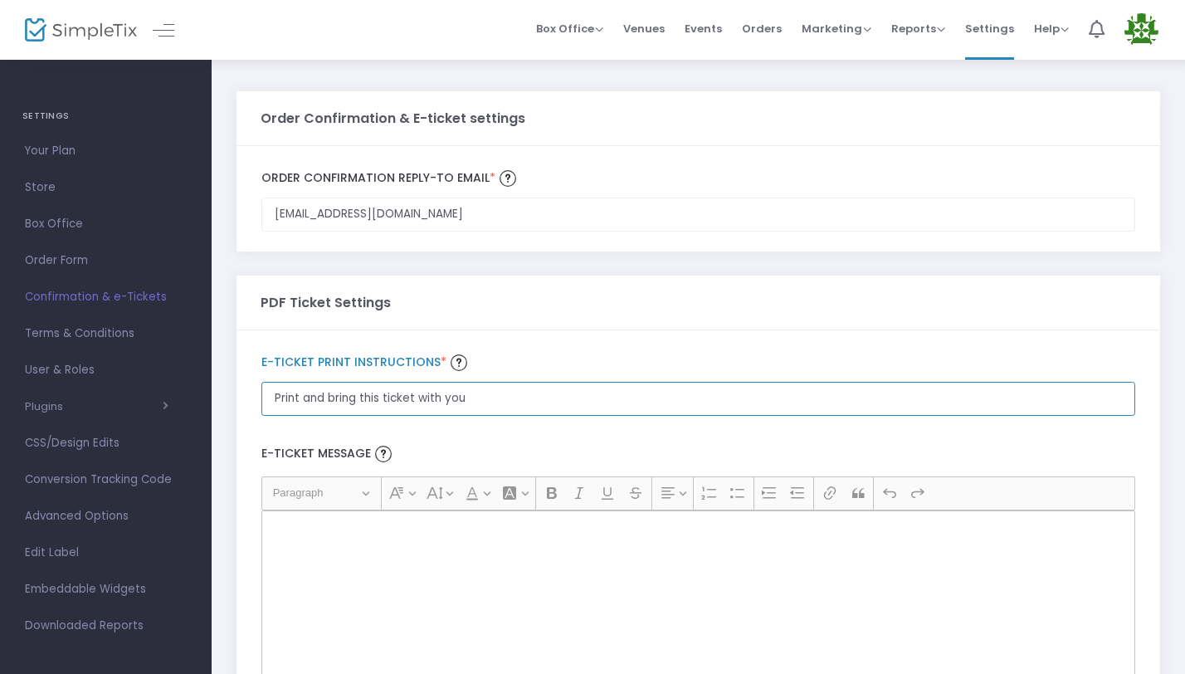
click at [382, 409] on input "Print and bring this ticket with you" at bounding box center [698, 399] width 874 height 34
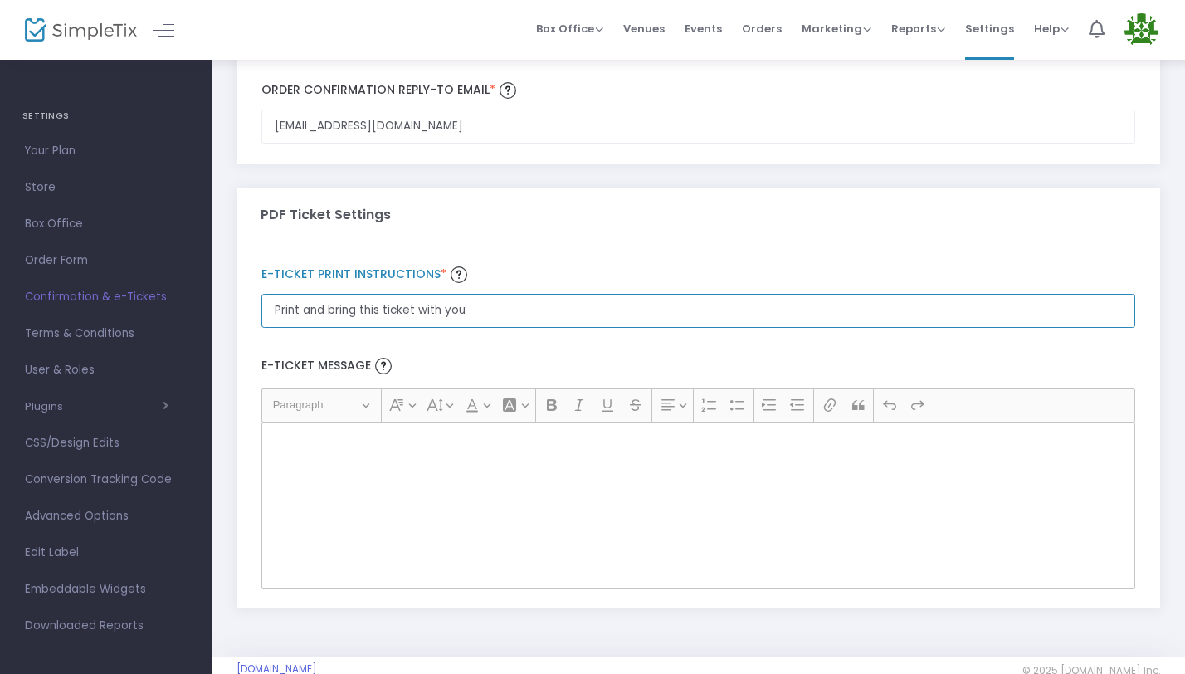
scroll to position [95, 0]
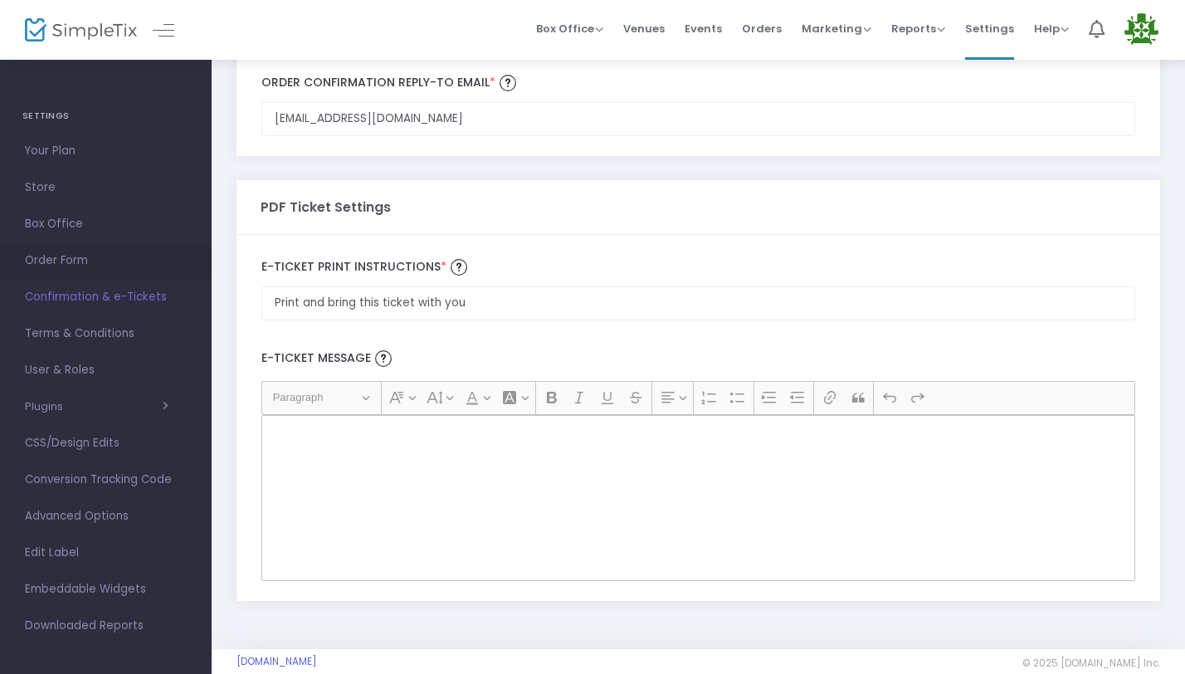
click at [61, 261] on span "Order Form" at bounding box center [106, 261] width 162 height 22
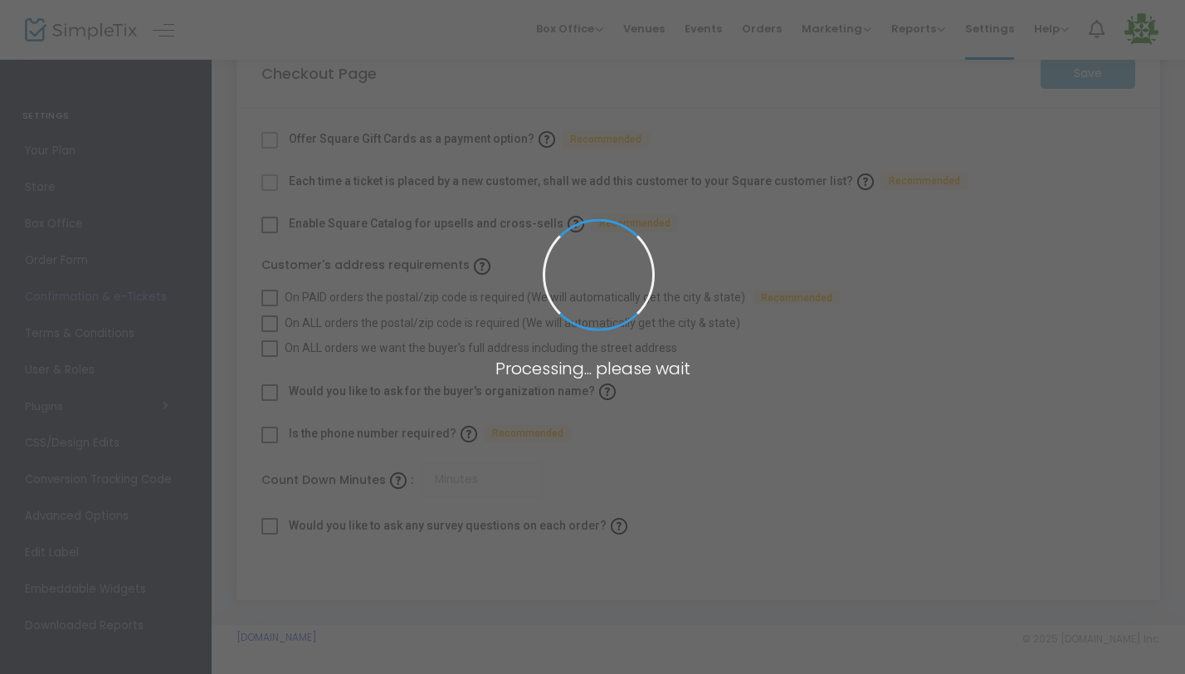
checkbox input "true"
type input "45"
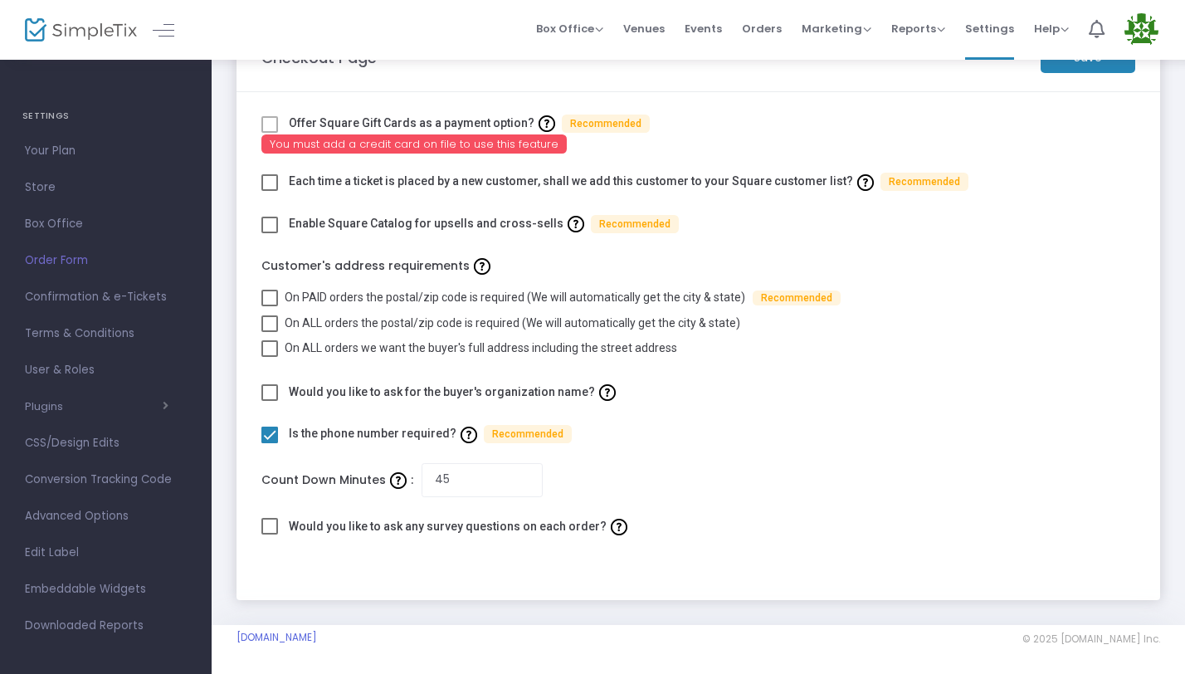
scroll to position [60, 0]
click at [48, 143] on span "Your Plan" at bounding box center [106, 151] width 162 height 22
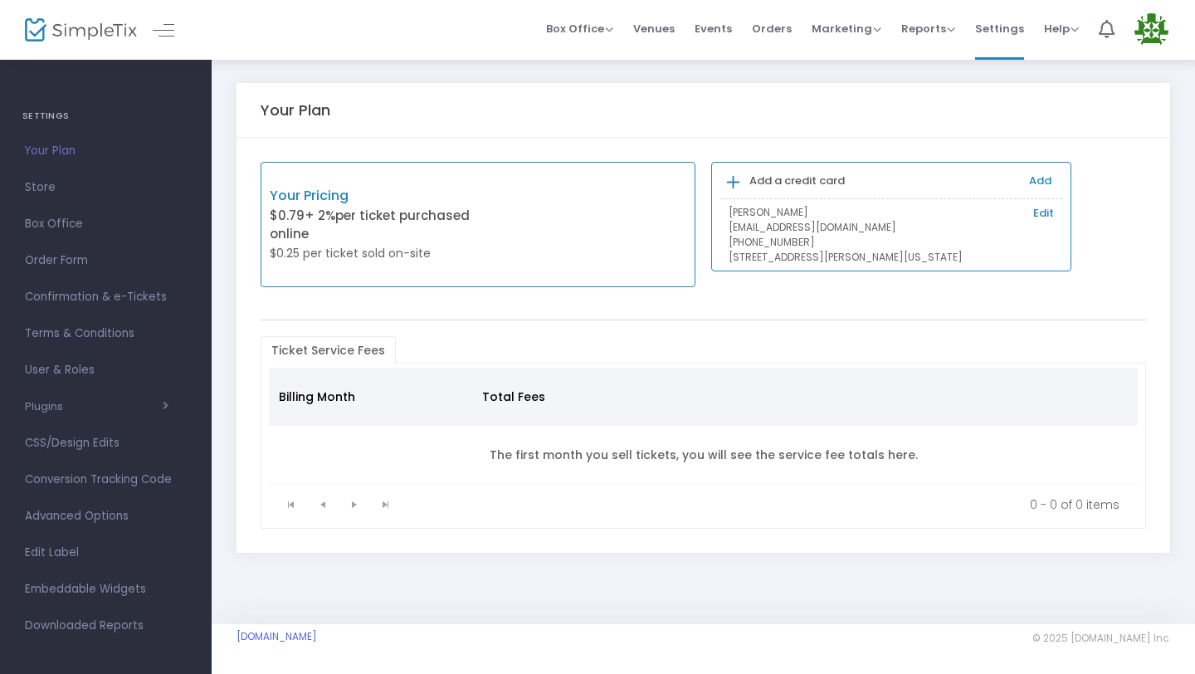
click at [1146, 27] on img at bounding box center [1151, 30] width 34 height 34
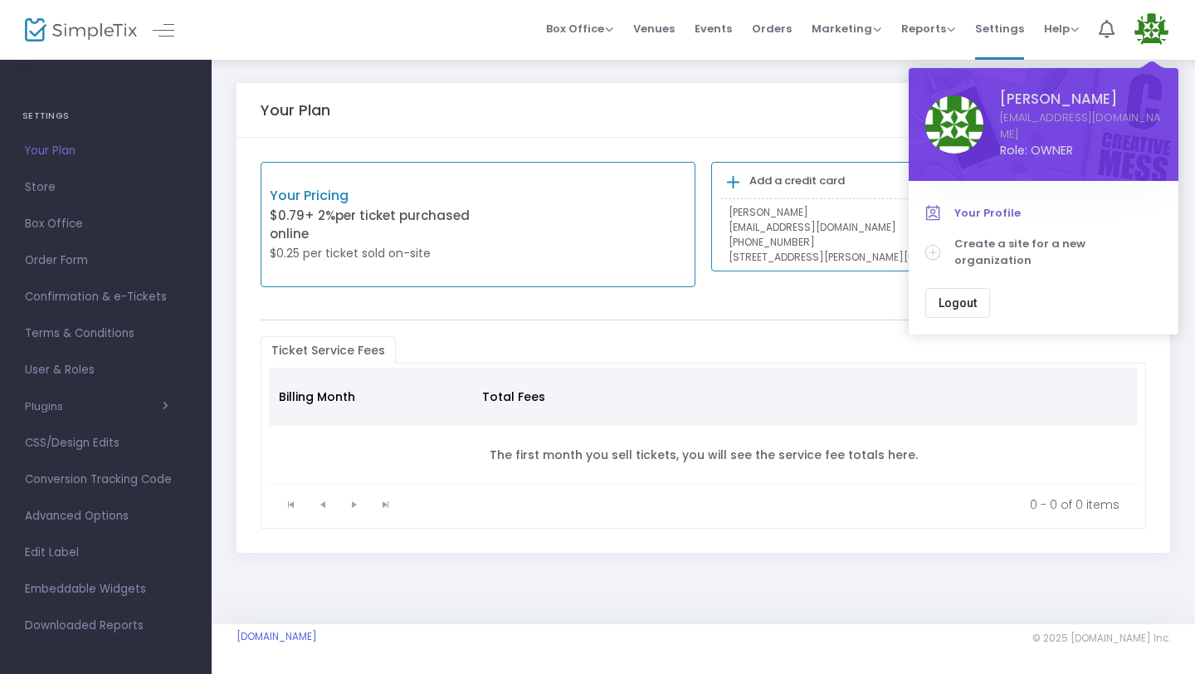
click at [983, 197] on link "Your Profile" at bounding box center [1043, 213] width 236 height 32
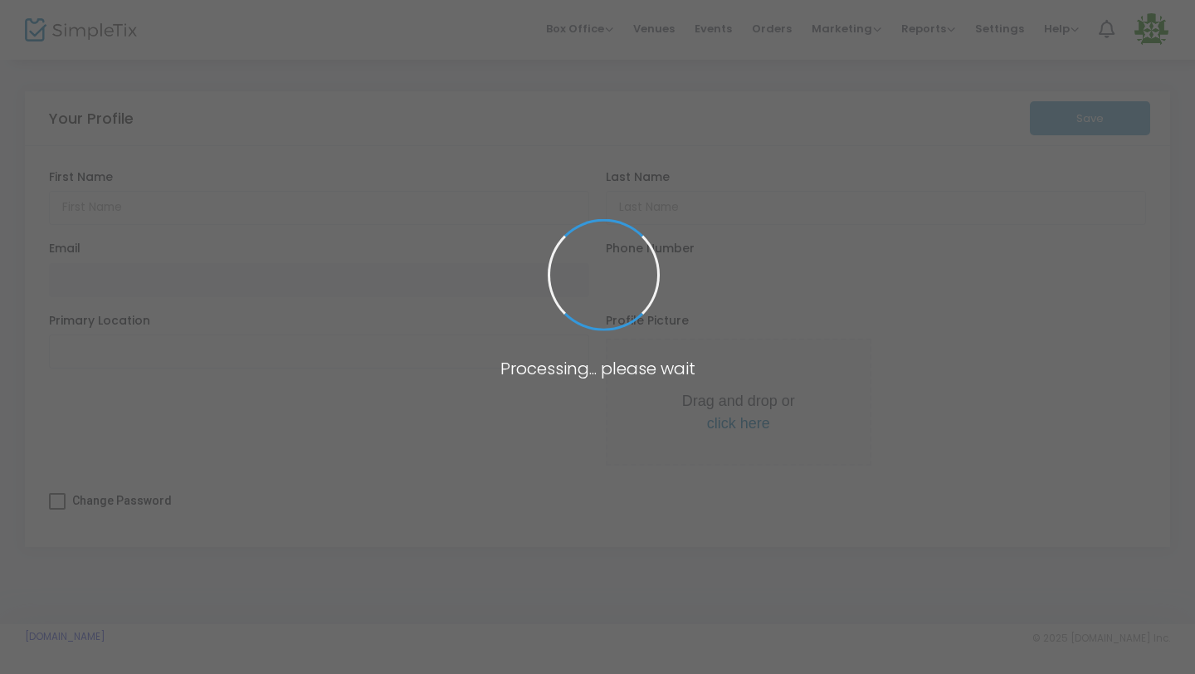
type input "Carl"
type input "Williams"
type input "aregulargunguy@gmail.com"
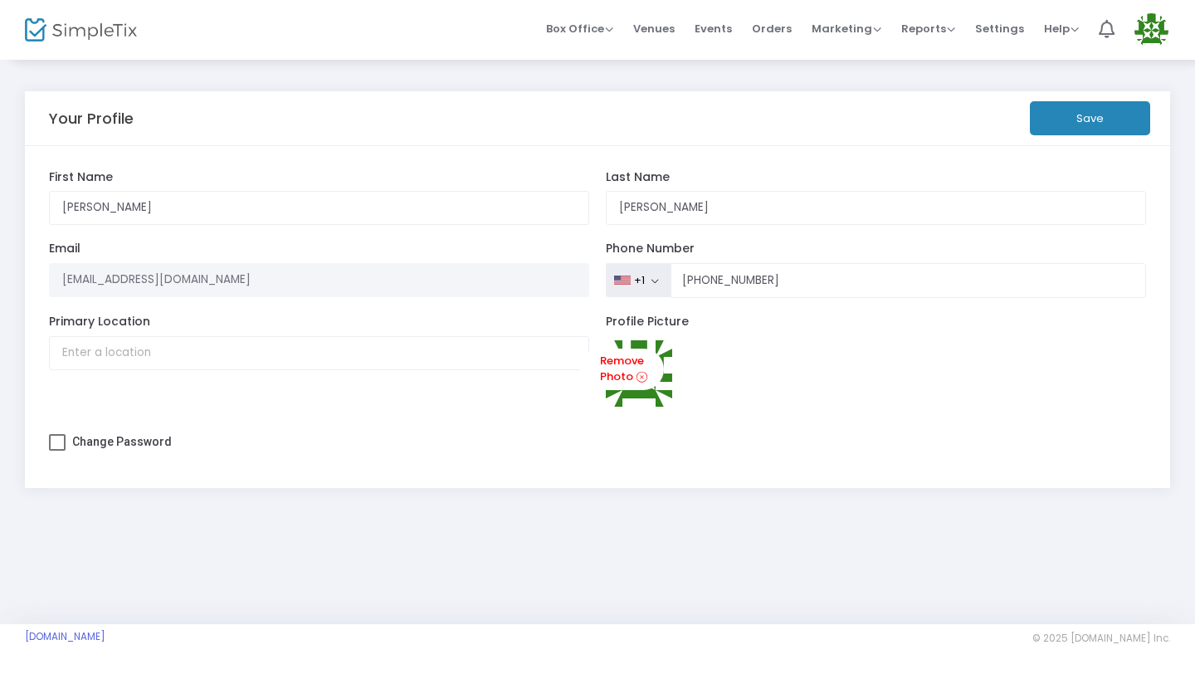
click at [1101, 111] on button "Save" at bounding box center [1090, 118] width 120 height 34
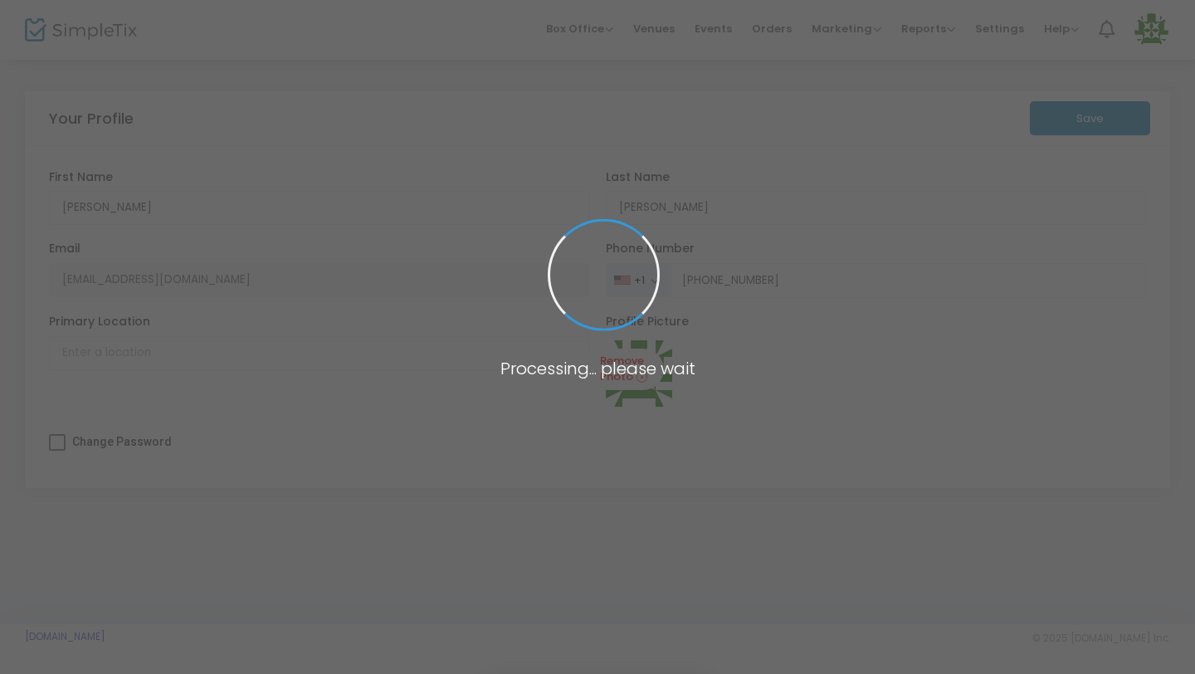
type input "(630) 540-8223"
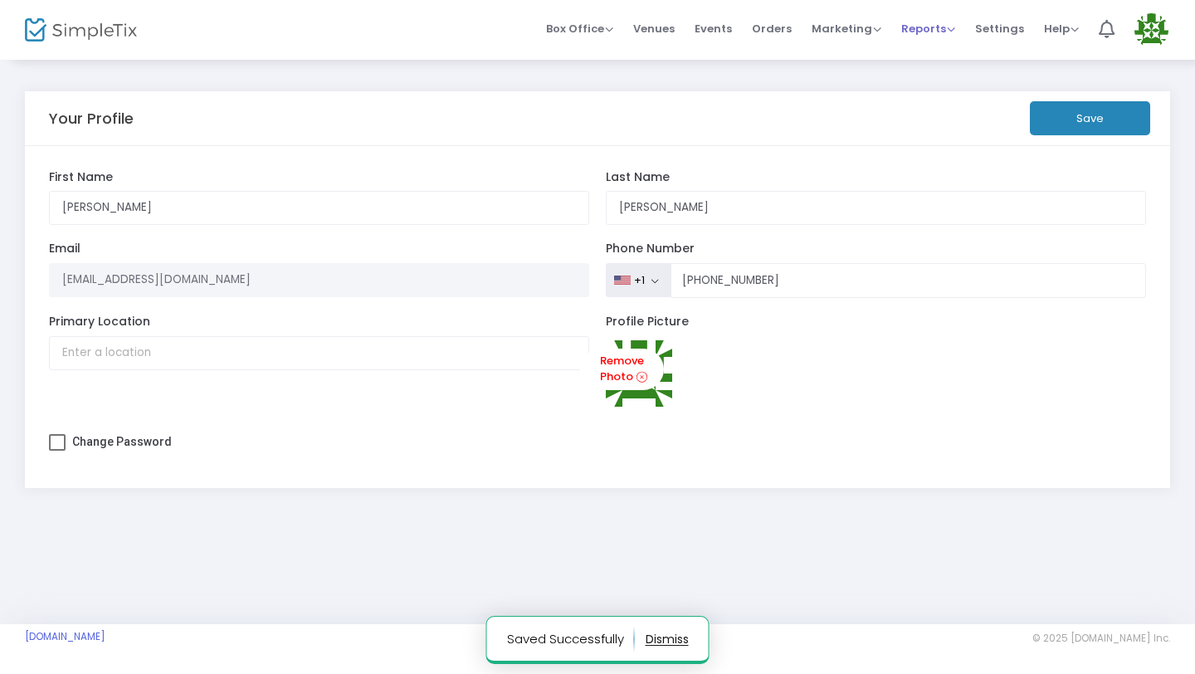
click at [942, 30] on span "Reports" at bounding box center [928, 29] width 54 height 16
click at [1002, 28] on span "Settings" at bounding box center [999, 28] width 49 height 42
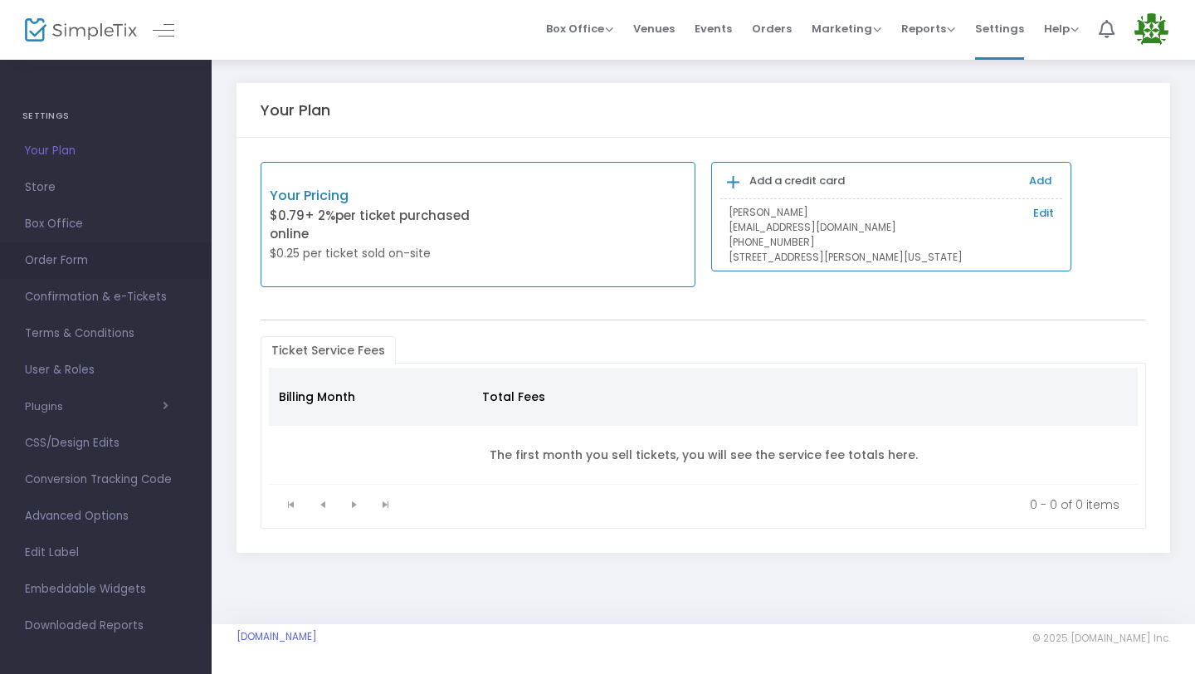
click at [38, 251] on span "Order Form" at bounding box center [106, 261] width 162 height 22
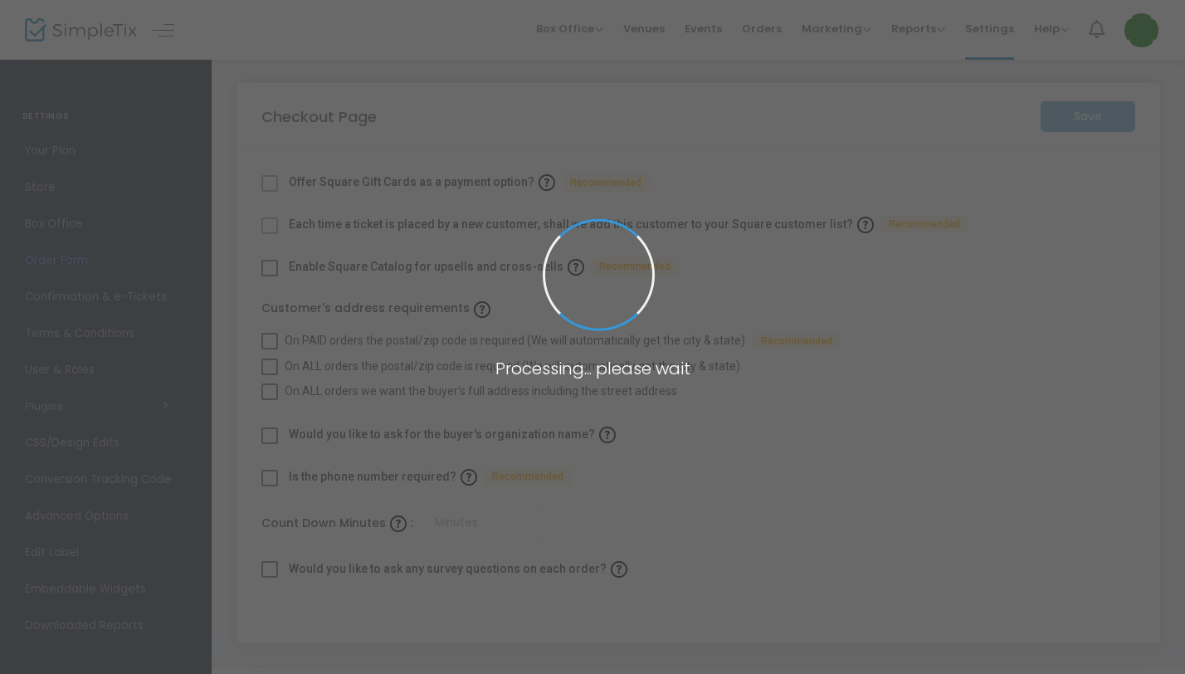
checkbox input "true"
type input "45"
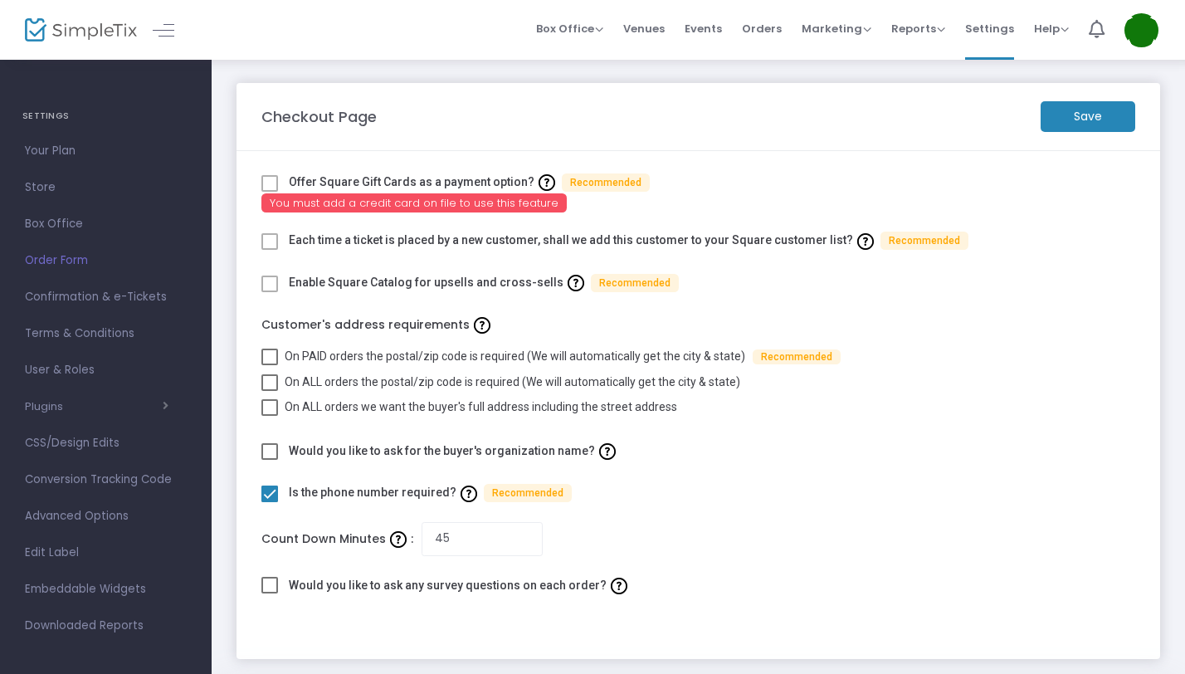
click at [264, 239] on span at bounding box center [269, 241] width 17 height 17
click at [269, 242] on span at bounding box center [269, 241] width 17 height 17
click at [273, 242] on span at bounding box center [269, 241] width 17 height 17
click at [272, 183] on span at bounding box center [269, 183] width 17 height 17
click at [274, 184] on span at bounding box center [269, 183] width 17 height 17
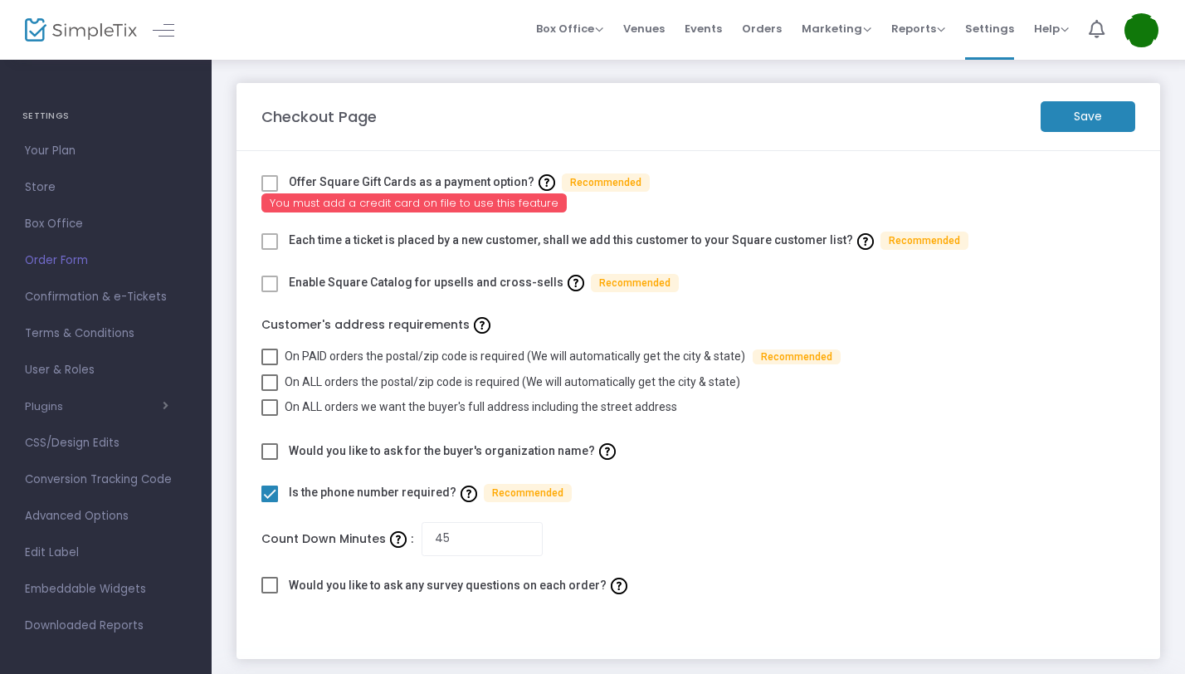
click at [271, 235] on span at bounding box center [269, 241] width 17 height 17
click at [270, 277] on span at bounding box center [269, 283] width 17 height 17
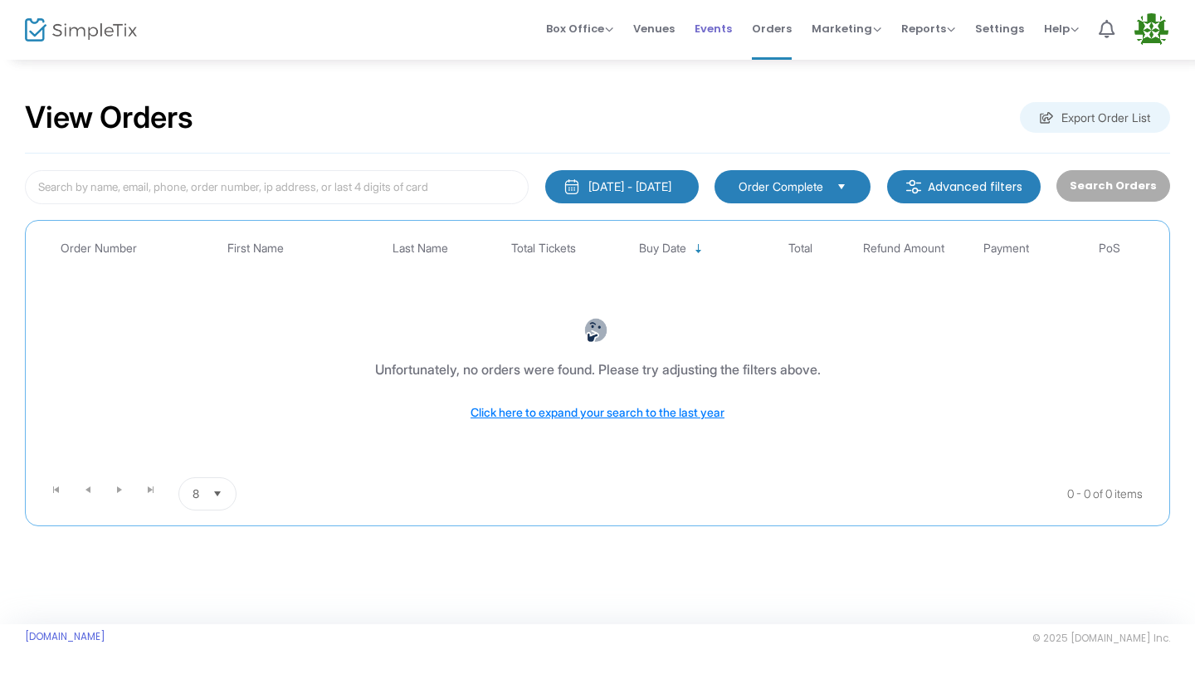
click at [722, 28] on span "Events" at bounding box center [712, 28] width 37 height 42
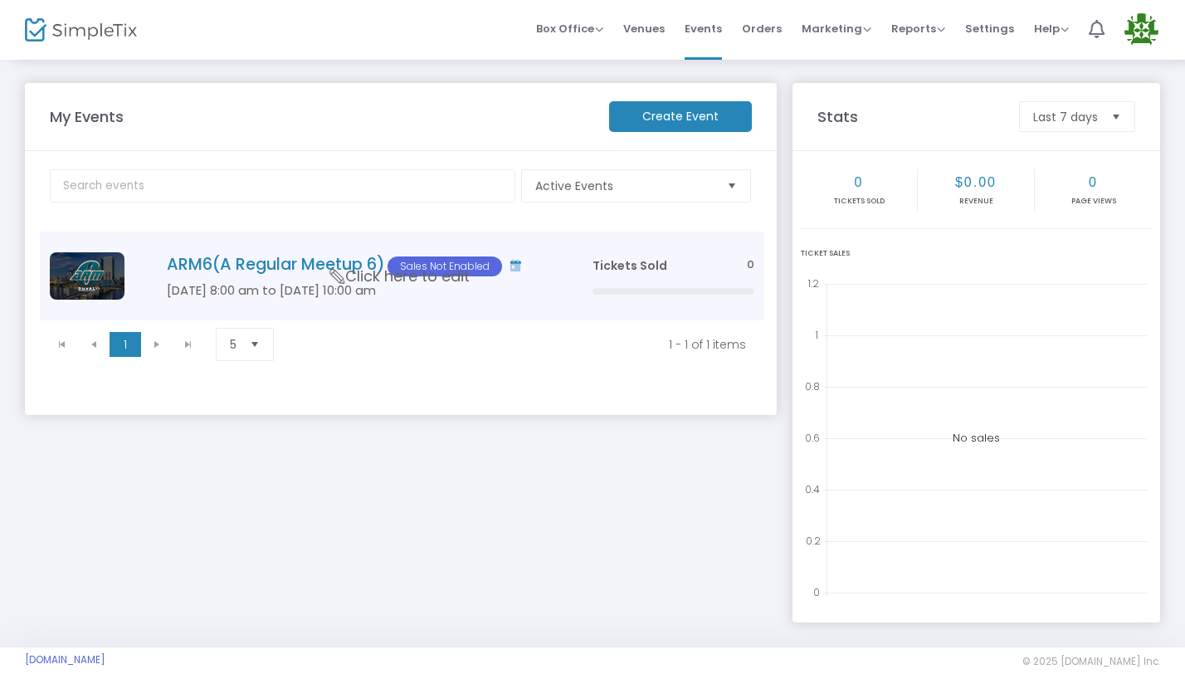
click at [373, 240] on td "ARM6(A Regular Meetup 6) Sales Not Enabled [DATE] 8:00 am to [DATE] 10:00 am Cl…" at bounding box center [354, 275] width 455 height 89
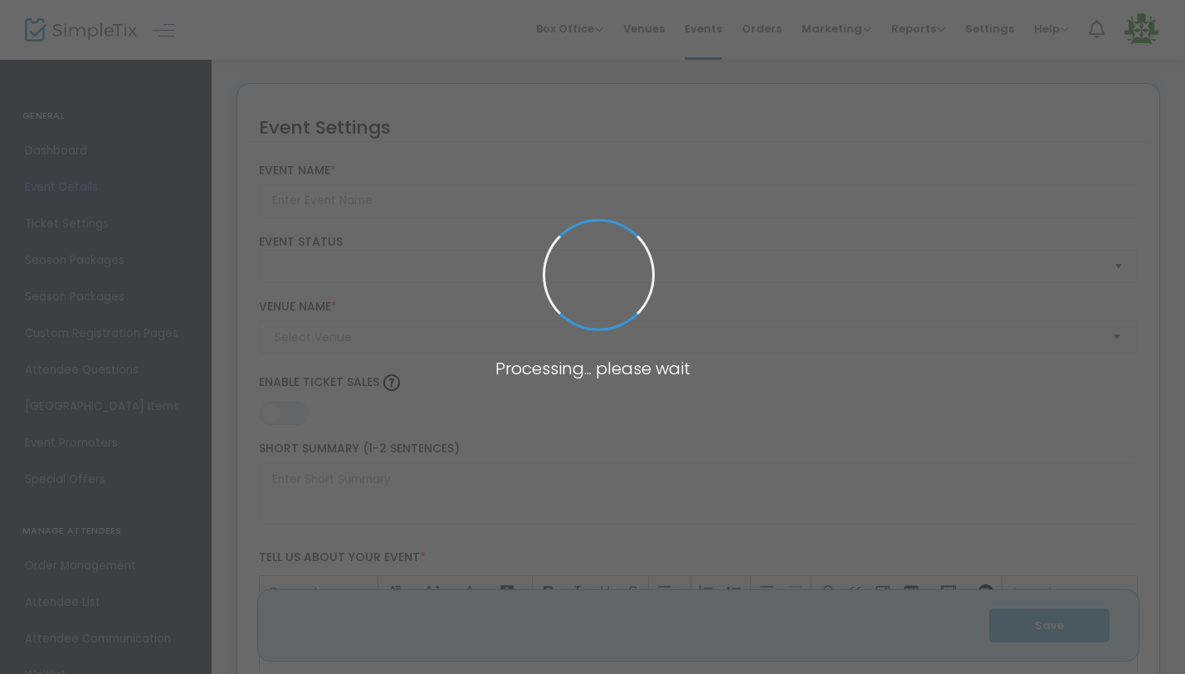
type input "ARM6(A Regular Meetup 6)"
type textarea "A Regular Meetup 6 – [GEOGRAPHIC_DATA], [GEOGRAPHIC_DATA] | [DATE]–[DATE], 2026…"
type input "Buy Tickets"
type input "[PERSON_NAME] ROOM"
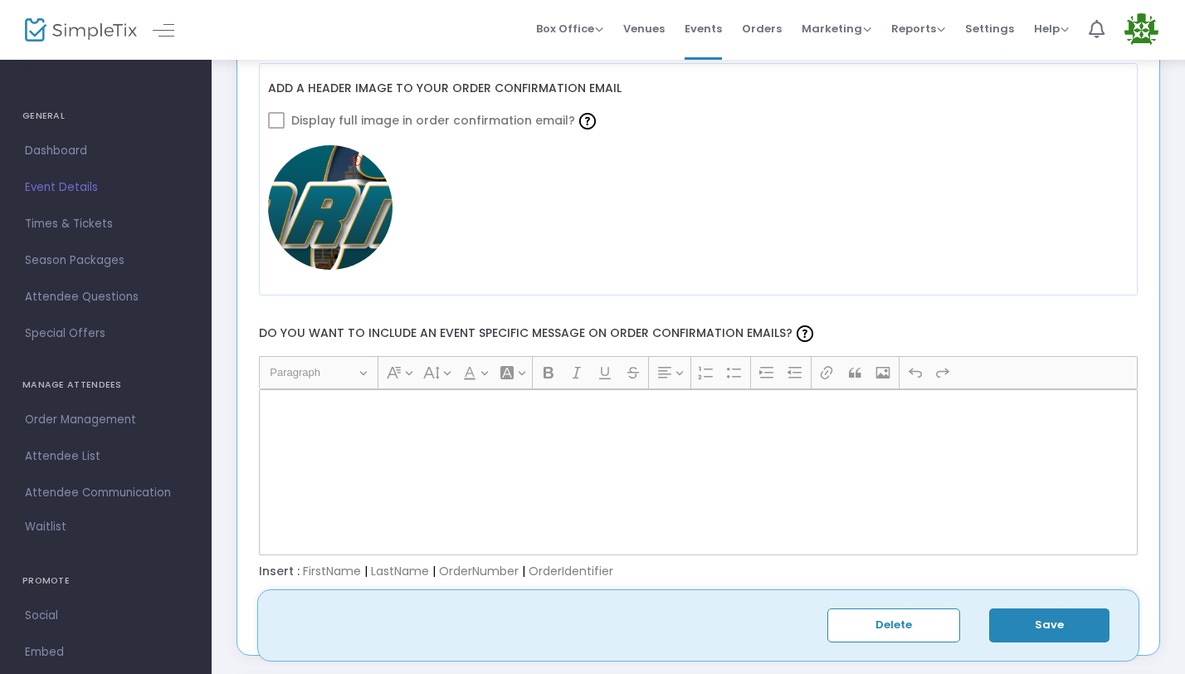
scroll to position [1922, 0]
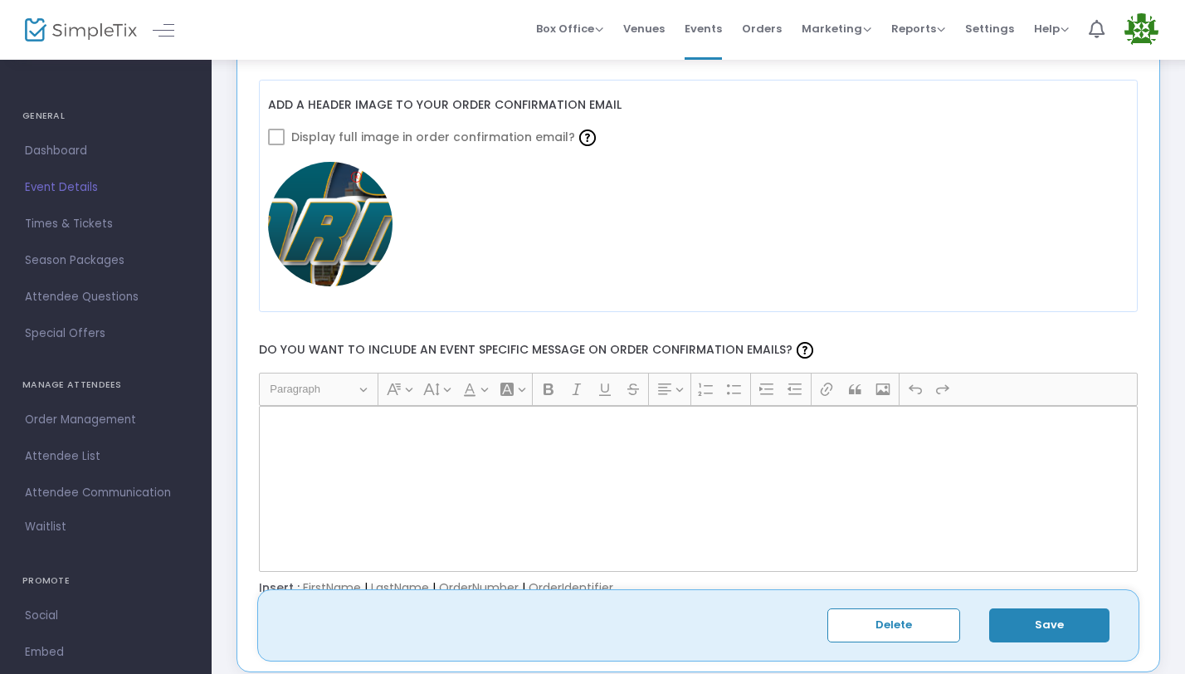
click at [339, 434] on div "Rich Text Editor, main" at bounding box center [698, 489] width 879 height 166
drag, startPoint x: 275, startPoint y: 136, endPoint x: 322, endPoint y: 137, distance: 46.5
click at [275, 136] on span at bounding box center [276, 137] width 17 height 17
click at [579, 142] on img at bounding box center [587, 137] width 17 height 17
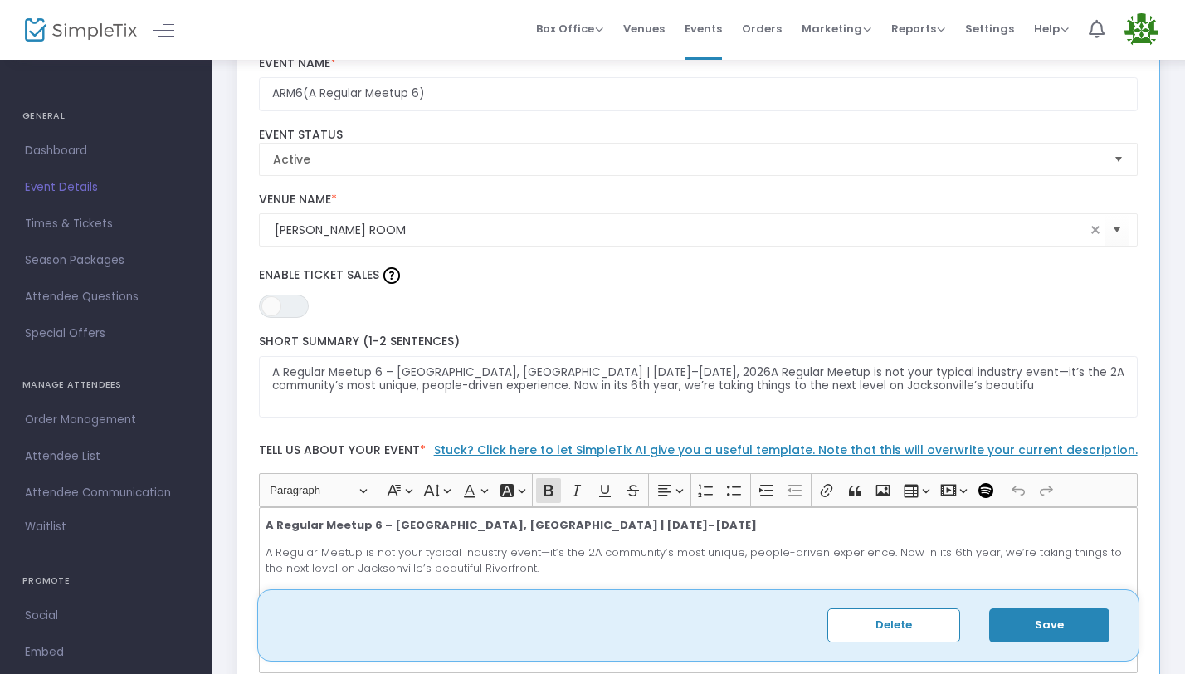
scroll to position [0, 0]
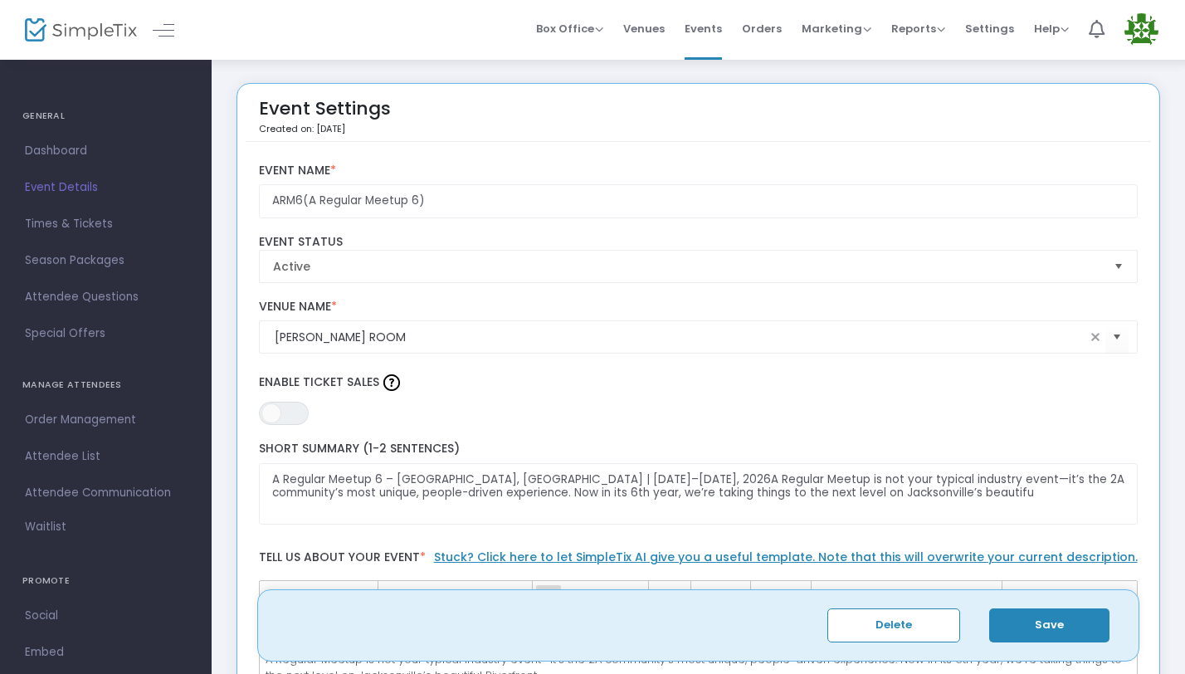
drag, startPoint x: 294, startPoint y: 411, endPoint x: 346, endPoint y: 427, distance: 54.8
click at [295, 411] on span "ON OFF" at bounding box center [284, 413] width 50 height 23
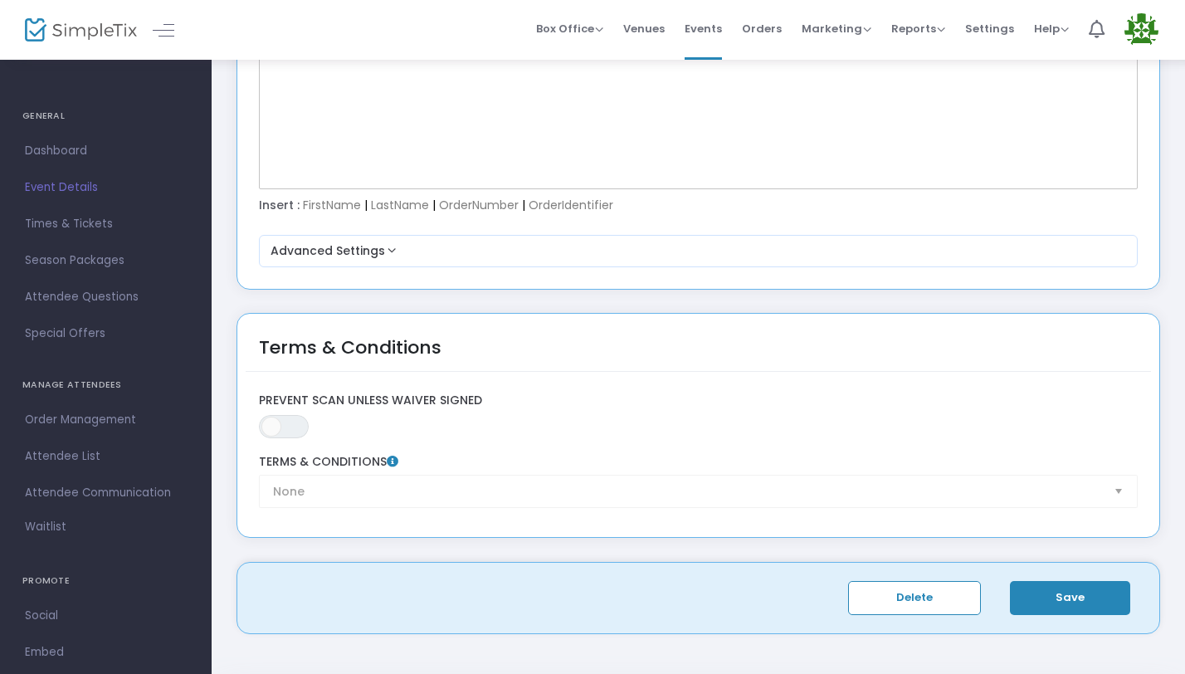
scroll to position [2292, 0]
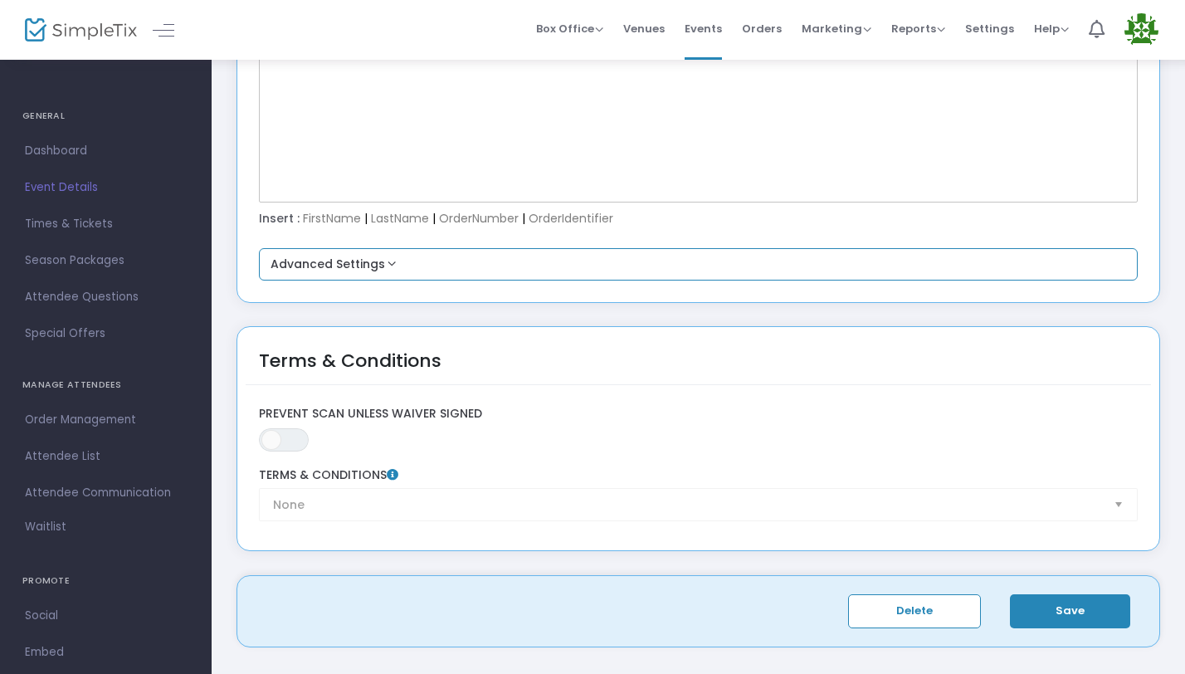
click at [373, 259] on button "Advanced Settings" at bounding box center [699, 265] width 866 height 20
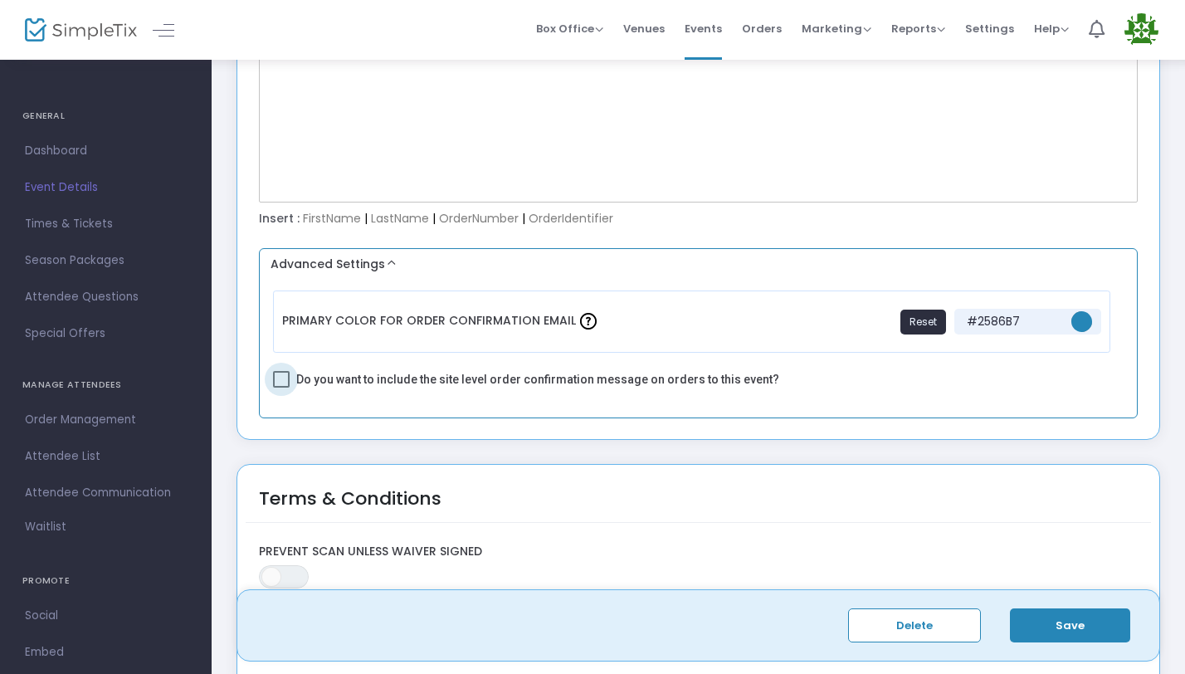
click at [281, 377] on span at bounding box center [281, 379] width 17 height 17
click at [281, 387] on input "Do you want to include the site level order confirmation message on orders to t…" at bounding box center [280, 387] width 1 height 1
checkbox input "true"
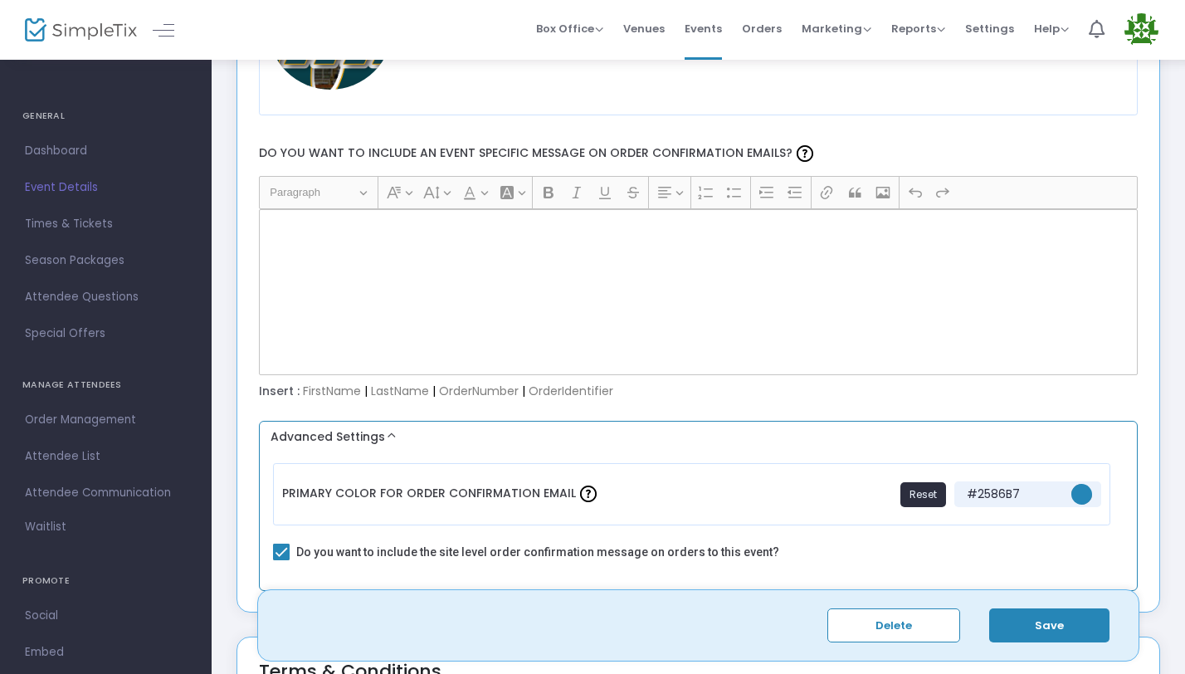
scroll to position [2092, 0]
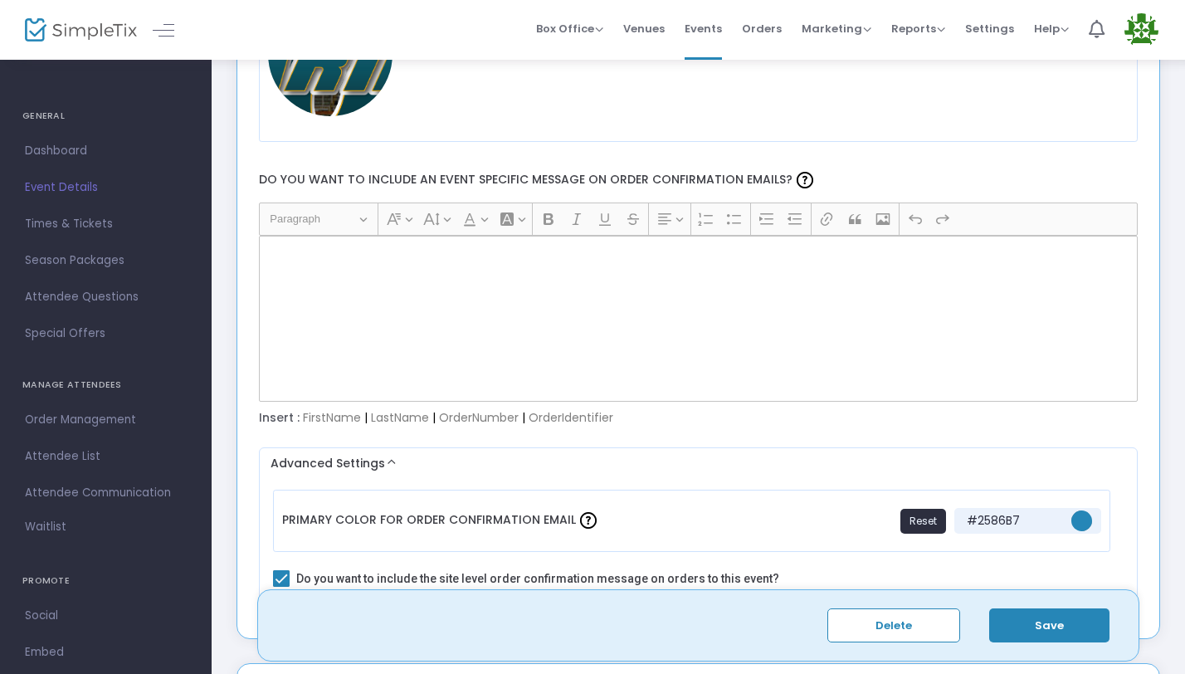
click at [355, 279] on div "Rich Text Editor, main" at bounding box center [698, 319] width 879 height 166
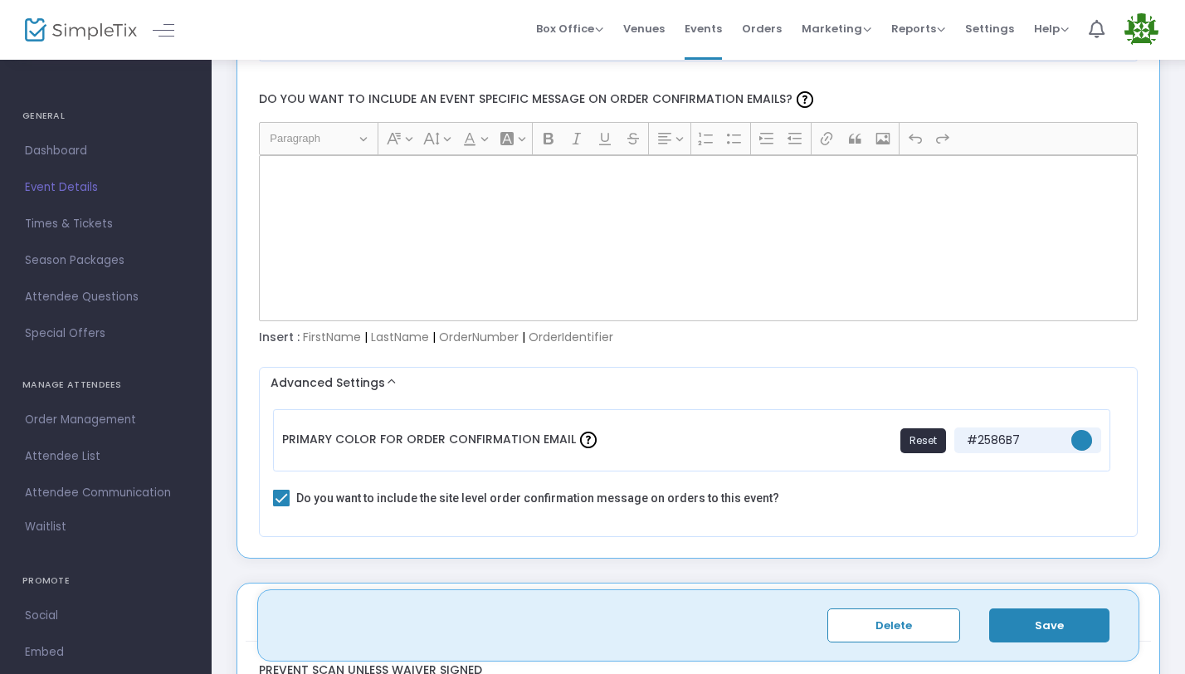
scroll to position [2268, 0]
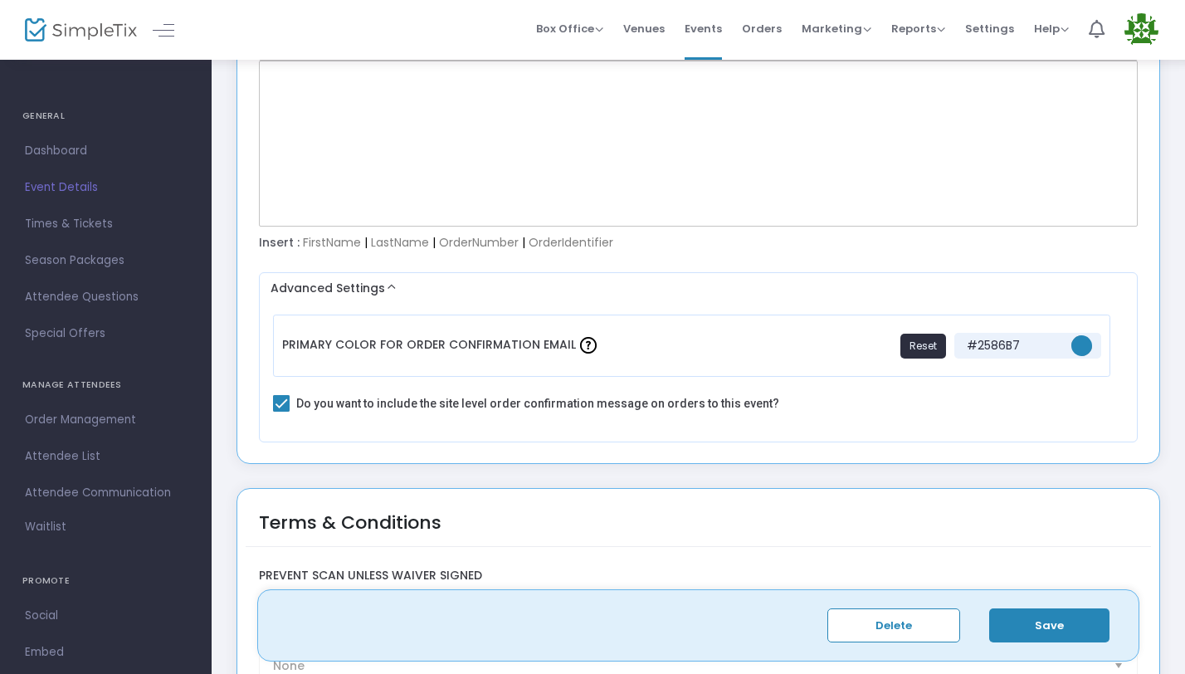
click at [421, 248] on div "Insert : FirstName | LastName | OrderNumber | OrderIdentifier" at bounding box center [698, 243] width 895 height 17
click at [1048, 626] on button "Save" at bounding box center [1049, 625] width 120 height 34
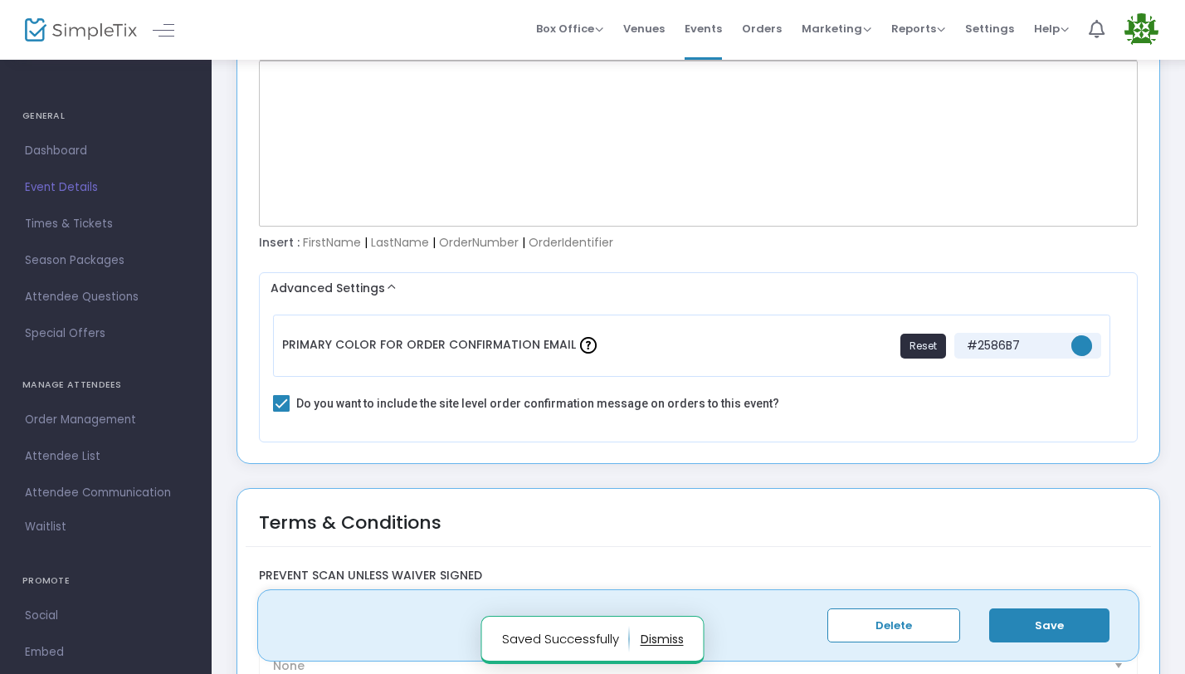
click at [416, 172] on div "Rich Text Editor, main" at bounding box center [698, 144] width 879 height 166
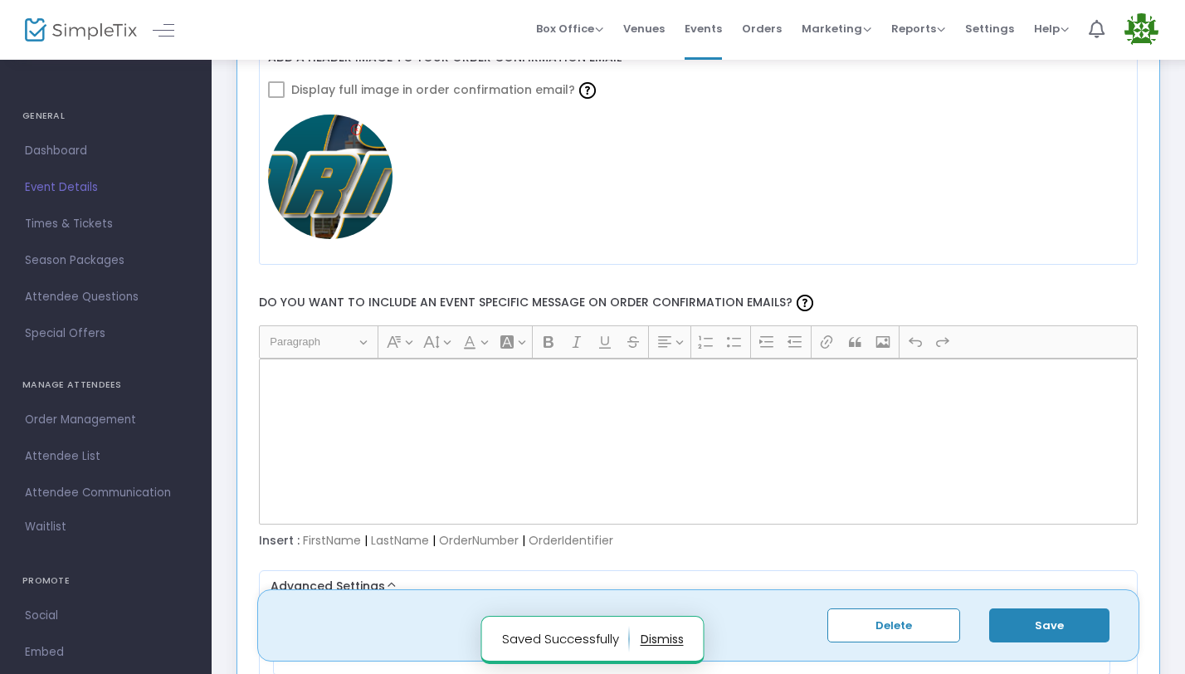
scroll to position [2046, 0]
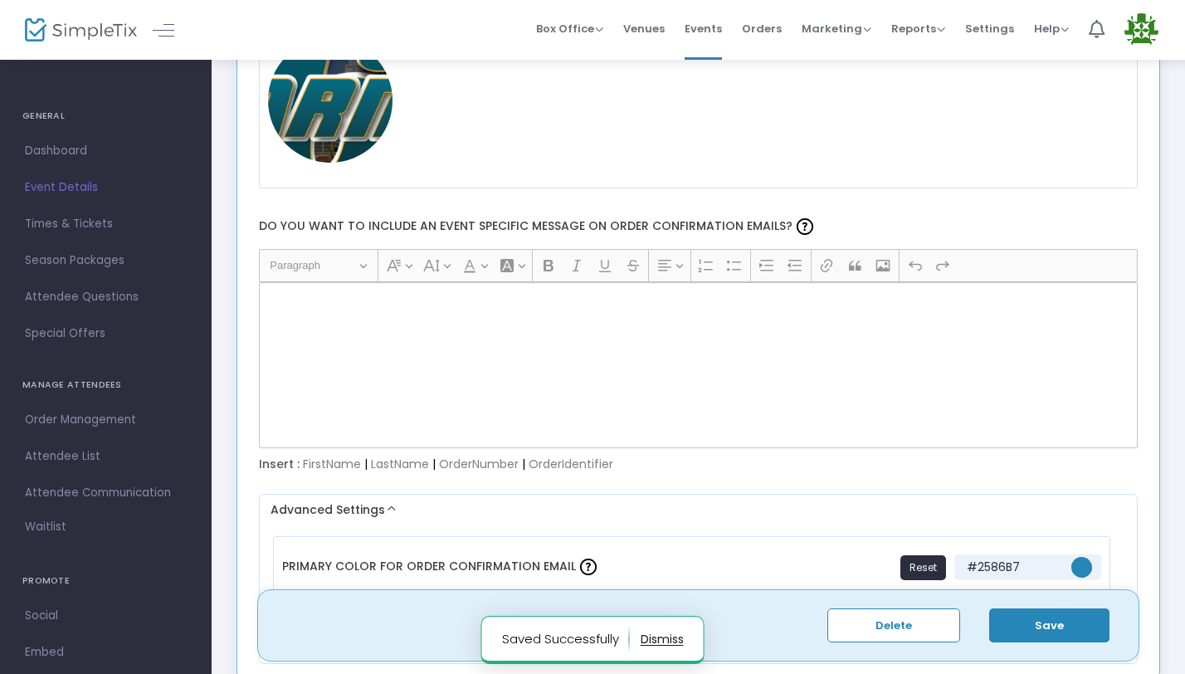
click at [284, 264] on span "Paragraph" at bounding box center [313, 266] width 86 height 20
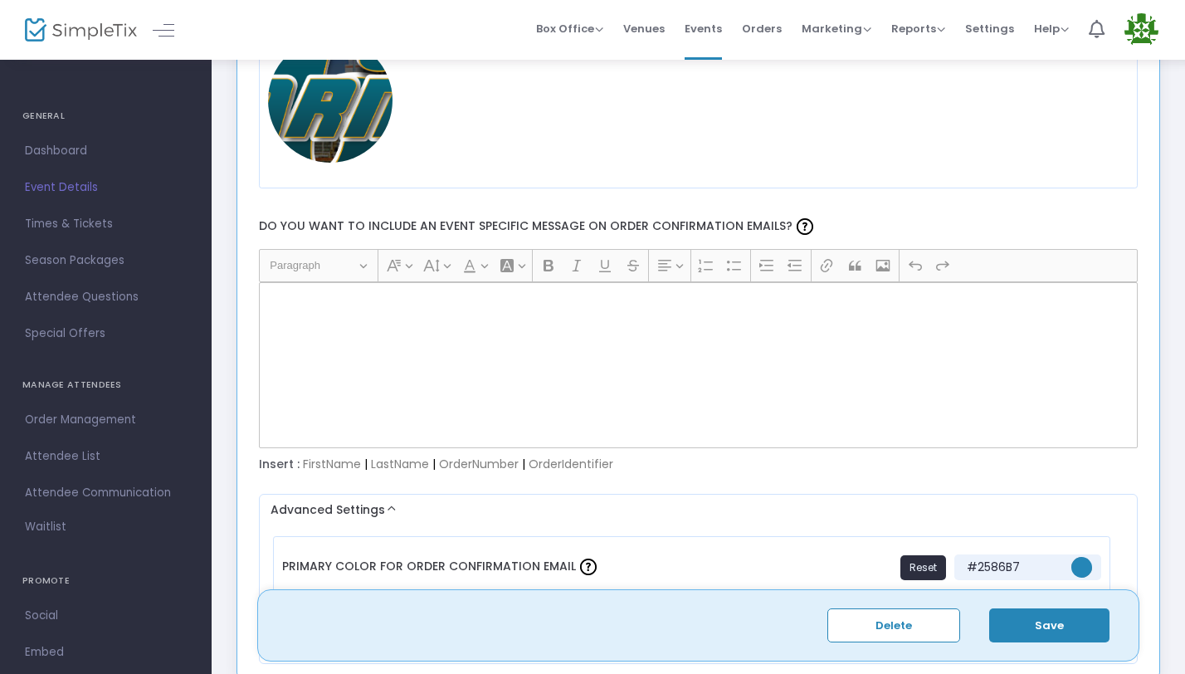
click at [284, 264] on span "Paragraph" at bounding box center [313, 266] width 86 height 20
click at [361, 269] on button "Heading Paragraph" at bounding box center [318, 266] width 112 height 26
click at [46, 217] on span "Times & Tickets" at bounding box center [106, 224] width 162 height 22
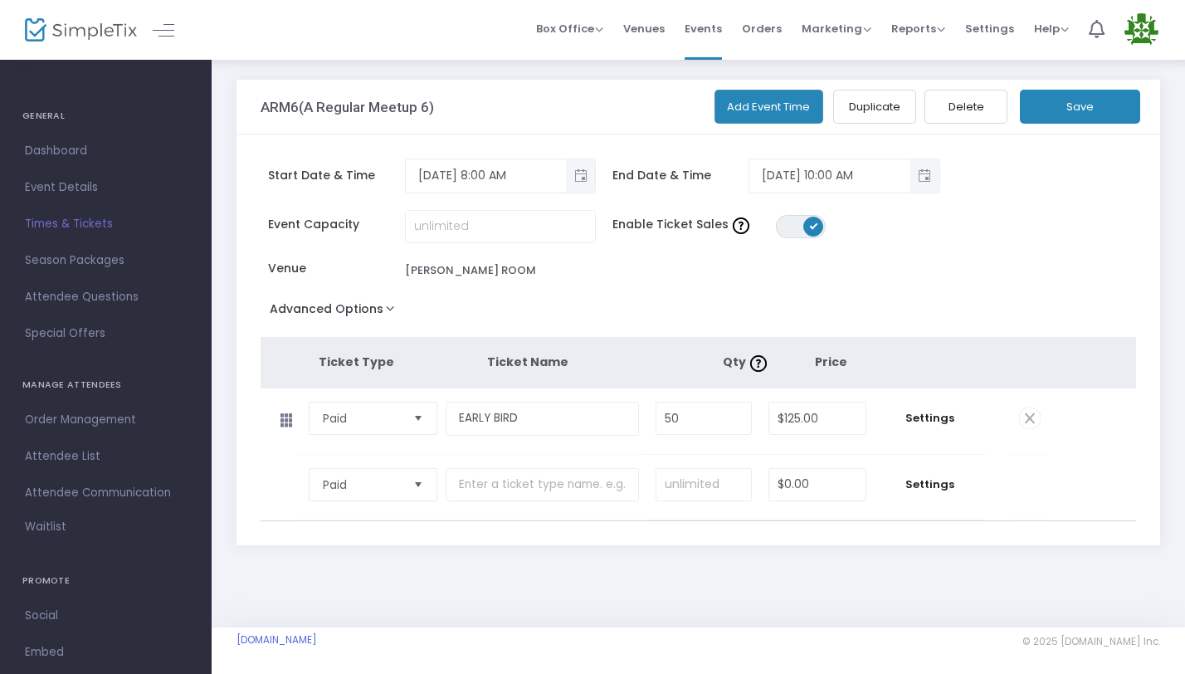
scroll to position [6, 0]
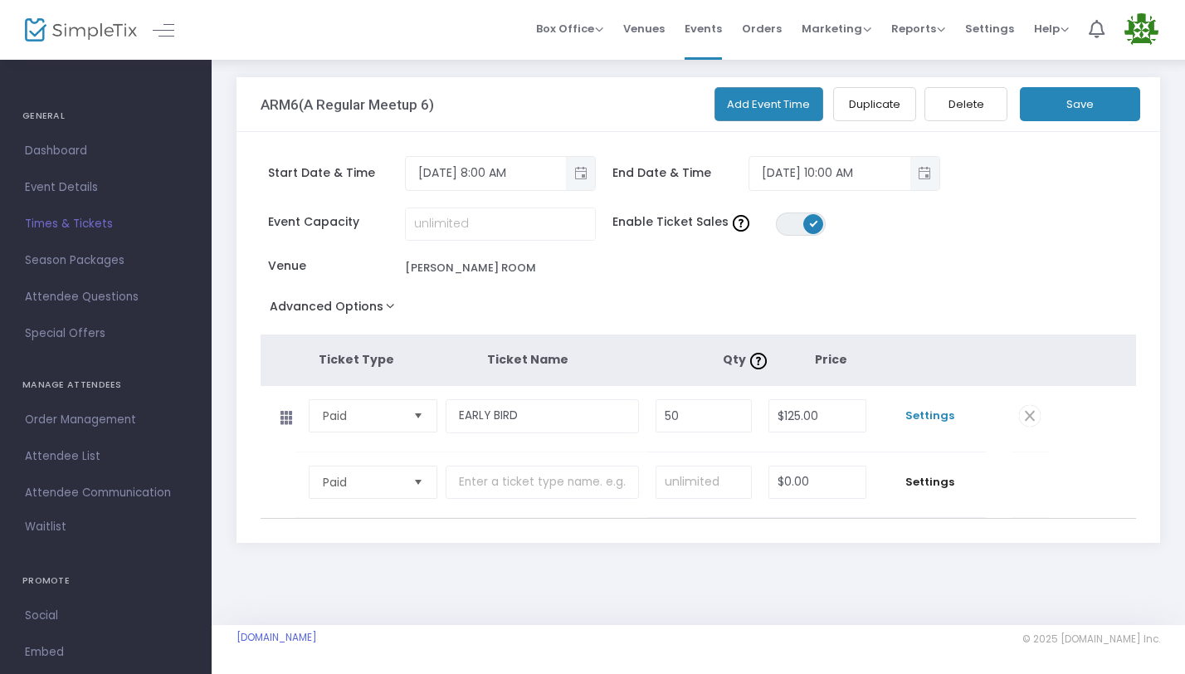
click at [953, 412] on span "Settings" at bounding box center [930, 415] width 95 height 17
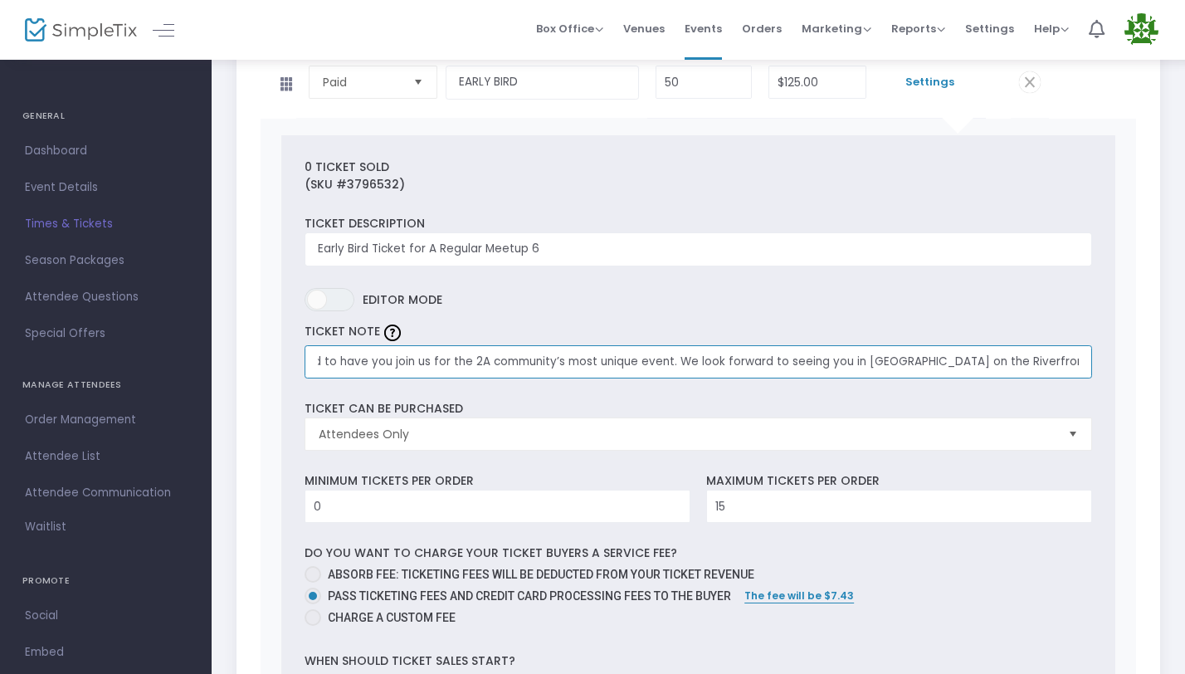
scroll to position [0, 110]
drag, startPoint x: 315, startPoint y: 361, endPoint x: 1118, endPoint y: 364, distance: 803.1
click at [1118, 364] on div "0 Ticket sold (SKU #3796532) Ticket Description Early Bird Ticket for A Regular…" at bounding box center [699, 633] width 876 height 1029
click at [1079, 365] on input "We’re excited to have you join us for the 2A community’s most unique event. We …" at bounding box center [697, 362] width 787 height 34
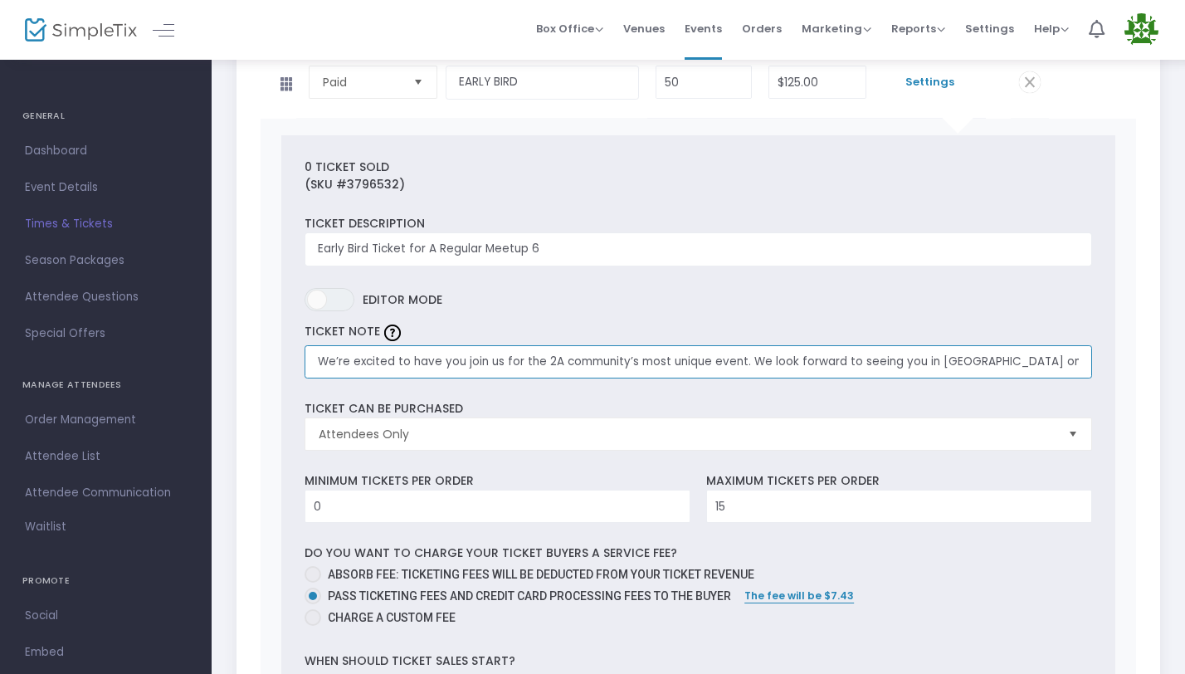
scroll to position [0, 110]
drag, startPoint x: 749, startPoint y: 360, endPoint x: 1122, endPoint y: 386, distance: 373.4
click at [1122, 386] on div "0 Ticket sold (SKU #3796532) Ticket Description Early Bird Ticket for A Regular…" at bounding box center [699, 633] width 876 height 1029
paste input "[URL][DOMAIN_NAME]"
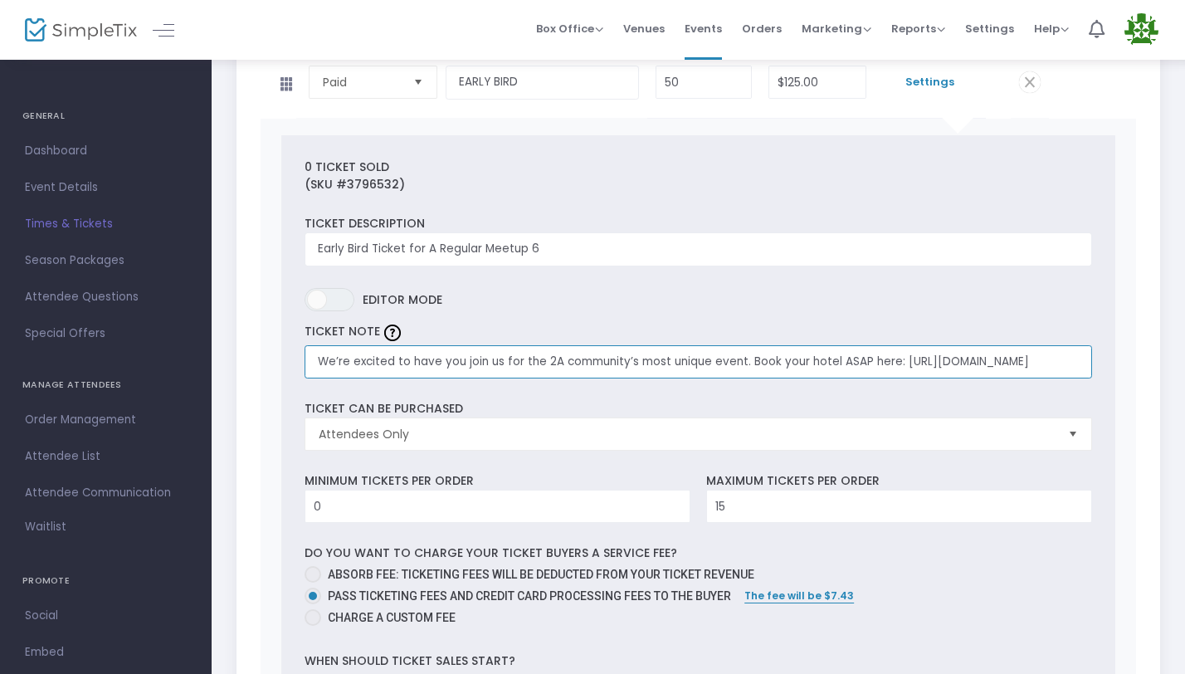
scroll to position [0, 392]
type input "We’re excited to have you join us for the 2A community’s most unique event. Boo…"
click at [569, 320] on div "TICKET NOTE We’re excited to have you join us for the 2A community’s most uniqu…" at bounding box center [697, 348] width 803 height 59
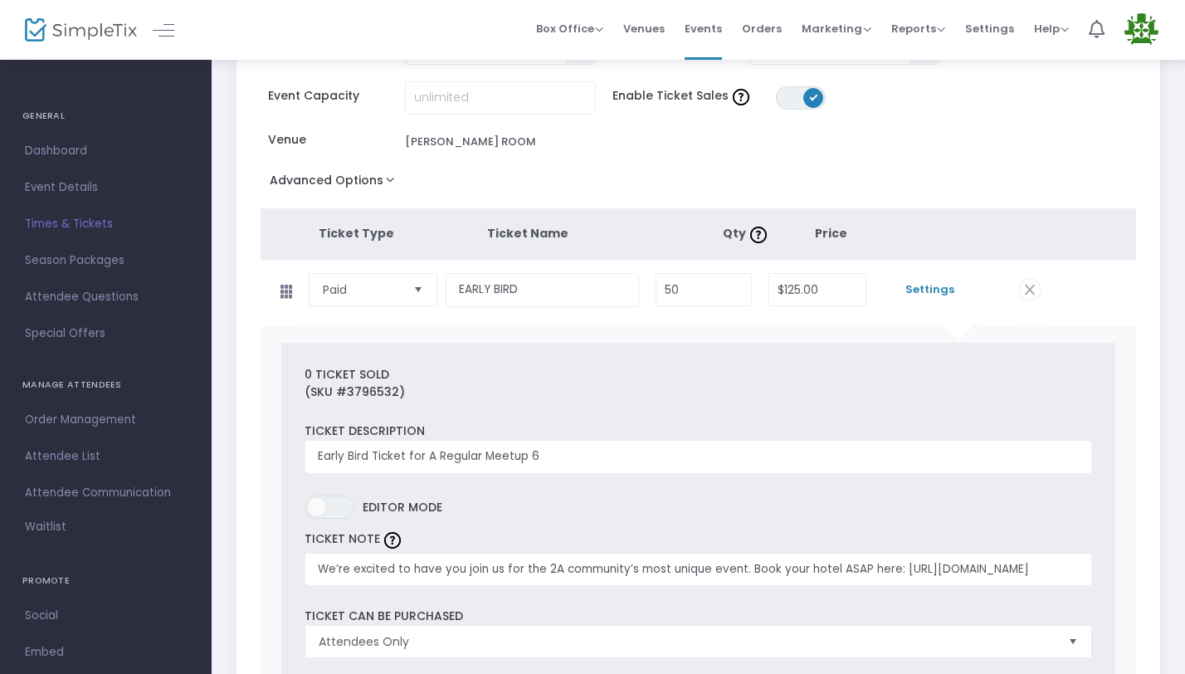
scroll to position [0, 0]
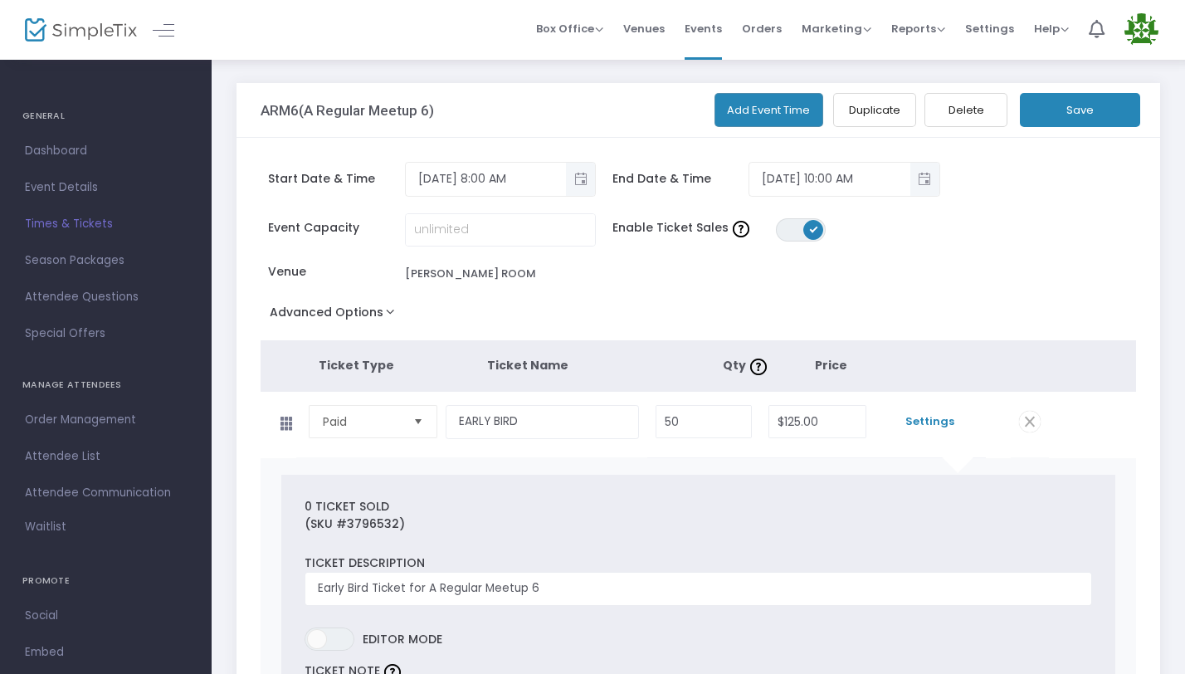
click at [1079, 111] on button "Save" at bounding box center [1080, 110] width 120 height 34
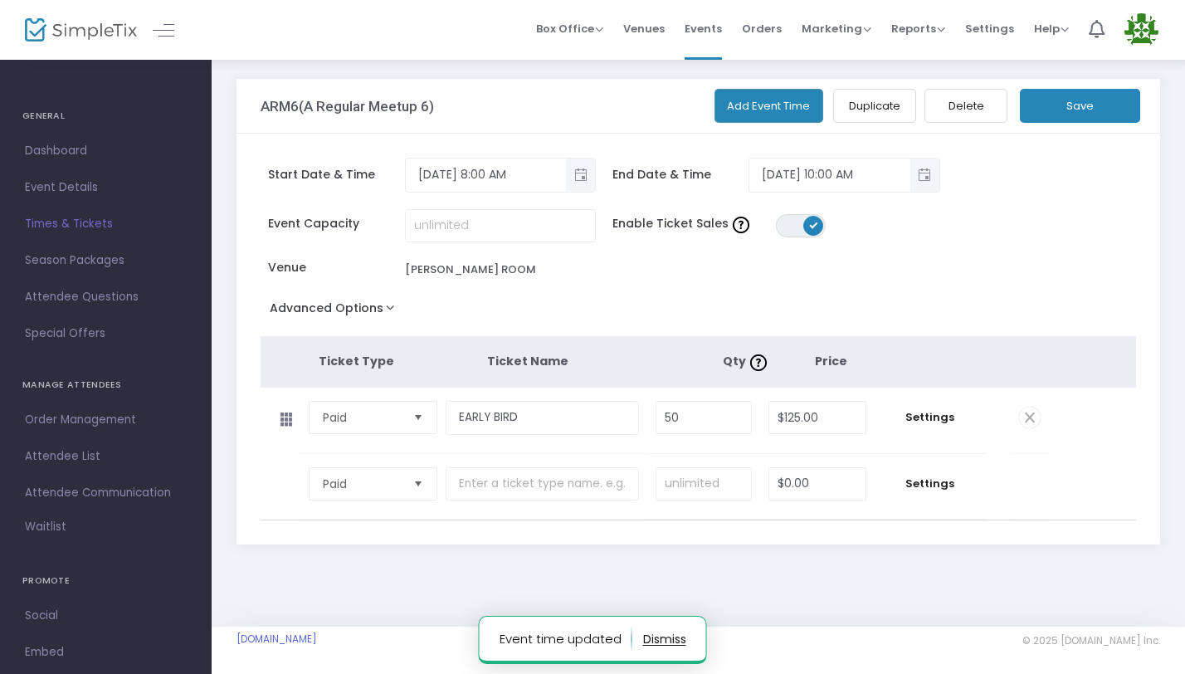
scroll to position [6, 0]
click at [88, 195] on span "Event Details" at bounding box center [106, 188] width 162 height 22
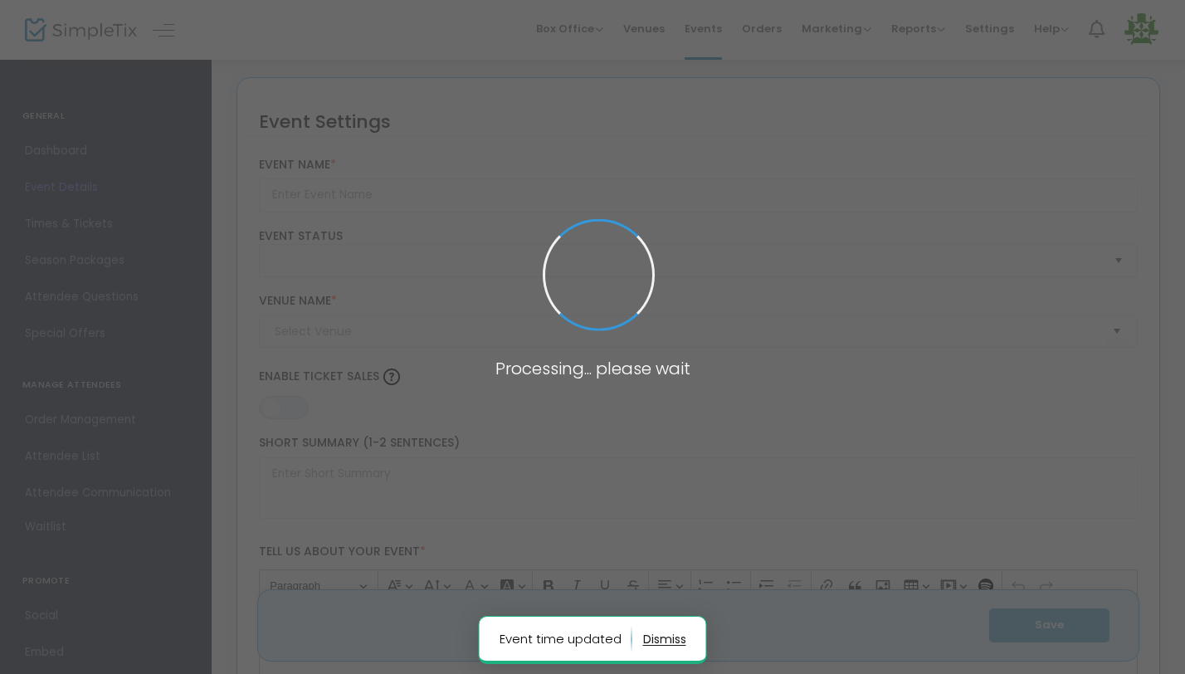
type input "ARM6(A Regular Meetup 6)"
type textarea "A Regular Meetup 6 – [GEOGRAPHIC_DATA], [GEOGRAPHIC_DATA] | [DATE]–[DATE], 2026…"
type input "Buy Tickets"
type input "[PERSON_NAME] ROOM"
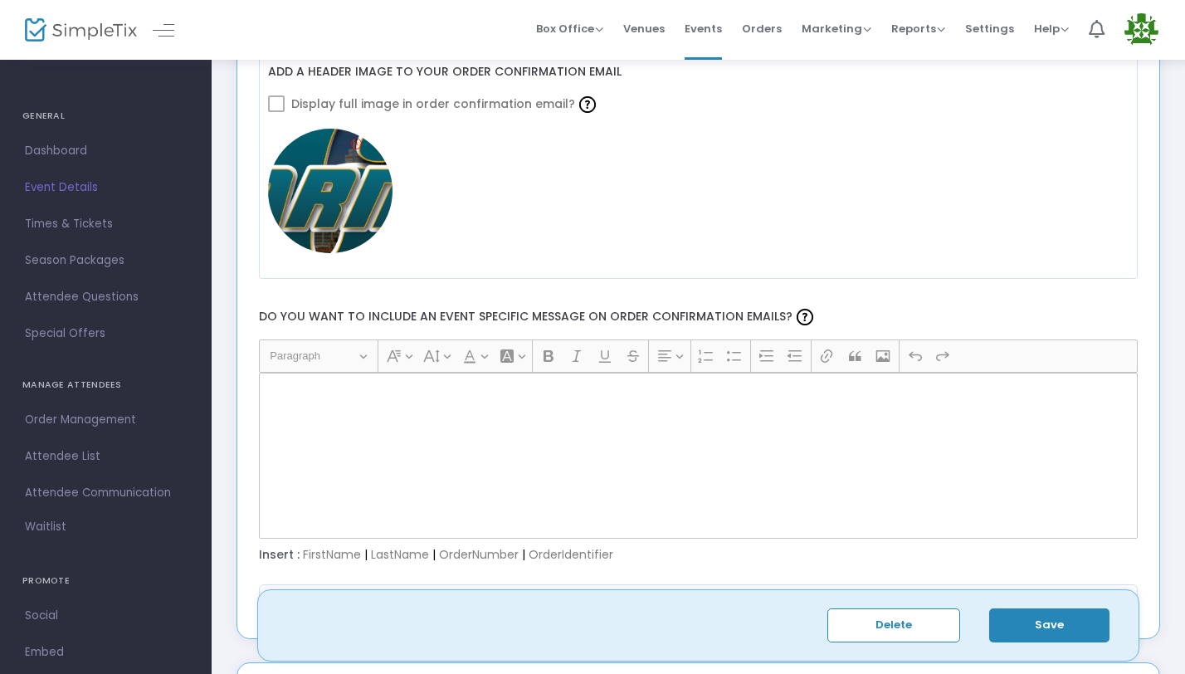
scroll to position [2031, 0]
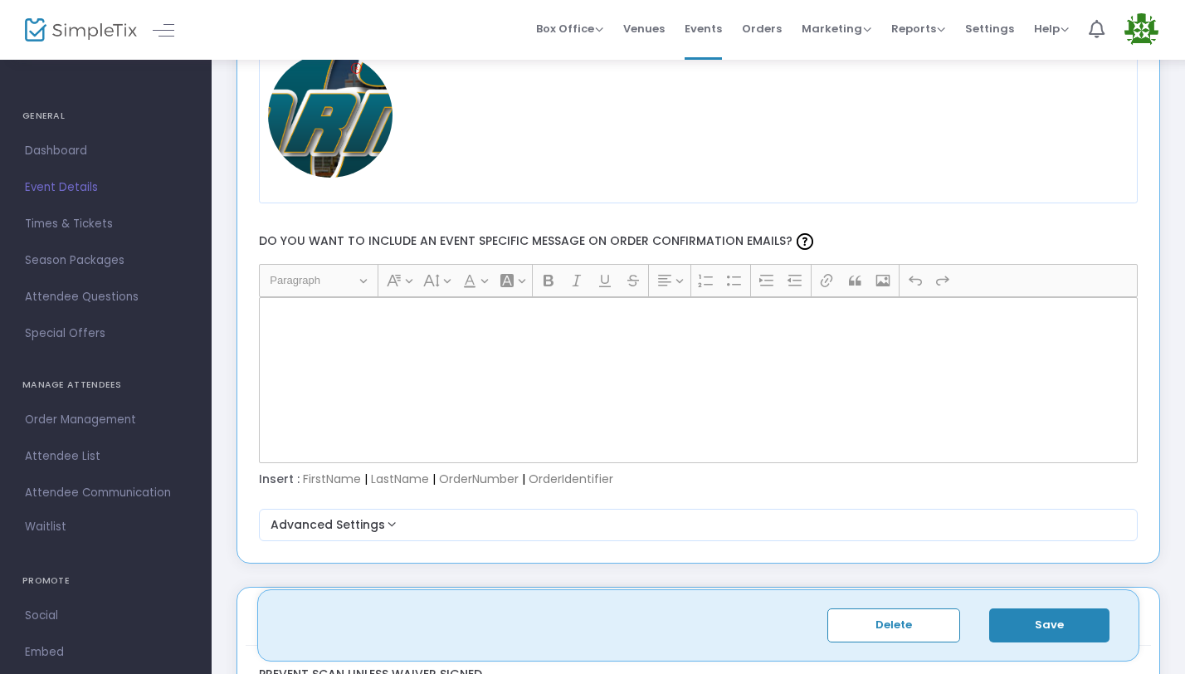
click at [414, 359] on div "Rich Text Editor, main" at bounding box center [698, 380] width 879 height 166
click at [71, 146] on span "Dashboard" at bounding box center [106, 151] width 162 height 22
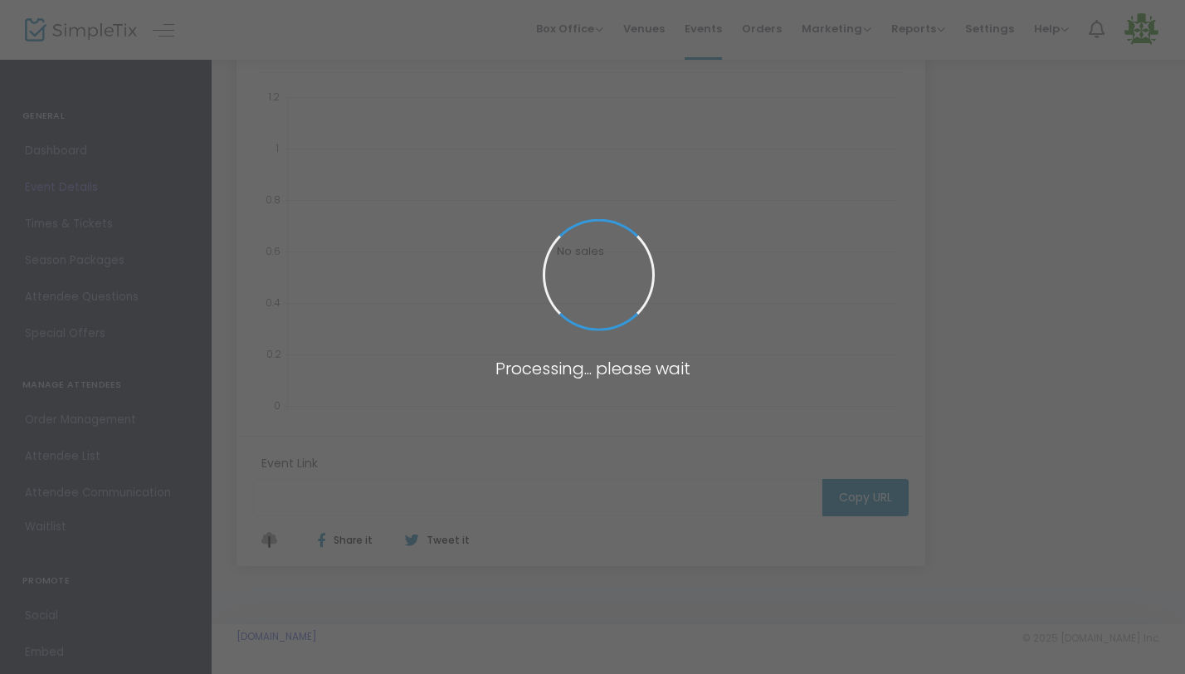
type input "[URL][DOMAIN_NAME]"
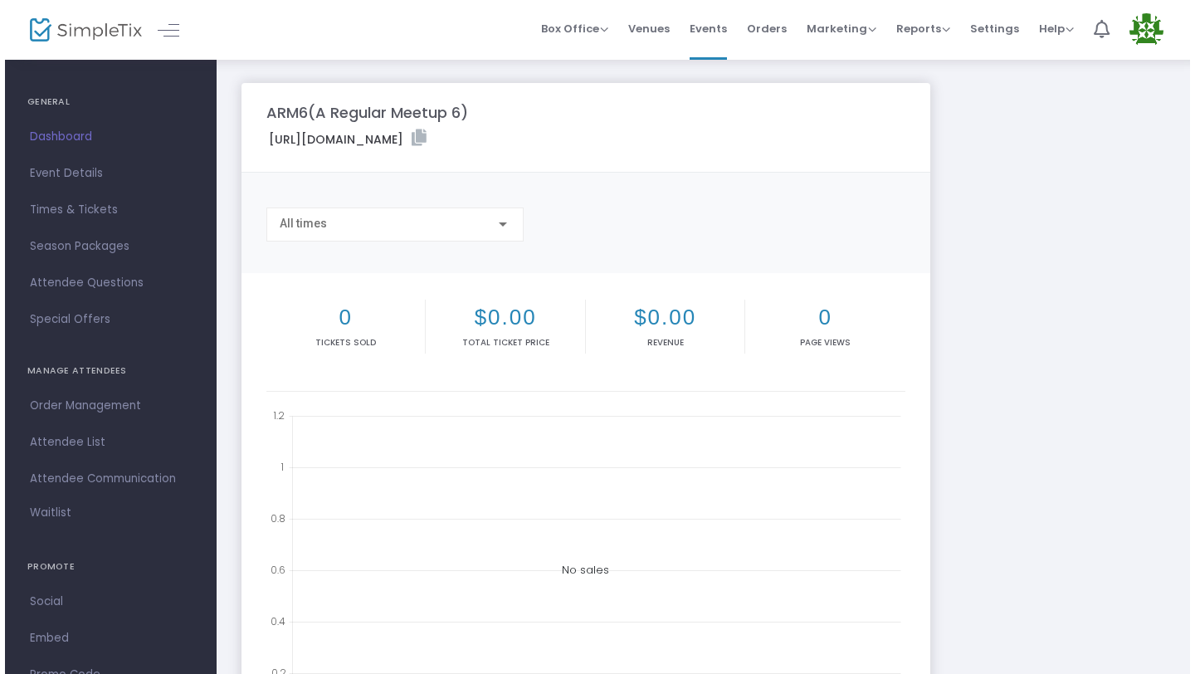
scroll to position [34, 0]
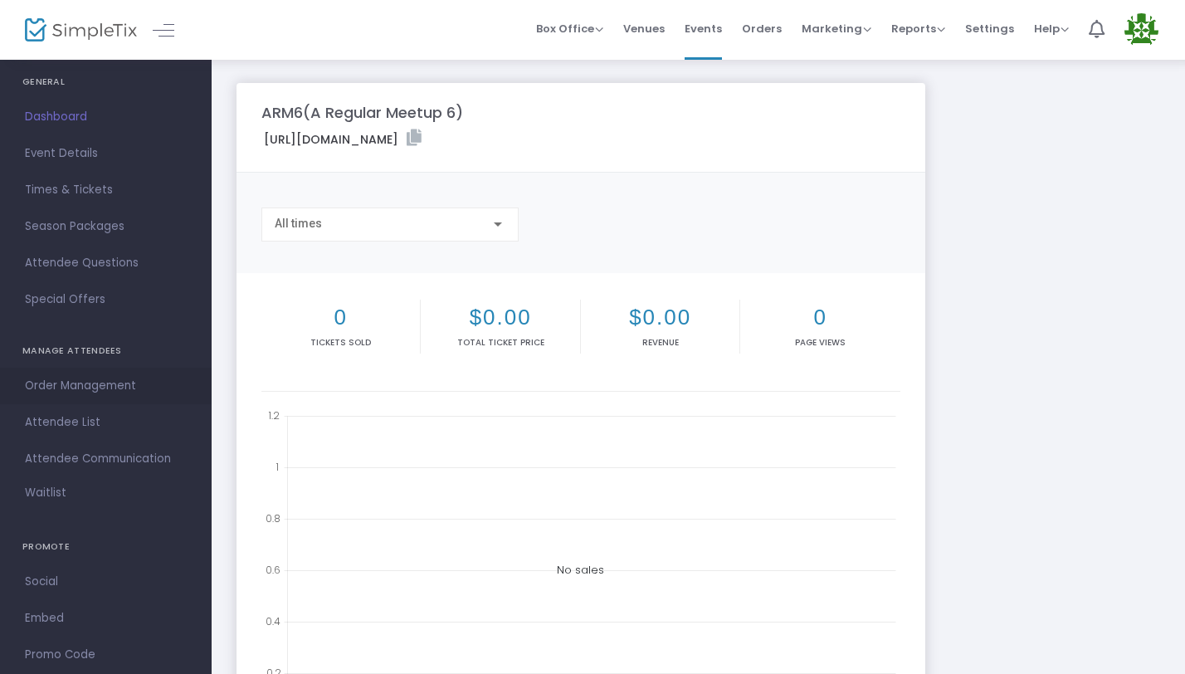
click at [77, 387] on span "Order Management" at bounding box center [106, 386] width 162 height 22
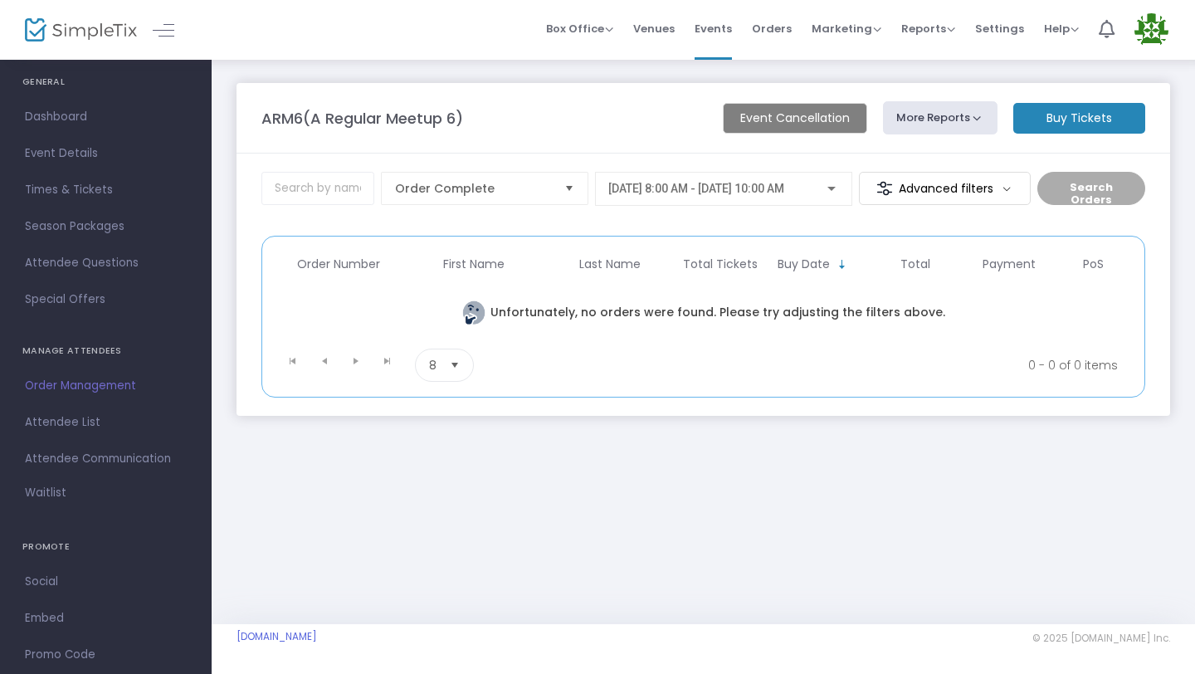
click at [1043, 119] on m-button "Buy Tickets" at bounding box center [1079, 118] width 132 height 31
click at [930, 195] on m-button "Advanced filters" at bounding box center [945, 188] width 172 height 33
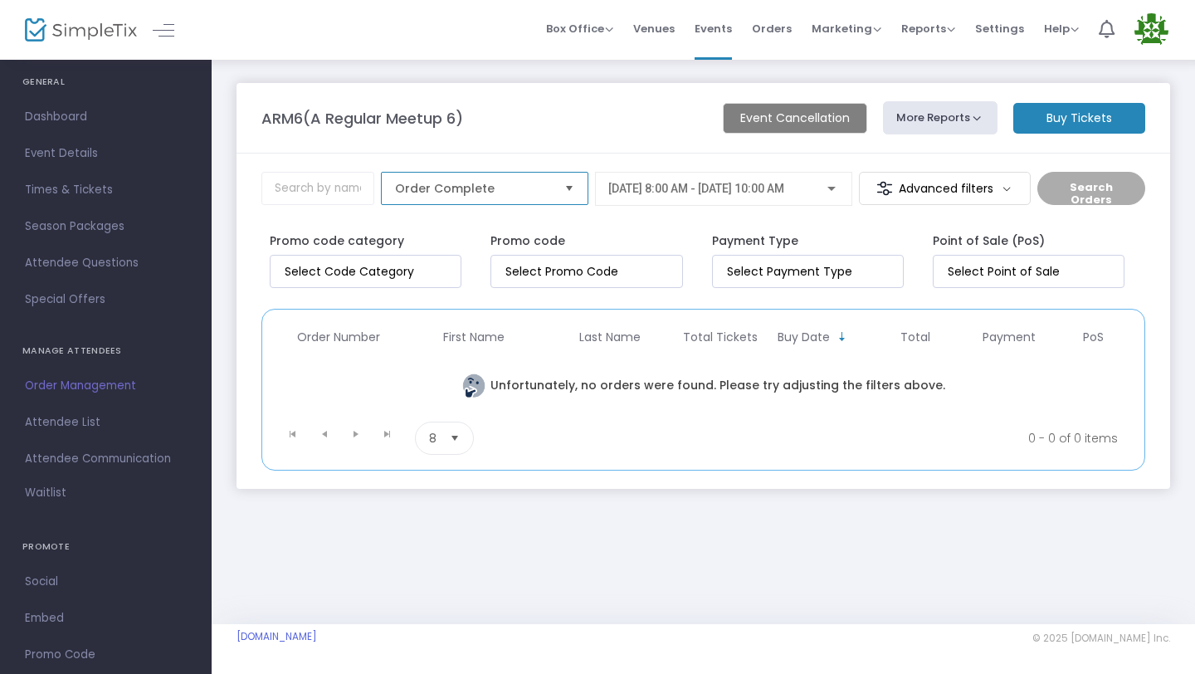
click at [524, 196] on span "Order Complete" at bounding box center [473, 188] width 156 height 17
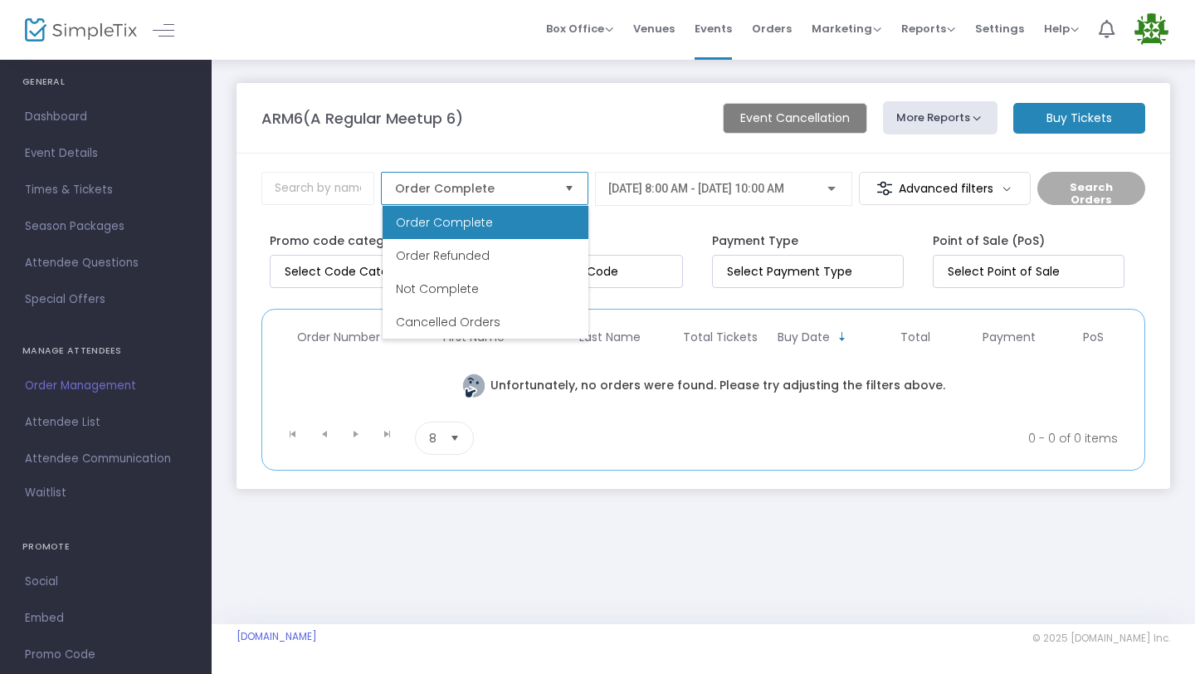
click at [524, 196] on span "Order Complete" at bounding box center [473, 188] width 156 height 17
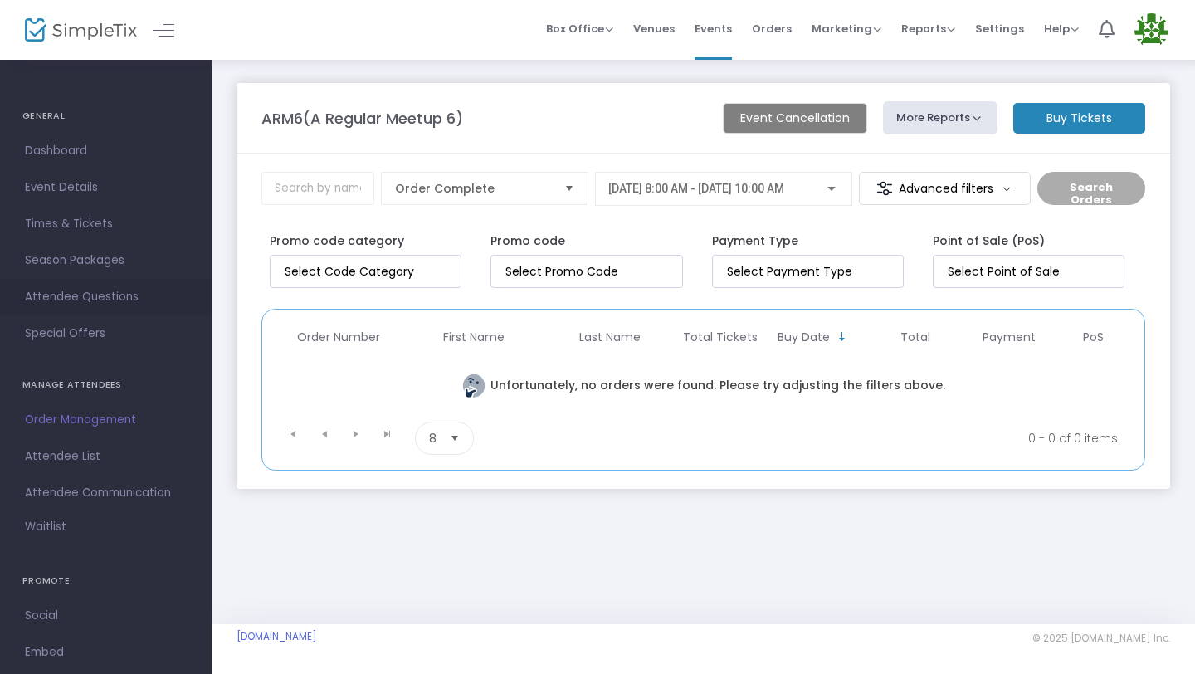
click at [102, 295] on span "Attendee Questions" at bounding box center [106, 297] width 162 height 22
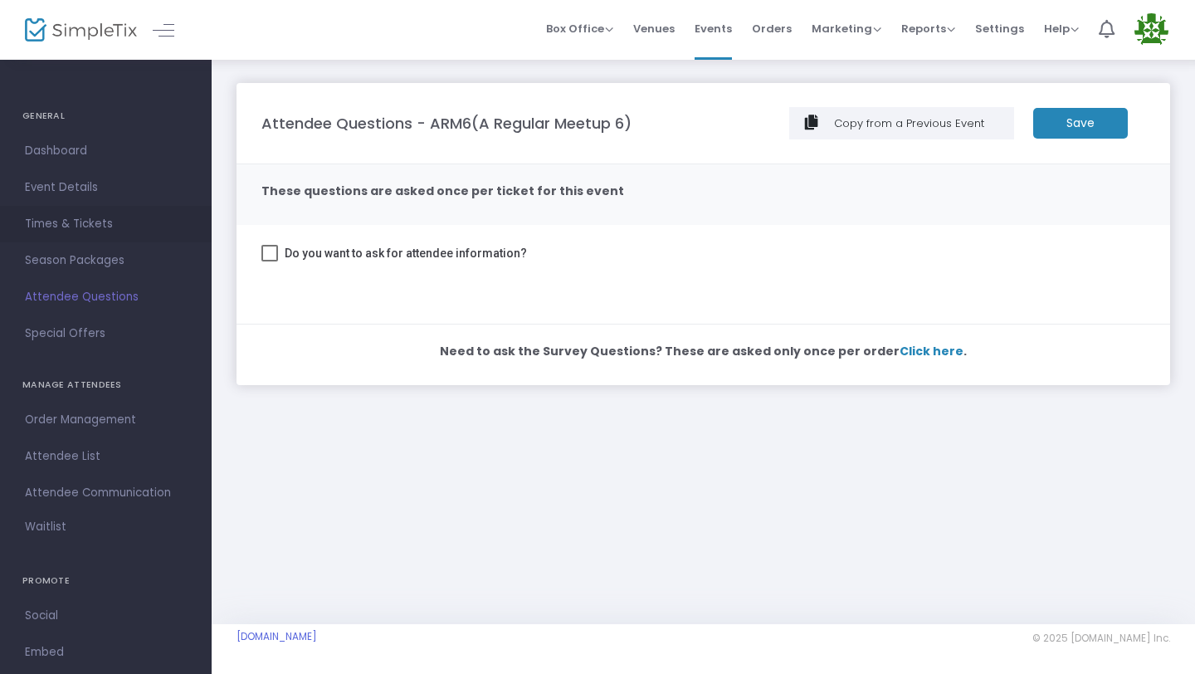
click at [78, 219] on span "Times & Tickets" at bounding box center [106, 224] width 162 height 22
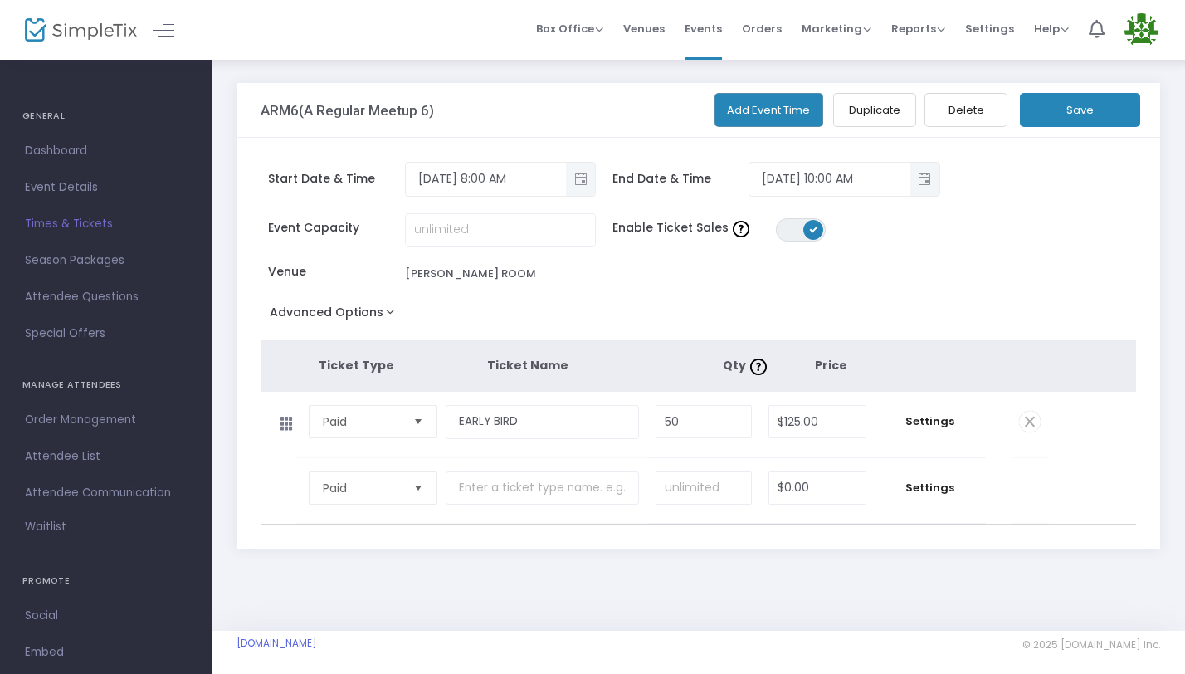
scroll to position [6, 0]
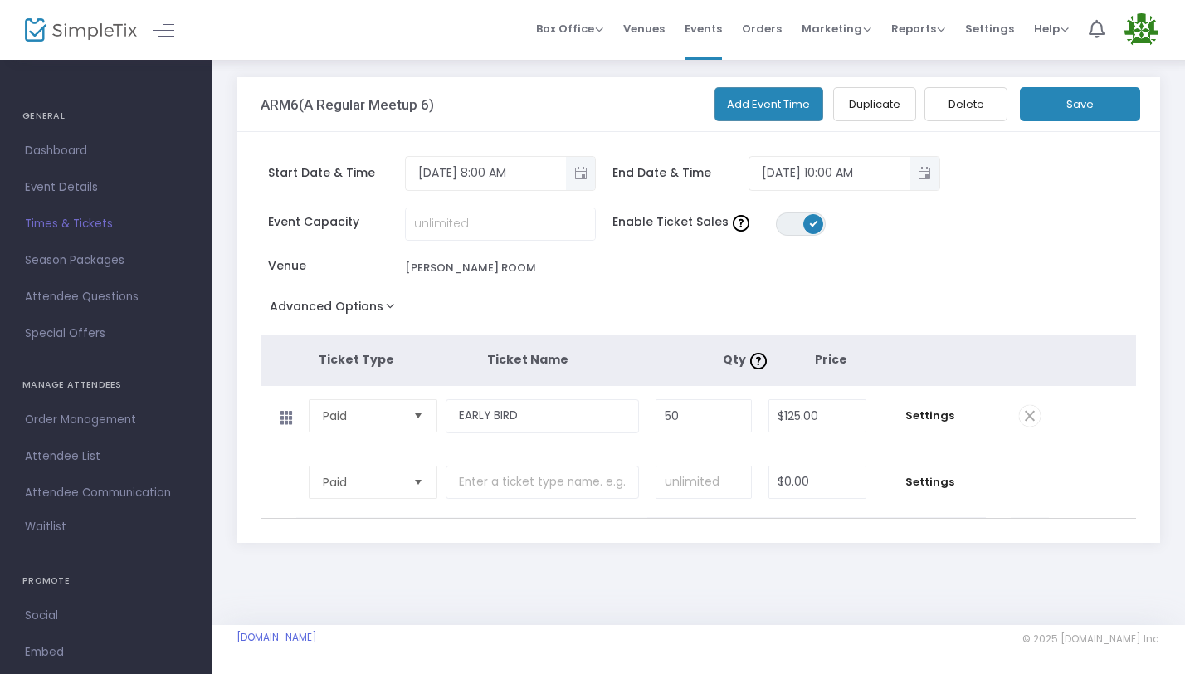
click at [412, 483] on span "Select" at bounding box center [418, 482] width 27 height 27
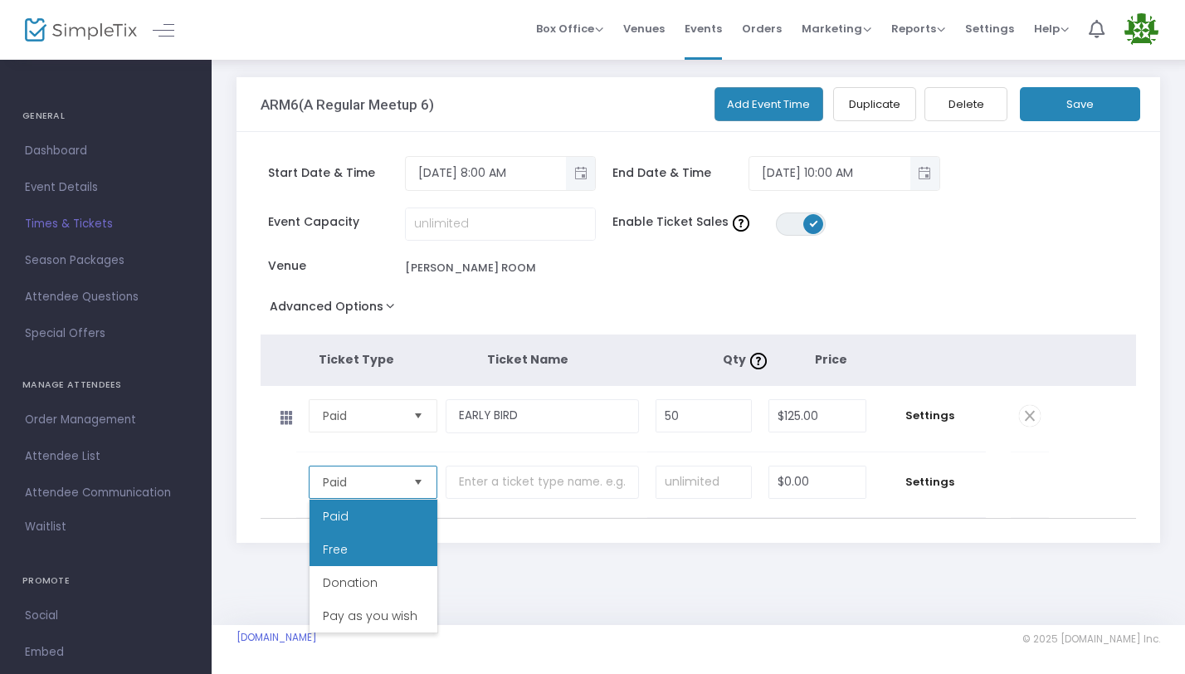
click at [378, 540] on li "Free" at bounding box center [373, 549] width 128 height 33
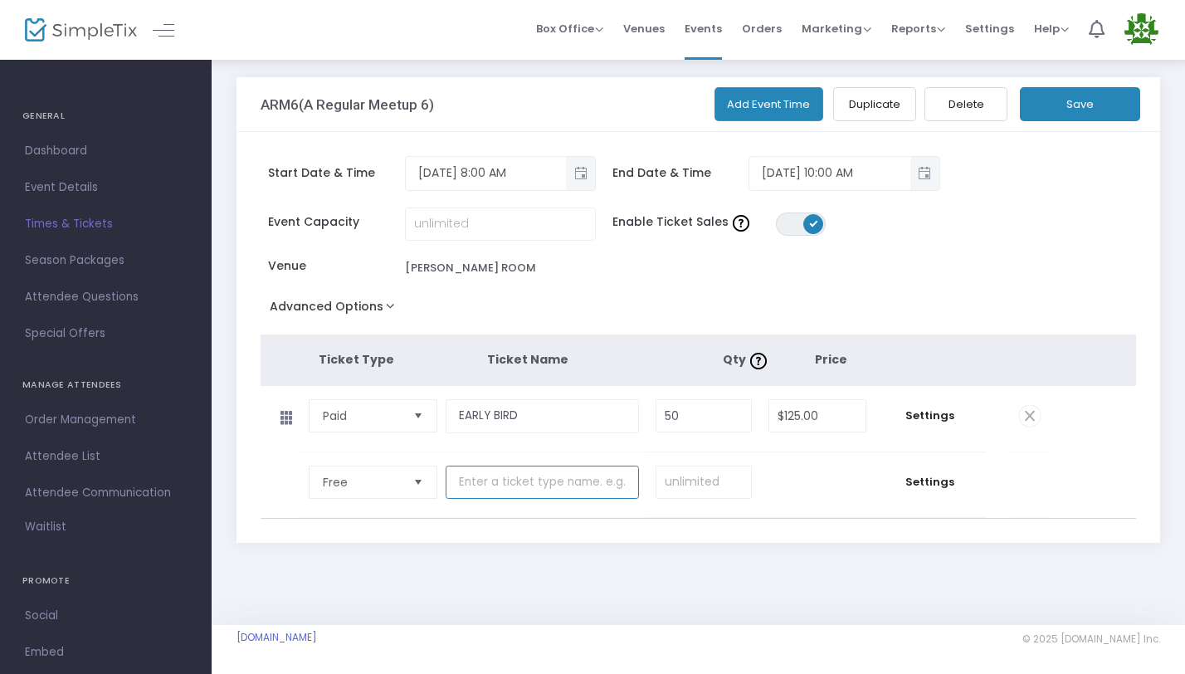
click at [532, 490] on input "text" at bounding box center [542, 482] width 192 height 34
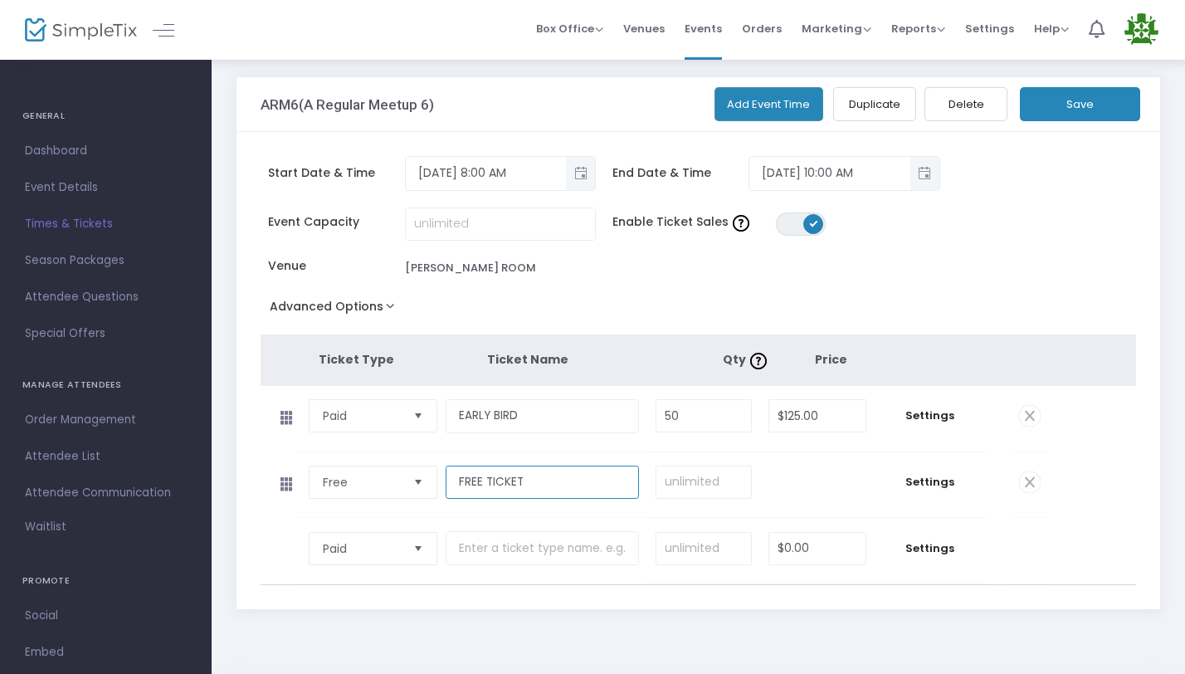
type input "FREE TICKET"
click at [723, 480] on input at bounding box center [703, 482] width 95 height 32
type input "1"
click at [936, 488] on span "Settings" at bounding box center [930, 482] width 95 height 17
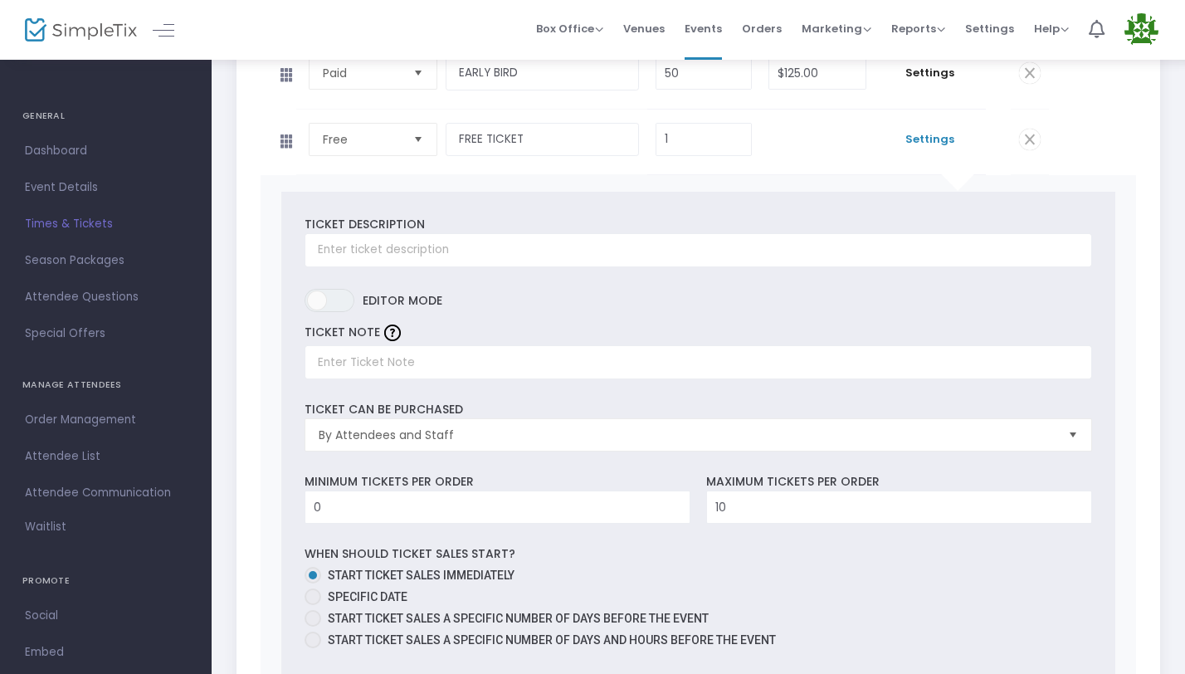
scroll to position [349, 0]
click at [402, 260] on input "text" at bounding box center [697, 249] width 787 height 34
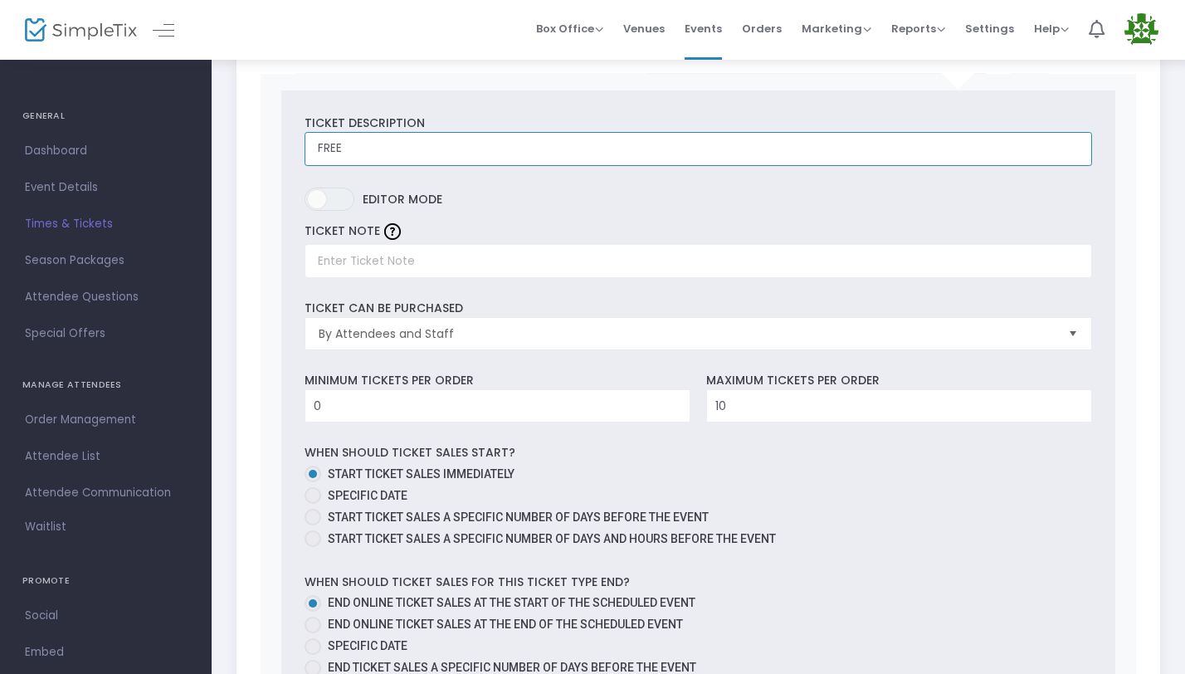
scroll to position [275, 0]
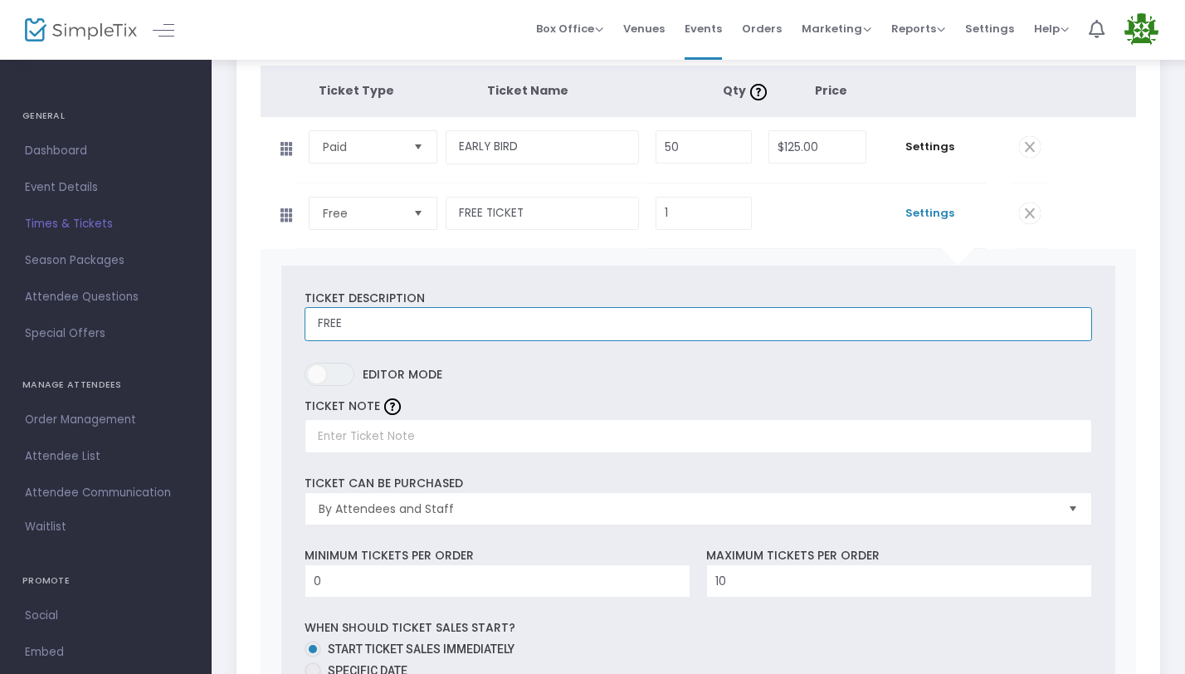
type input "FREE"
click at [650, 397] on div "TICKET NOTE" at bounding box center [697, 423] width 803 height 59
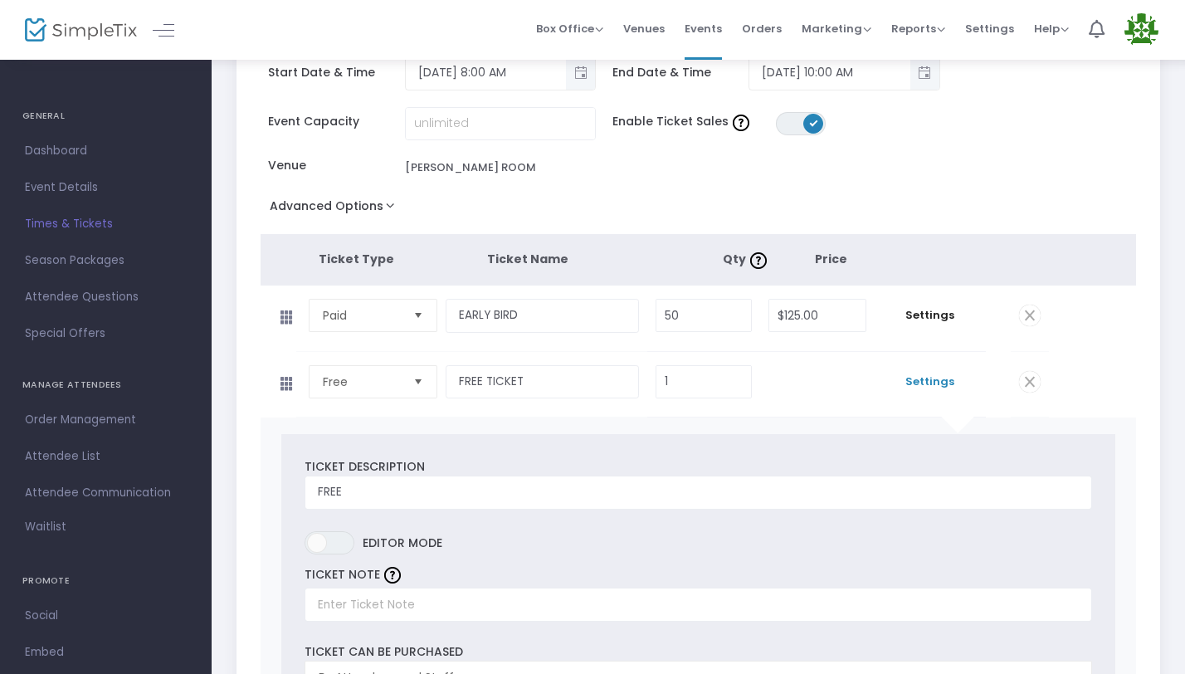
scroll to position [0, 0]
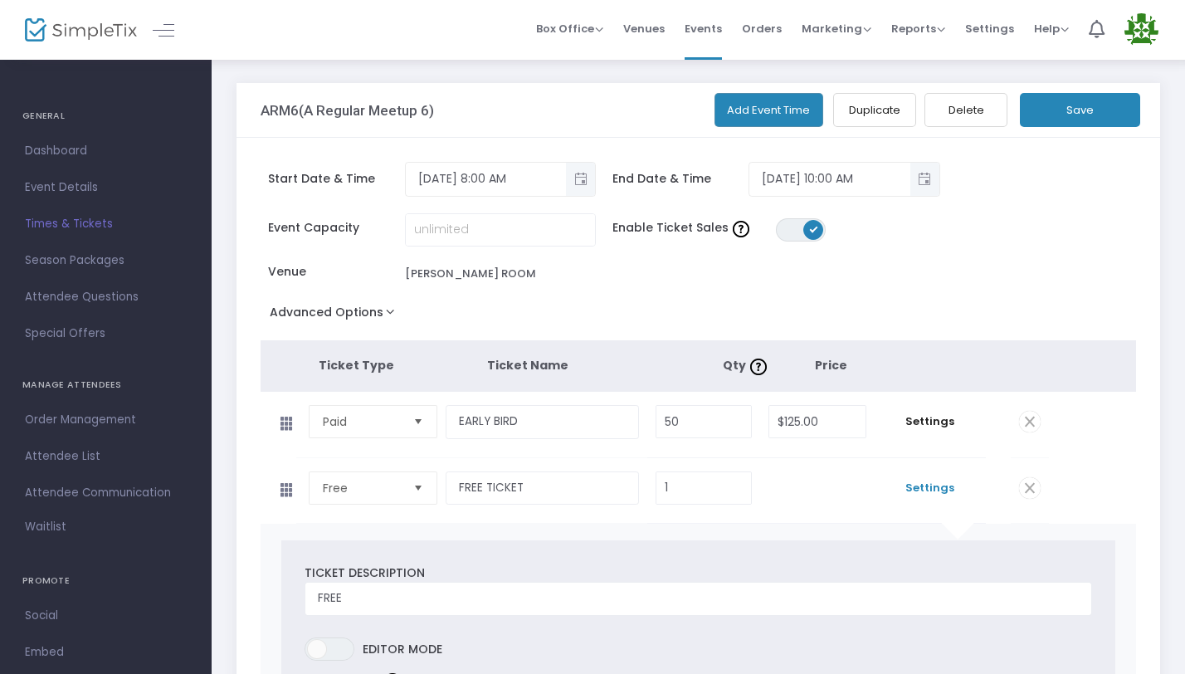
click at [1109, 122] on button "Save" at bounding box center [1080, 110] width 120 height 34
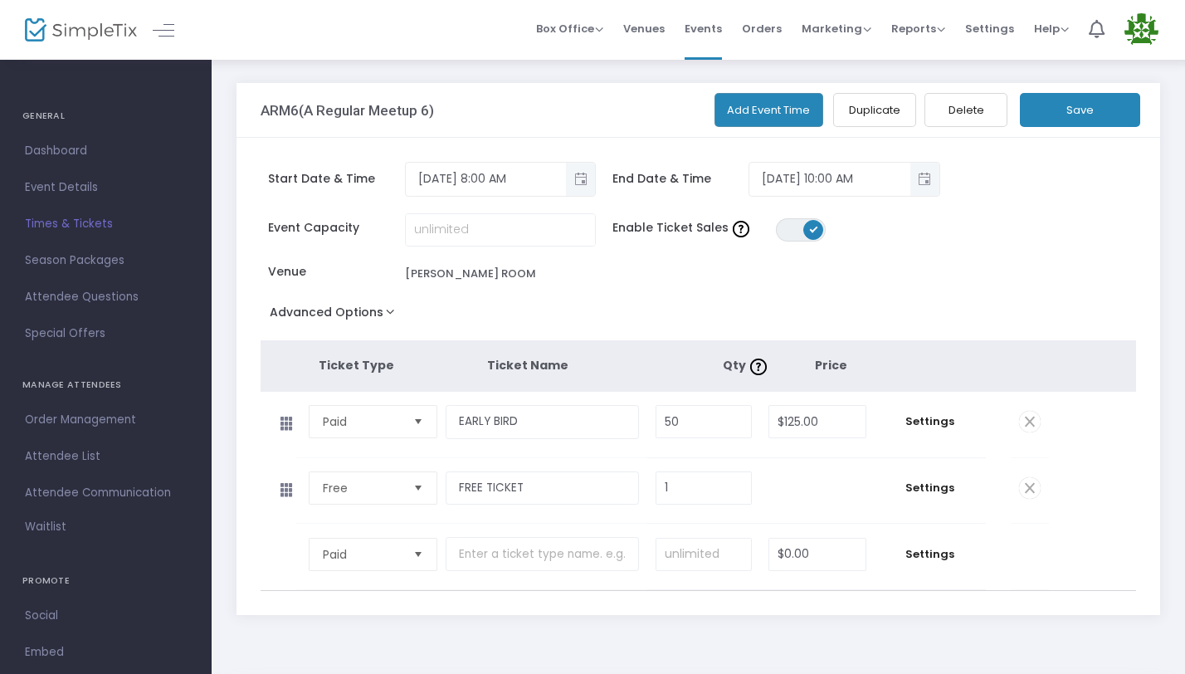
scroll to position [3, 0]
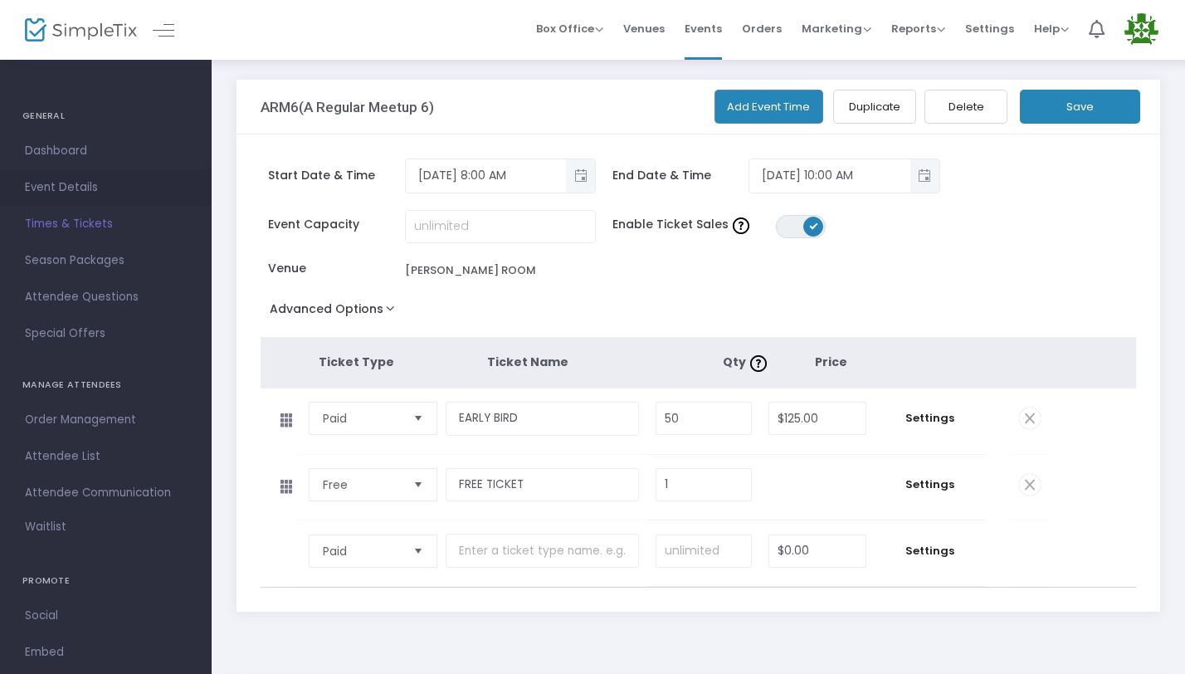
click at [66, 179] on span "Event Details" at bounding box center [106, 188] width 162 height 22
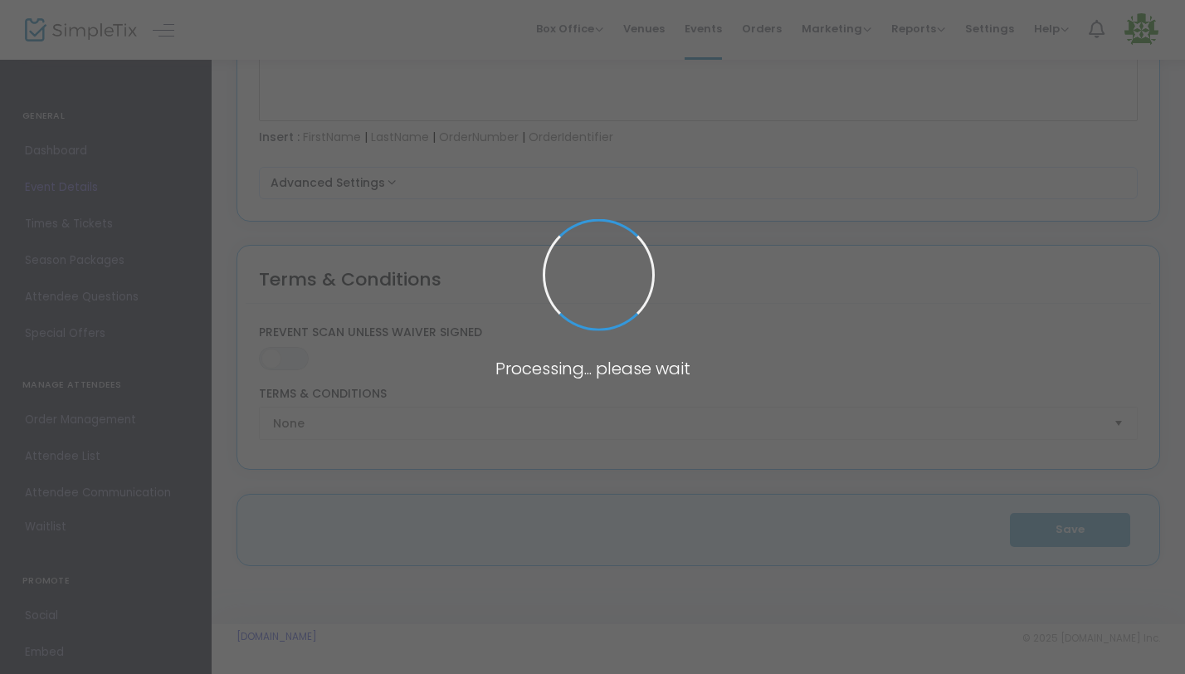
type input "ARM6(A Regular Meetup 6)"
type textarea "A Regular Meetup 6 – [GEOGRAPHIC_DATA], [GEOGRAPHIC_DATA] | [DATE]–[DATE], 2026…"
type input "Buy Tickets"
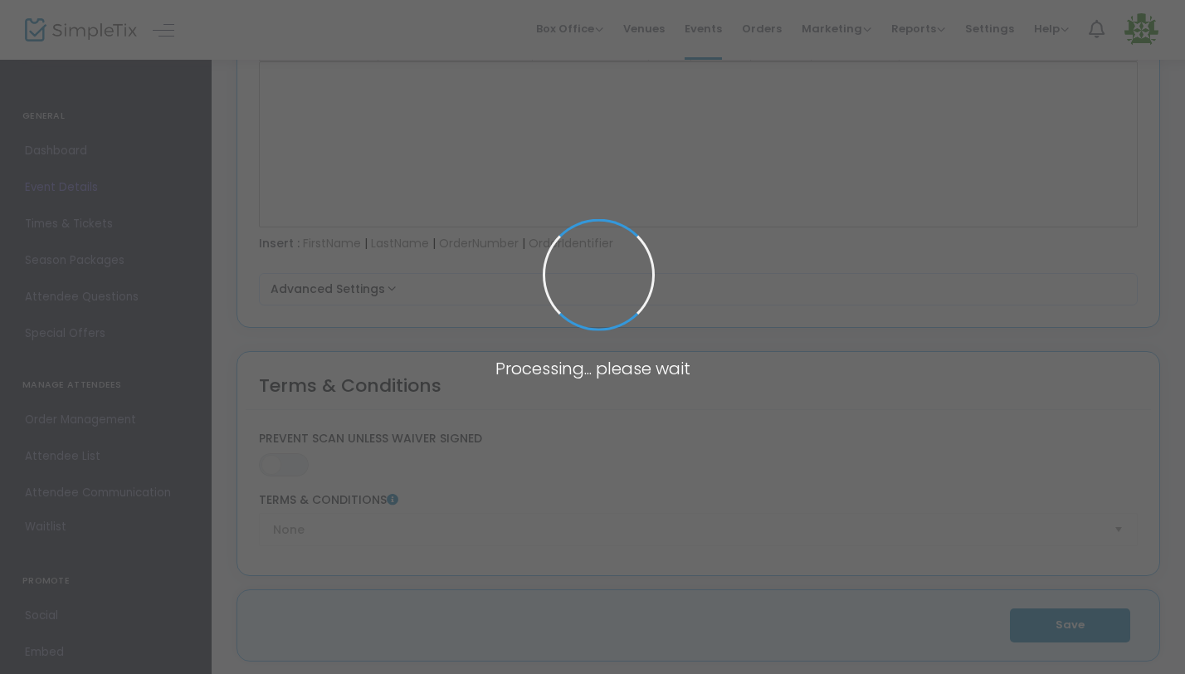
scroll to position [2373, 0]
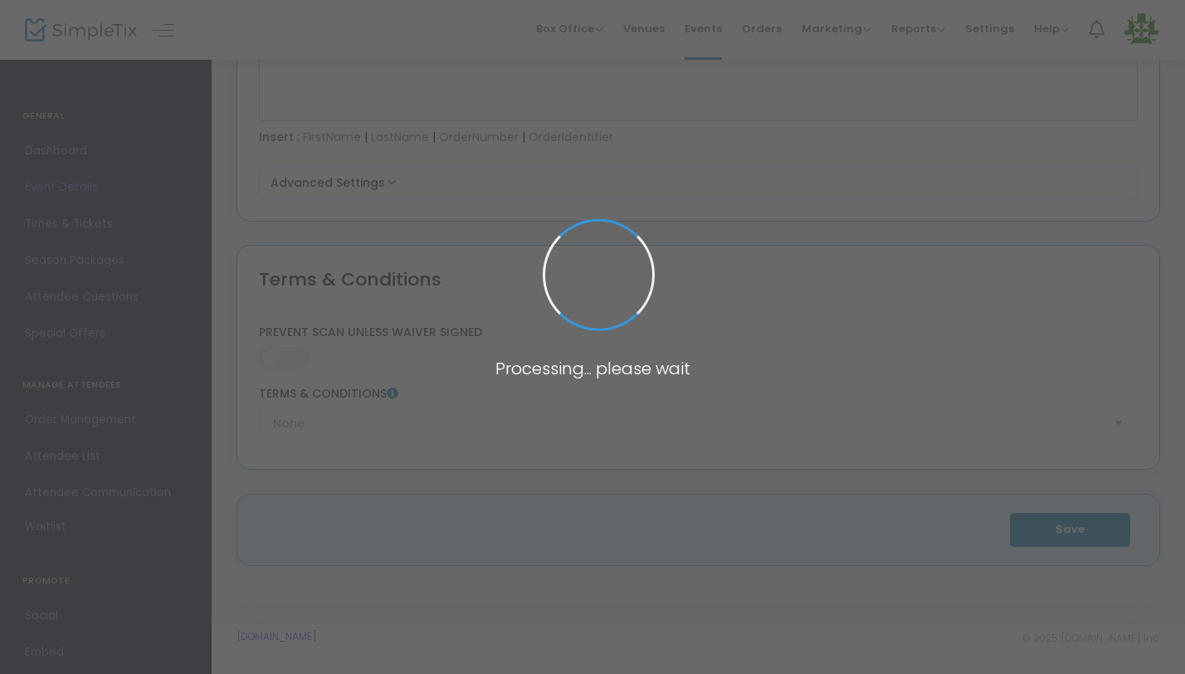
type input "[PERSON_NAME] ROOM"
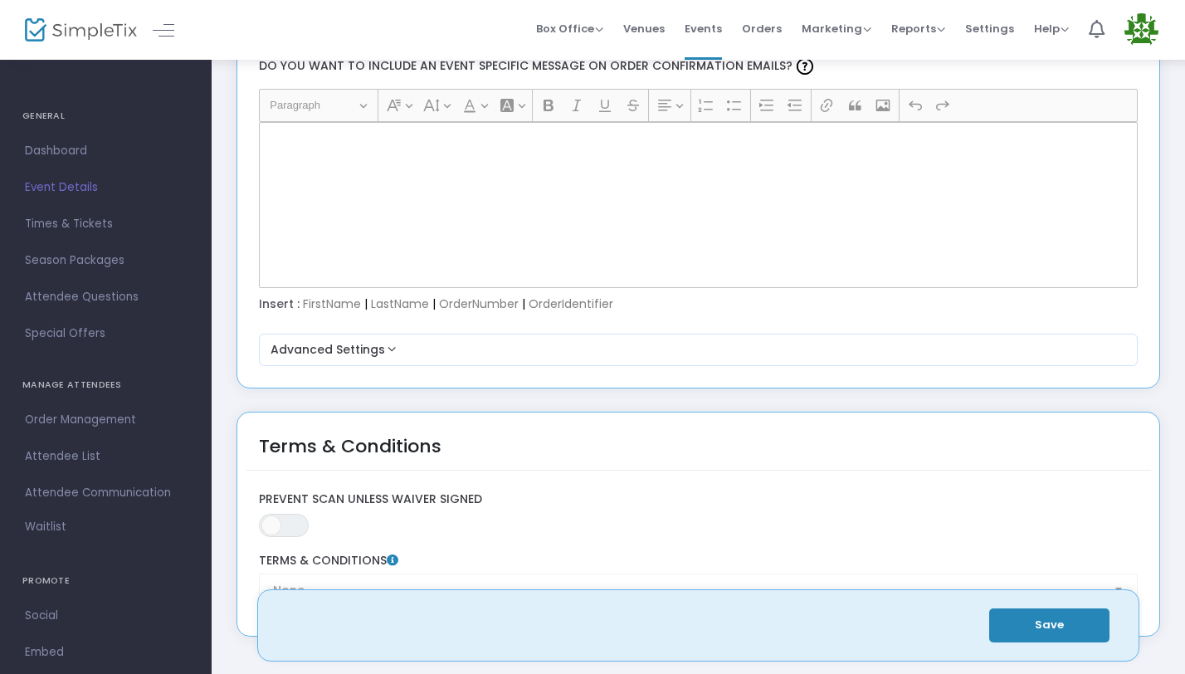
click at [338, 264] on div "Rich Text Editor, main" at bounding box center [698, 205] width 879 height 166
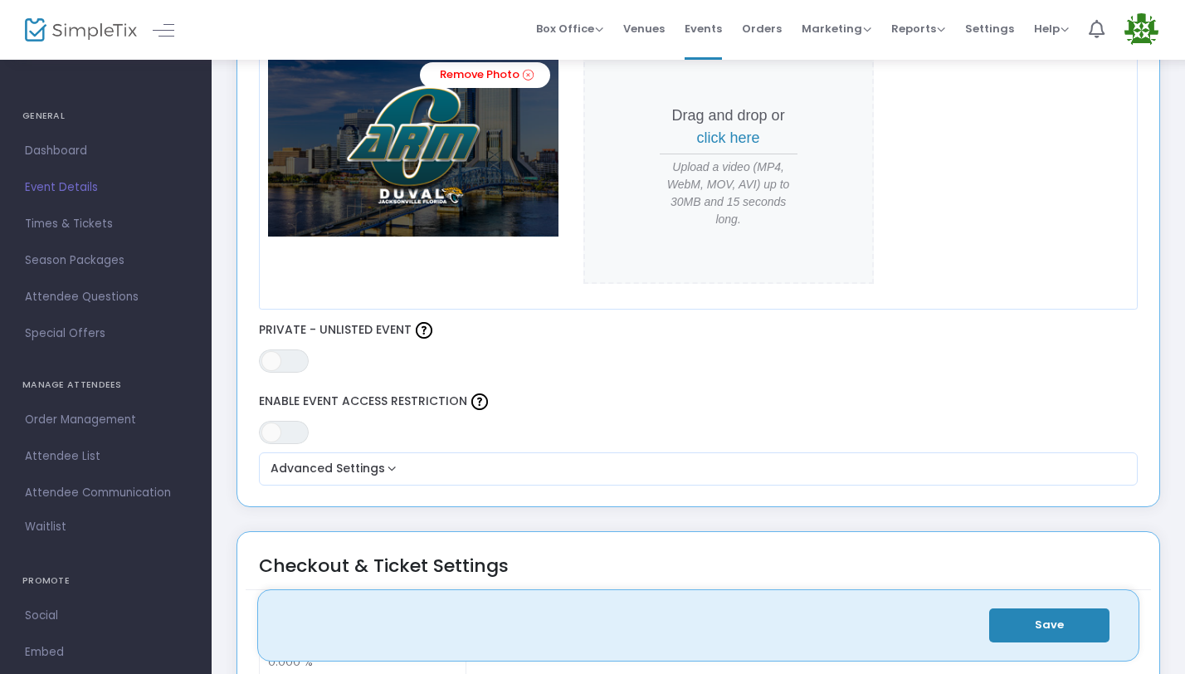
scroll to position [511, 0]
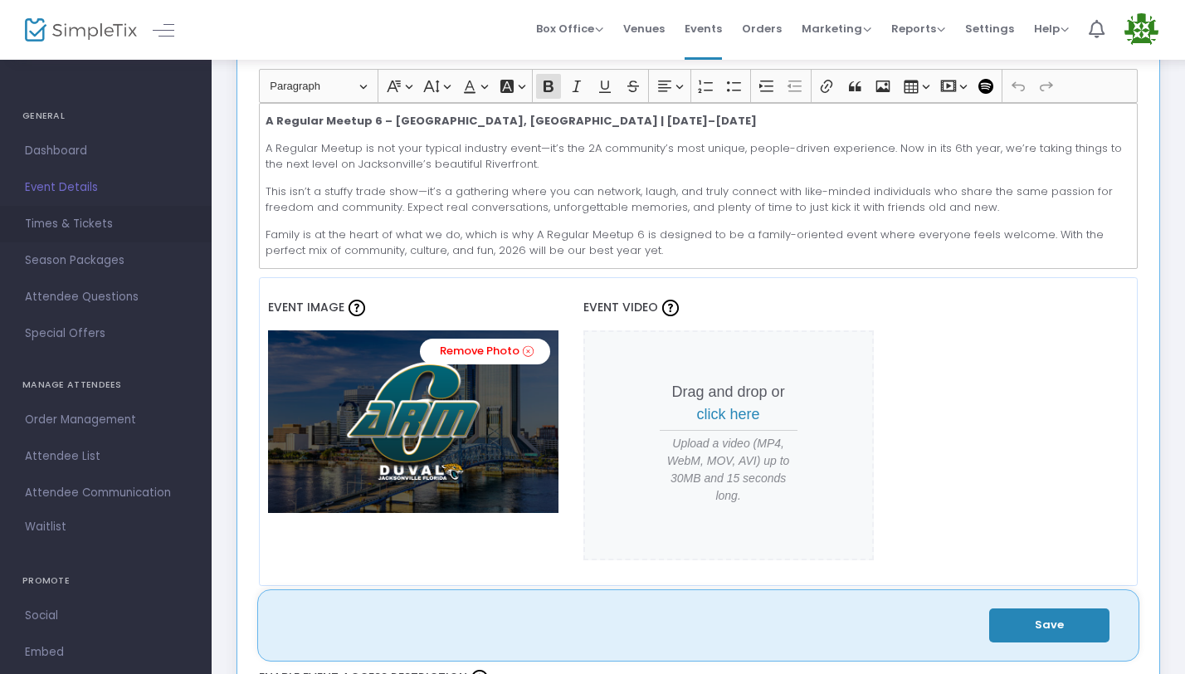
click at [76, 222] on span "Times & Tickets" at bounding box center [106, 224] width 162 height 22
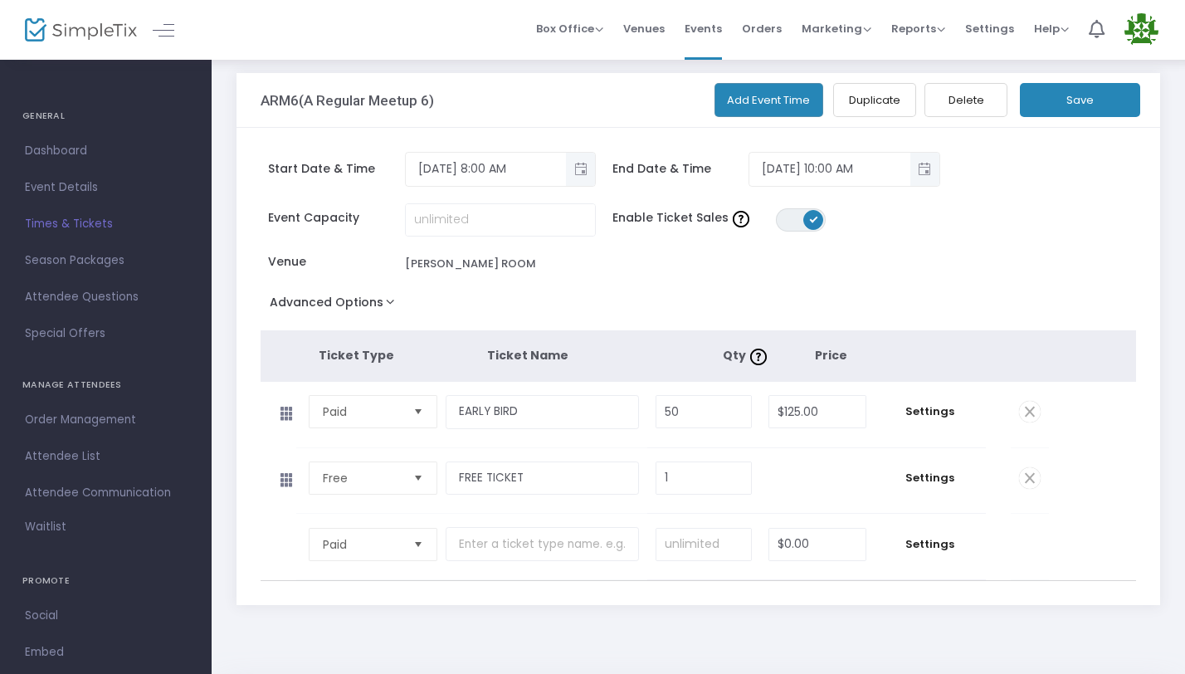
scroll to position [72, 0]
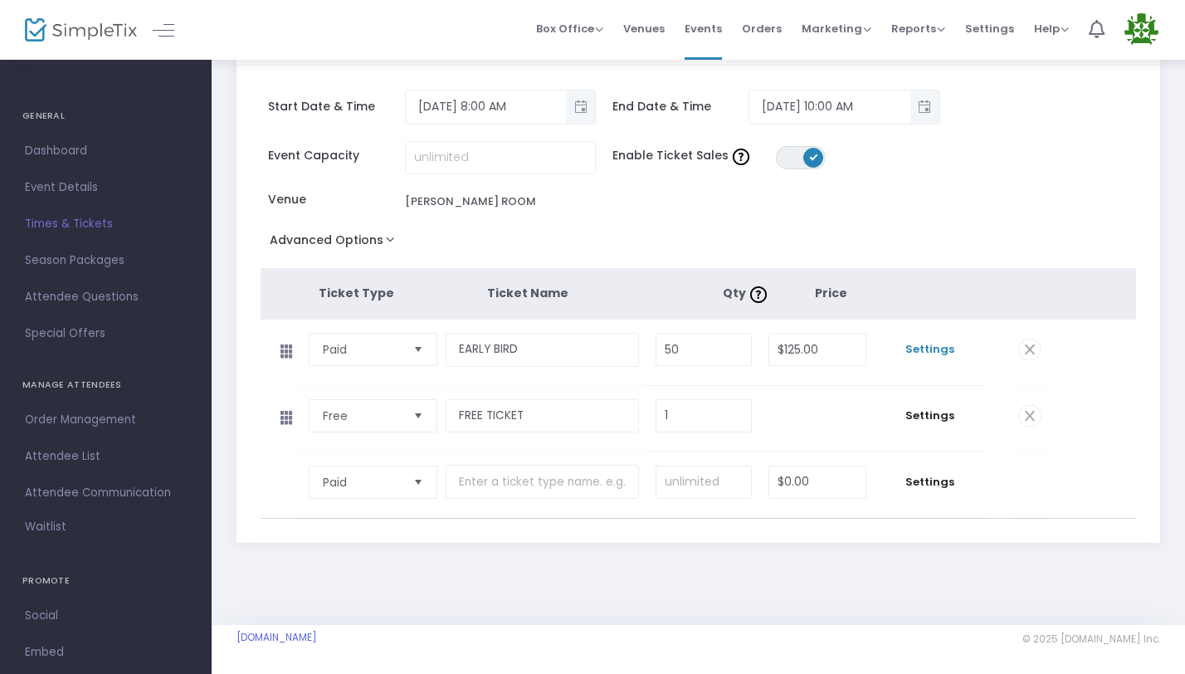
click at [962, 351] on span "Settings" at bounding box center [930, 349] width 95 height 17
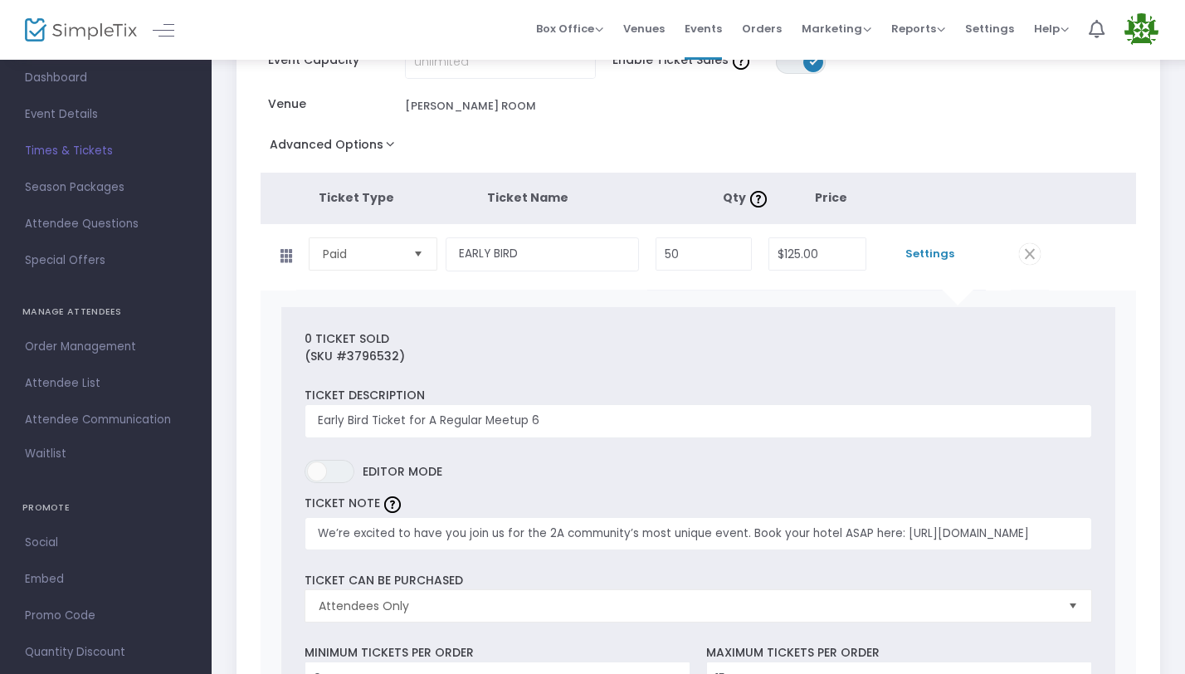
scroll to position [0, 0]
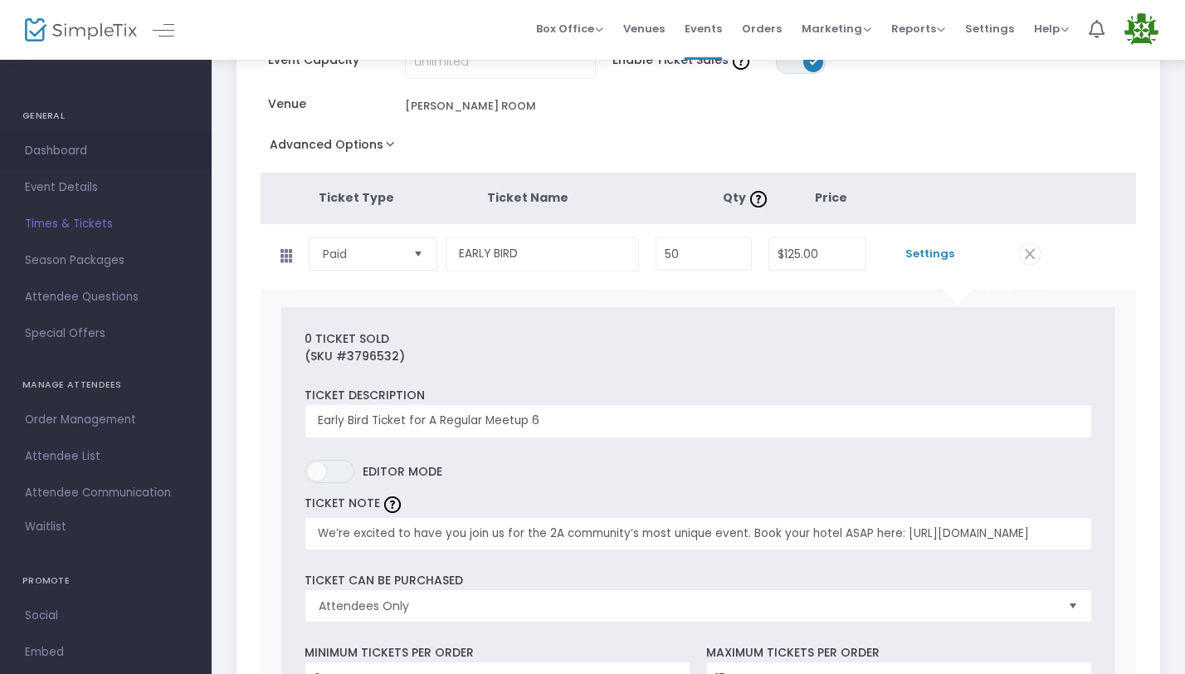
click at [67, 158] on span "Dashboard" at bounding box center [106, 151] width 162 height 22
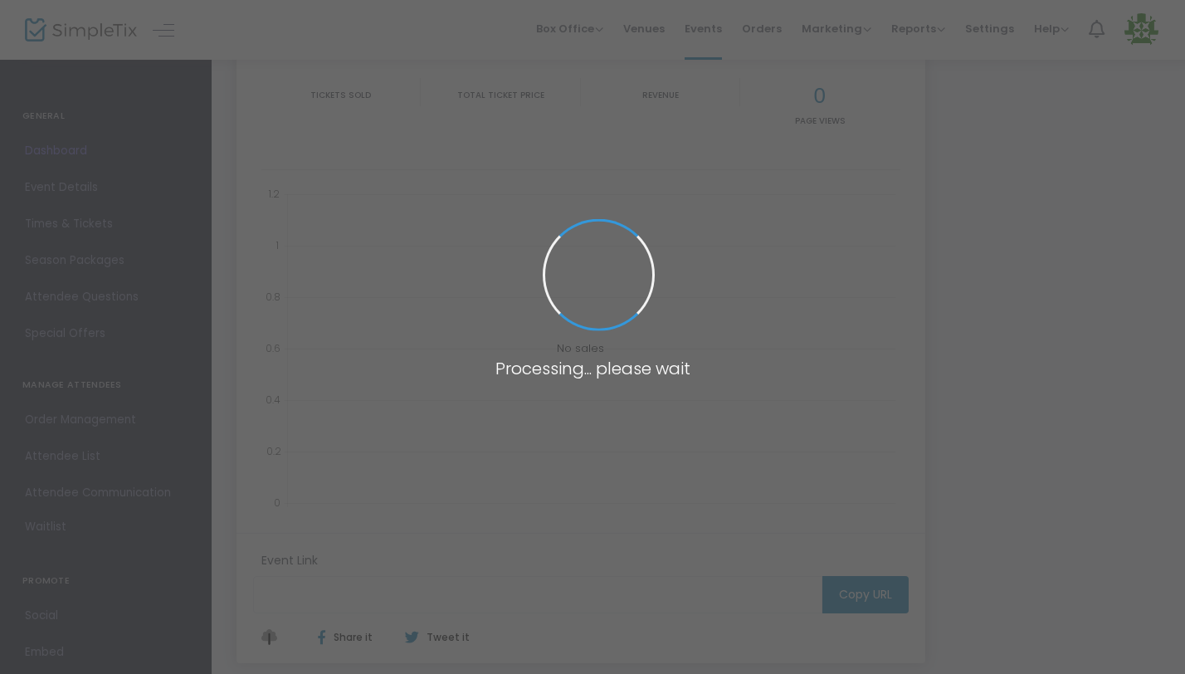
type input "[URL][DOMAIN_NAME]"
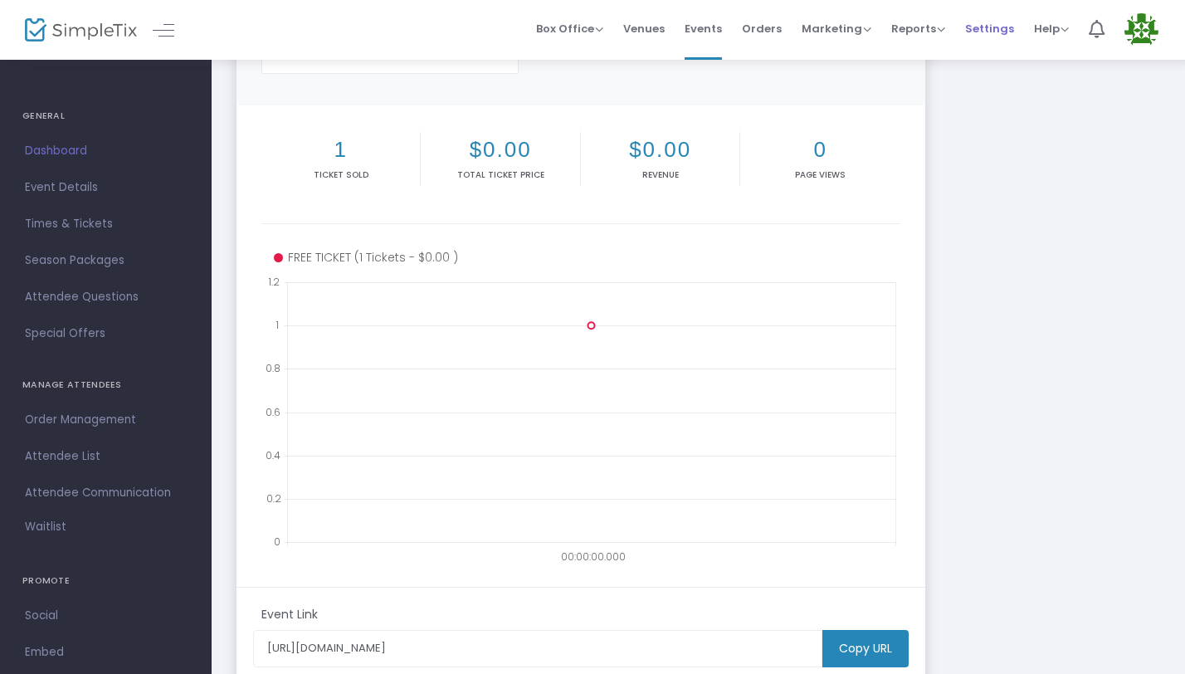
click at [997, 27] on span "Settings" at bounding box center [989, 28] width 49 height 42
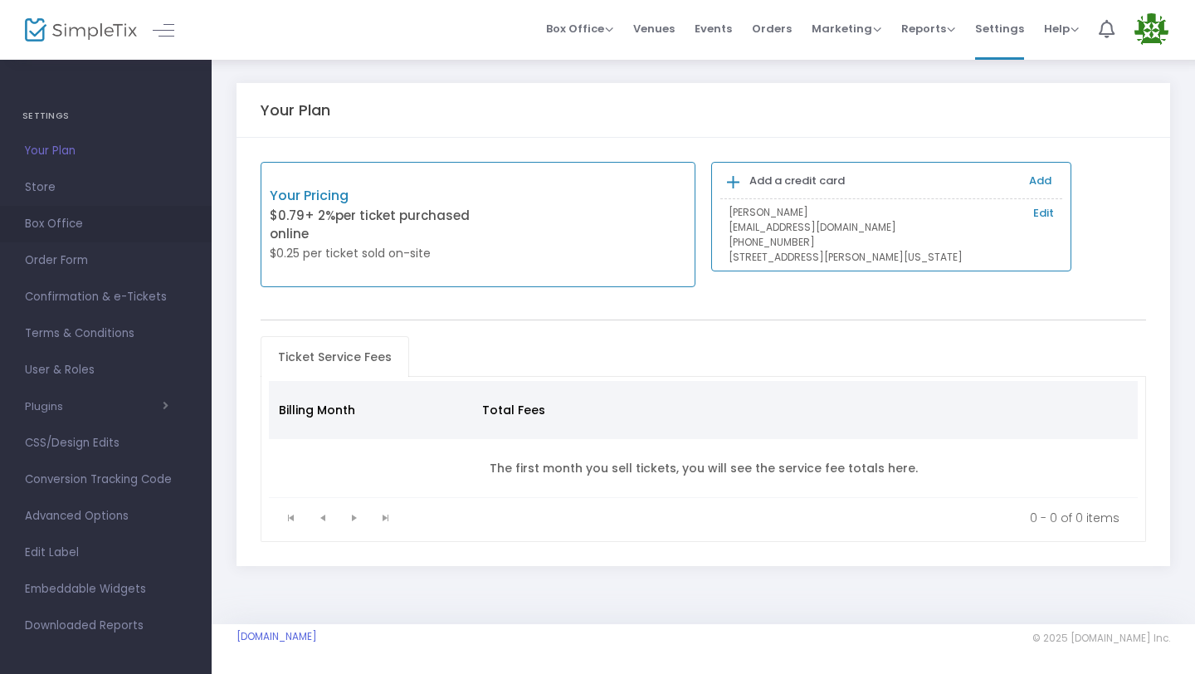
click at [75, 217] on span "Box Office" at bounding box center [106, 224] width 162 height 22
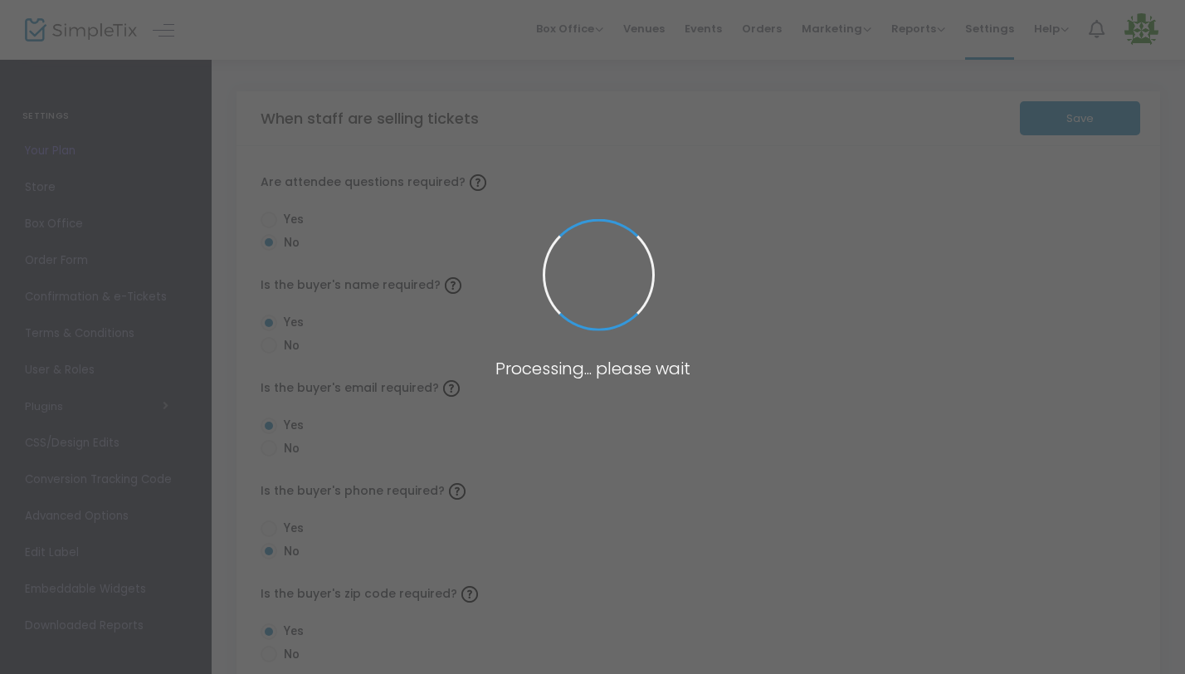
radio input "false"
radio input "true"
radio input "false"
radio input "true"
radio input "false"
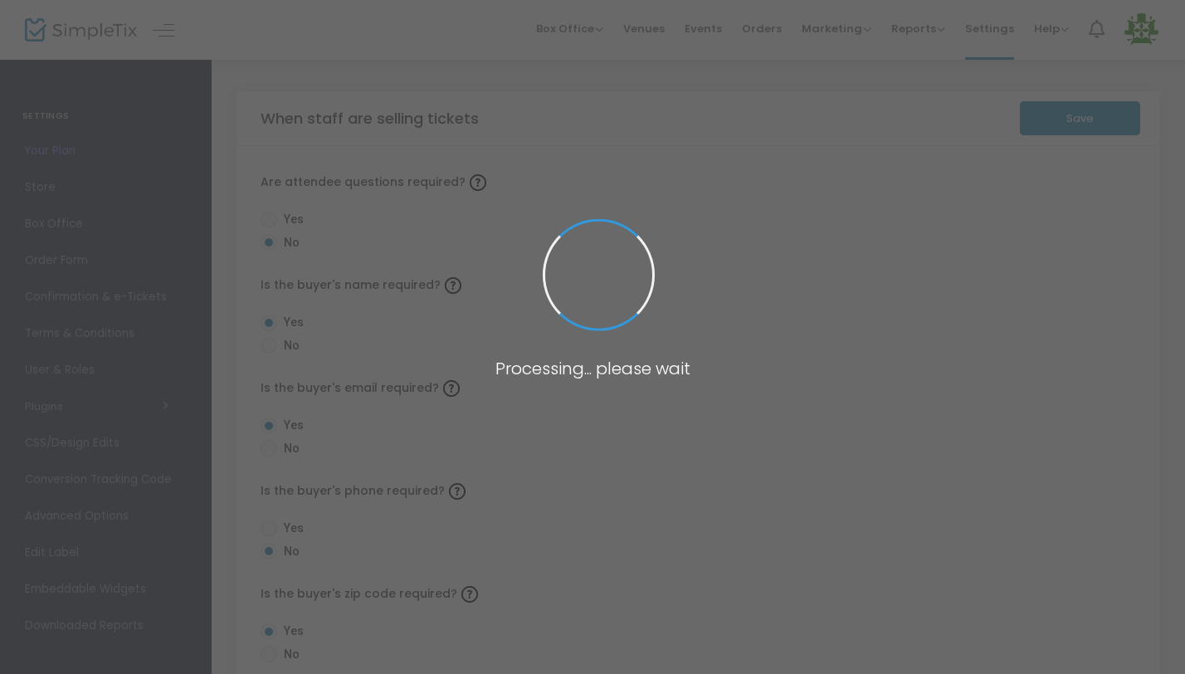
radio input "true"
radio input "false"
radio input "true"
radio input "false"
radio input "true"
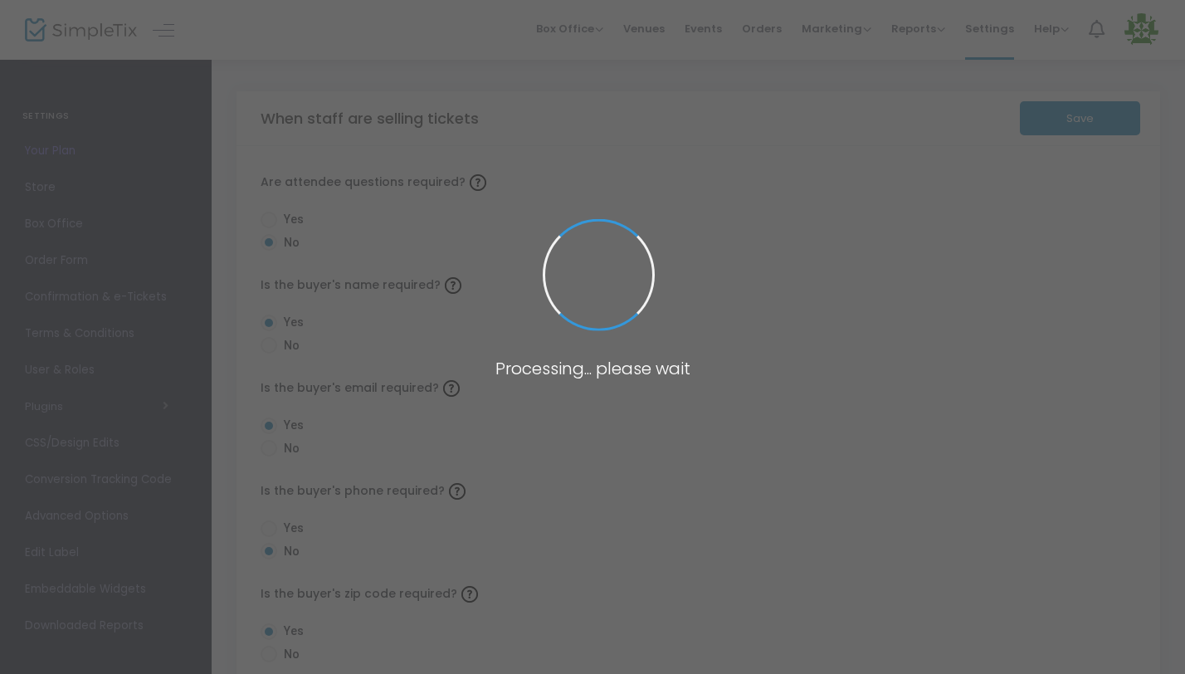
radio input "true"
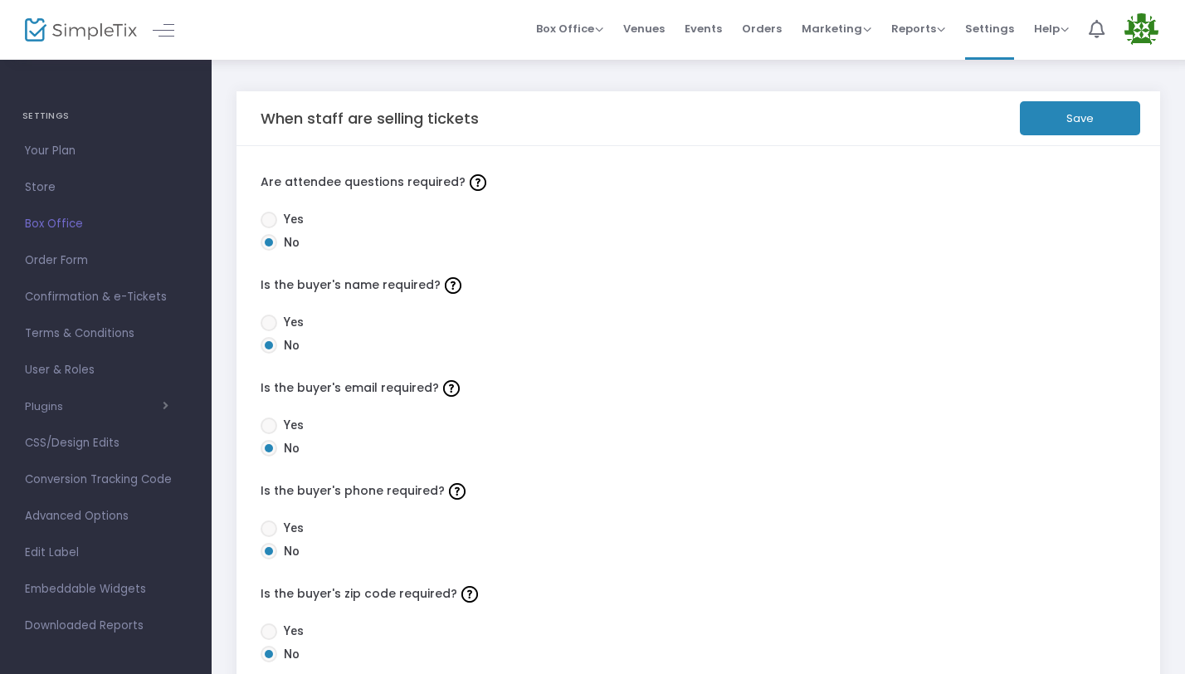
click at [271, 323] on span at bounding box center [269, 322] width 17 height 17
click at [269, 331] on input "Yes" at bounding box center [268, 331] width 1 height 1
radio input "true"
click at [275, 346] on span at bounding box center [269, 345] width 17 height 17
click at [269, 353] on input "No" at bounding box center [268, 353] width 1 height 1
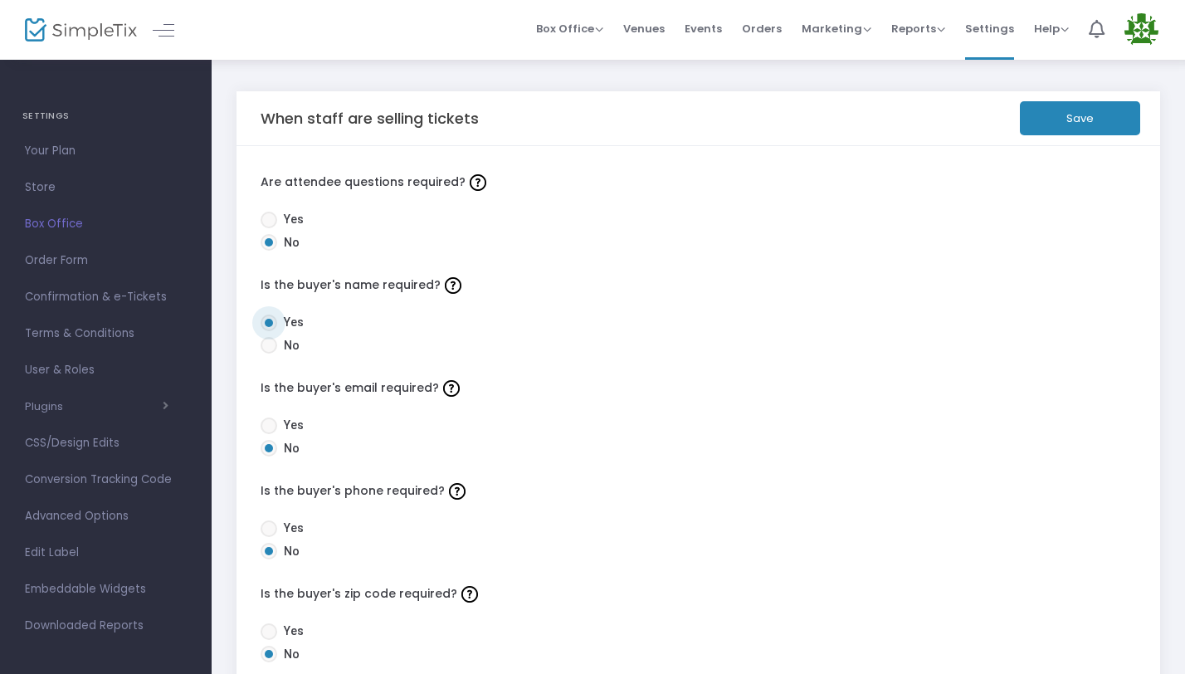
radio input "true"
click at [98, 271] on link "Order Form" at bounding box center [106, 260] width 212 height 37
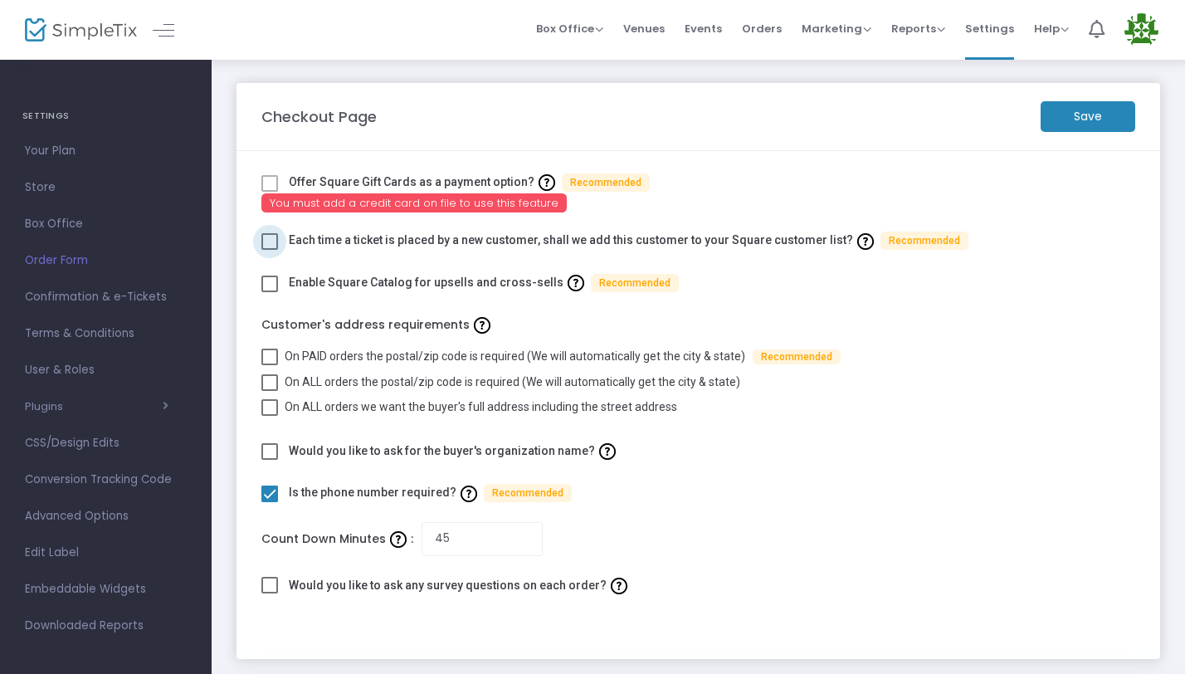
click at [272, 241] on span at bounding box center [269, 241] width 17 height 17
click at [270, 250] on input "checkbox" at bounding box center [269, 250] width 1 height 1
checkbox input "true"
click at [270, 360] on span at bounding box center [269, 356] width 17 height 17
click at [270, 365] on input "On PAID orders the postal/zip code is required (We will automatically get the c…" at bounding box center [269, 365] width 1 height 1
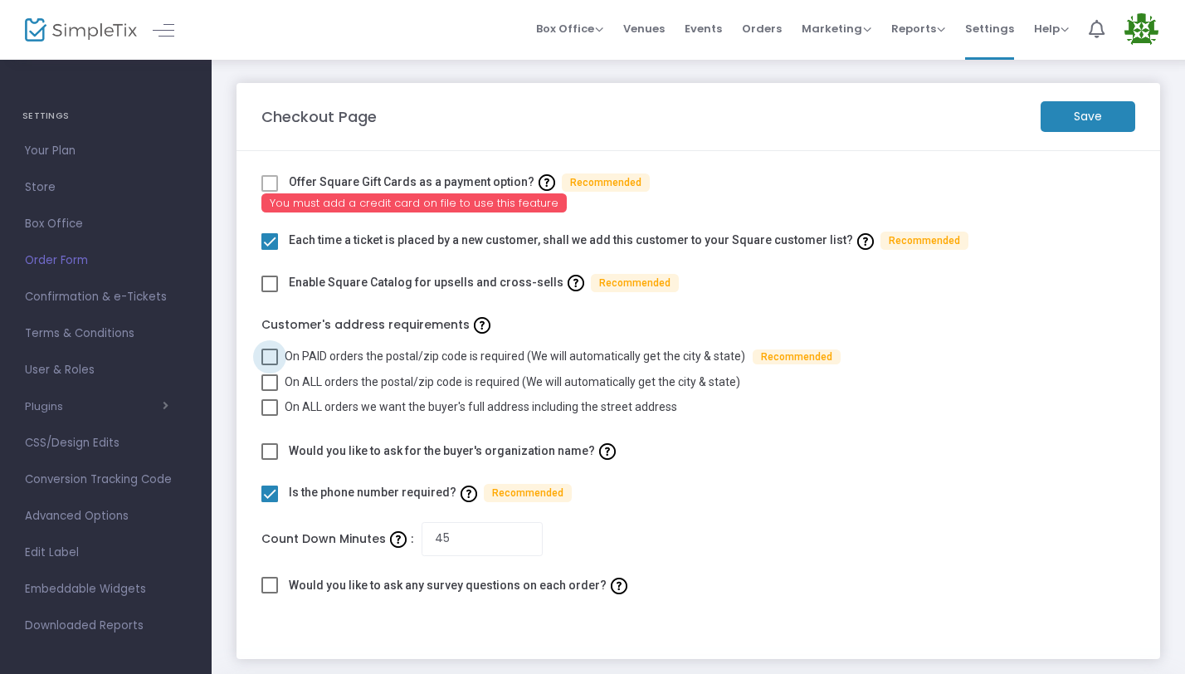
checkbox input "true"
click at [1084, 121] on m-button "Save" at bounding box center [1087, 116] width 95 height 31
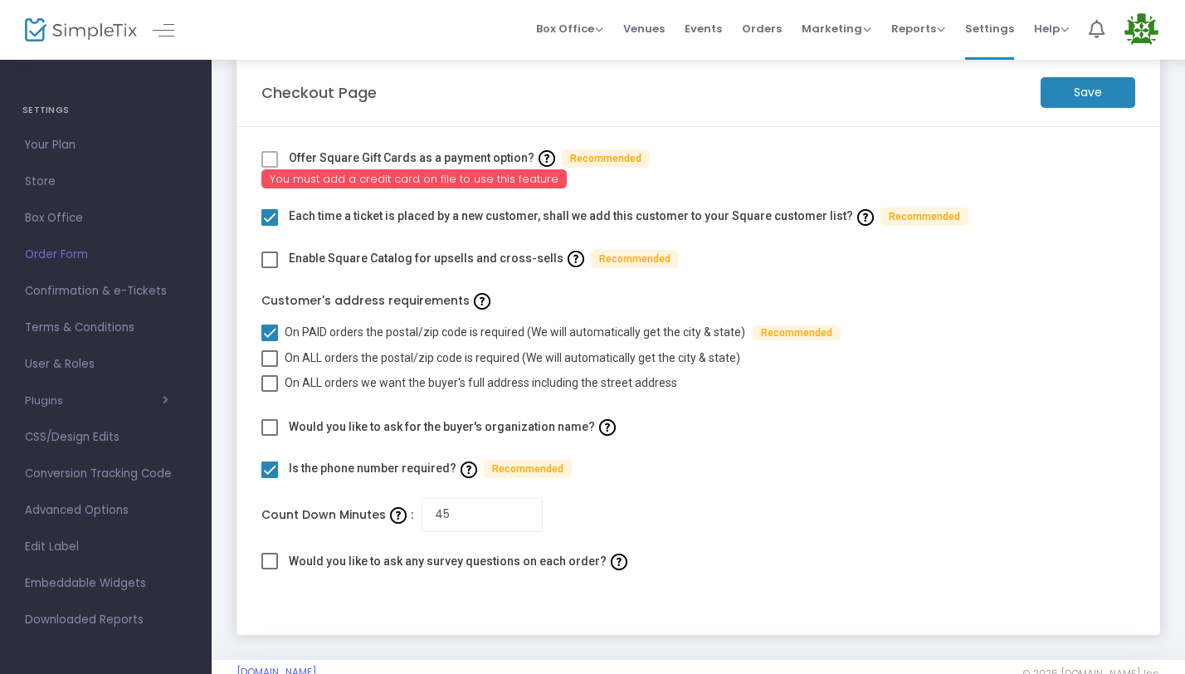
scroll to position [60, 0]
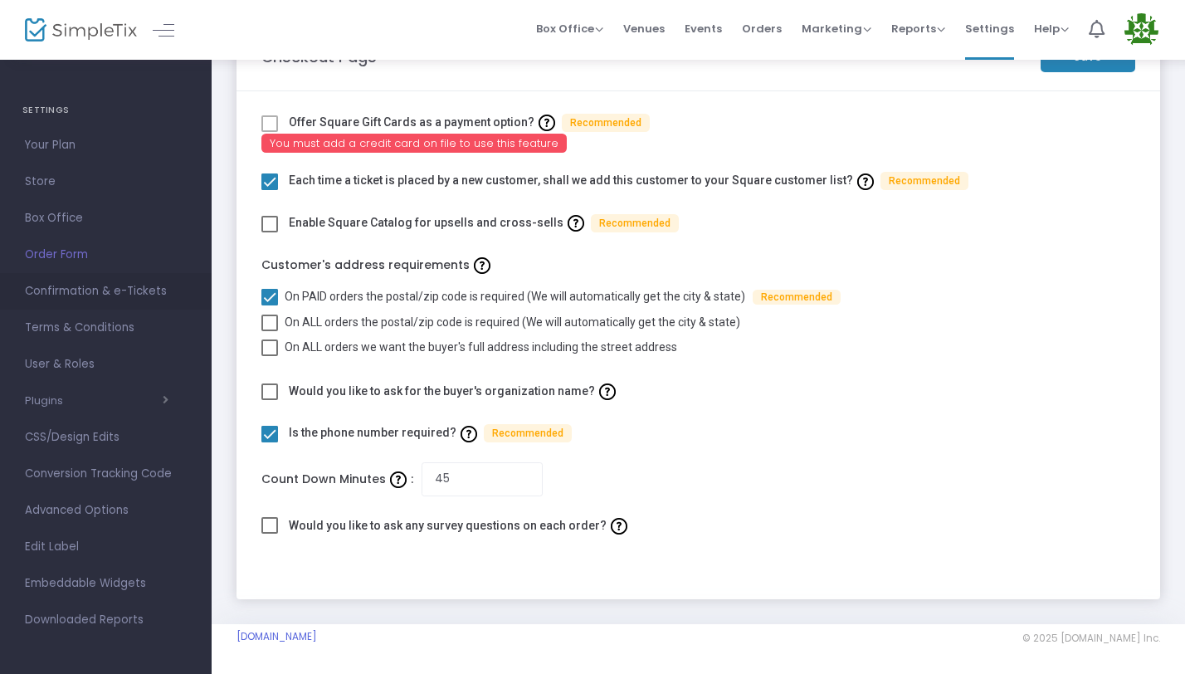
click at [83, 295] on span "Confirmation & e-Tickets" at bounding box center [106, 291] width 162 height 22
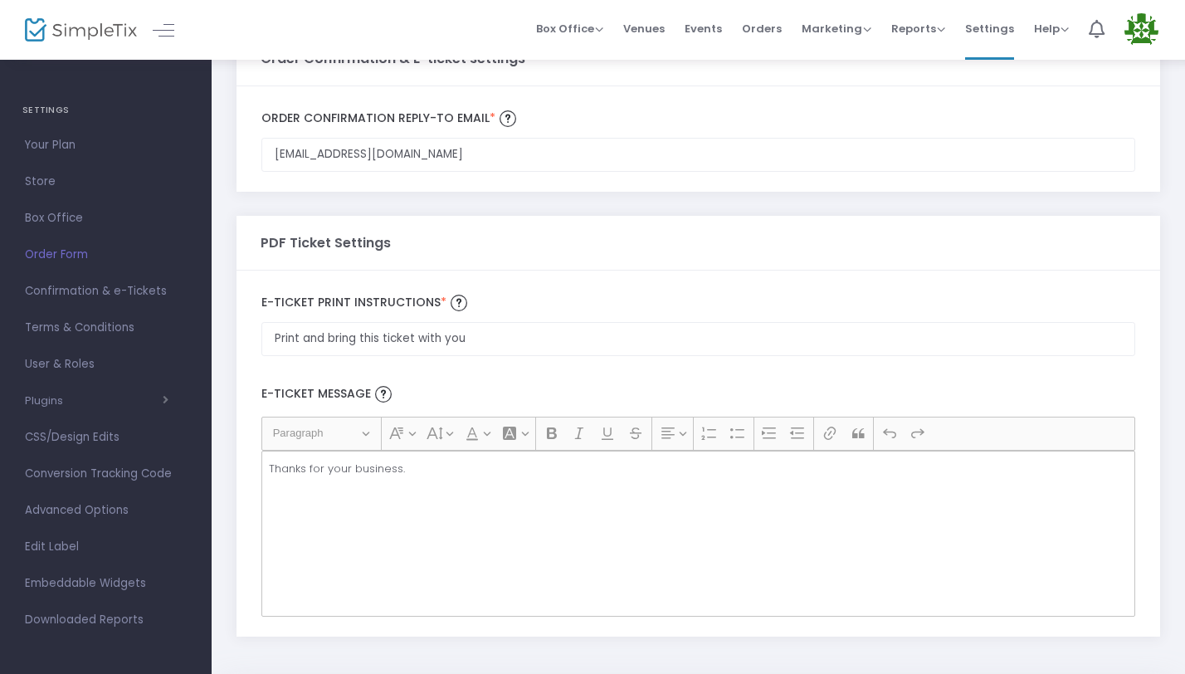
click at [349, 472] on p "Thanks for your business." at bounding box center [698, 468] width 859 height 17
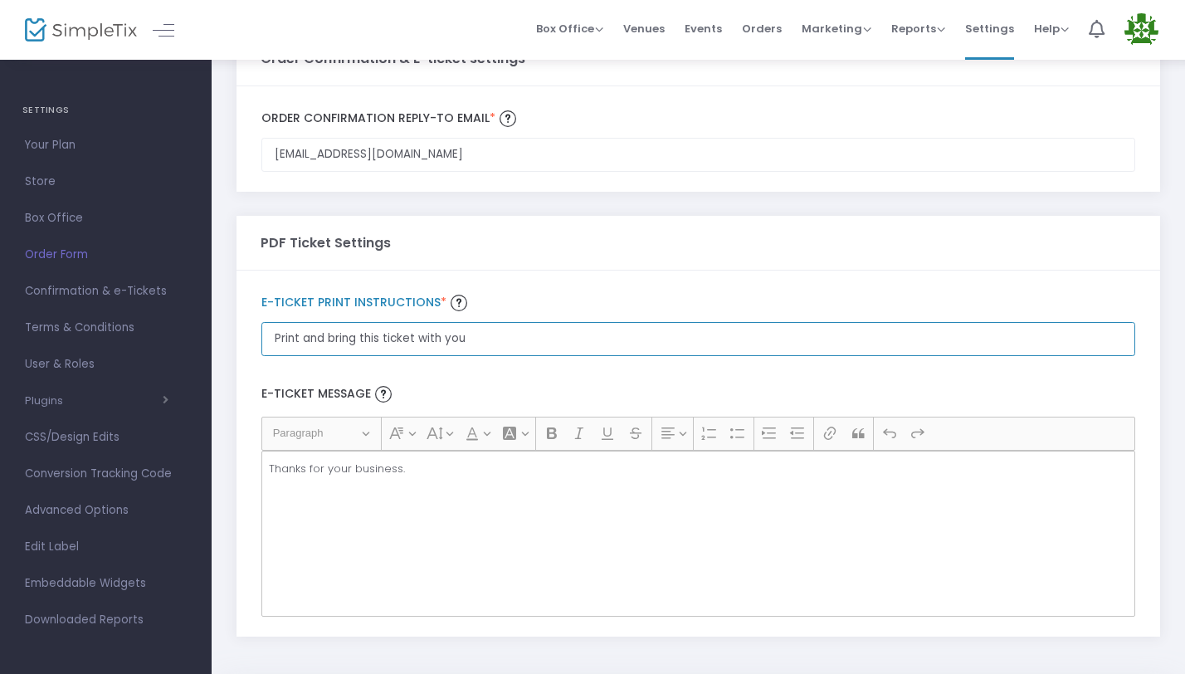
click at [348, 350] on input "Print and bring this ticket with you" at bounding box center [698, 339] width 874 height 34
type input "Print and bring this ticket with you"
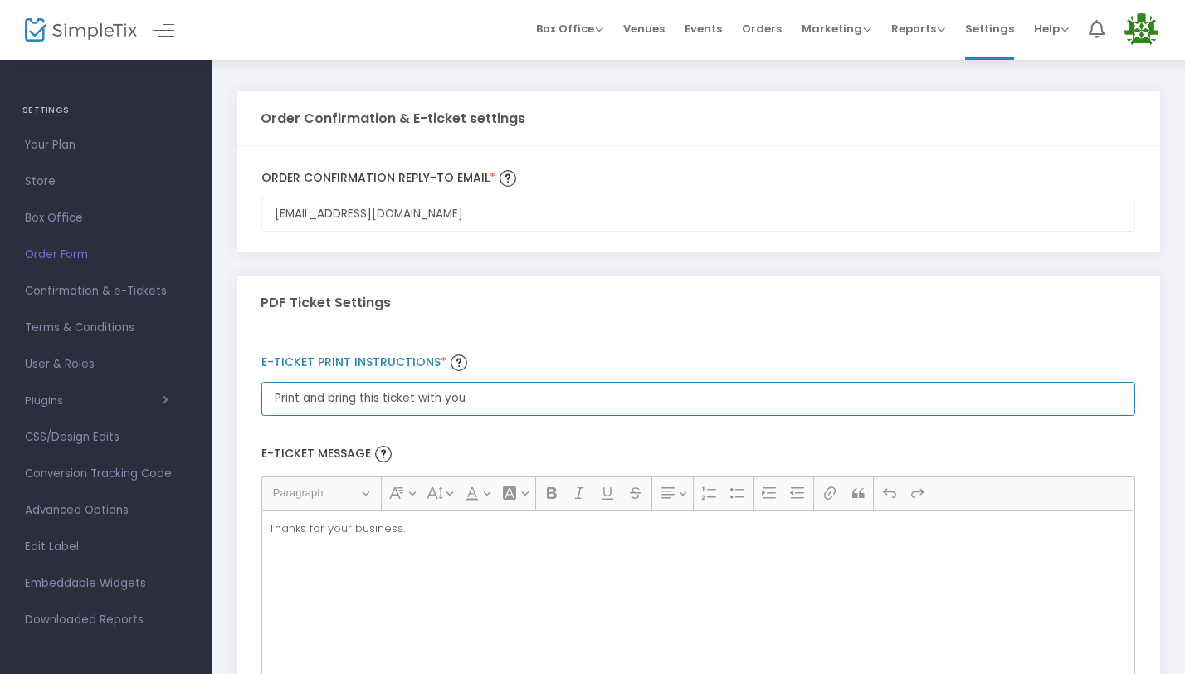
scroll to position [120, 0]
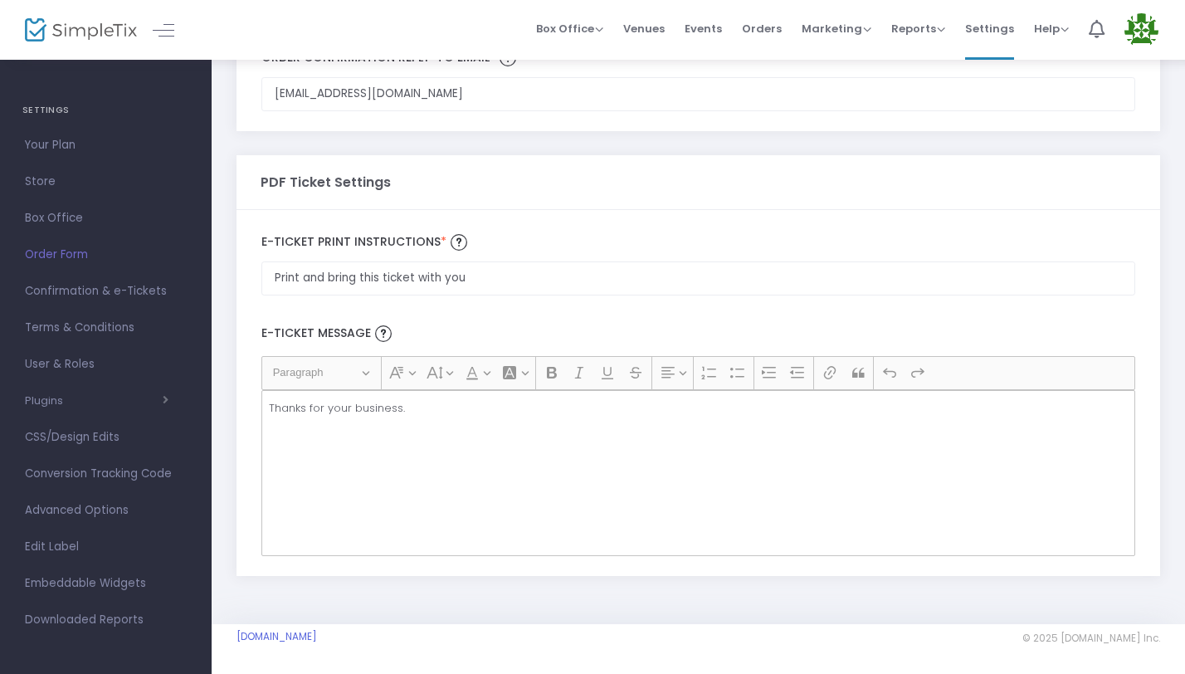
click at [381, 407] on p "Thanks for your business." at bounding box center [698, 408] width 859 height 17
click at [94, 511] on span "Advanced Options" at bounding box center [106, 510] width 162 height 22
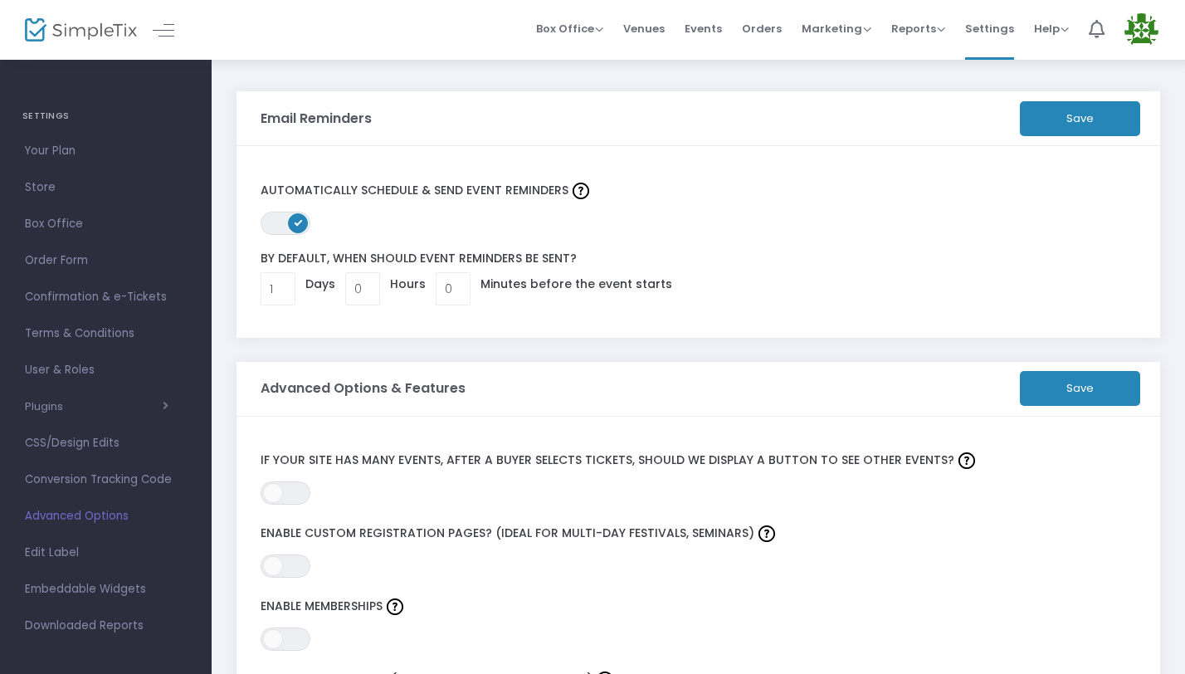
click at [711, 27] on span "Events" at bounding box center [702, 28] width 37 height 42
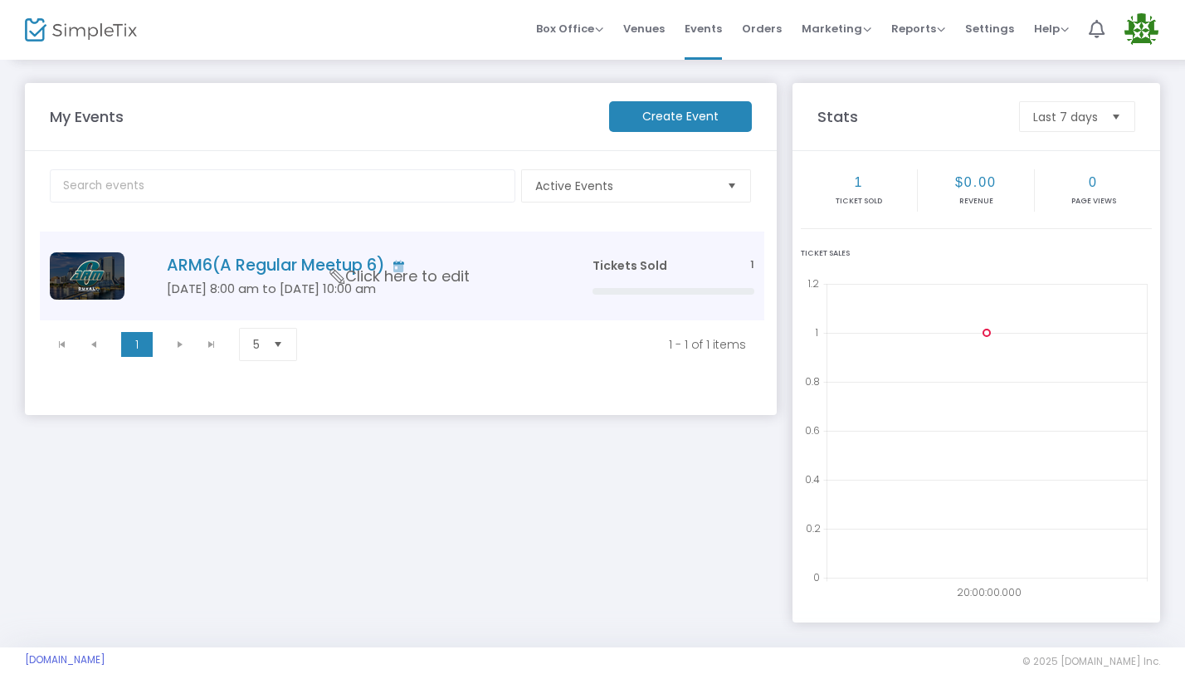
click at [518, 242] on td "ARM6(A Regular Meetup 6) [DATE] 8:00 am to [DATE] 10:00 am Click here to edit" at bounding box center [354, 275] width 455 height 89
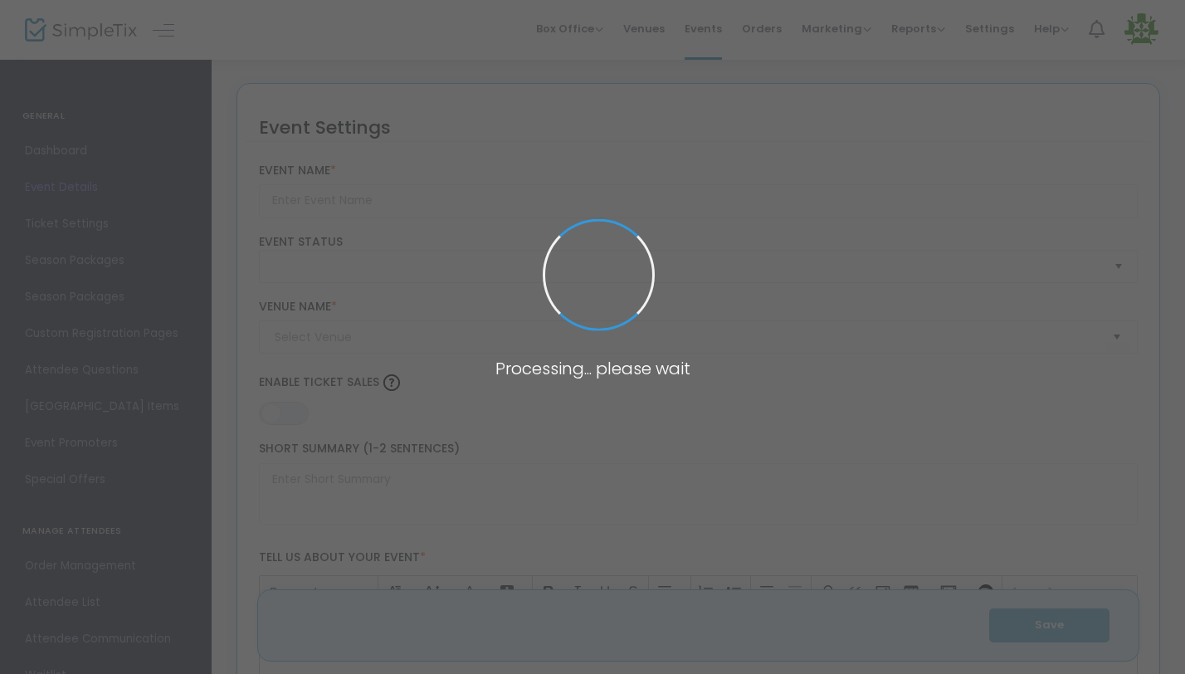
type input "ARM6(A Regular Meetup 6)"
type textarea "A Regular Meetup 6 – [GEOGRAPHIC_DATA], [GEOGRAPHIC_DATA] | [DATE]–[DATE], 2026…"
type input "Buy Tickets"
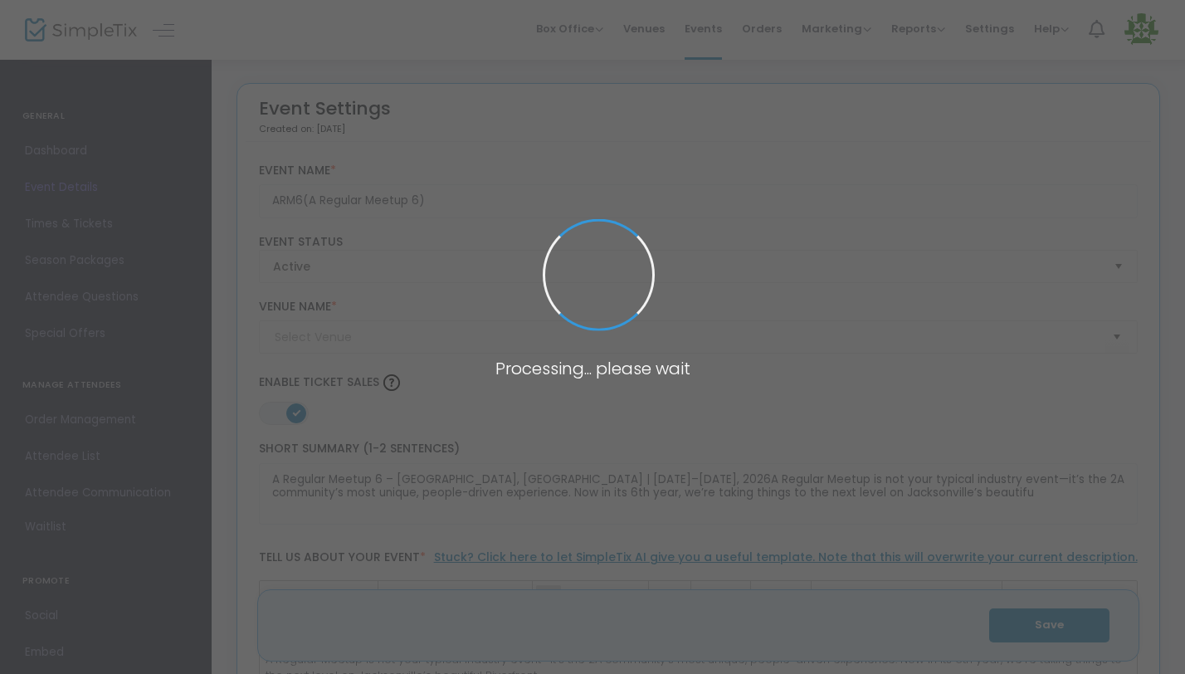
type input "[PERSON_NAME] ROOM"
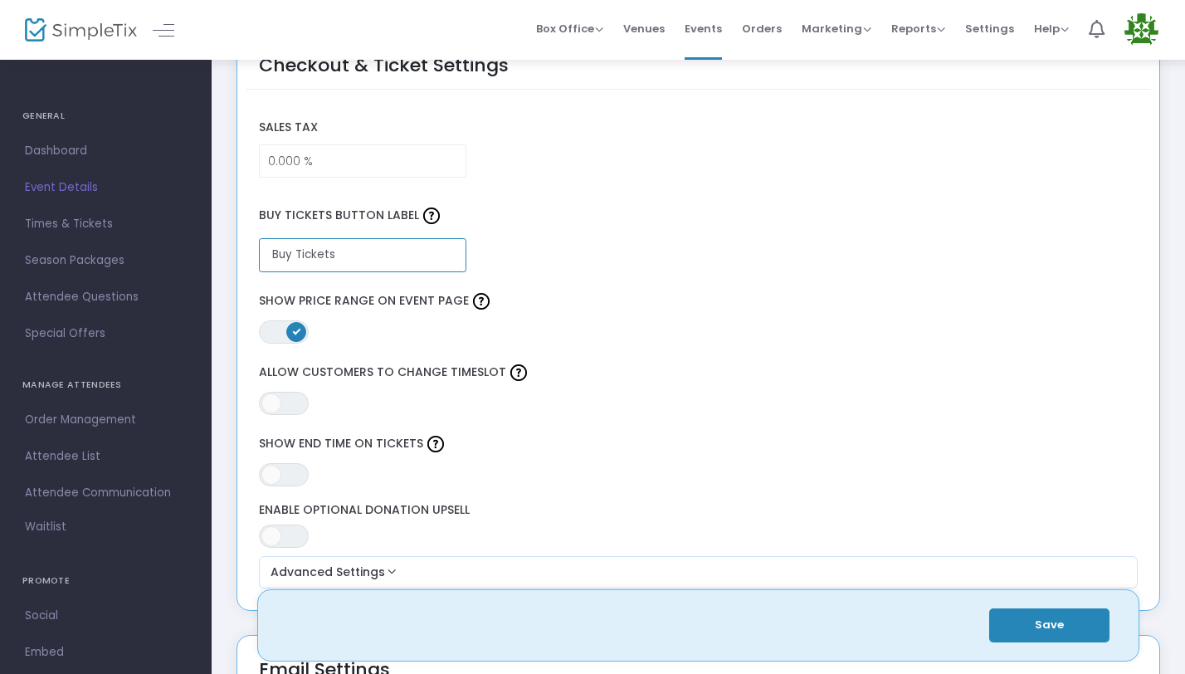
drag, startPoint x: 338, startPoint y: 256, endPoint x: 207, endPoint y: 256, distance: 131.1
click at [207, 256] on div "GENERAL Dashboard Event Details Times & Tickets Season Packages Season Packages…" at bounding box center [592, 235] width 1185 height 3047
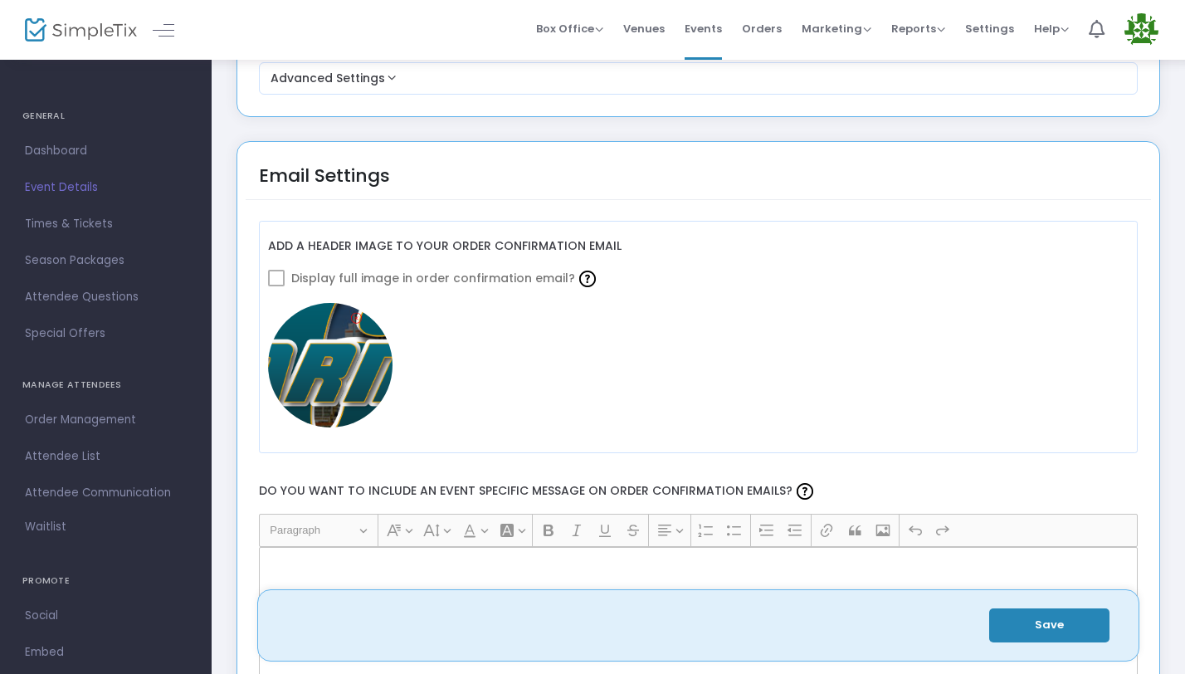
scroll to position [2056, 0]
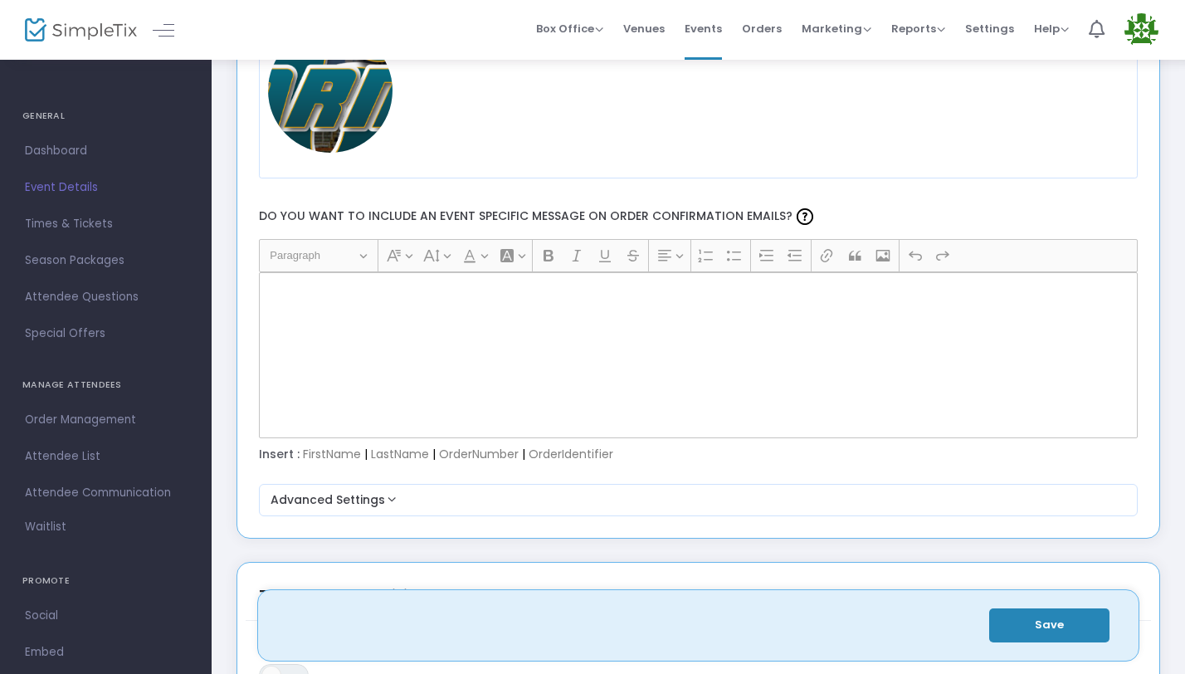
type input "ALL INCLUSIVE TICKETS"
click at [304, 284] on p "Rich Text Editor, main" at bounding box center [698, 291] width 865 height 17
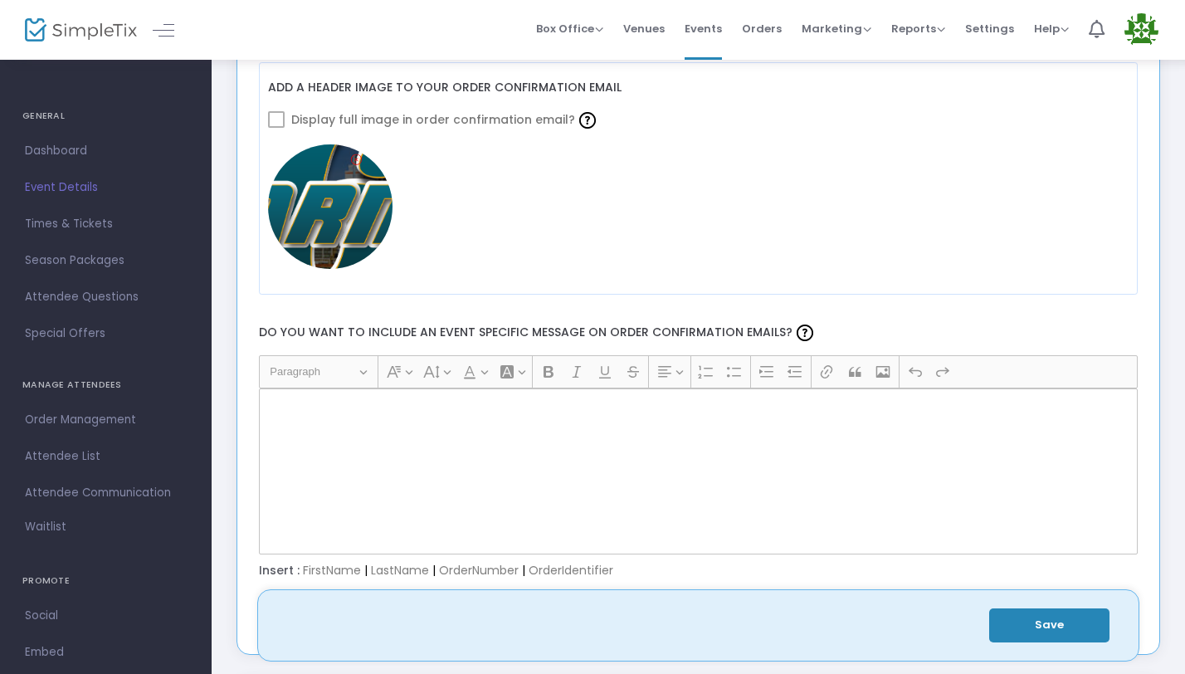
scroll to position [1821, 0]
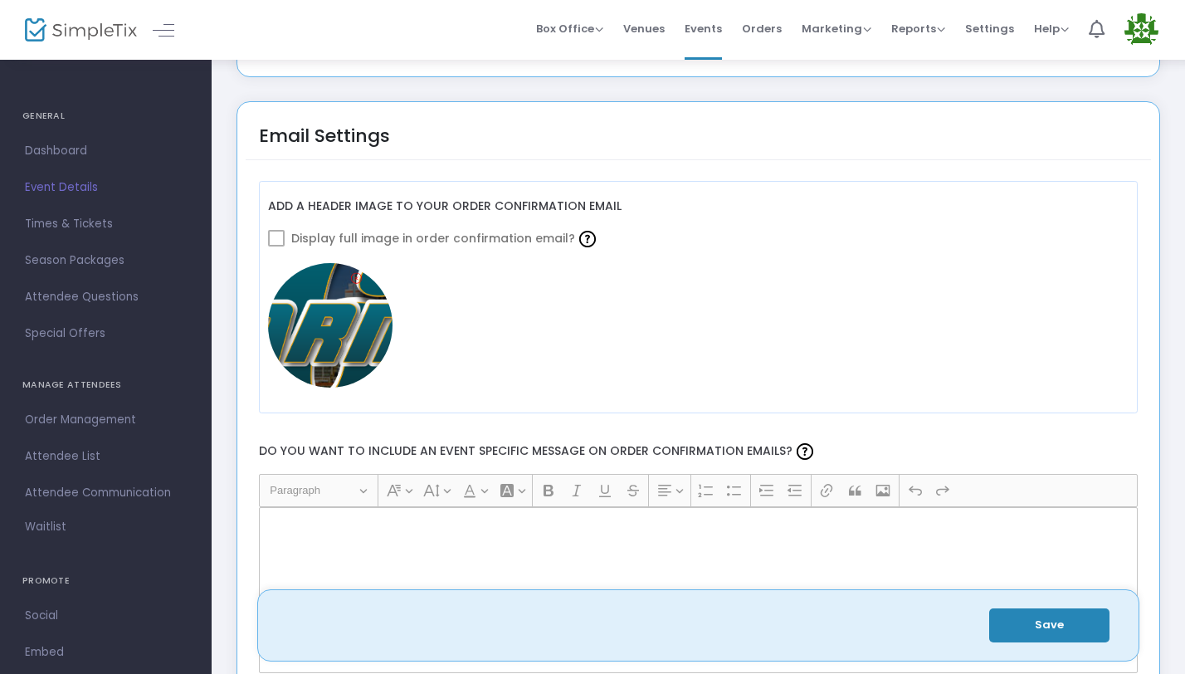
click at [280, 240] on span at bounding box center [276, 238] width 17 height 17
click at [278, 238] on span at bounding box center [276, 238] width 17 height 17
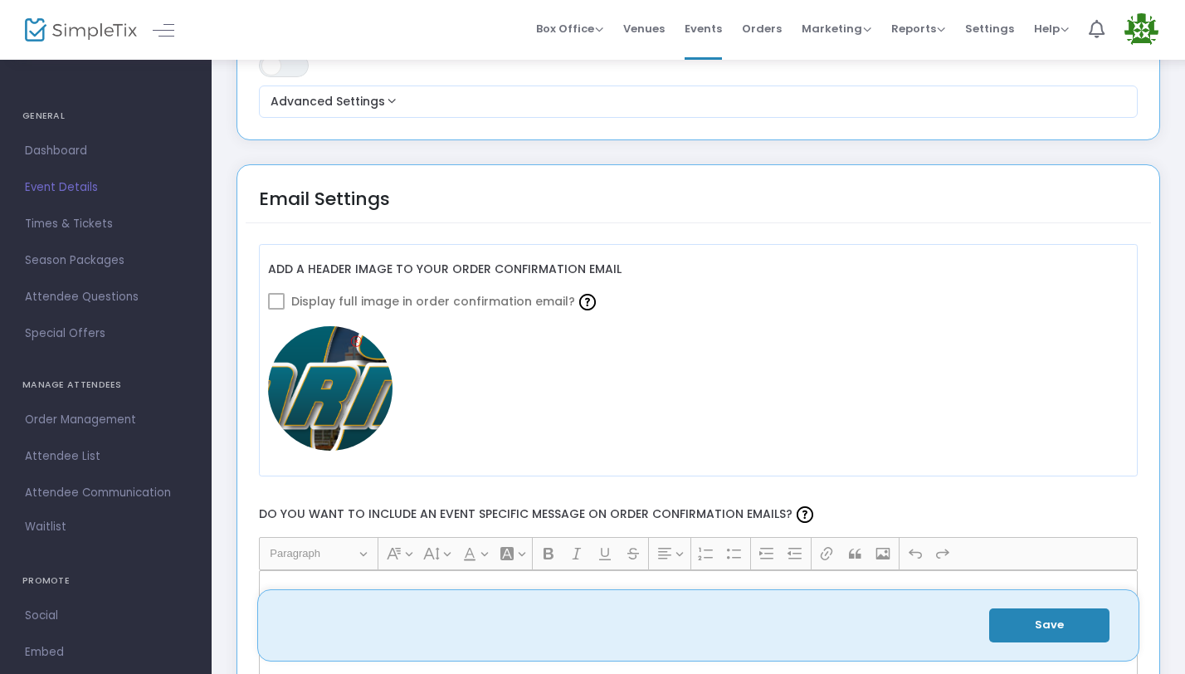
scroll to position [1673, 0]
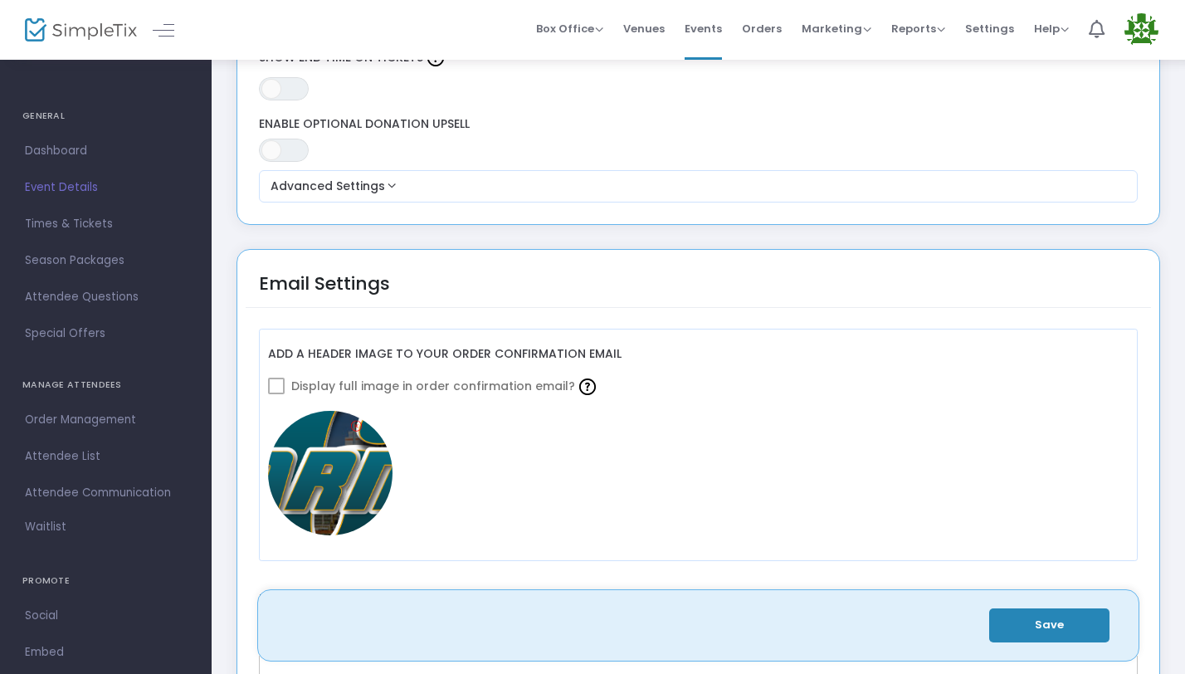
click at [372, 276] on div "Email Settings" at bounding box center [324, 294] width 131 height 49
click at [358, 426] on icon at bounding box center [356, 426] width 11 height 16
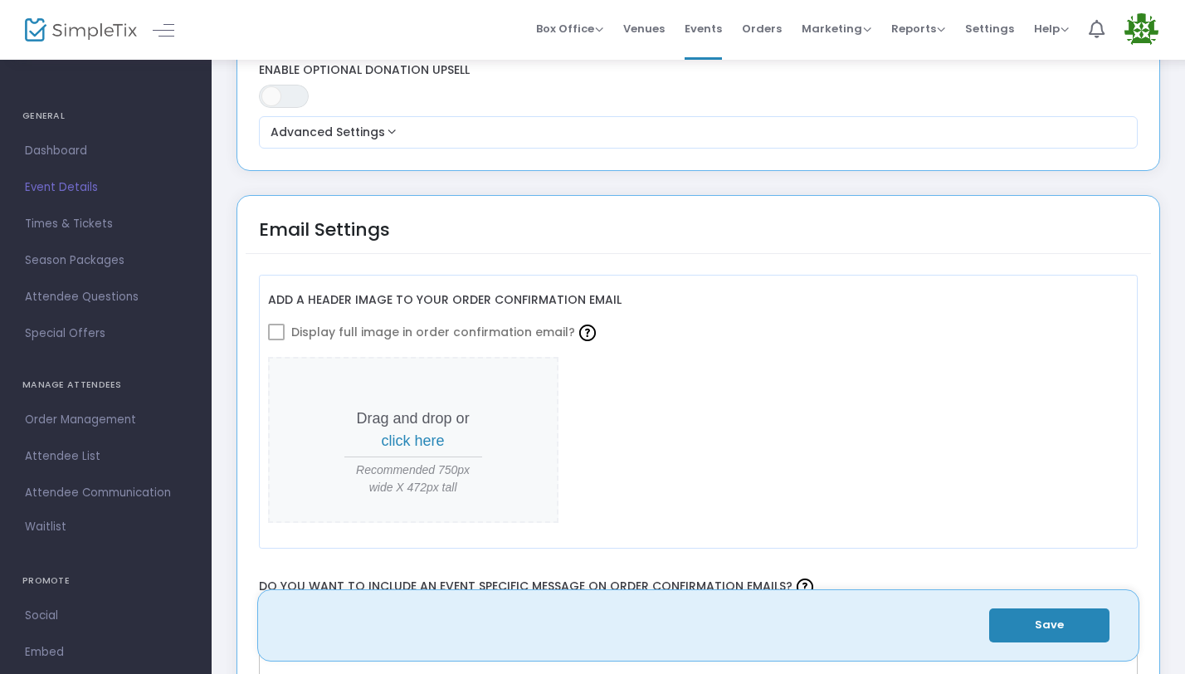
scroll to position [1947, 0]
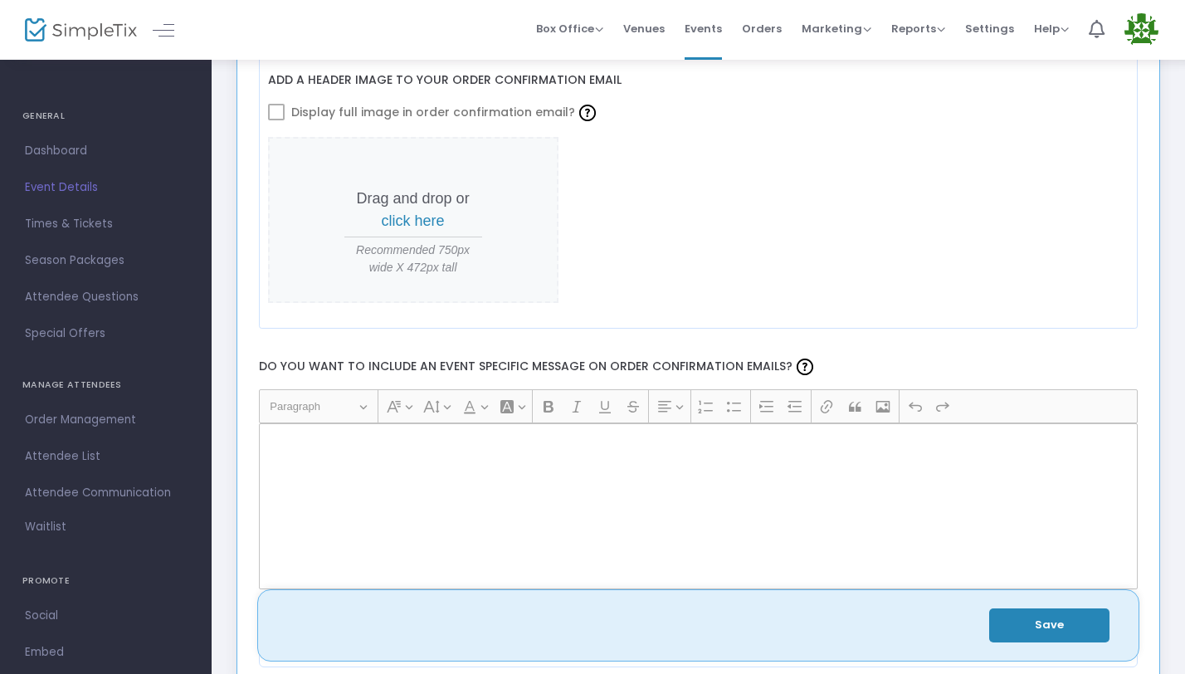
click at [377, 445] on p "Rich Text Editor, main" at bounding box center [698, 441] width 865 height 17
click at [422, 226] on span "click here" at bounding box center [413, 220] width 63 height 17
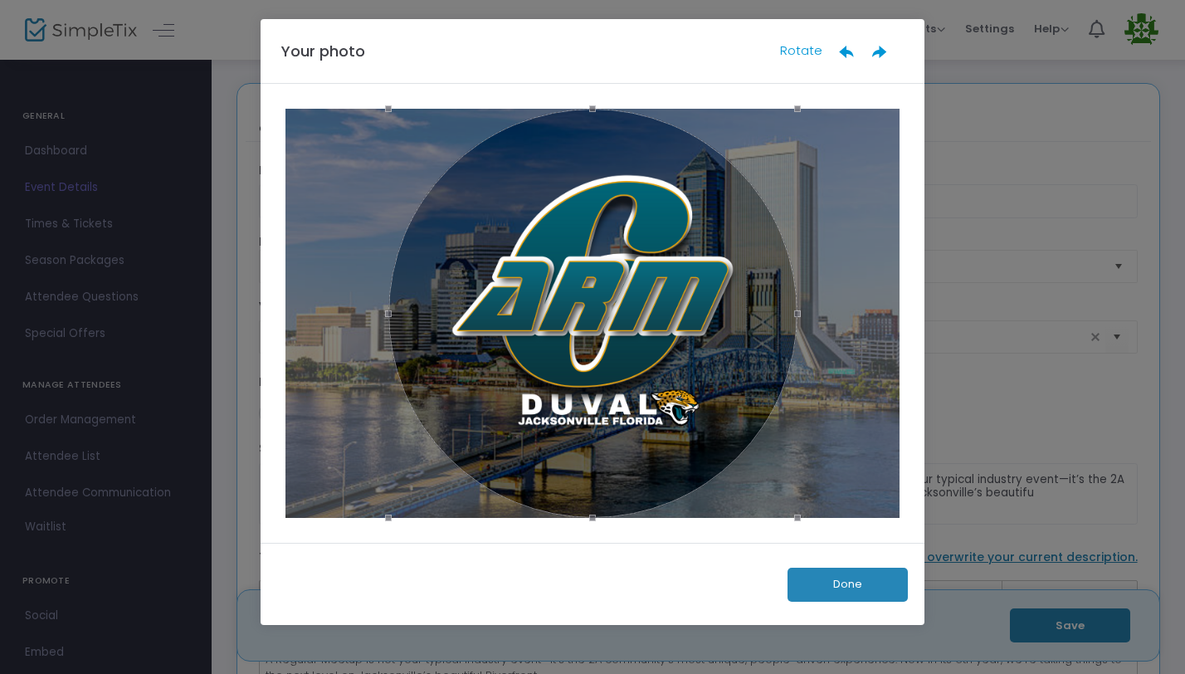
scroll to position [0, 0]
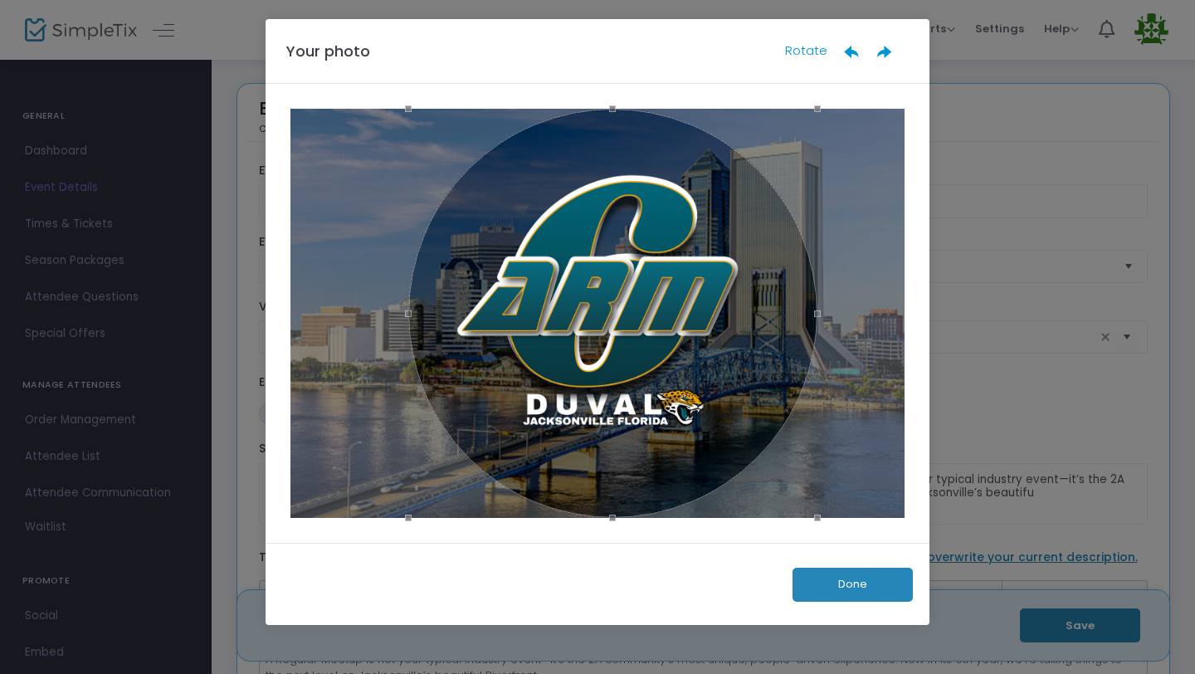
drag, startPoint x: 753, startPoint y: 429, endPoint x: 767, endPoint y: 431, distance: 15.1
click at [767, 431] on div at bounding box center [612, 313] width 409 height 409
click at [853, 568] on button "Done" at bounding box center [852, 585] width 120 height 34
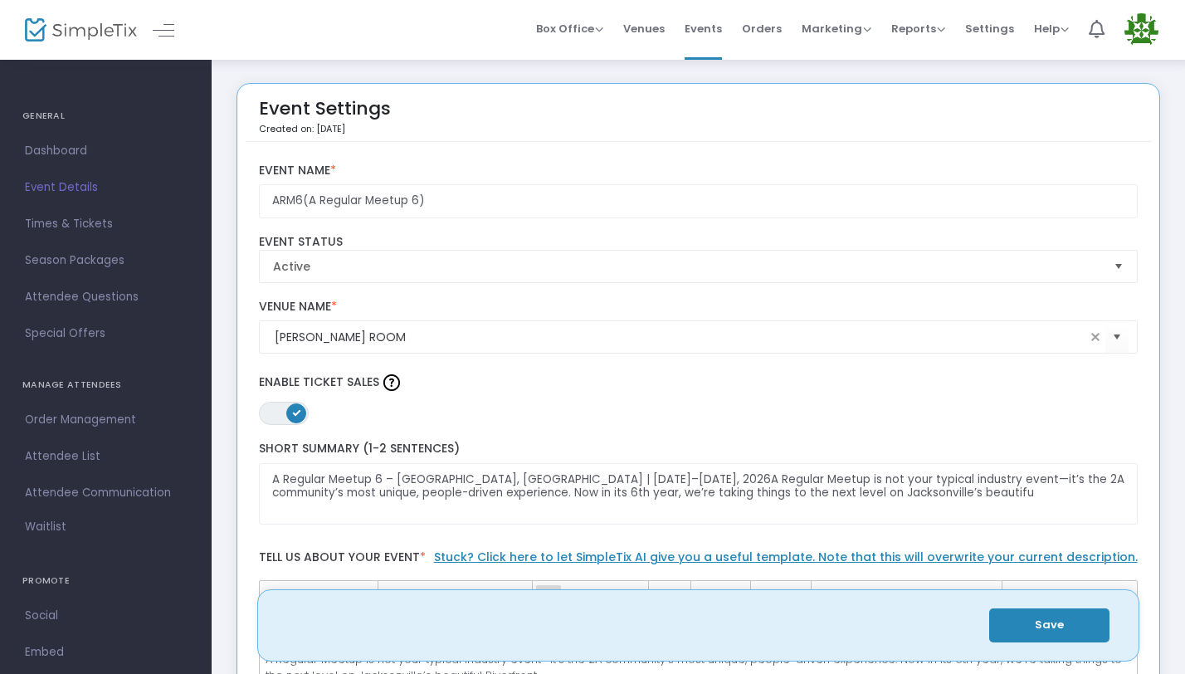
click at [58, 120] on h4 "GENERAL" at bounding box center [105, 116] width 167 height 33
click at [985, 26] on span "Settings" at bounding box center [989, 28] width 49 height 42
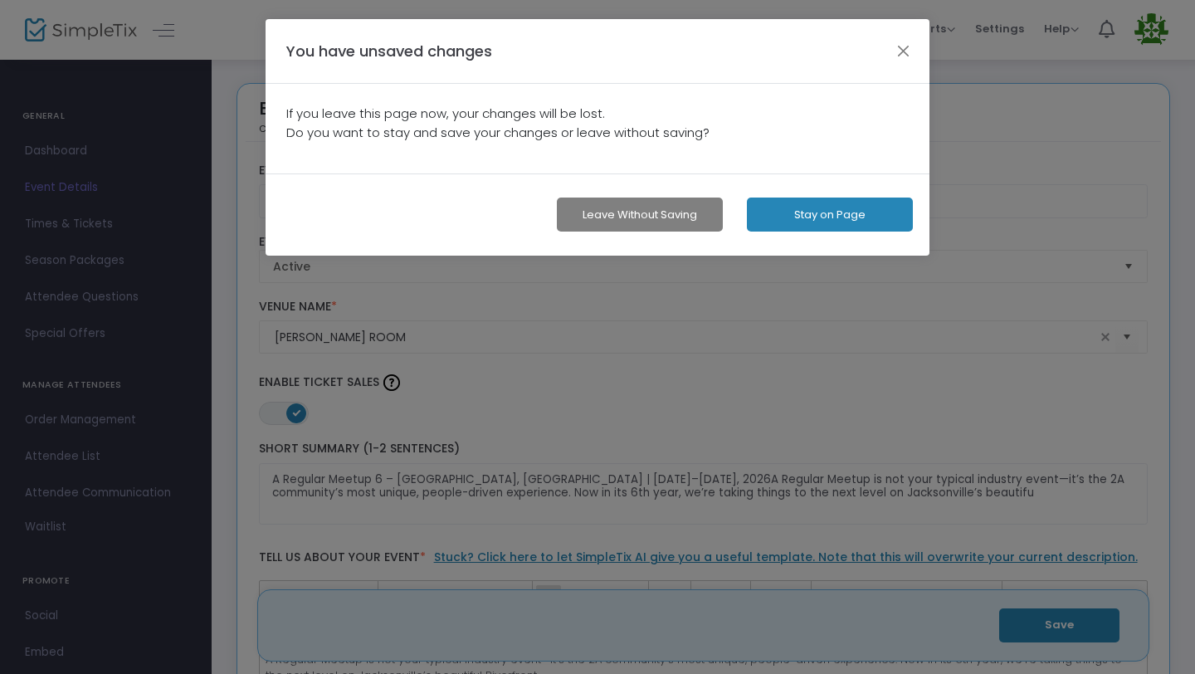
click at [1041, 180] on ngb-modal-window "You have unsaved changes If you leave this page now, your changes will be lost.…" at bounding box center [597, 337] width 1195 height 674
click at [912, 54] on button "button" at bounding box center [904, 51] width 22 height 22
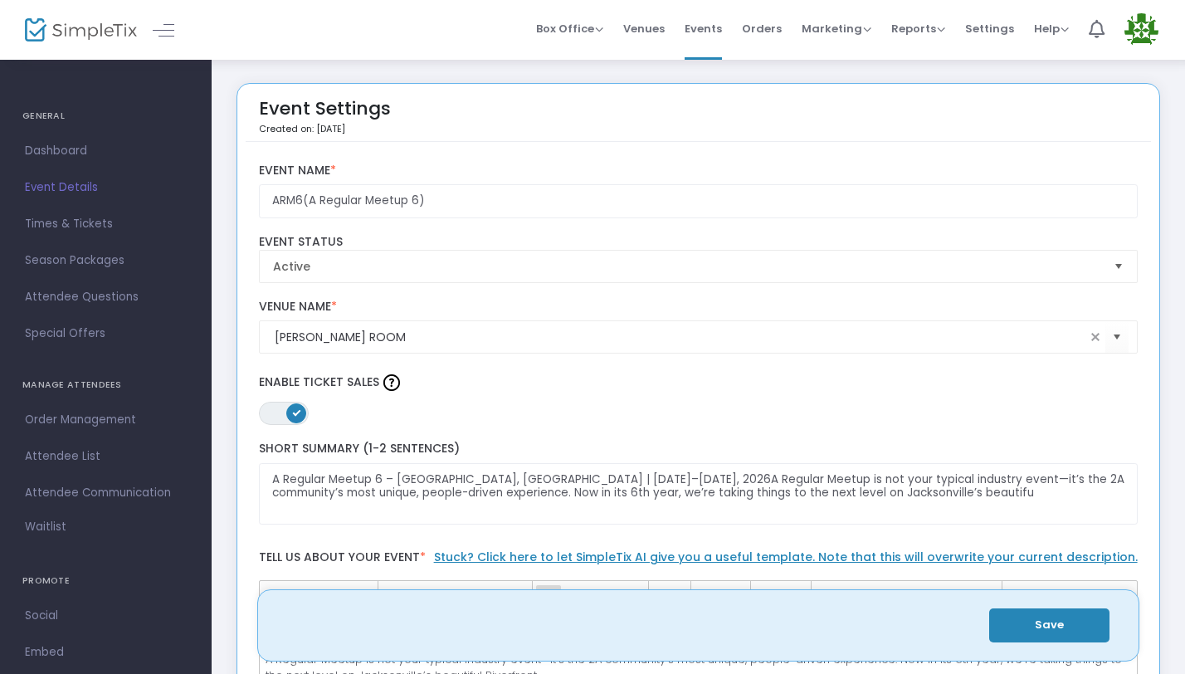
click at [1060, 622] on button "Save" at bounding box center [1049, 625] width 120 height 34
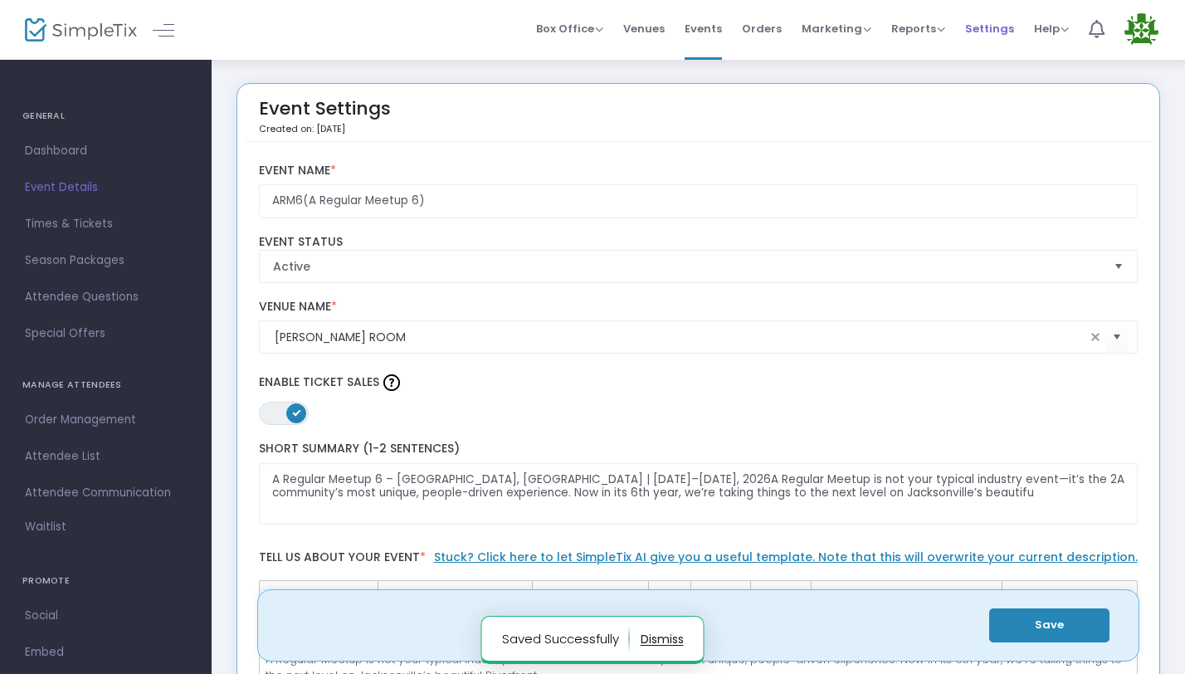
click at [1002, 25] on span "Settings" at bounding box center [989, 28] width 49 height 42
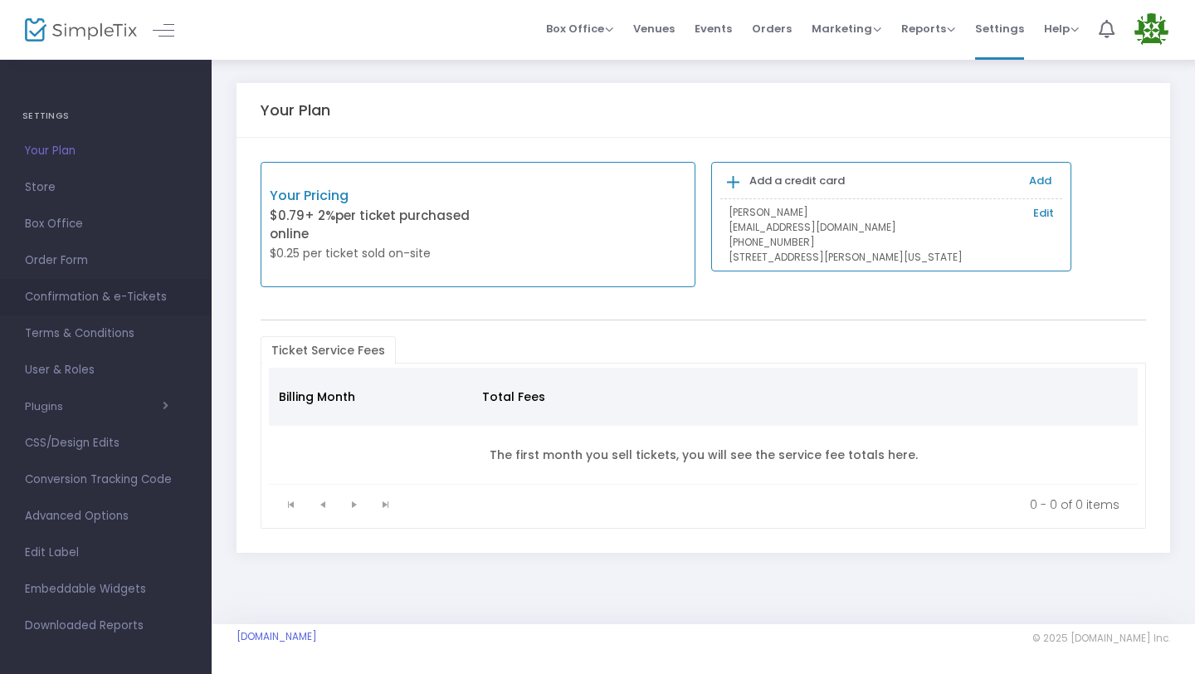
click at [135, 302] on span "Confirmation & e-Tickets" at bounding box center [106, 297] width 162 height 22
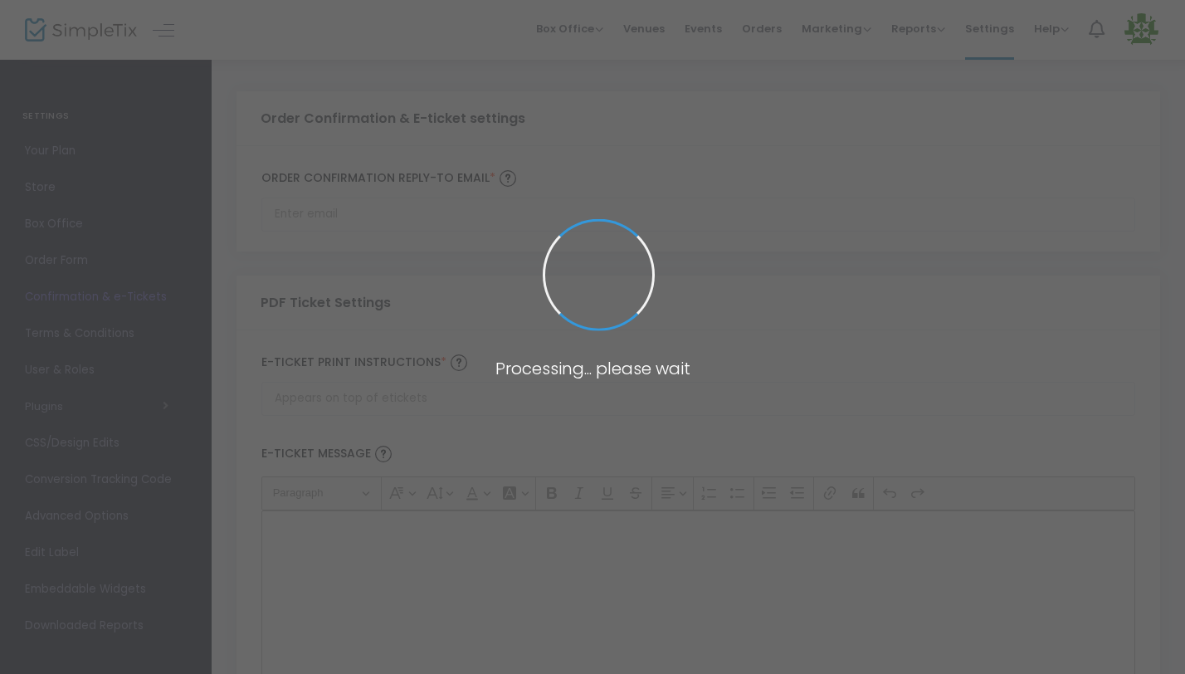
type input "[EMAIL_ADDRESS][DOMAIN_NAME]"
type input "Print and bring this ticket with you"
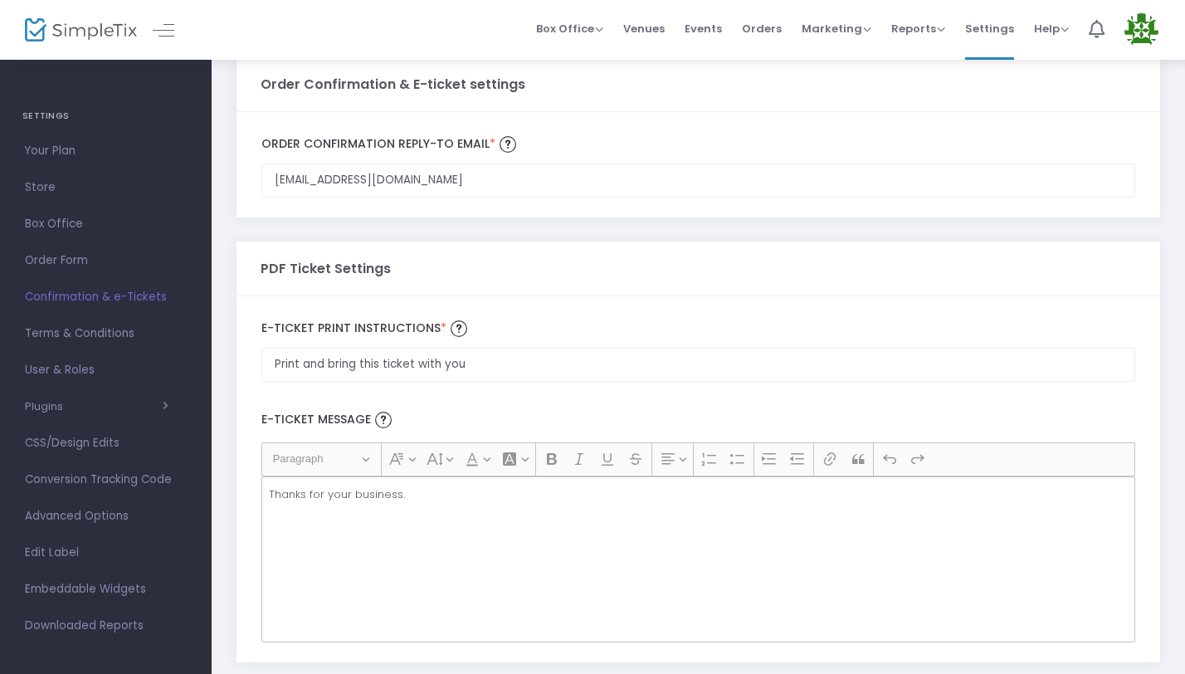
scroll to position [120, 0]
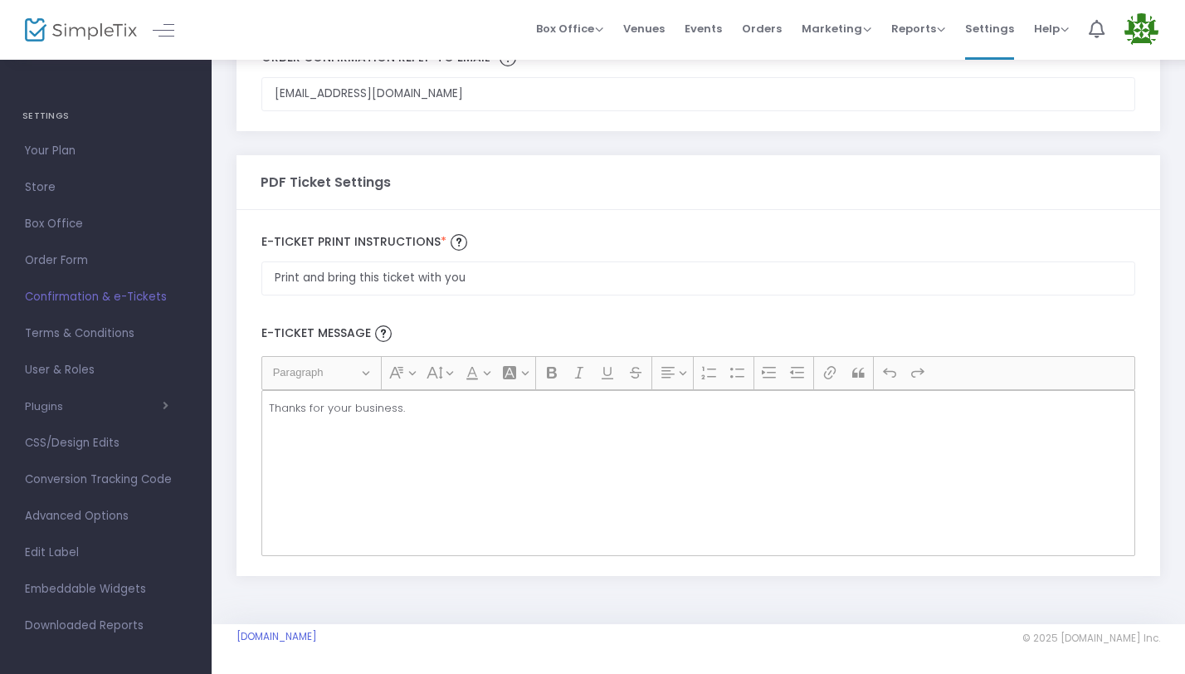
click at [361, 402] on p "Thanks for your business." at bounding box center [698, 408] width 859 height 17
click at [353, 411] on p "Thanks for your business." at bounding box center [698, 408] width 859 height 17
click at [357, 411] on p "Thanks for your business." at bounding box center [698, 408] width 859 height 17
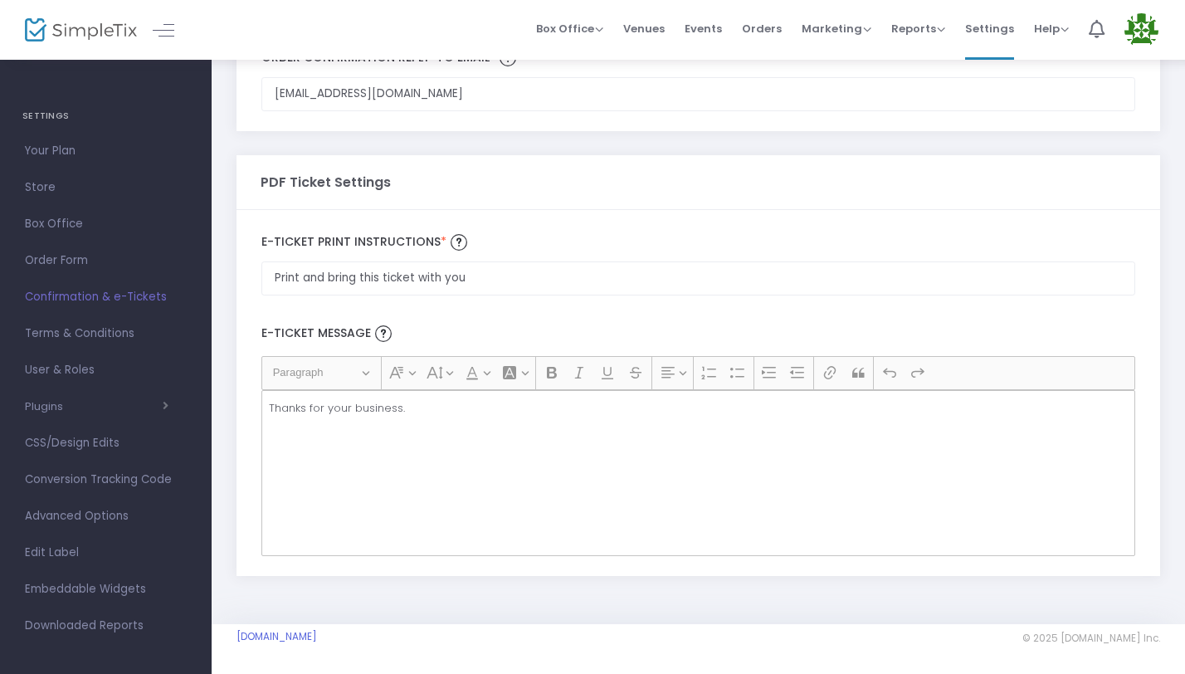
click at [311, 398] on div "Thanks for your business." at bounding box center [698, 473] width 874 height 166
click at [295, 409] on p "Thanks for your business." at bounding box center [698, 408] width 859 height 17
click at [280, 404] on p "Thanks for your business." at bounding box center [698, 408] width 859 height 17
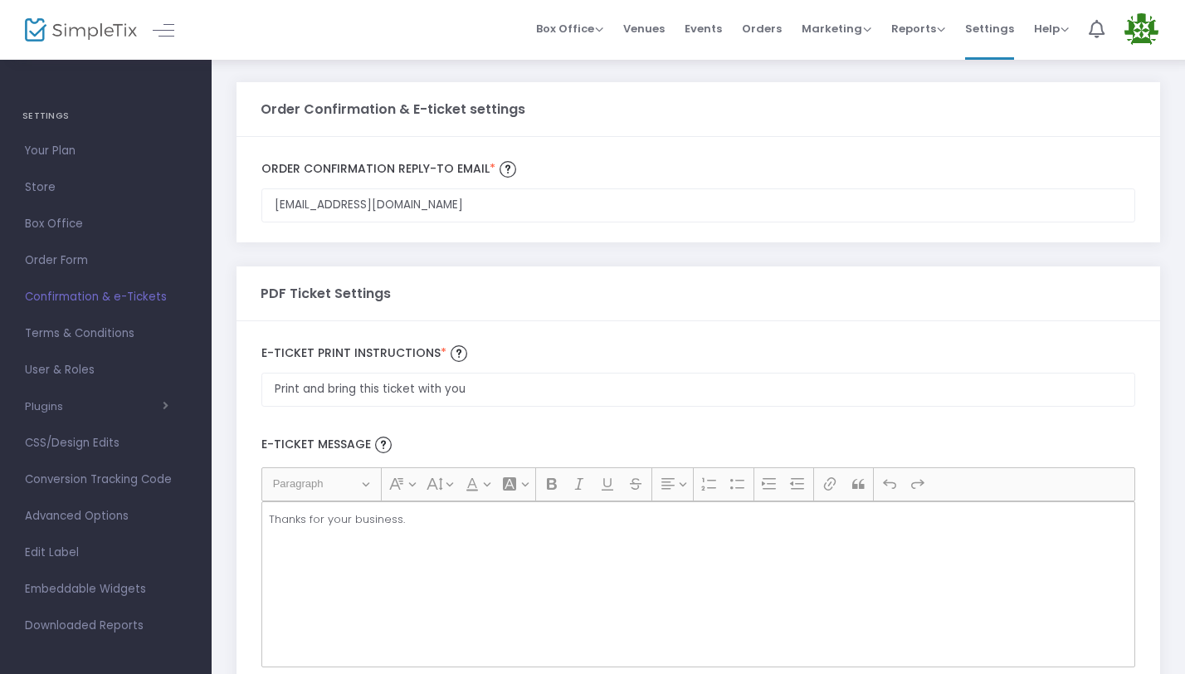
scroll to position [0, 0]
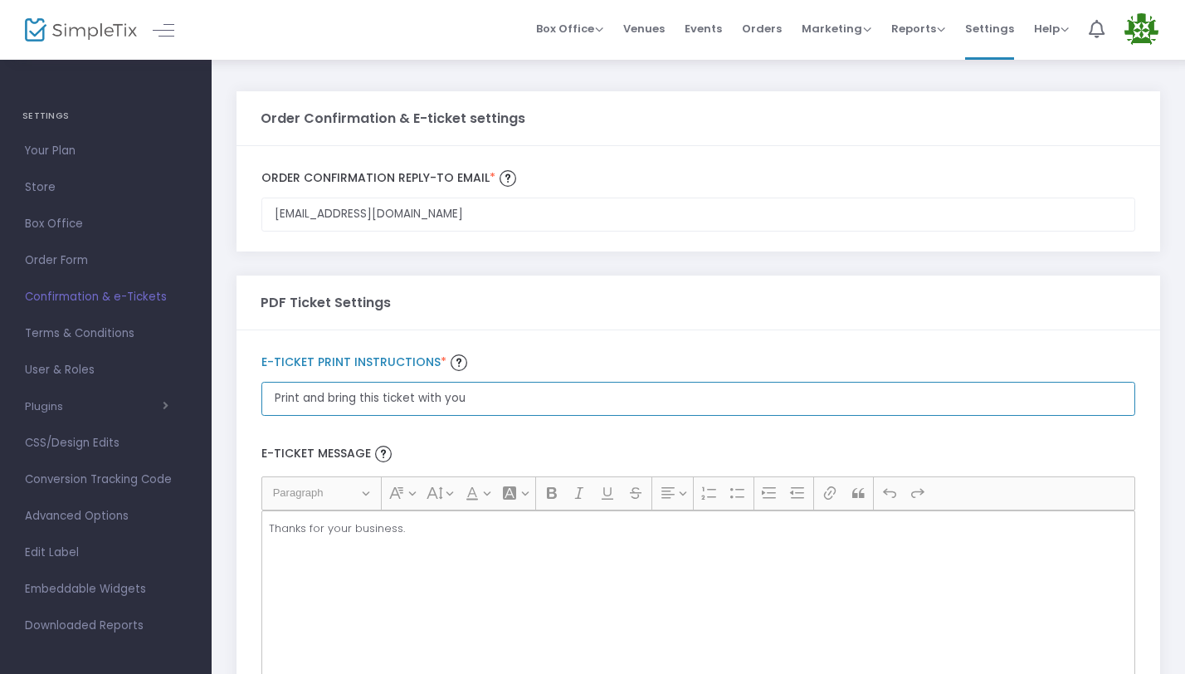
drag, startPoint x: 478, startPoint y: 403, endPoint x: 245, endPoint y: 407, distance: 233.2
click at [245, 407] on div "Print and bring this ticket with you E-Ticket print Instructions * E-Ticket Mes…" at bounding box center [697, 512] width 923 height 365
drag, startPoint x: 516, startPoint y: 407, endPoint x: 206, endPoint y: 396, distance: 310.5
click at [206, 396] on div "SETTINGS Your Plan Store Box Office Order Form Confirmation & e-Tickets Terms &…" at bounding box center [592, 397] width 1185 height 794
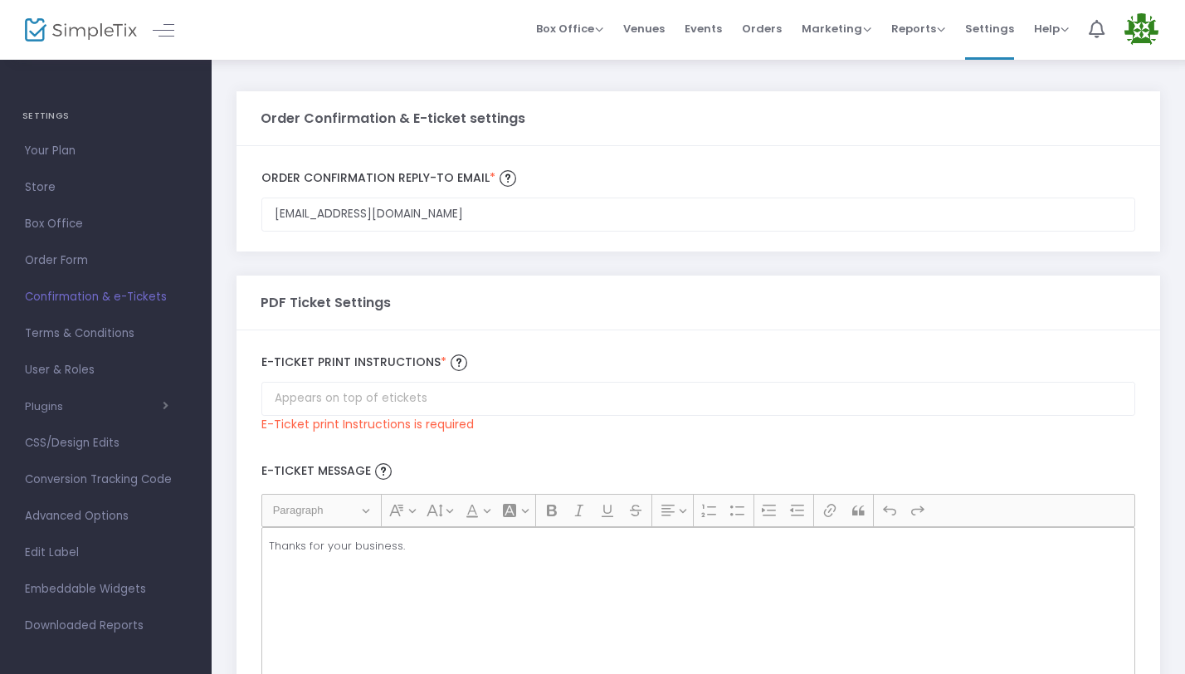
click at [351, 515] on ckeditor "Heading Paragraph Paragraph Heading 1 Heading 2 Heading 3 Font Family Font Fami…" at bounding box center [698, 593] width 874 height 199
click at [329, 558] on div "Thanks for your business." at bounding box center [698, 610] width 874 height 166
click at [342, 401] on input "Order Confirmation Reply-to email *" at bounding box center [698, 399] width 874 height 34
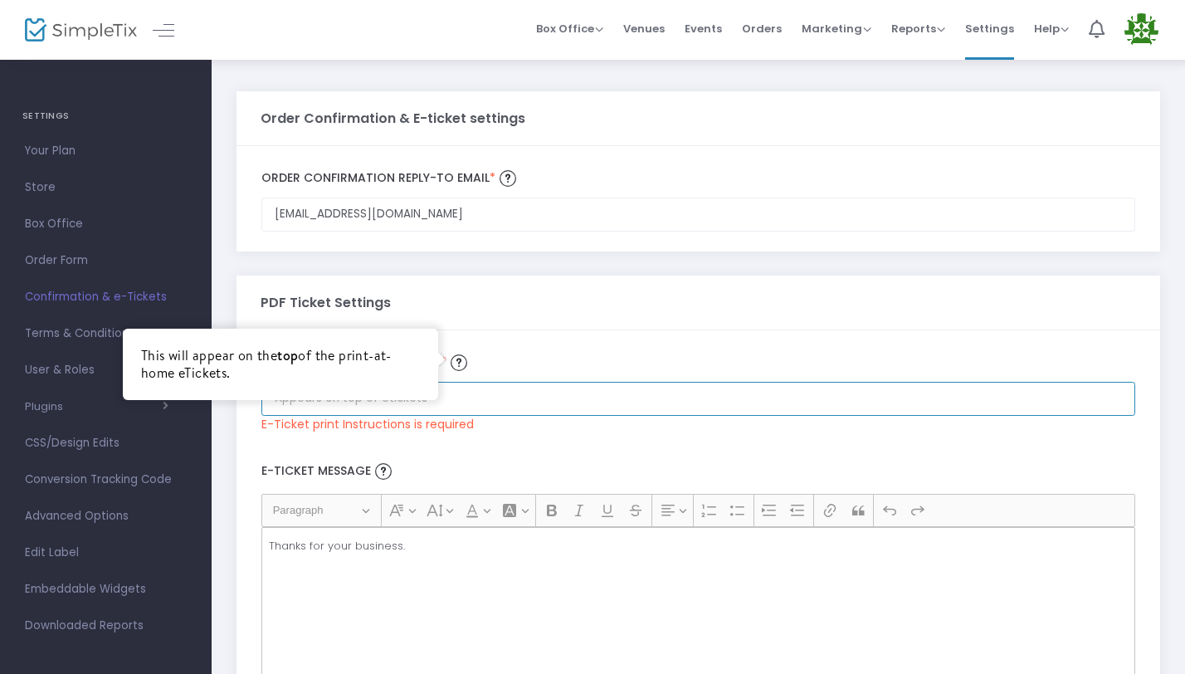
paste input "[URL][DOMAIN_NAME]"
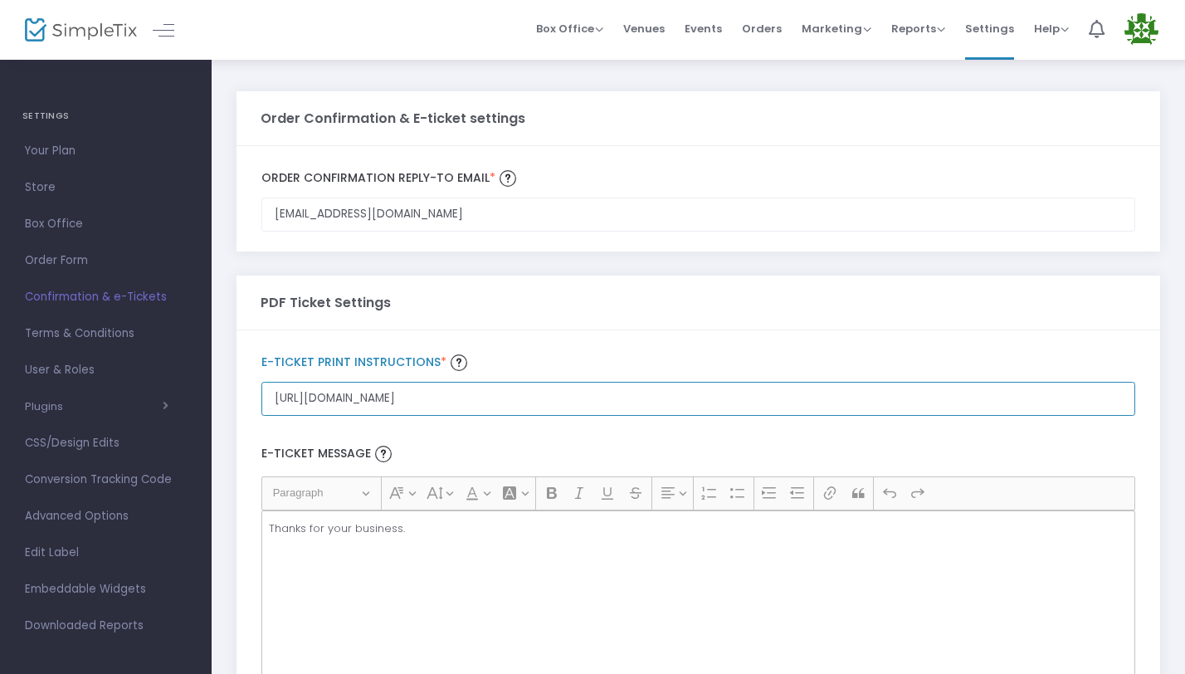
drag, startPoint x: 270, startPoint y: 397, endPoint x: 339, endPoint y: 397, distance: 68.0
click at [270, 397] on input "[URL][DOMAIN_NAME]" at bounding box center [698, 399] width 874 height 34
click at [827, 397] on input "[URL][DOMAIN_NAME]" at bounding box center [698, 399] width 874 height 34
click at [875, 405] on input "[URL][DOMAIN_NAME]" at bounding box center [698, 399] width 874 height 34
type input "[URL][DOMAIN_NAME]"
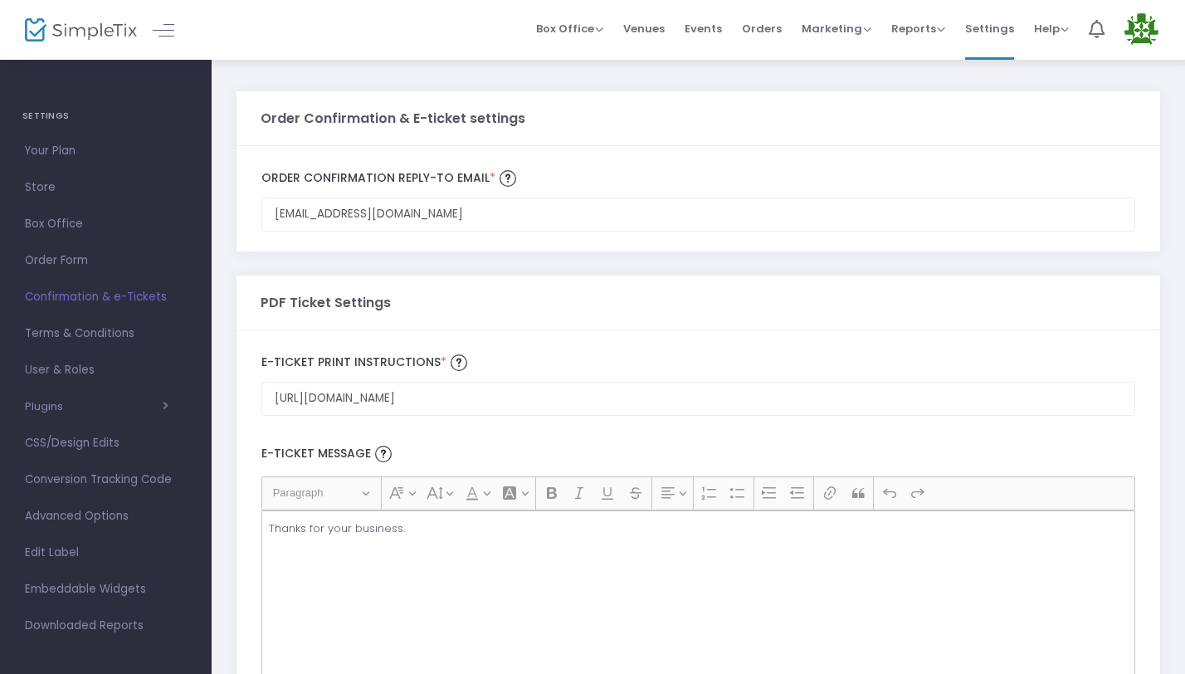
click at [559, 566] on div "Thanks for your business." at bounding box center [698, 593] width 874 height 166
click at [570, 556] on div "Thanks for your business." at bounding box center [698, 593] width 874 height 166
click at [570, 555] on div "Thanks for your business." at bounding box center [698, 593] width 874 height 166
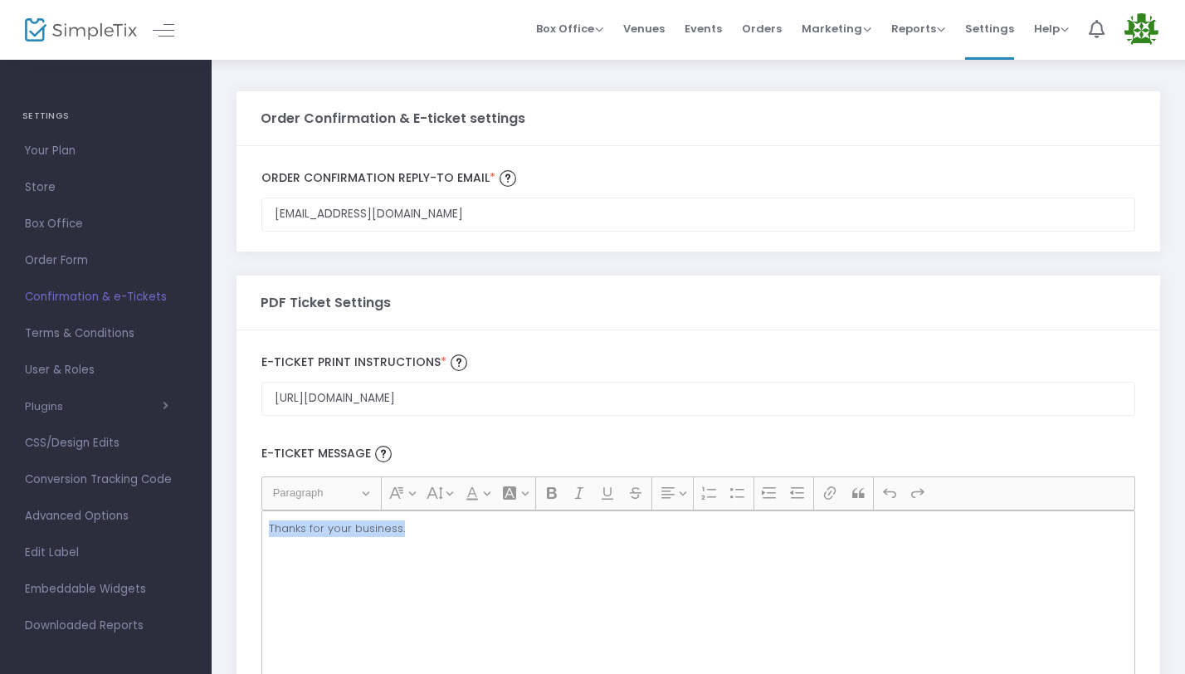
click at [375, 524] on p "Thanks for your business." at bounding box center [698, 528] width 859 height 17
click at [374, 529] on p "Thanks for your business." at bounding box center [698, 528] width 859 height 17
click at [375, 529] on p "Thanks for your business." at bounding box center [698, 528] width 859 height 17
click at [422, 533] on p "Thanks for your business." at bounding box center [698, 528] width 859 height 17
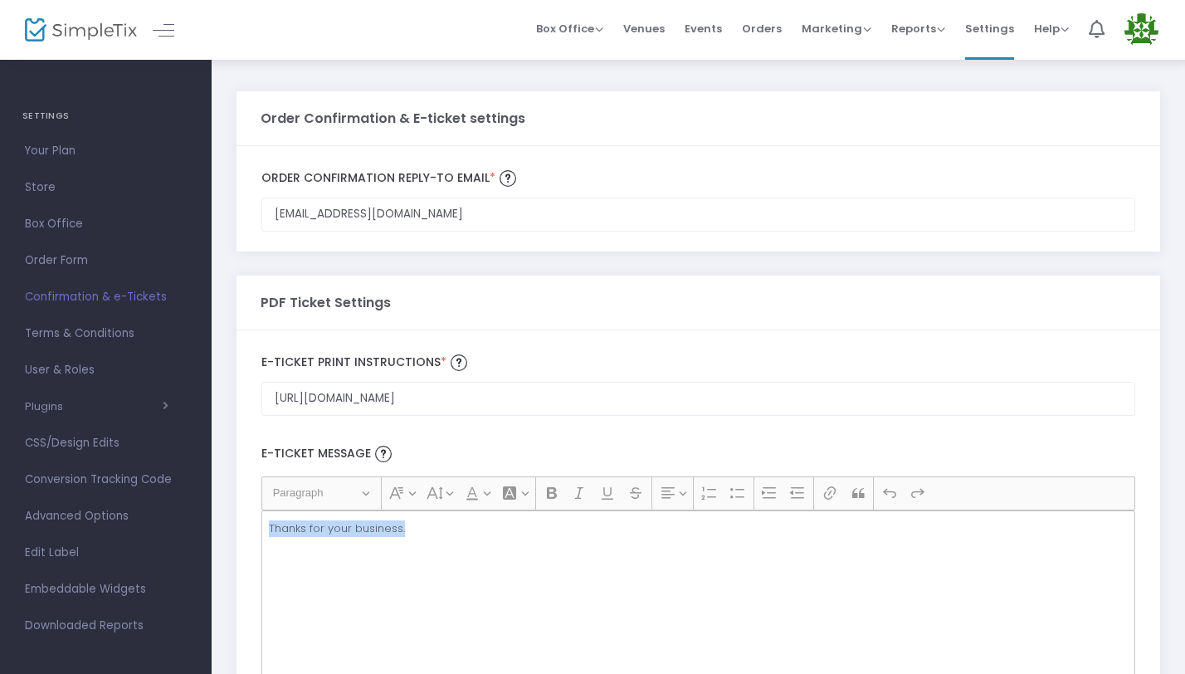
drag, startPoint x: 426, startPoint y: 531, endPoint x: 243, endPoint y: 529, distance: 182.5
click at [243, 529] on div "[URL][DOMAIN_NAME] E-Ticket print Instructions * E-Ticket Message Heading Parag…" at bounding box center [697, 512] width 923 height 365
click at [394, 458] on div at bounding box center [383, 453] width 25 height 25
click at [378, 530] on p "Thanks for your business." at bounding box center [698, 528] width 859 height 17
